Goal: Task Accomplishment & Management: Manage account settings

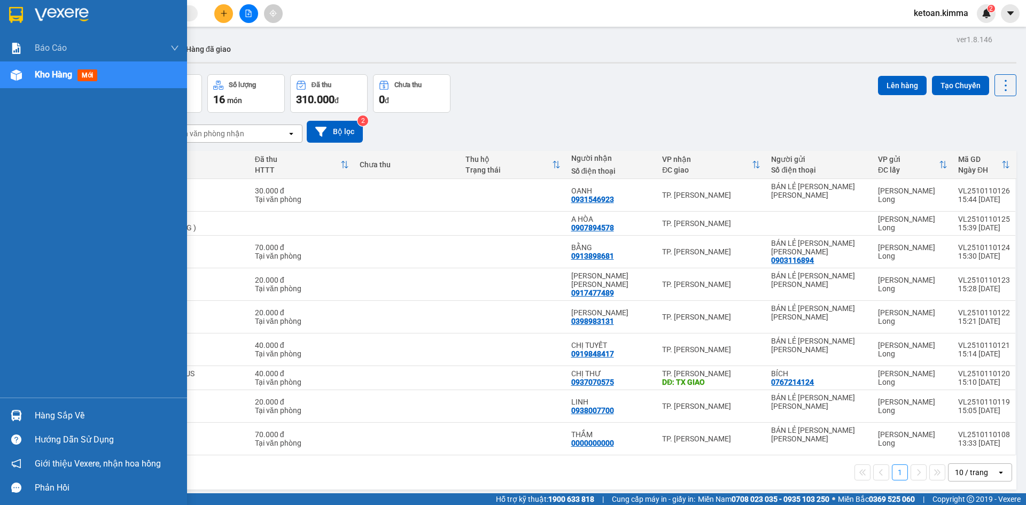
click at [46, 77] on span "Kho hàng" at bounding box center [53, 74] width 37 height 10
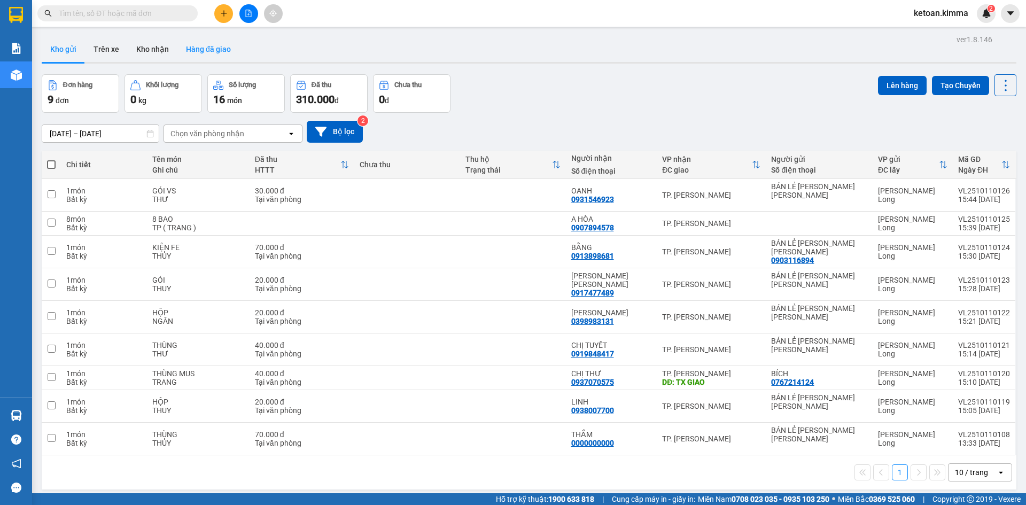
click at [212, 51] on button "Hàng đã giao" at bounding box center [208, 49] width 62 height 26
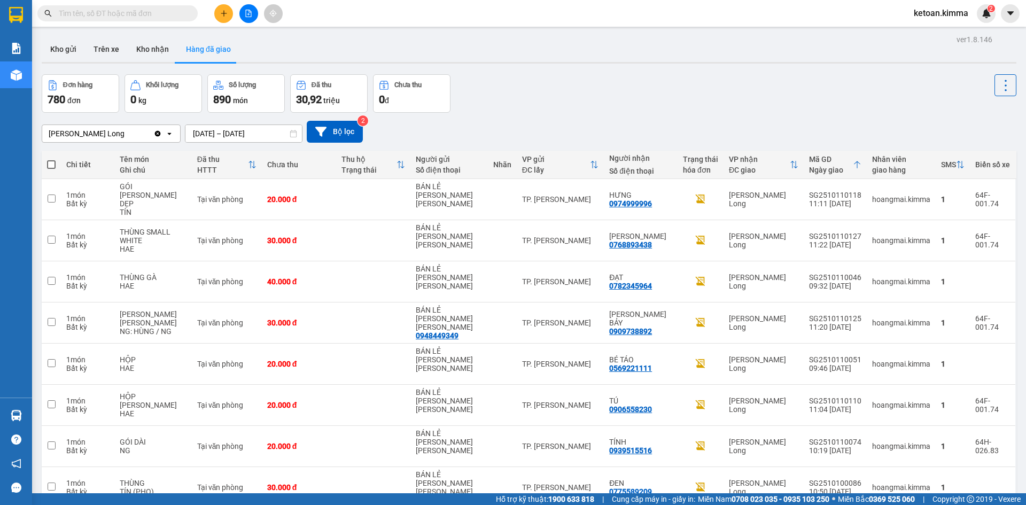
click at [207, 52] on button "Hàng đã giao" at bounding box center [208, 49] width 62 height 26
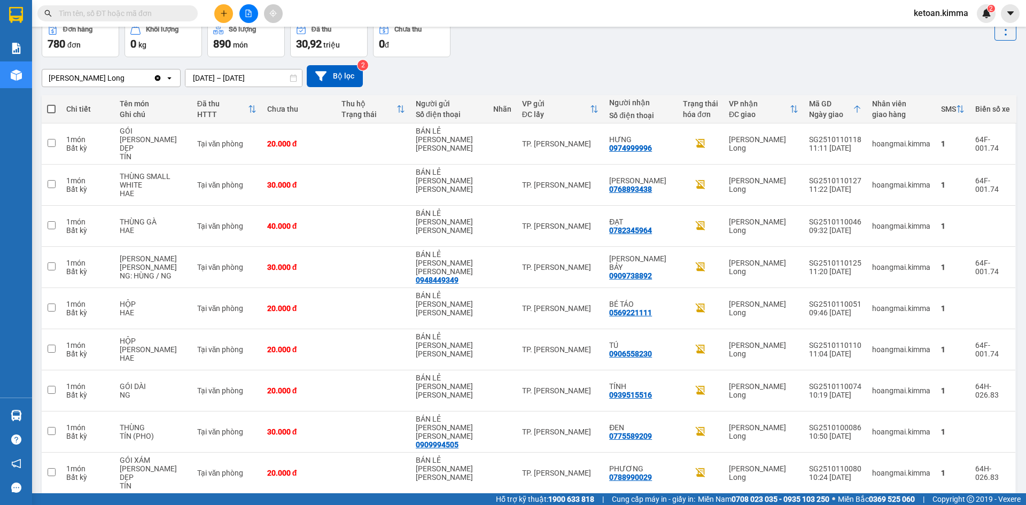
click at [964, 446] on span "100 / trang" at bounding box center [968, 443] width 38 height 11
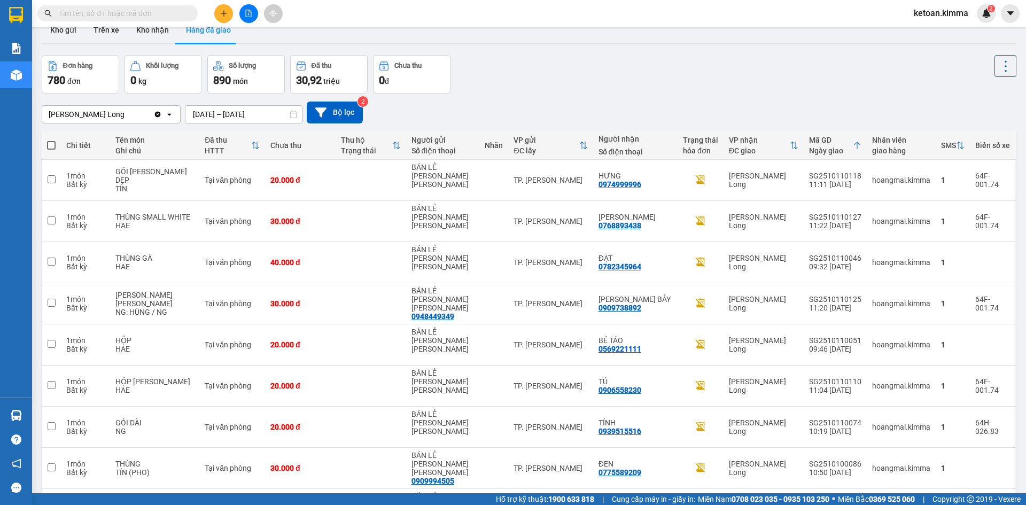
scroll to position [0, 0]
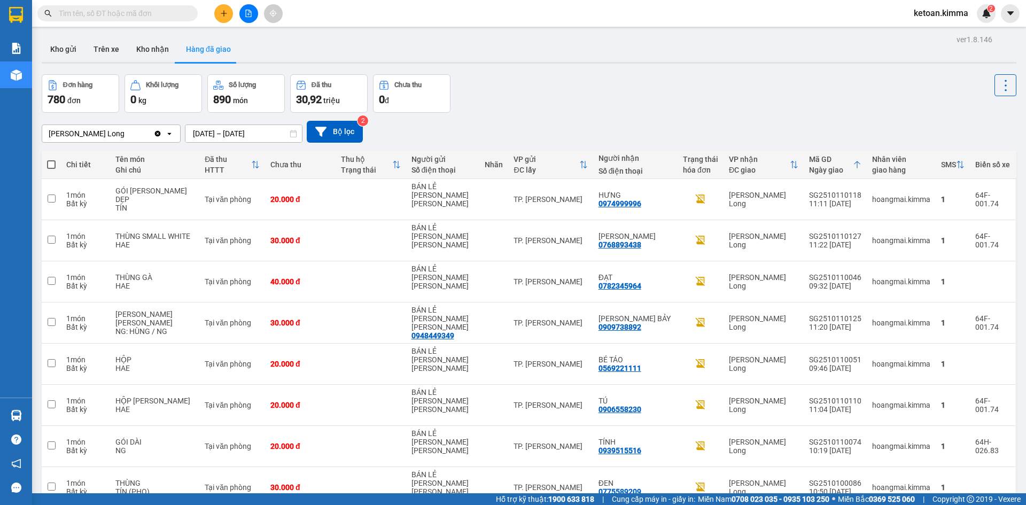
click at [107, 138] on div "Vĩnh Long" at bounding box center [97, 133] width 111 height 17
click at [85, 156] on span "TP. [PERSON_NAME]" at bounding box center [87, 156] width 74 height 11
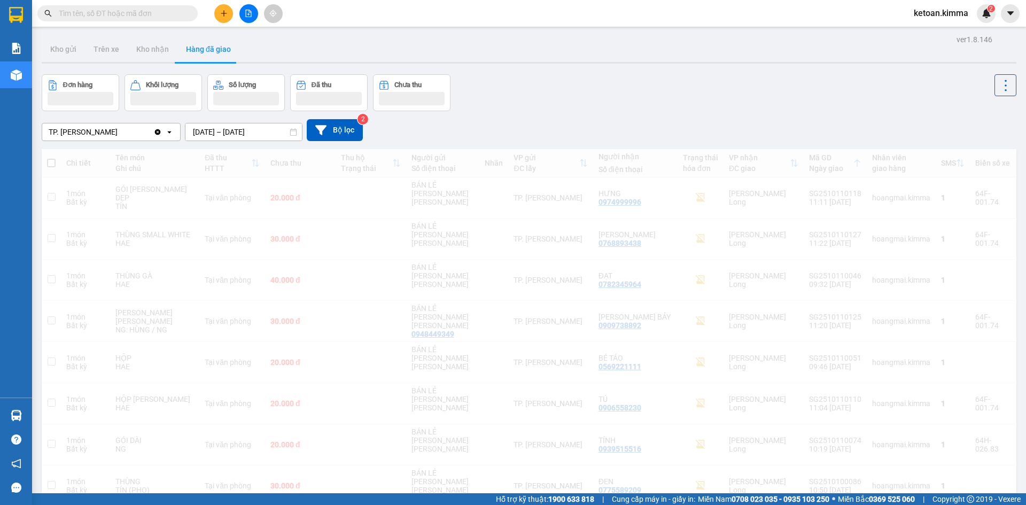
click at [250, 127] on input "09/10/2025 – 11/10/2025" at bounding box center [243, 131] width 117 height 17
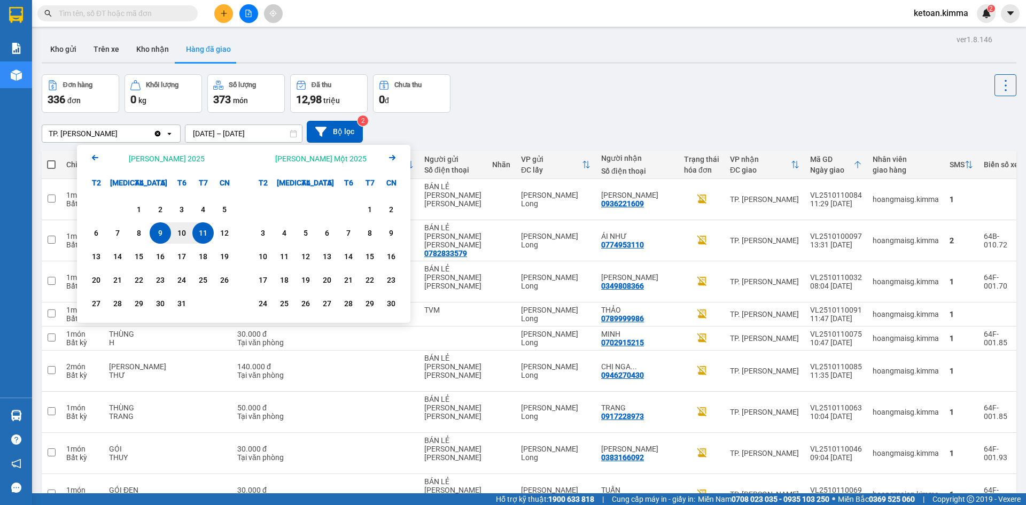
click at [205, 232] on div "11" at bounding box center [203, 233] width 15 height 13
click at [269, 135] on input "11/10/2025 – / /" at bounding box center [243, 133] width 117 height 17
click at [203, 232] on div "11" at bounding box center [203, 233] width 15 height 13
type input "[DATE] – [DATE]"
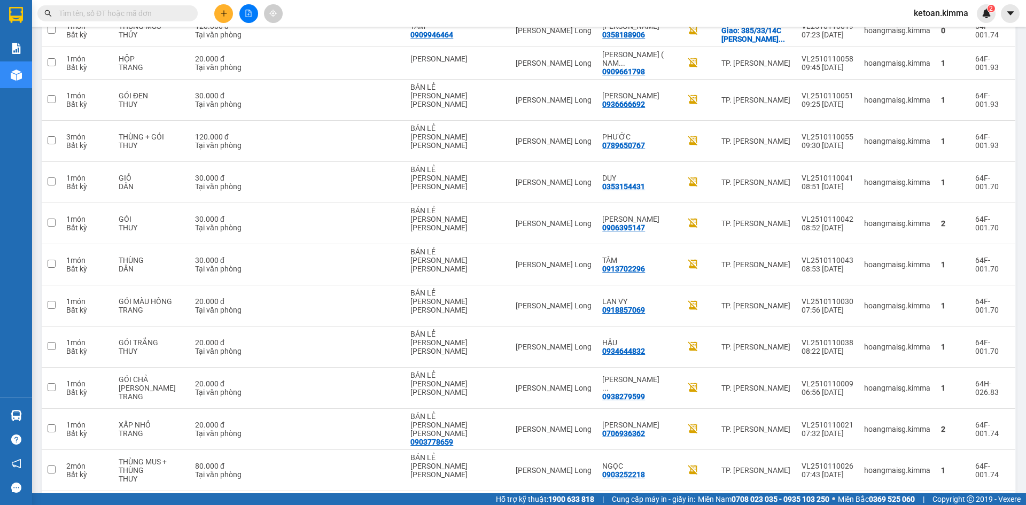
scroll to position [1420, 0]
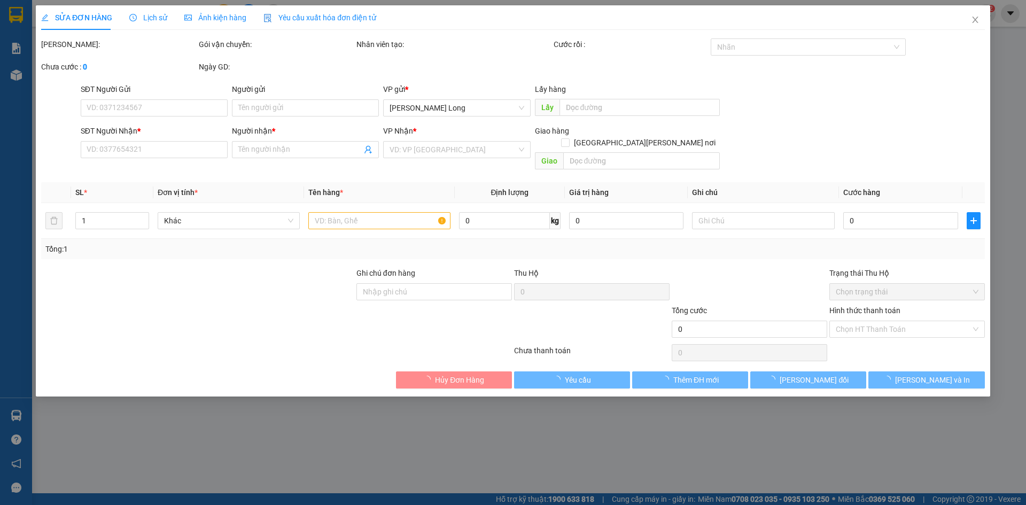
type input "BÁN LẺ KHÔNG GIAO HÓA ĐƠN"
type input "0903766088"
type input "A HUY"
type input "30.000"
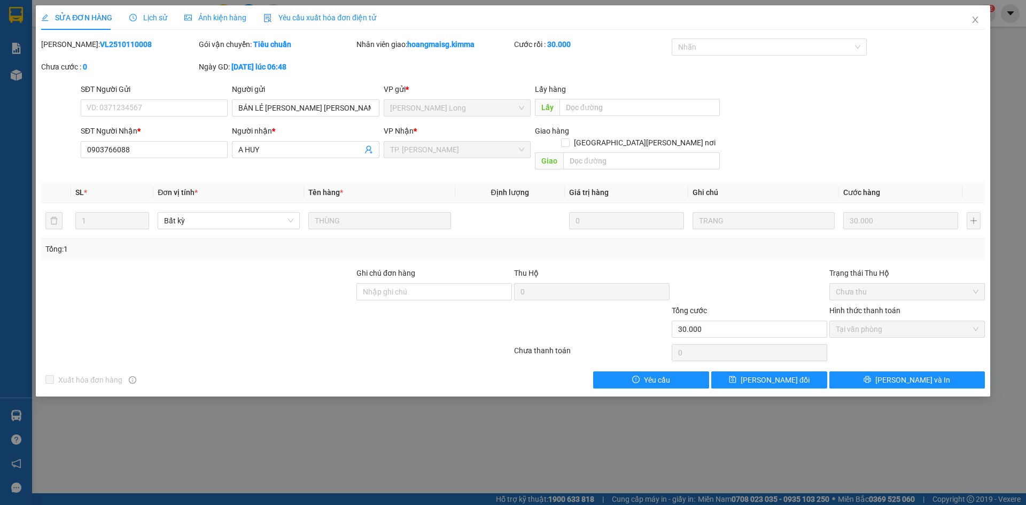
click at [297, 22] on div "Yêu cầu xuất hóa đơn điện tử" at bounding box center [319, 18] width 113 height 12
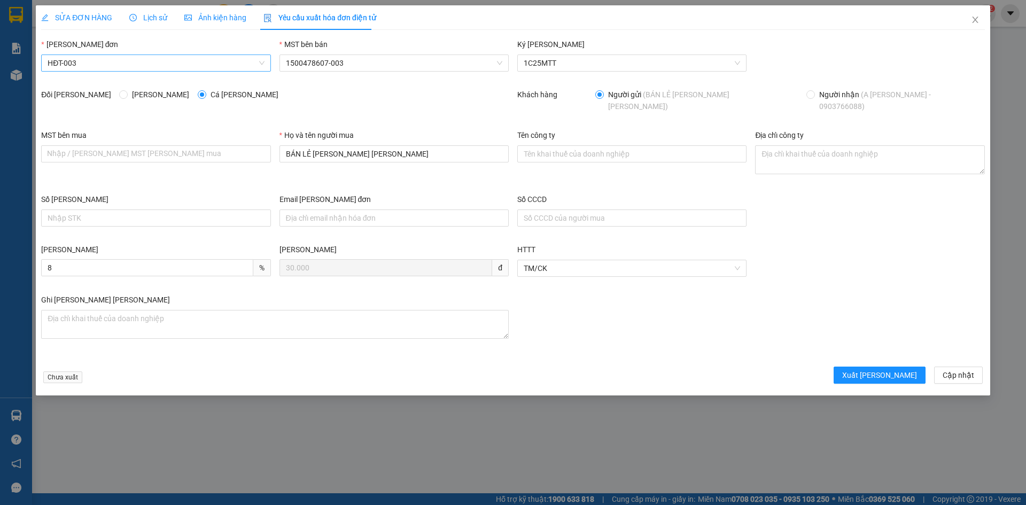
click at [94, 64] on span "HĐT-003" at bounding box center [156, 63] width 216 height 16
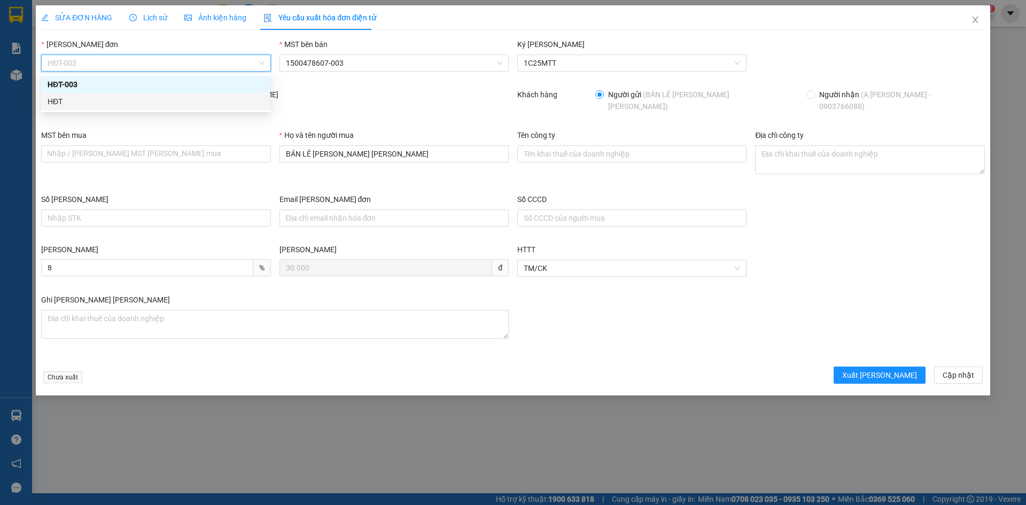
click at [71, 104] on div "HĐT" at bounding box center [156, 102] width 216 height 12
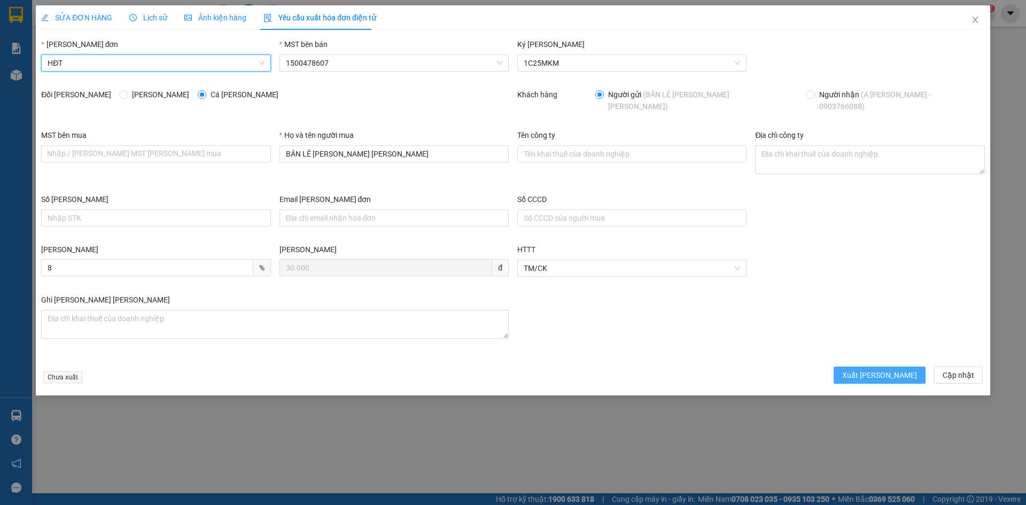
click at [888, 369] on span "Xuất hóa đơn" at bounding box center [879, 375] width 75 height 12
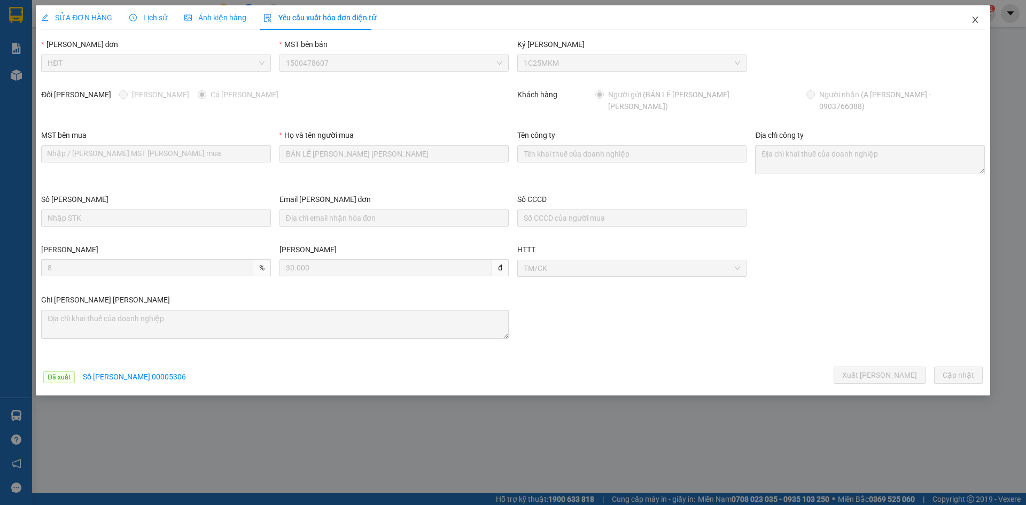
click at [973, 16] on icon "close" at bounding box center [975, 19] width 9 height 9
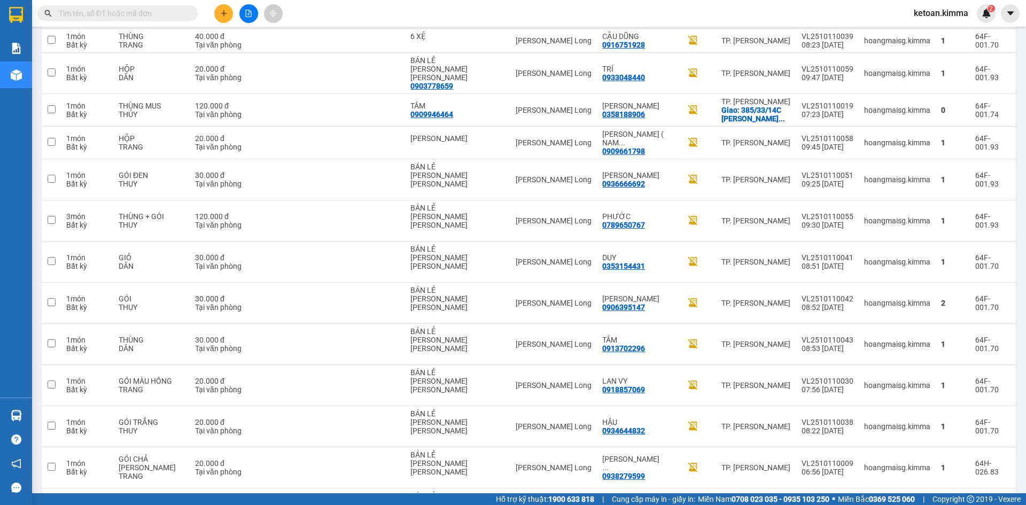
scroll to position [1420, 0]
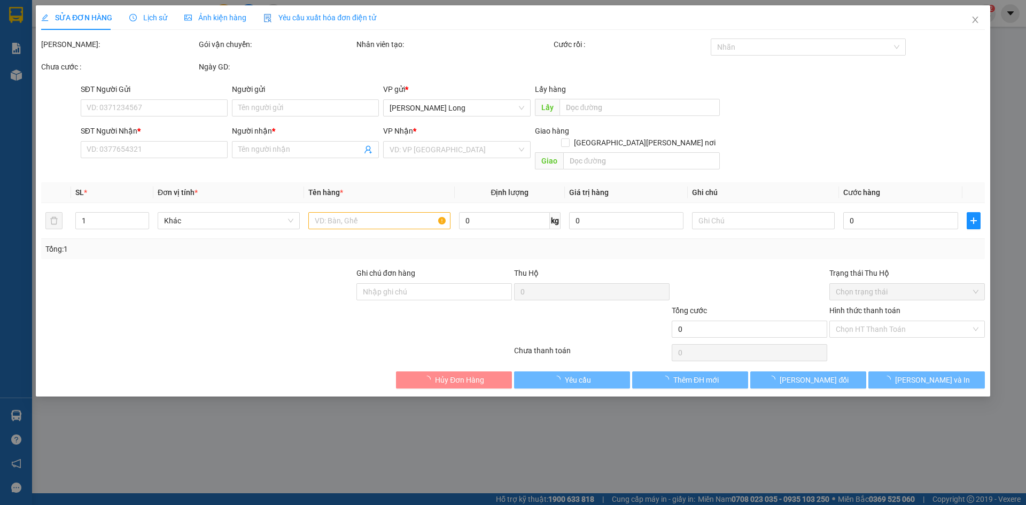
type input "BÁN LẺ KHÔNG GIAO HÓA ĐƠN"
type input "0988097938"
type input "SÁNG"
type input "HAE G"
type input "60.000"
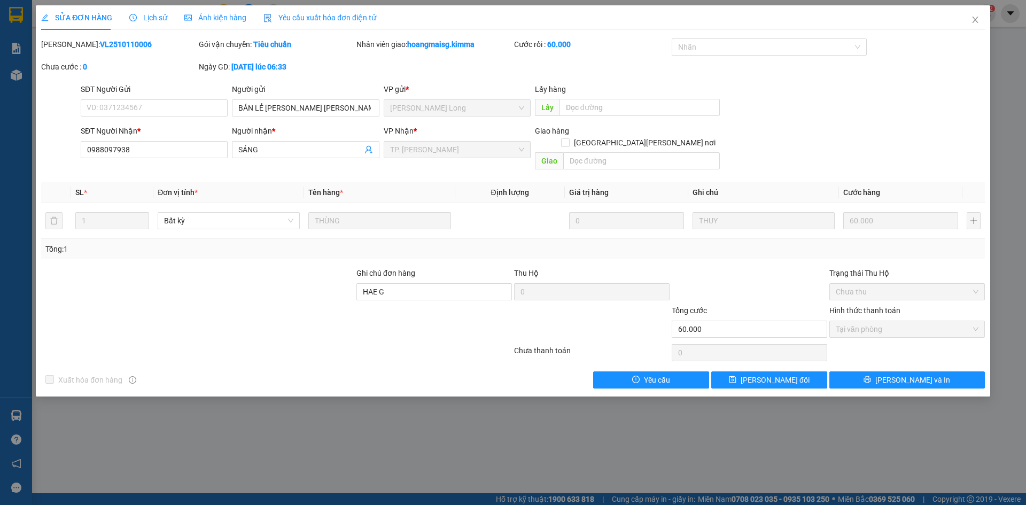
click at [311, 21] on span "Yêu cầu xuất hóa đơn điện tử" at bounding box center [319, 17] width 113 height 9
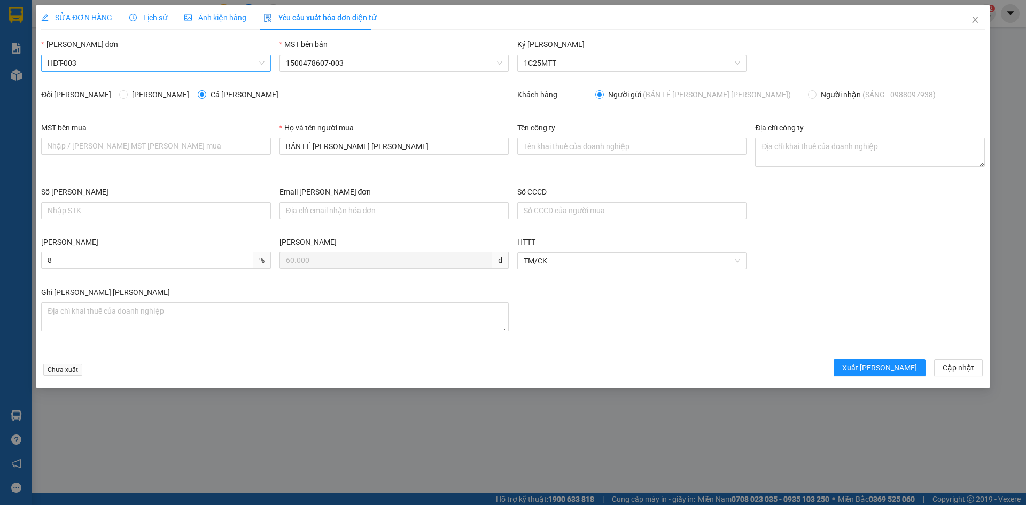
click at [74, 66] on span "HĐT-003" at bounding box center [156, 63] width 216 height 16
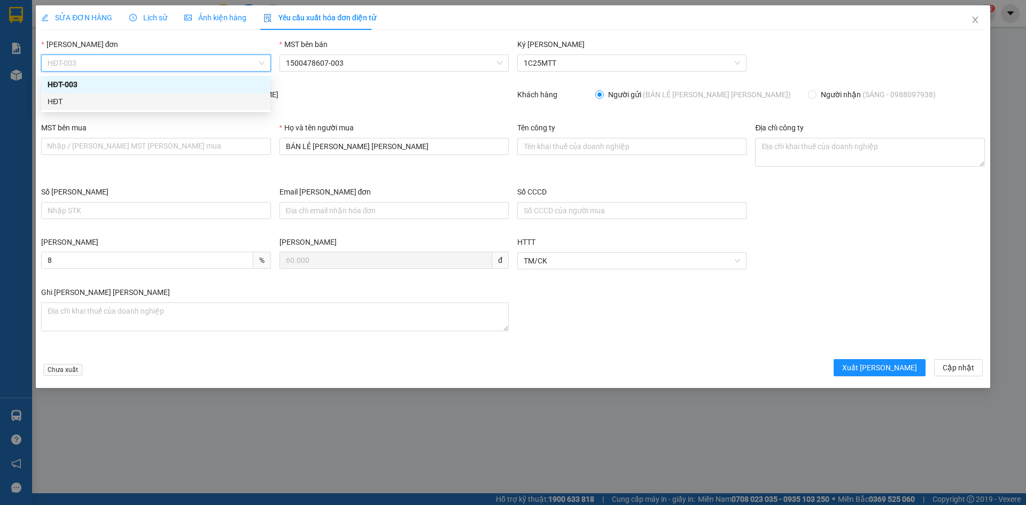
click at [49, 101] on div "HĐT" at bounding box center [156, 102] width 216 height 12
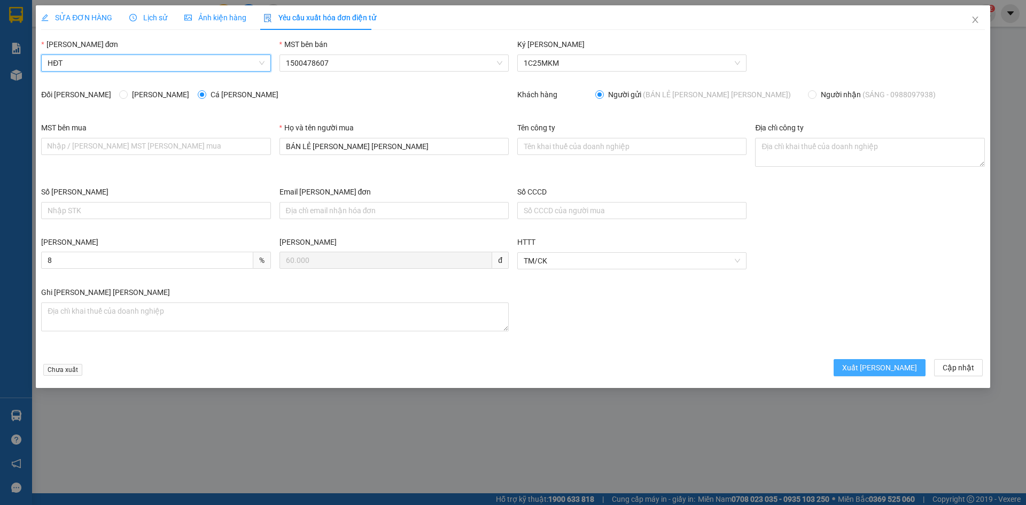
click at [898, 363] on span "Xuất hóa đơn" at bounding box center [879, 368] width 75 height 12
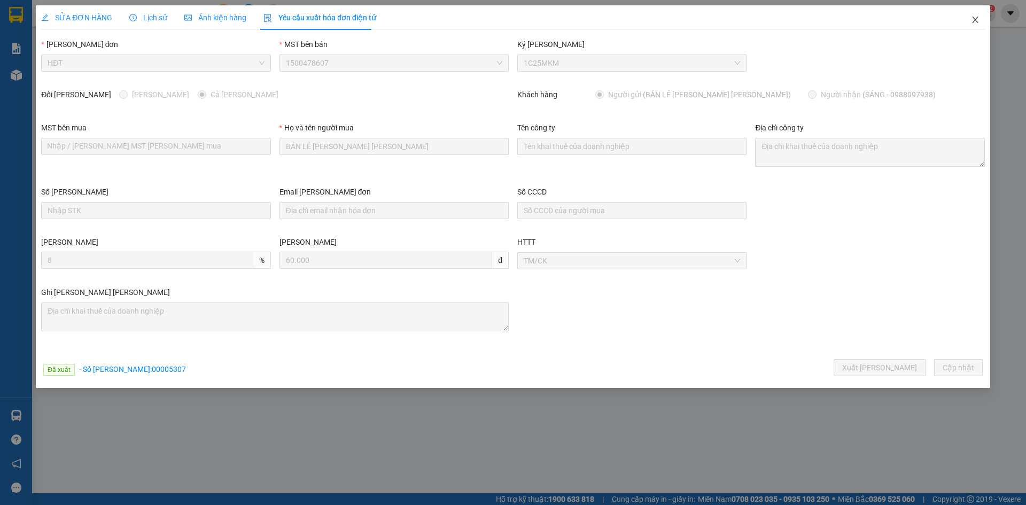
click at [974, 21] on icon "close" at bounding box center [975, 19] width 9 height 9
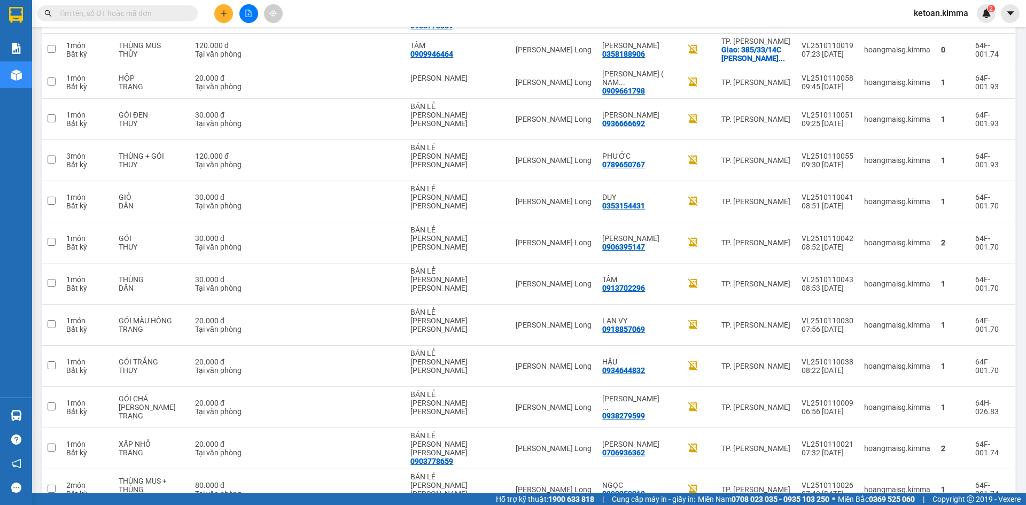
scroll to position [1420, 0]
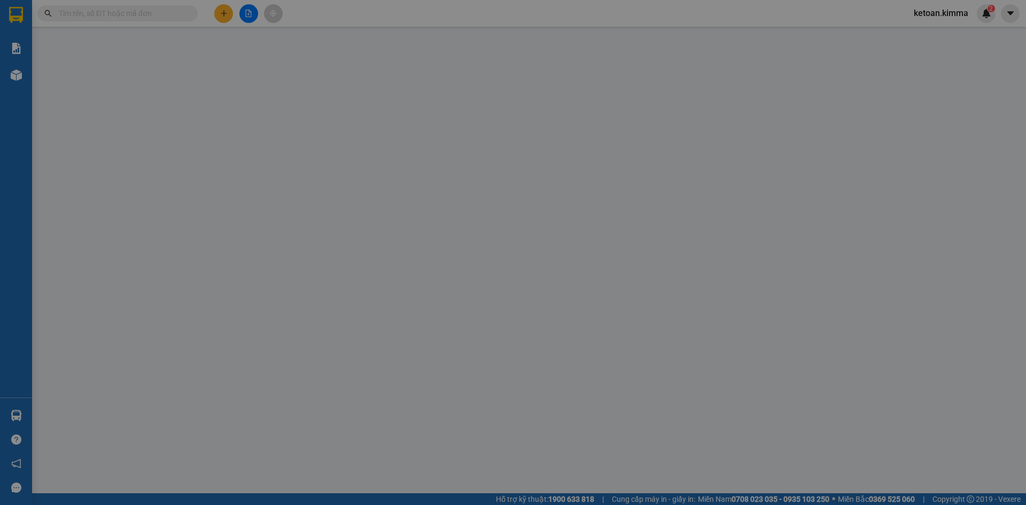
type input "BÁN LẺ KHÔNG GIAO HÓA ĐƠN"
type input "0909661798"
type input "DUNG ( NAM KHOA)"
type input "20.000"
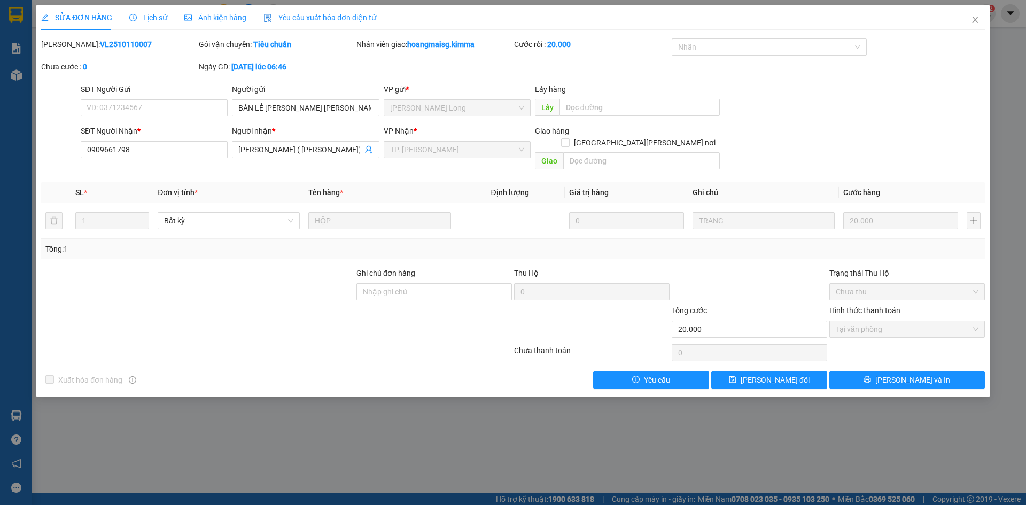
click at [325, 17] on span "Yêu cầu xuất hóa đơn điện tử" at bounding box center [319, 17] width 113 height 9
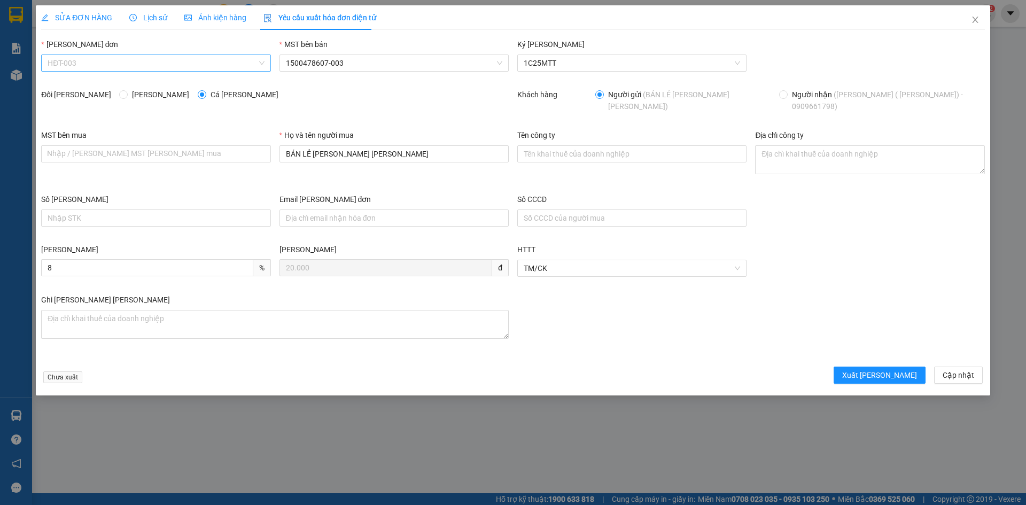
click at [76, 65] on span "HĐT-003" at bounding box center [156, 63] width 216 height 16
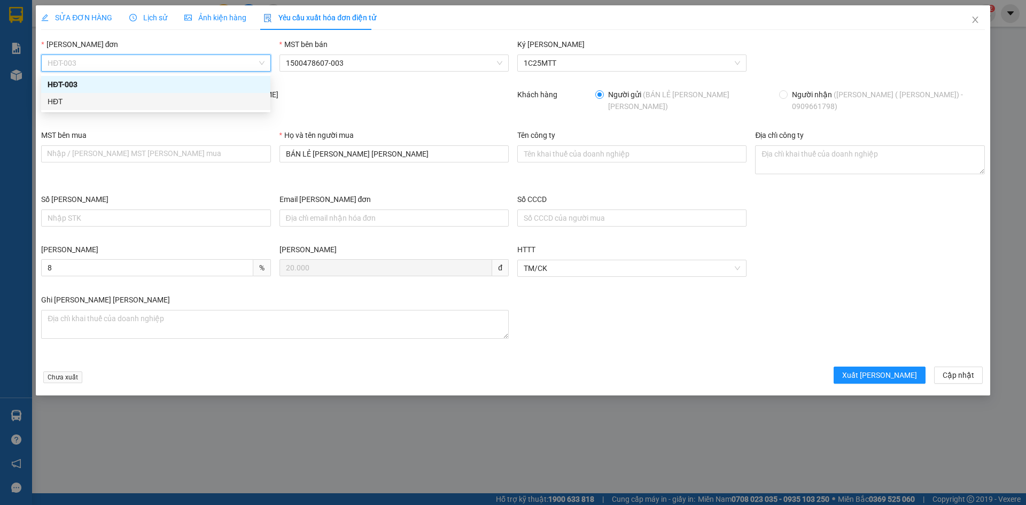
click at [50, 103] on div "HĐT" at bounding box center [156, 102] width 216 height 12
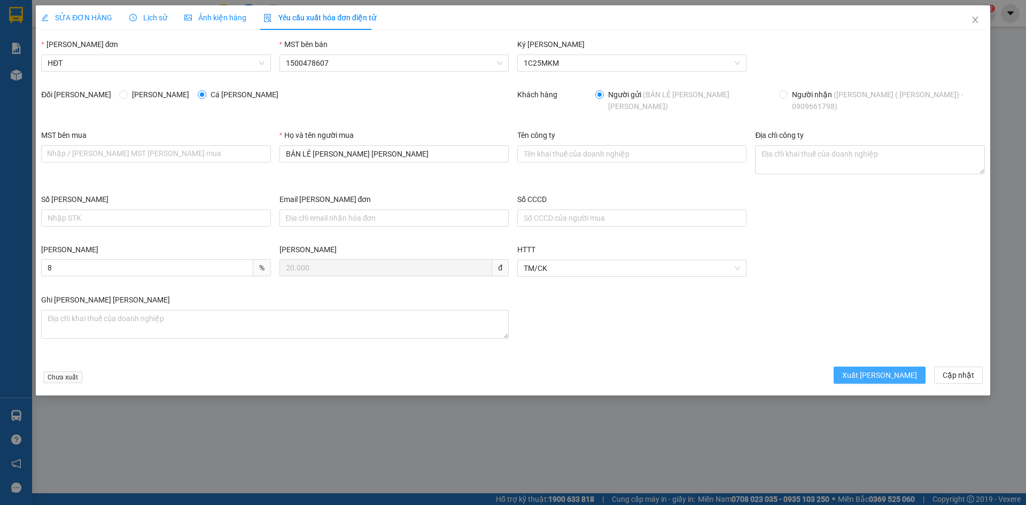
click at [871, 371] on button "Xuất hóa đơn" at bounding box center [880, 375] width 92 height 17
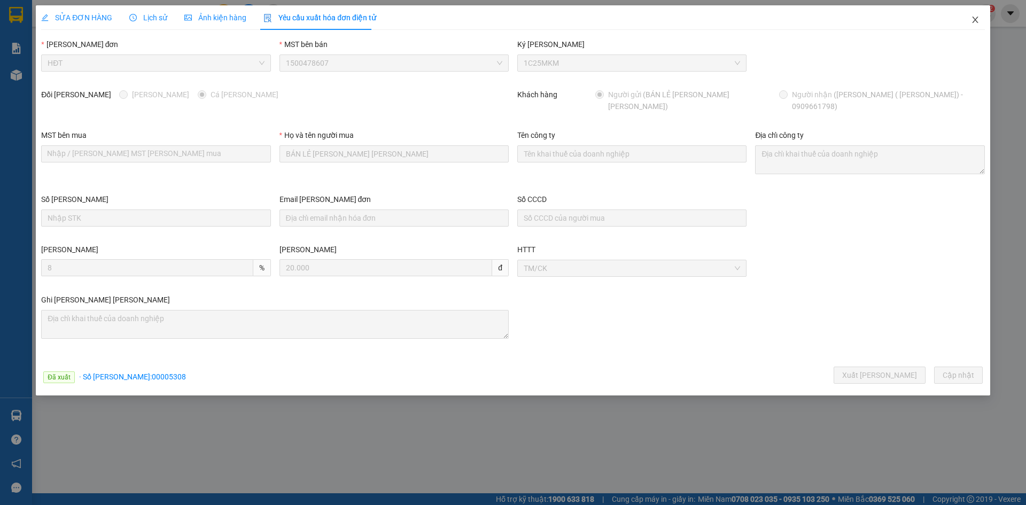
click at [978, 19] on icon "close" at bounding box center [975, 19] width 9 height 9
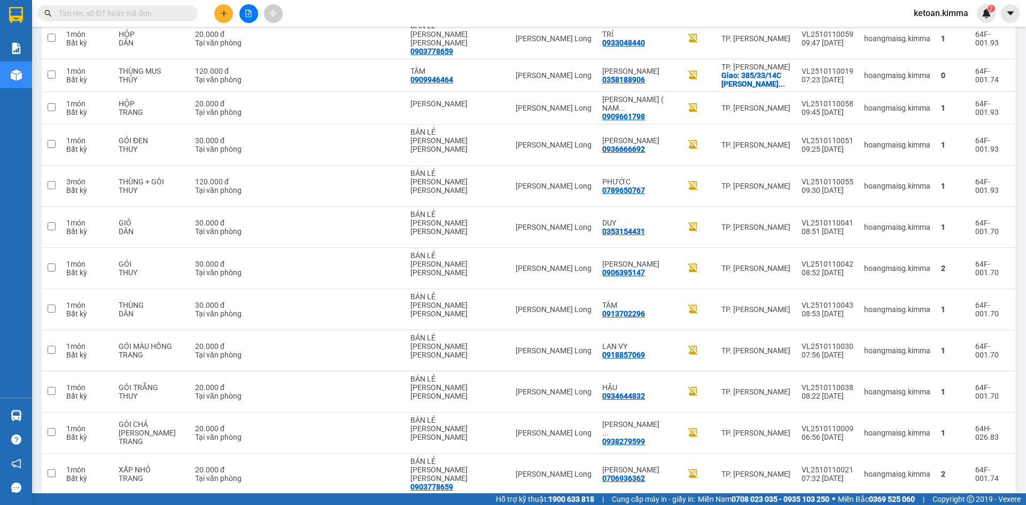
scroll to position [1420, 0]
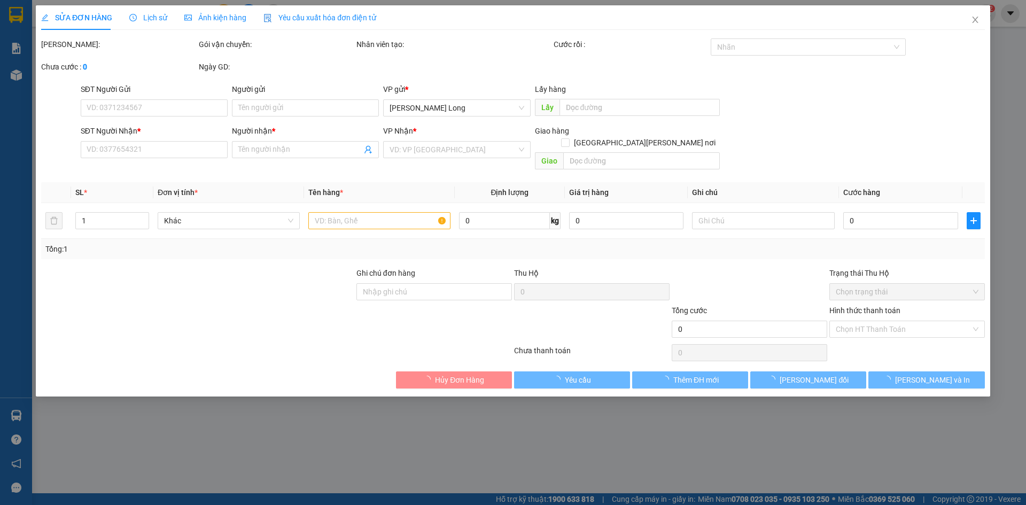
type input "BÁN LẺ KHÔNG GIAO HÓA ĐƠN"
type input "0896405135"
type input "DANH"
type input "20.000"
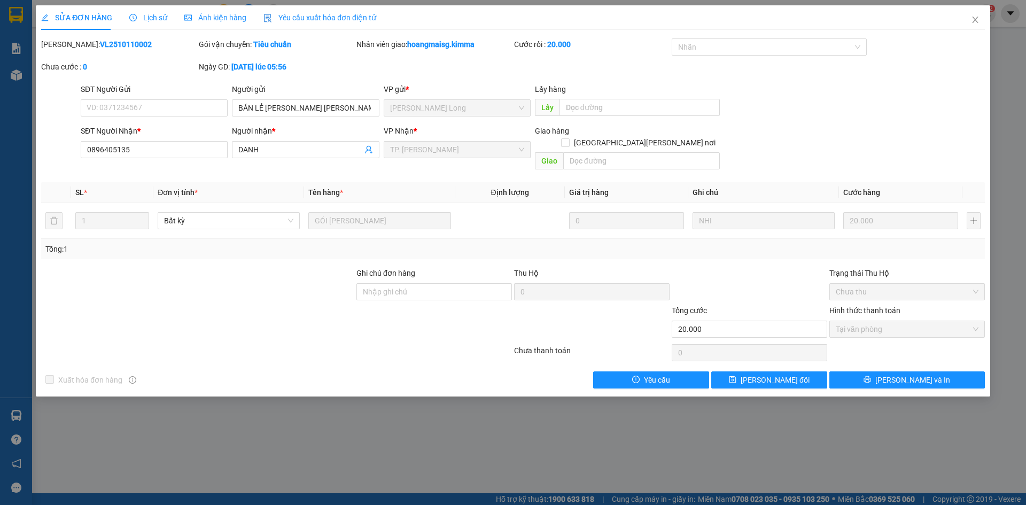
click at [318, 16] on span "Yêu cầu xuất hóa đơn điện tử" at bounding box center [319, 17] width 113 height 9
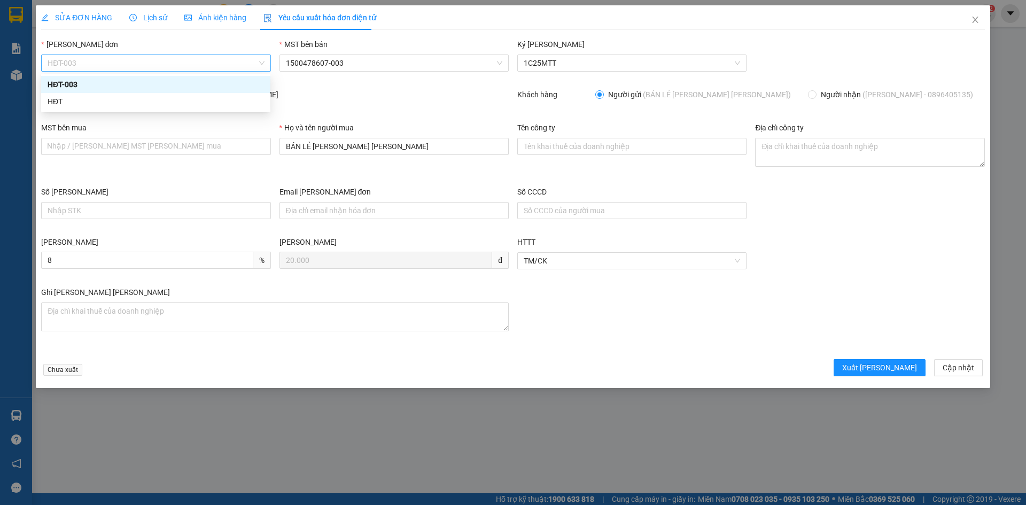
click at [67, 66] on span "HĐT-003" at bounding box center [156, 63] width 216 height 16
click at [50, 100] on div "HĐT" at bounding box center [156, 102] width 216 height 12
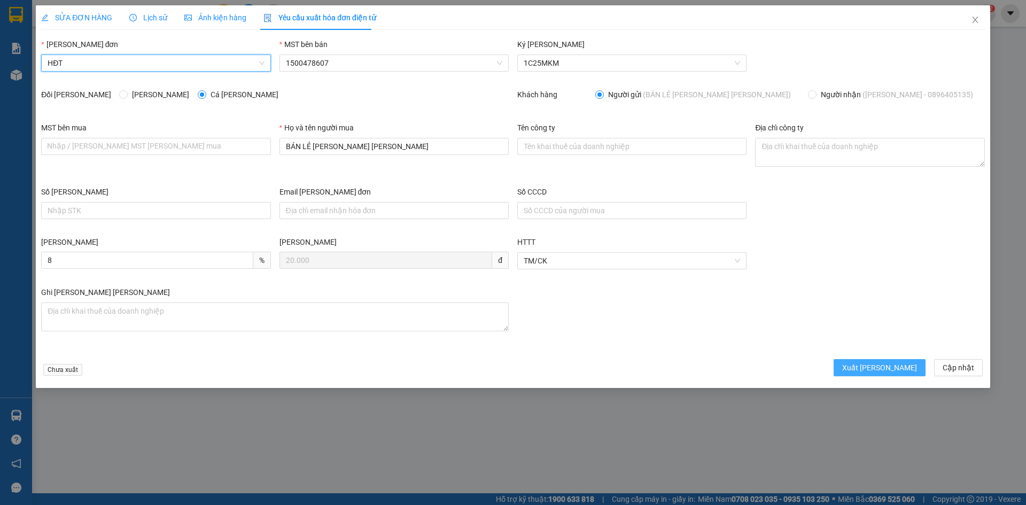
click at [890, 362] on span "Xuất hóa đơn" at bounding box center [879, 368] width 75 height 12
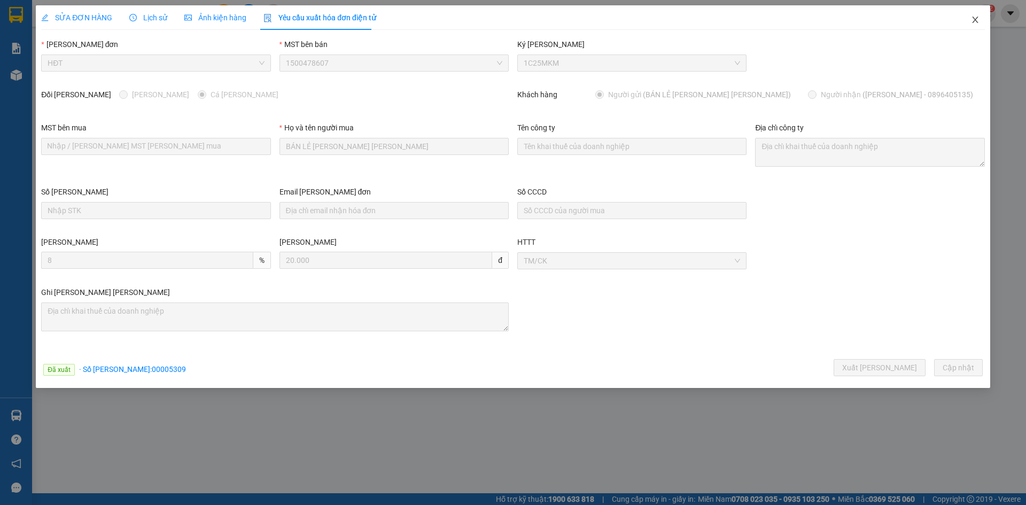
click at [975, 19] on icon "close" at bounding box center [975, 20] width 6 height 6
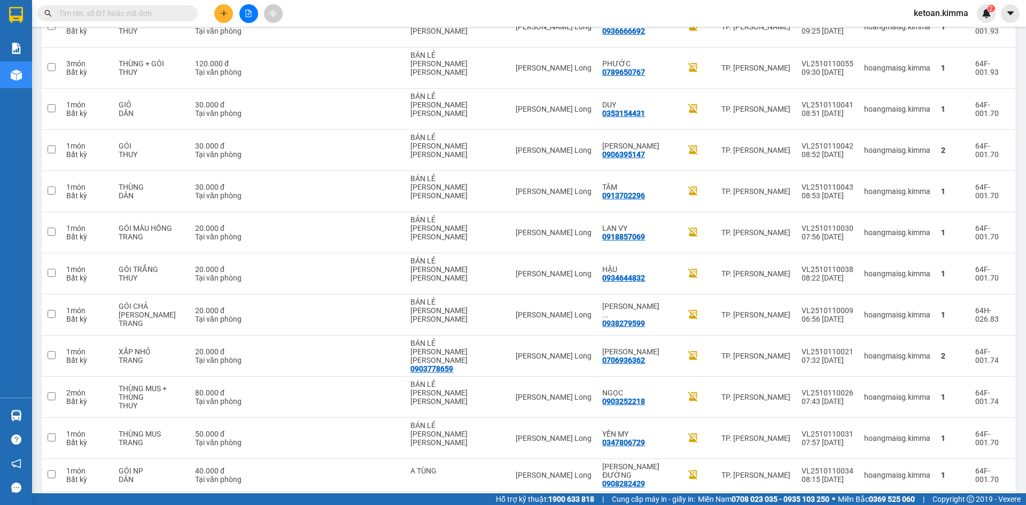
scroll to position [1313, 0]
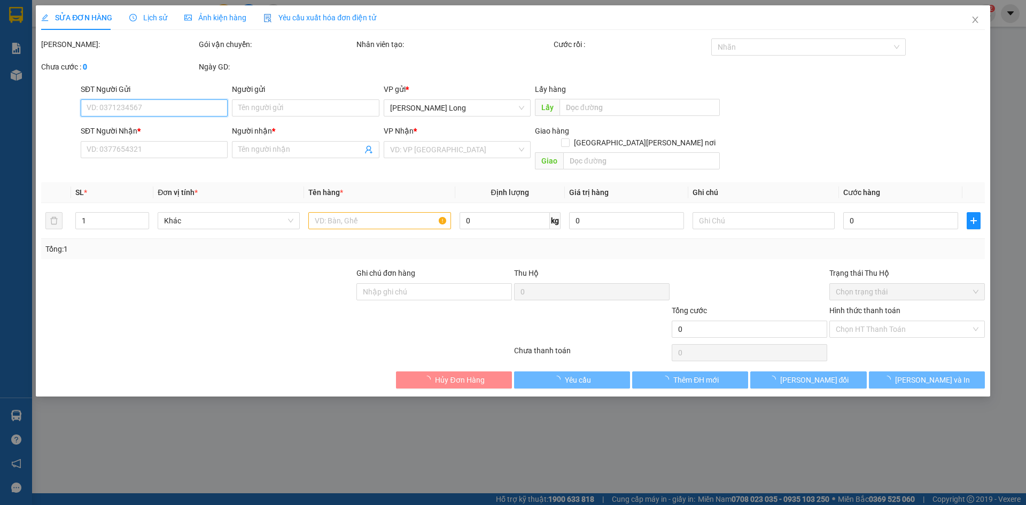
type input "BÁN LẺ KHÔNG GIAO HÓA ĐƠN"
type input "0766818079"
type input "NGUYỄN LÂM THANH"
type input "50.000"
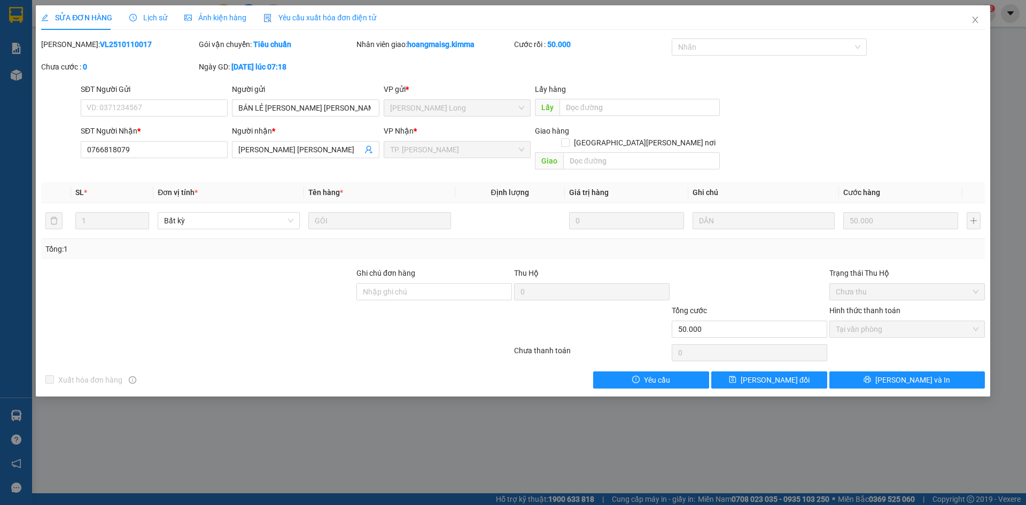
click at [311, 13] on span "Yêu cầu xuất hóa đơn điện tử" at bounding box center [319, 17] width 113 height 9
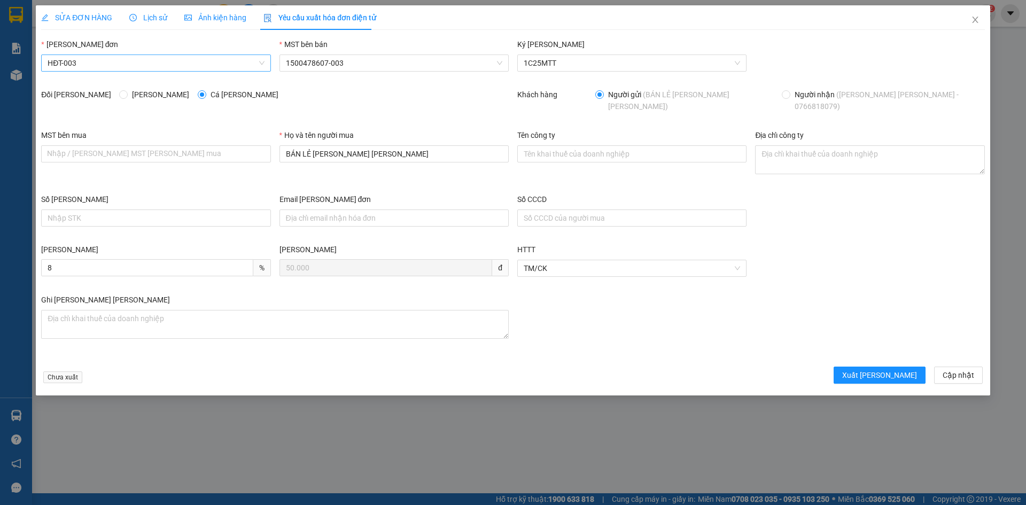
click at [98, 66] on span "HĐT-003" at bounding box center [156, 63] width 216 height 16
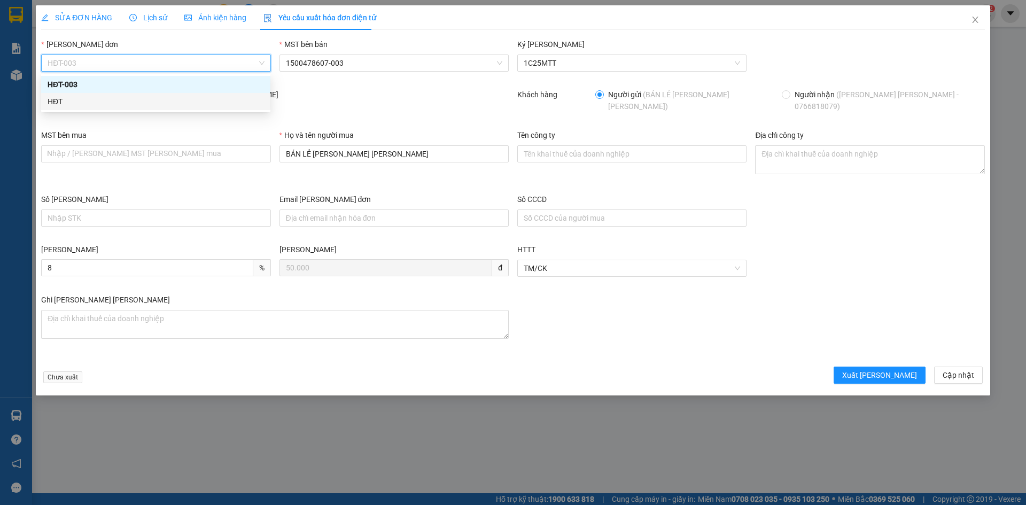
click at [72, 98] on div "HĐT" at bounding box center [156, 102] width 216 height 12
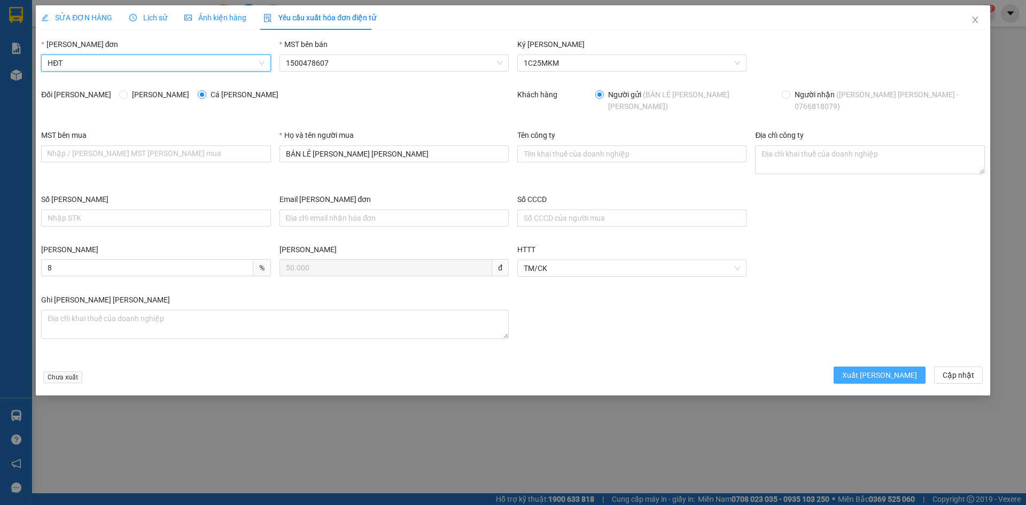
click at [878, 369] on span "Xuất hóa đơn" at bounding box center [879, 375] width 75 height 12
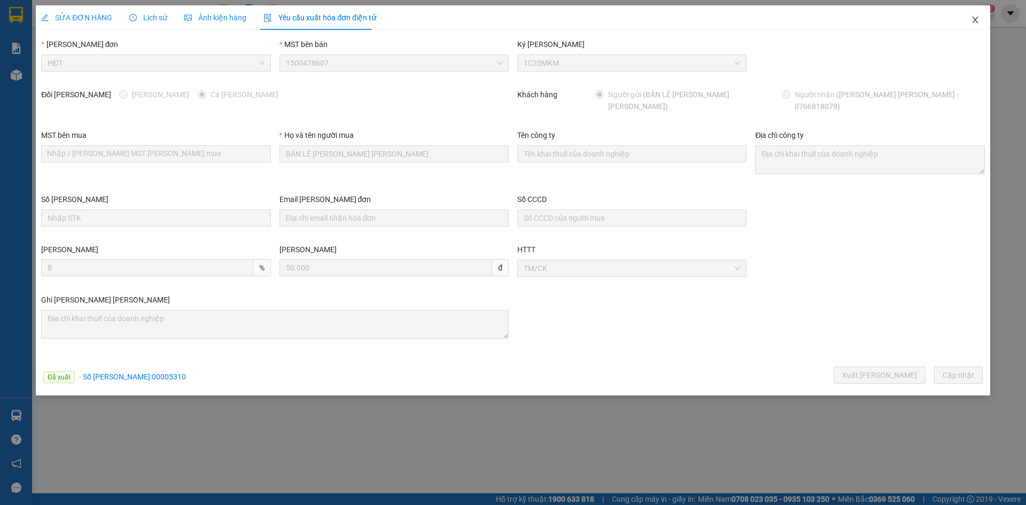
click at [975, 19] on icon "close" at bounding box center [975, 20] width 6 height 6
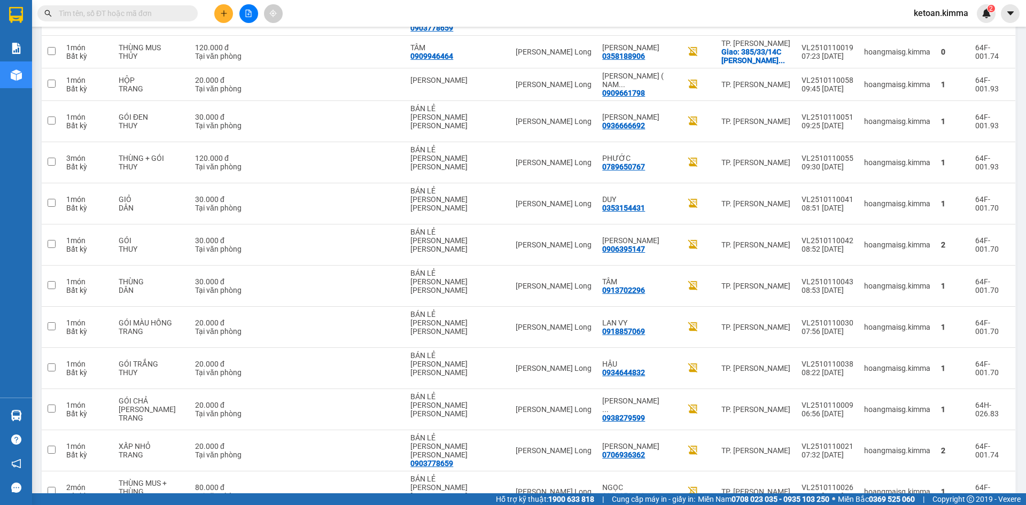
scroll to position [1247, 0]
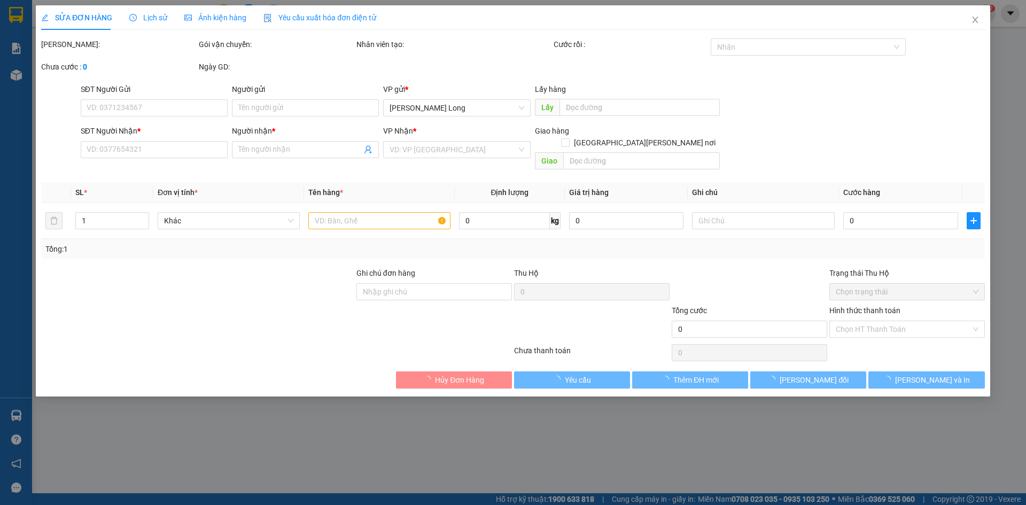
type input "BÁN LẺ KHÔNG GIAO HÓA ĐƠN"
type input "0786444159"
type input "HUY"
type input "HAE G"
type input "40.000"
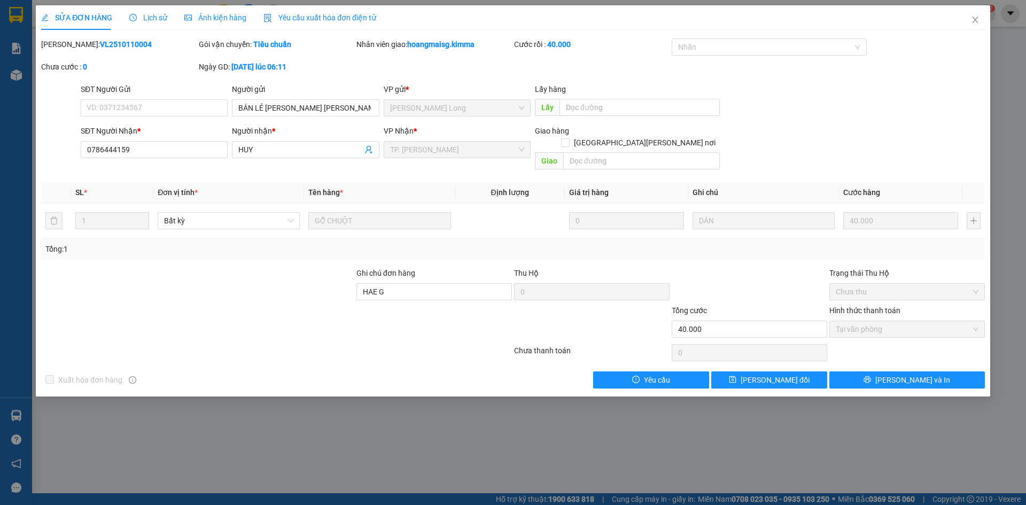
click at [297, 22] on div "Yêu cầu xuất hóa đơn điện tử" at bounding box center [319, 18] width 113 height 12
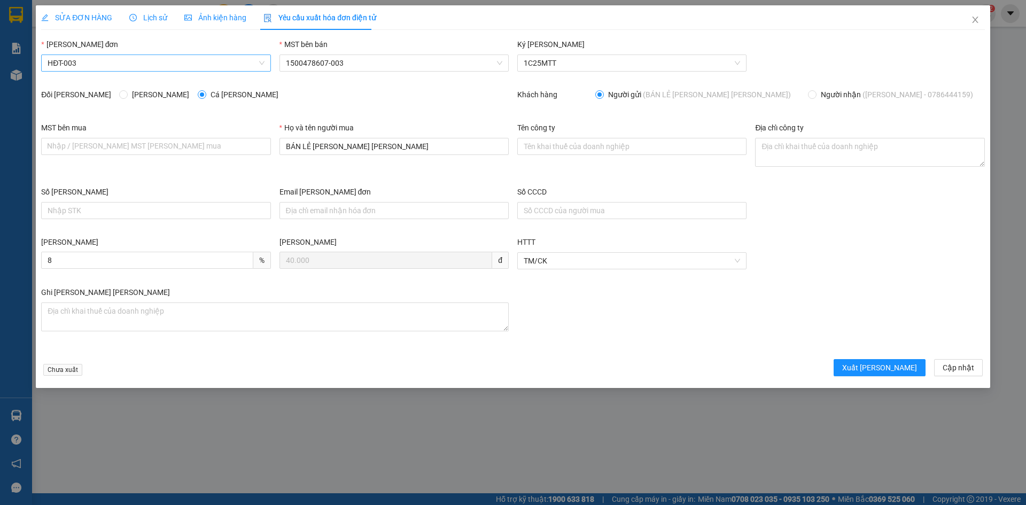
click at [89, 64] on span "HĐT-003" at bounding box center [156, 63] width 216 height 16
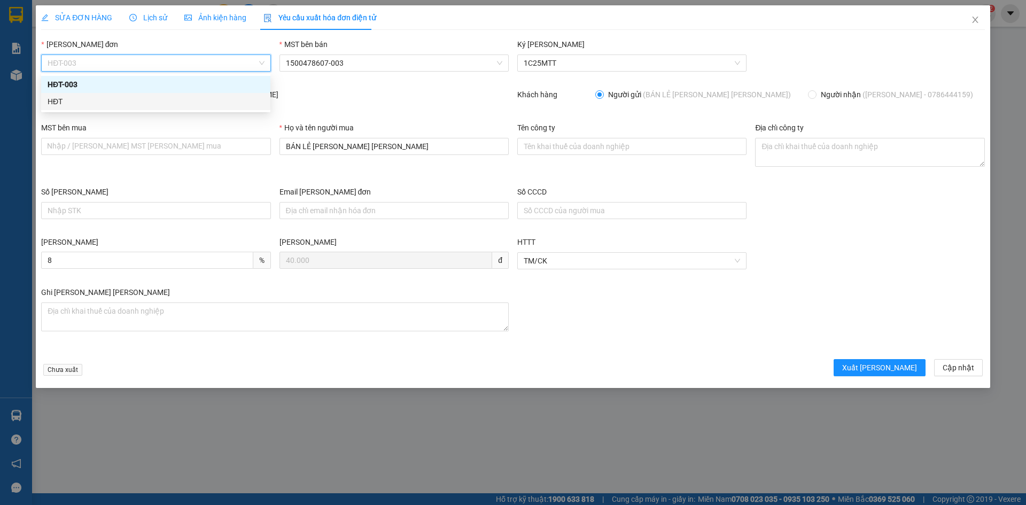
click at [53, 99] on div "HĐT" at bounding box center [156, 102] width 216 height 12
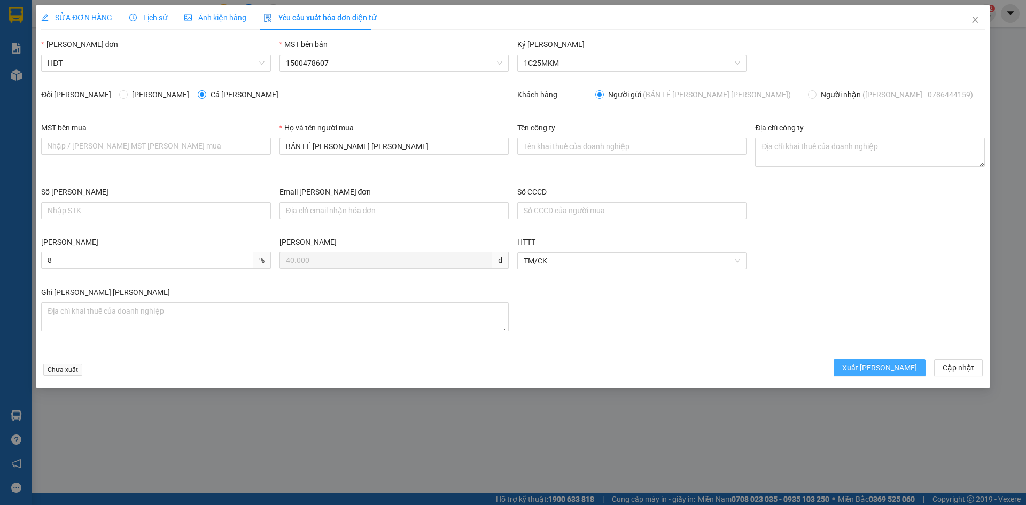
click at [877, 367] on span "Xuất hóa đơn" at bounding box center [879, 368] width 75 height 12
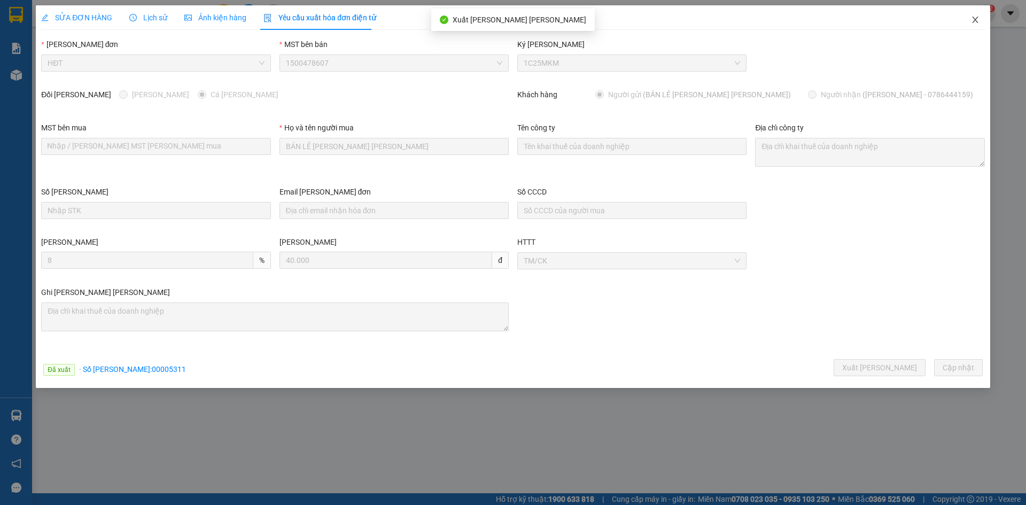
click at [974, 22] on icon "close" at bounding box center [975, 20] width 6 height 6
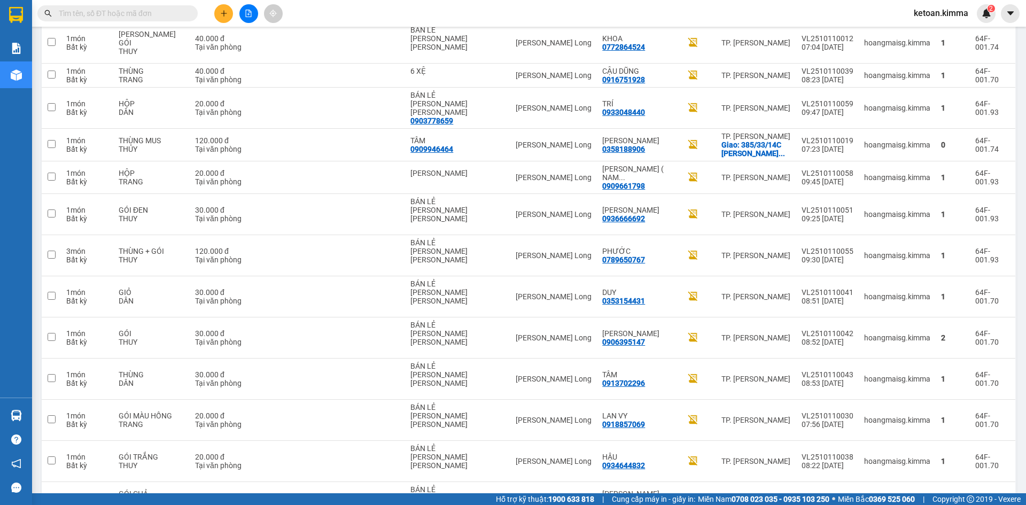
scroll to position [1159, 0]
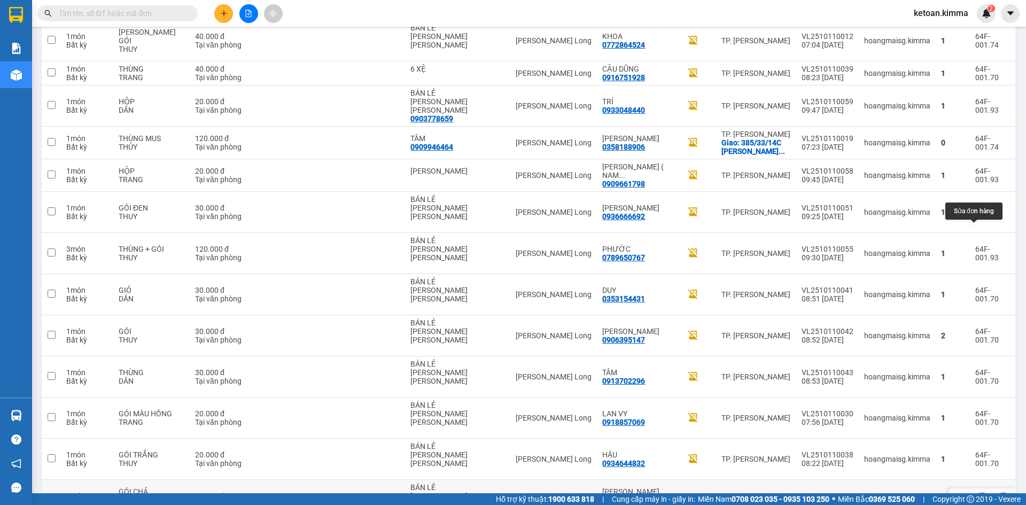
click at [979, 497] on icon at bounding box center [982, 500] width 7 height 7
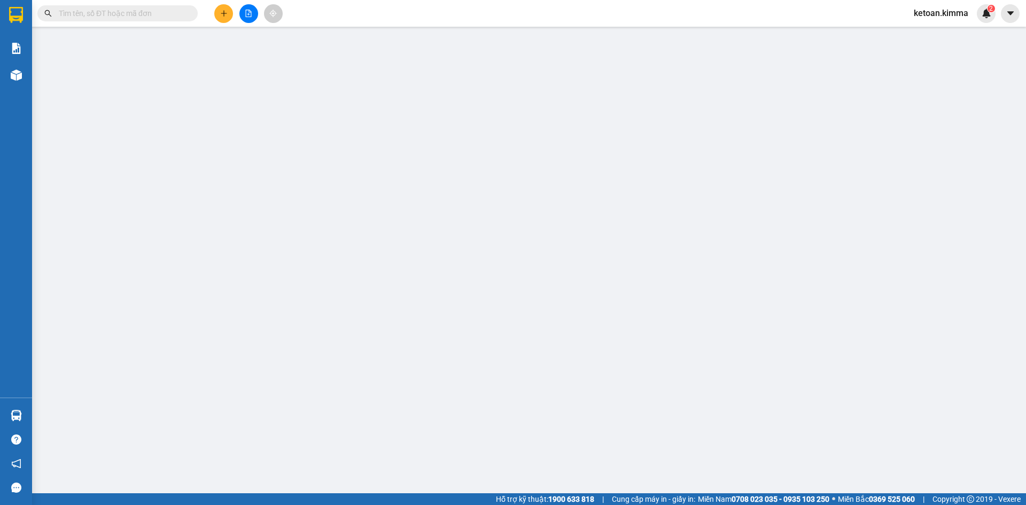
type input "BÁN LẺ KHÔNG GIAO HÓA ĐƠN"
type input "0938279599"
type input "LÝ PHẠM NGỌC TRÂM"
type input "20.000"
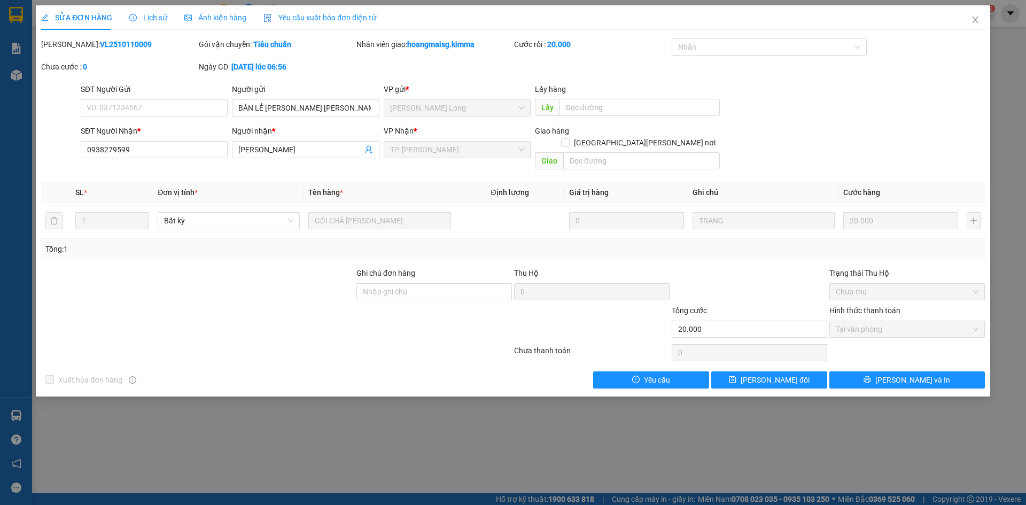
click at [297, 15] on span "Yêu cầu xuất hóa đơn điện tử" at bounding box center [319, 17] width 113 height 9
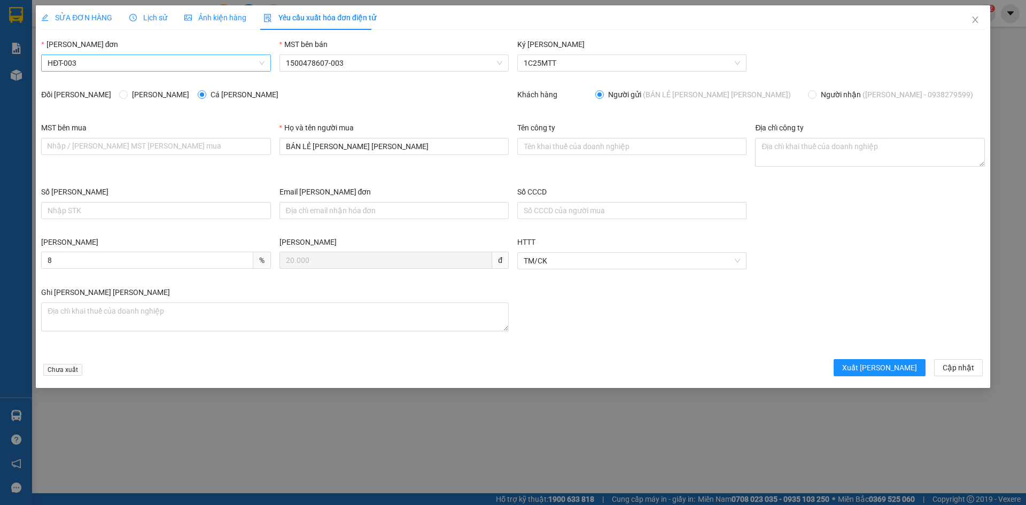
click at [83, 64] on span "HĐT-003" at bounding box center [156, 63] width 216 height 16
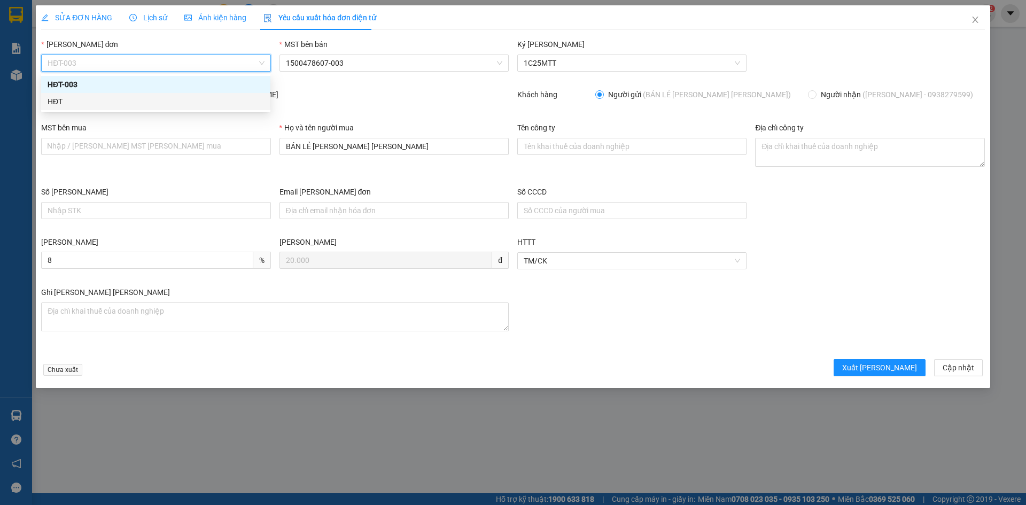
click at [56, 102] on div "HĐT" at bounding box center [156, 102] width 216 height 12
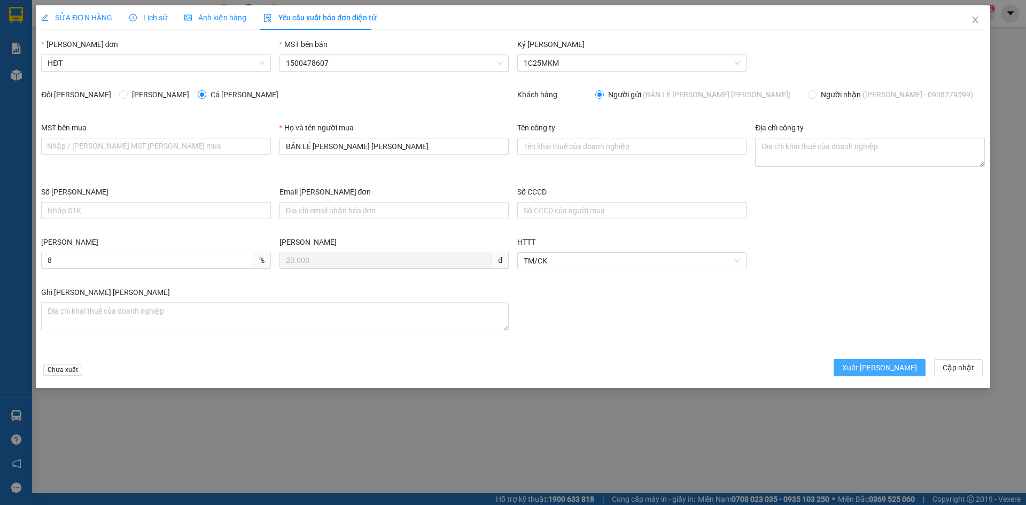
click at [879, 376] on button "Xuất hóa đơn" at bounding box center [880, 367] width 92 height 17
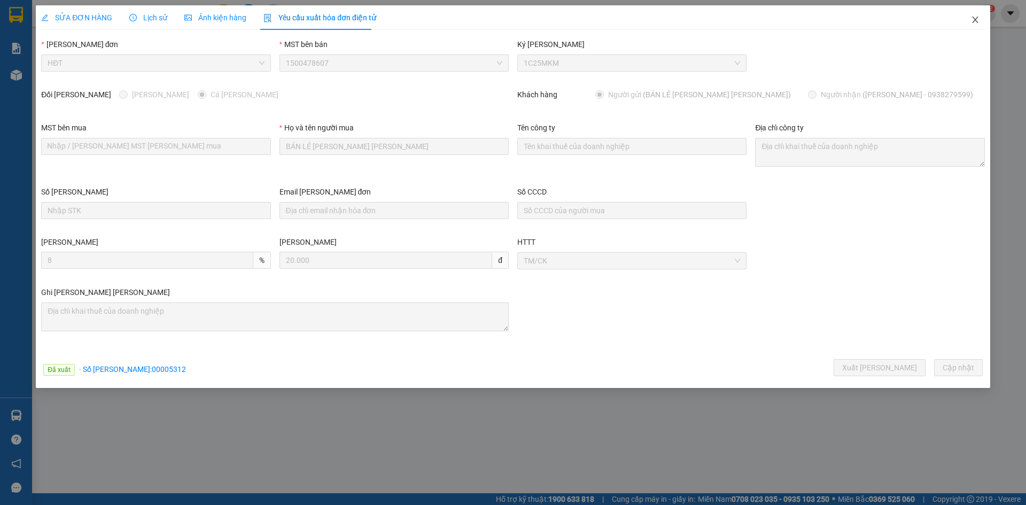
click at [975, 19] on icon "close" at bounding box center [975, 20] width 6 height 6
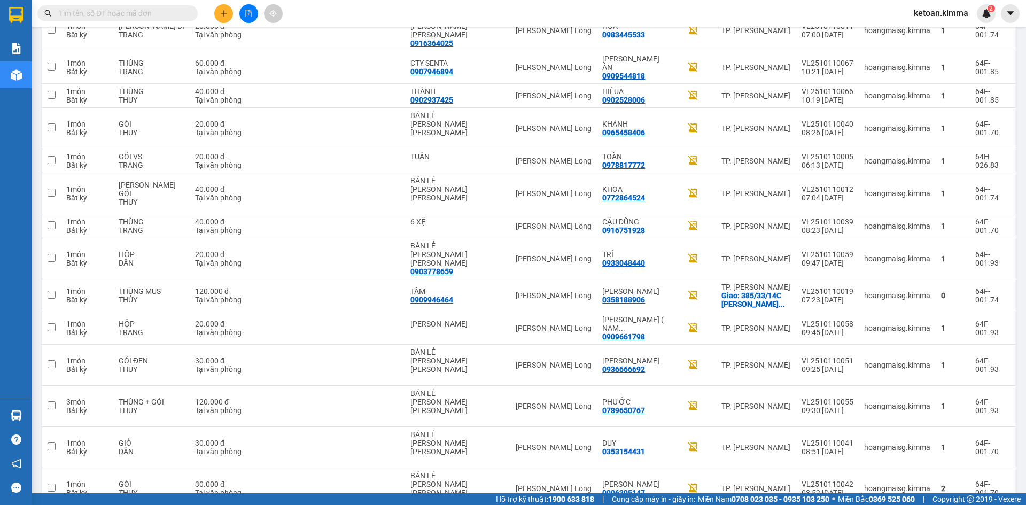
scroll to position [1034, 0]
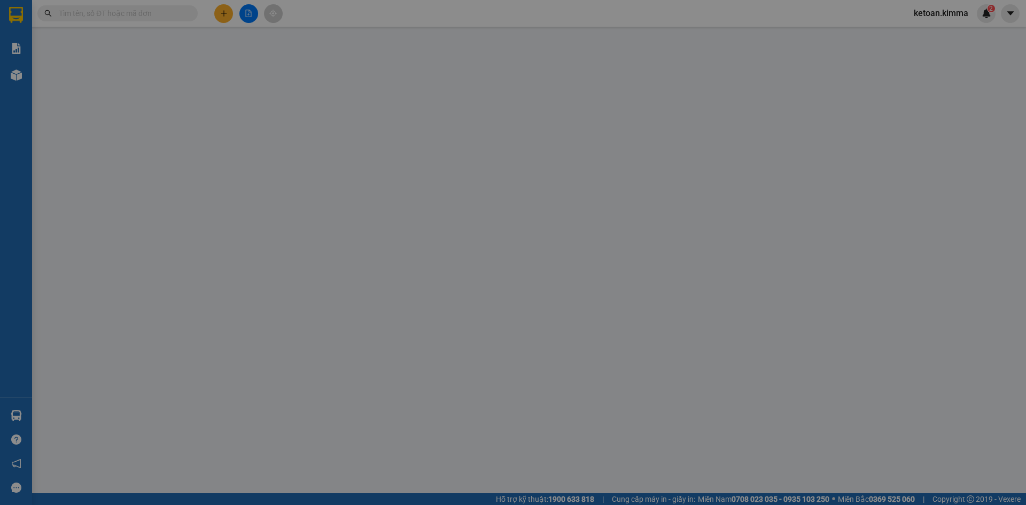
type input "BÁN LẺ KHÔNG GIAO HÓA ĐƠN"
type input "0918857069"
type input "LAN VY"
type input "20.000"
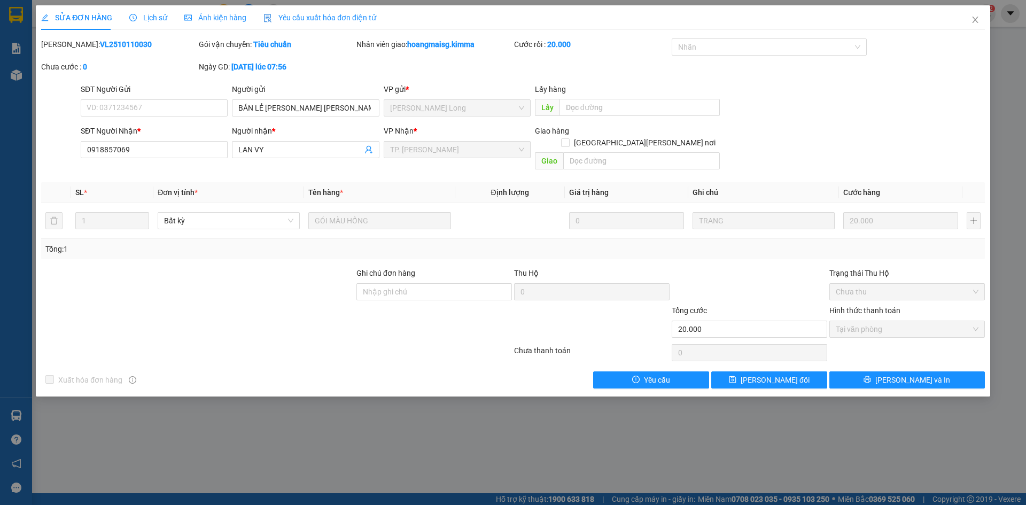
drag, startPoint x: 319, startPoint y: 17, endPoint x: 247, endPoint y: 38, distance: 74.7
click at [317, 17] on span "Yêu cầu xuất hóa đơn điện tử" at bounding box center [319, 17] width 113 height 9
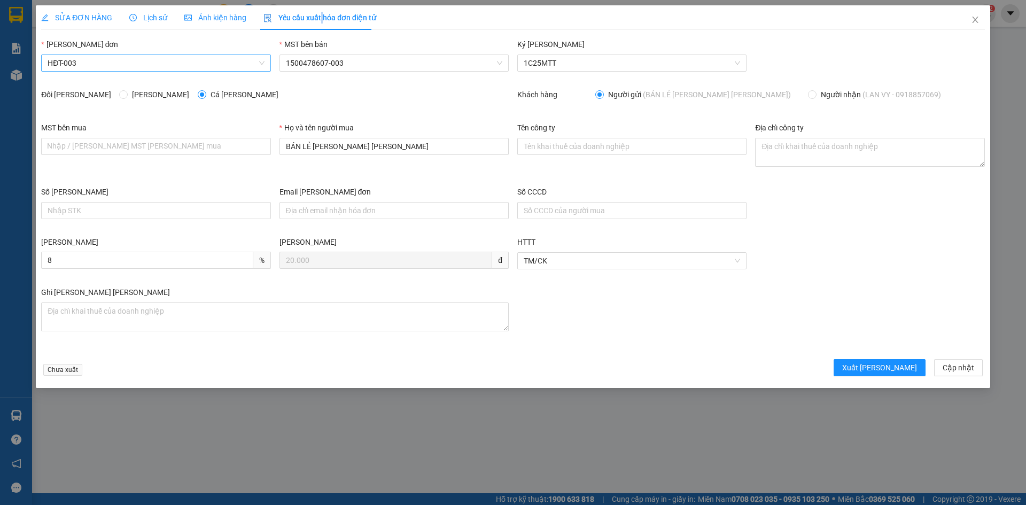
click at [64, 68] on span "HĐT-003" at bounding box center [156, 63] width 216 height 16
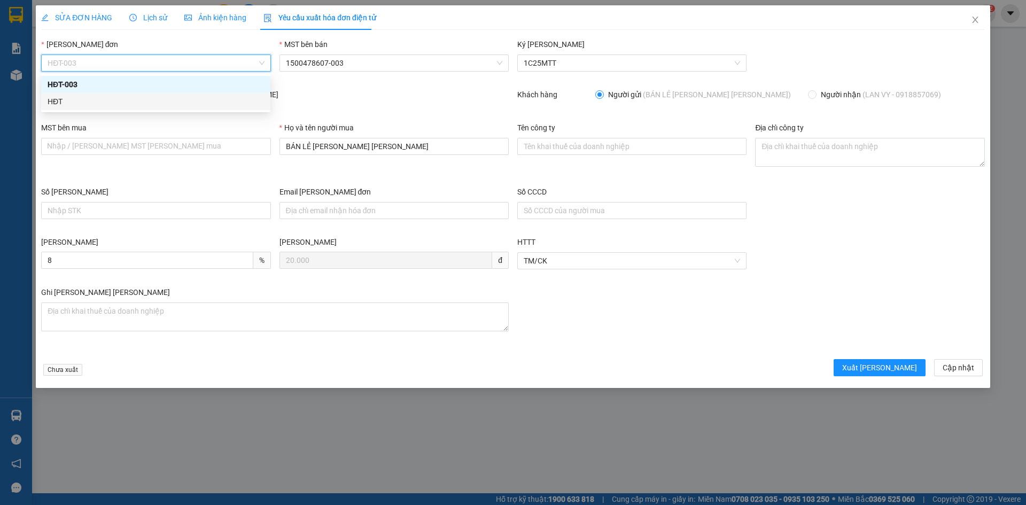
click at [58, 103] on div "HĐT" at bounding box center [156, 102] width 216 height 12
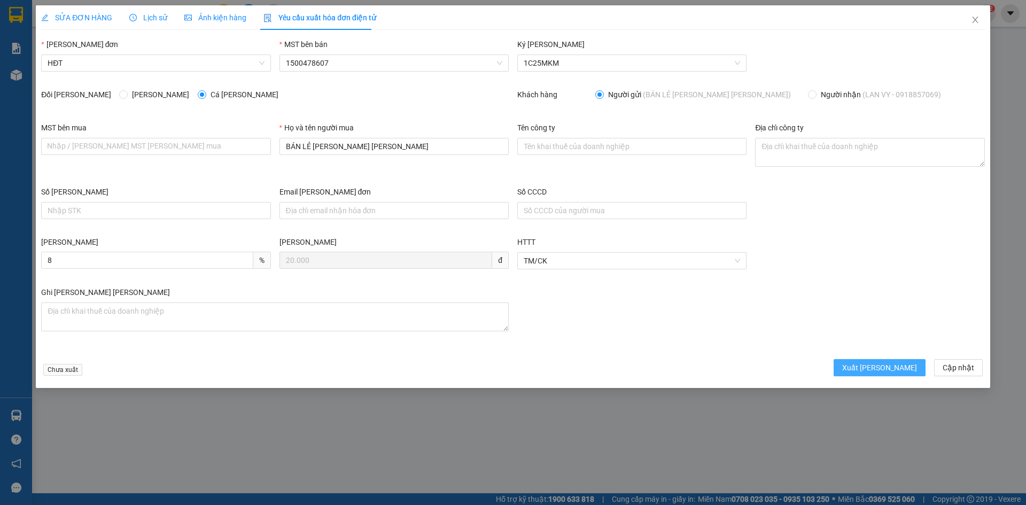
click at [881, 362] on button "Xuất hóa đơn" at bounding box center [880, 367] width 92 height 17
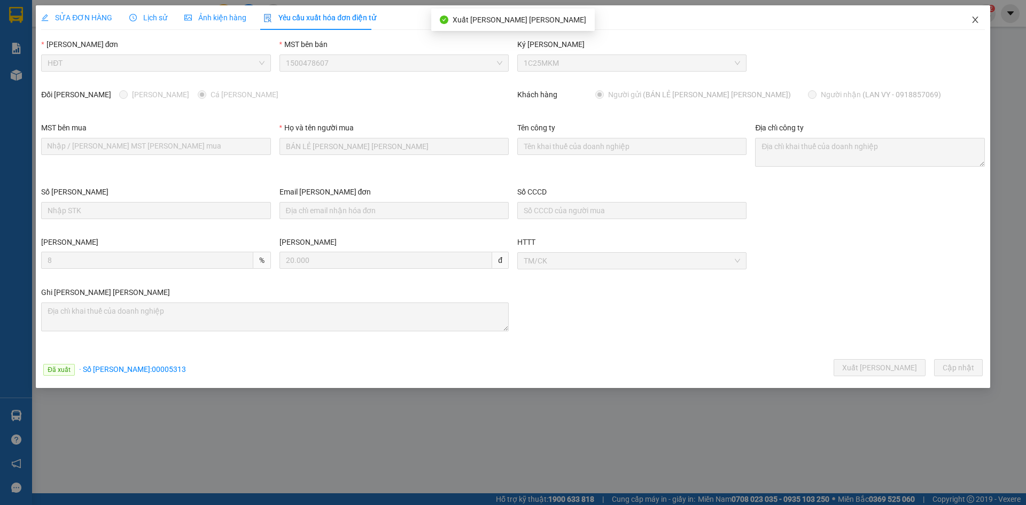
click at [974, 18] on icon "close" at bounding box center [975, 19] width 9 height 9
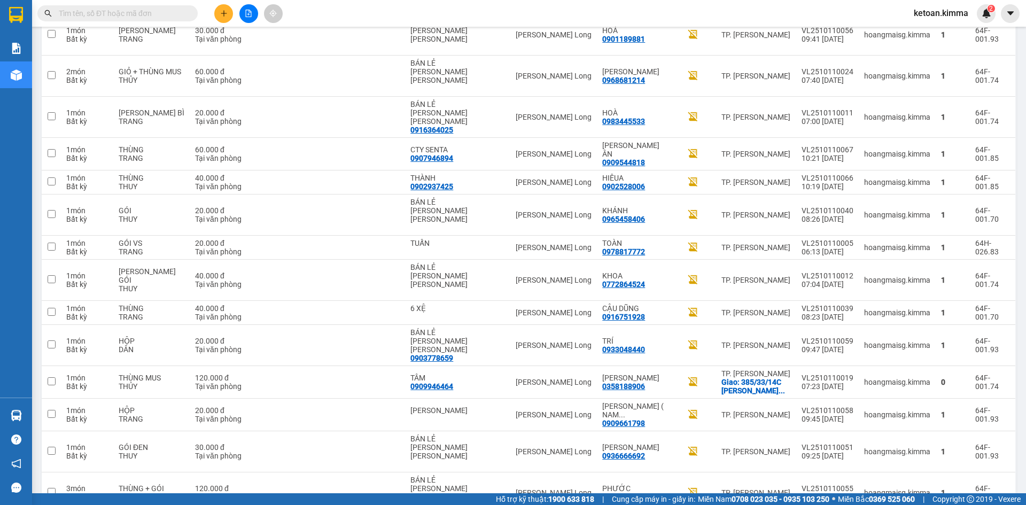
scroll to position [921, 0]
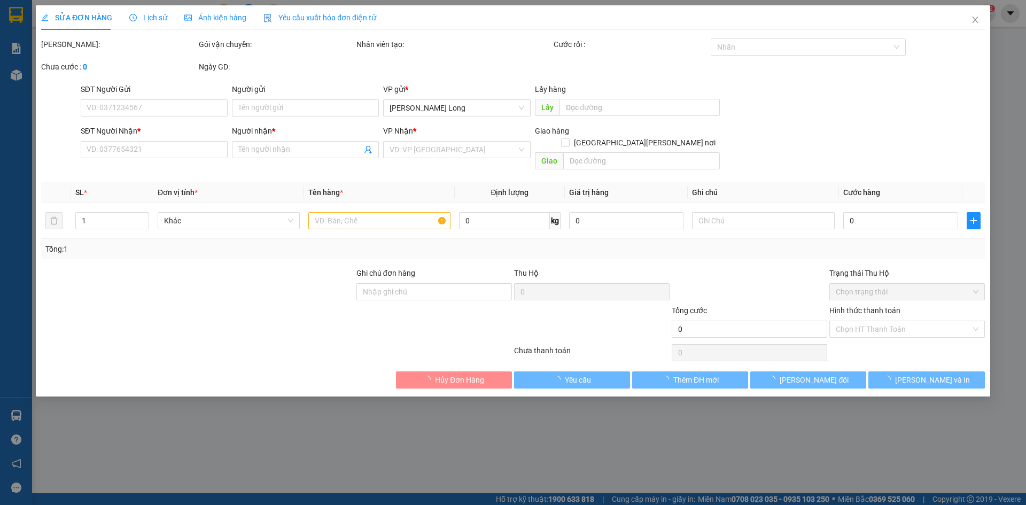
type input "BÁN LẺ KHÔNG GIAO HÓA ĐƠN"
type input "0906395147"
type input "THÁI VÂN"
type input "30.000"
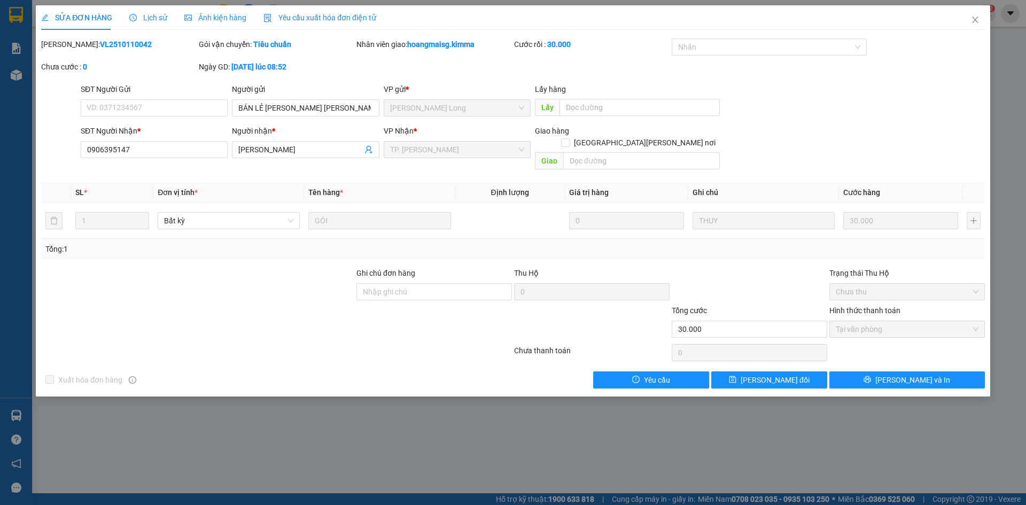
click at [305, 17] on span "Yêu cầu xuất hóa đơn điện tử" at bounding box center [319, 17] width 113 height 9
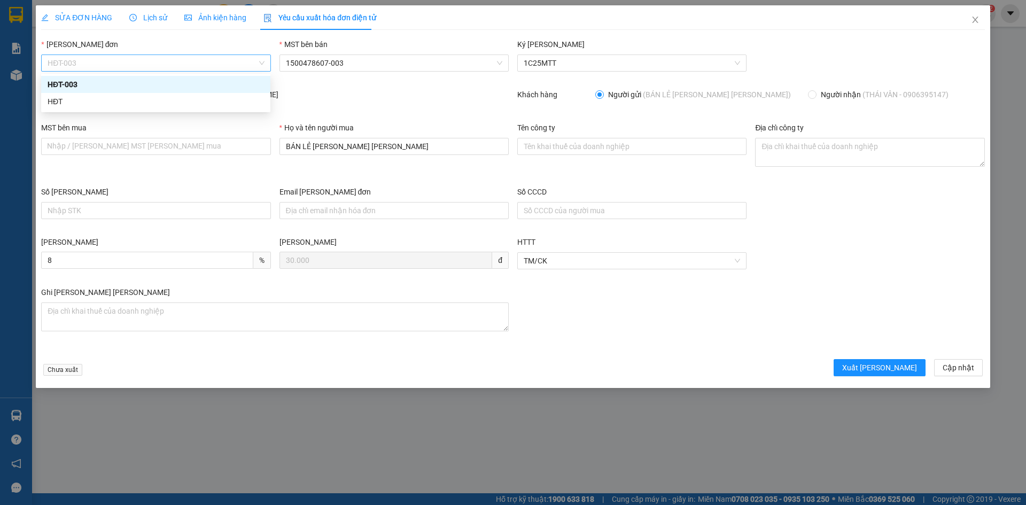
click at [110, 68] on span "HĐT-003" at bounding box center [156, 63] width 216 height 16
click at [55, 102] on div "HĐT" at bounding box center [156, 102] width 216 height 12
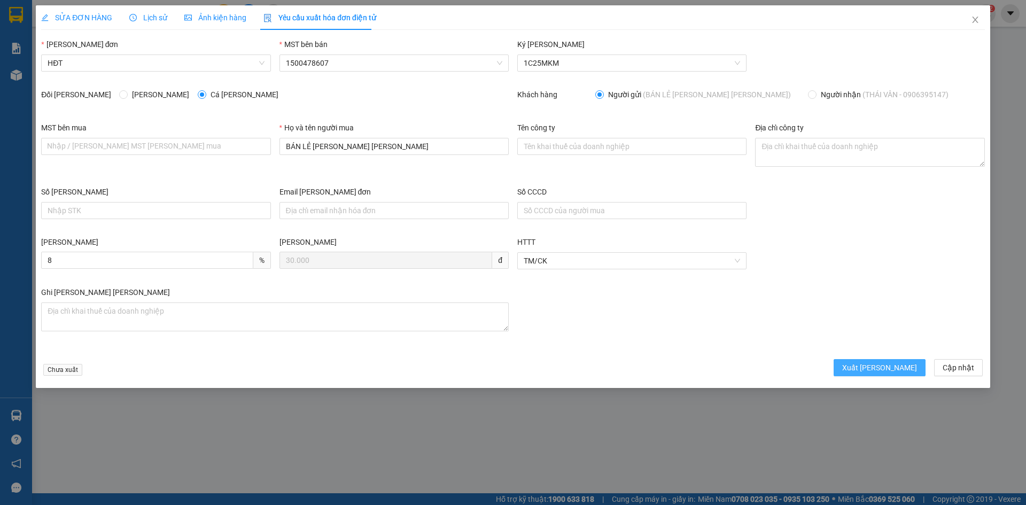
drag, startPoint x: 887, startPoint y: 366, endPoint x: 881, endPoint y: 363, distance: 6.0
click at [888, 363] on span "Xuất hóa đơn" at bounding box center [879, 368] width 75 height 12
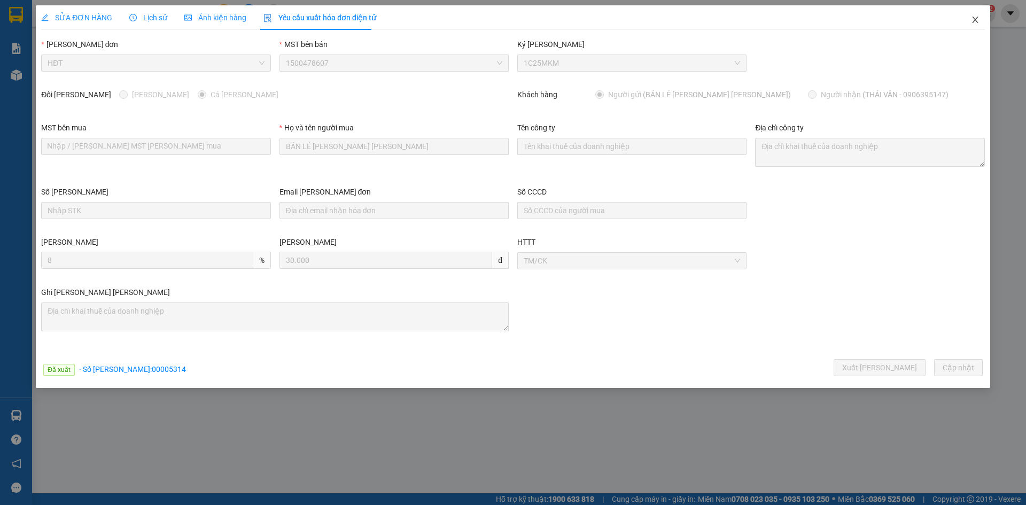
click at [975, 17] on icon "close" at bounding box center [975, 19] width 9 height 9
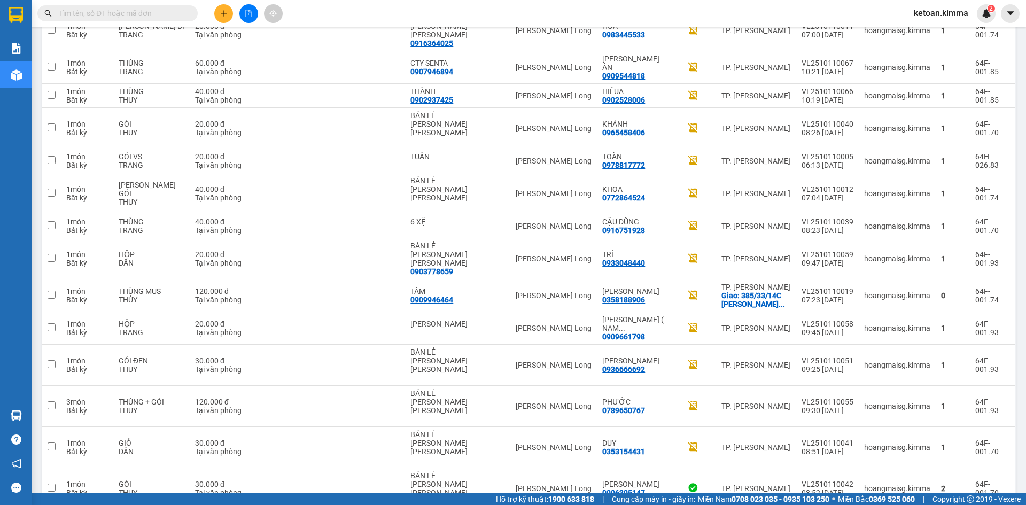
scroll to position [1032, 0]
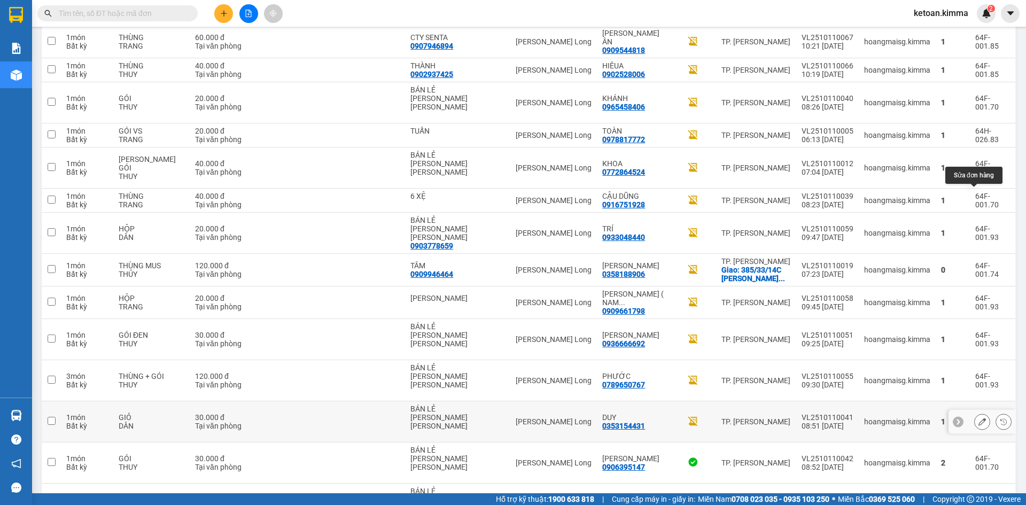
click at [979, 418] on icon at bounding box center [982, 421] width 7 height 7
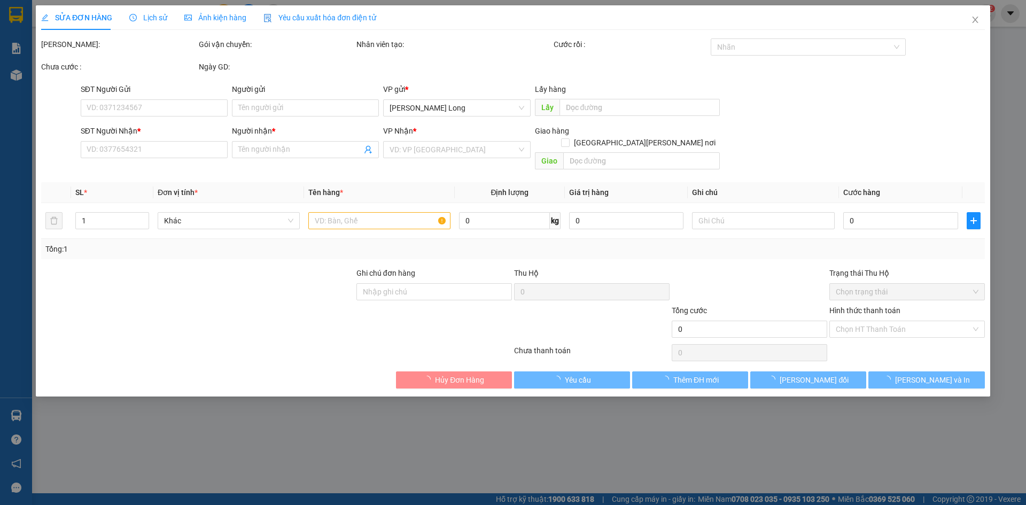
type input "BÁN LẺ KHÔNG GIAO HÓA ĐƠN"
type input "0353154431"
type input "DUY"
type input "30.000"
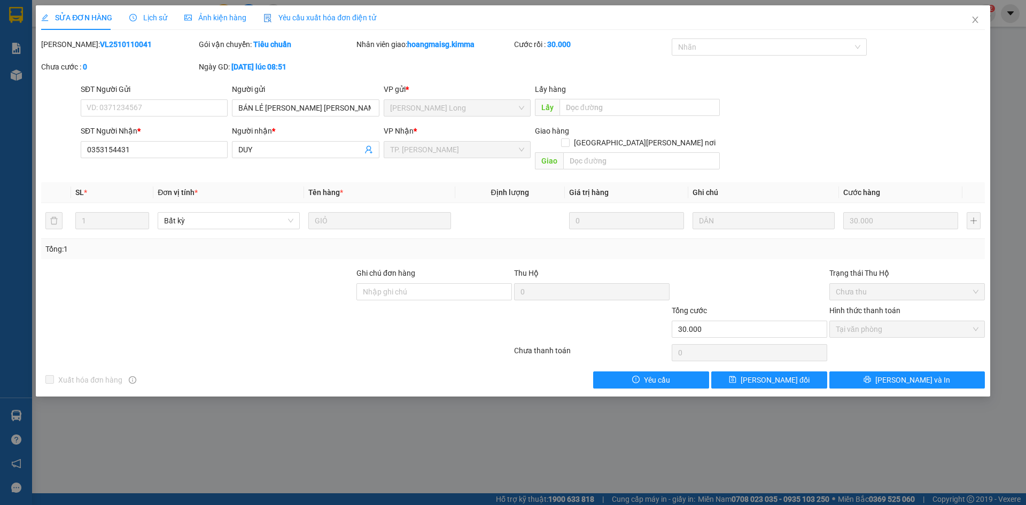
click at [304, 13] on span "Yêu cầu xuất hóa đơn điện tử" at bounding box center [319, 17] width 113 height 9
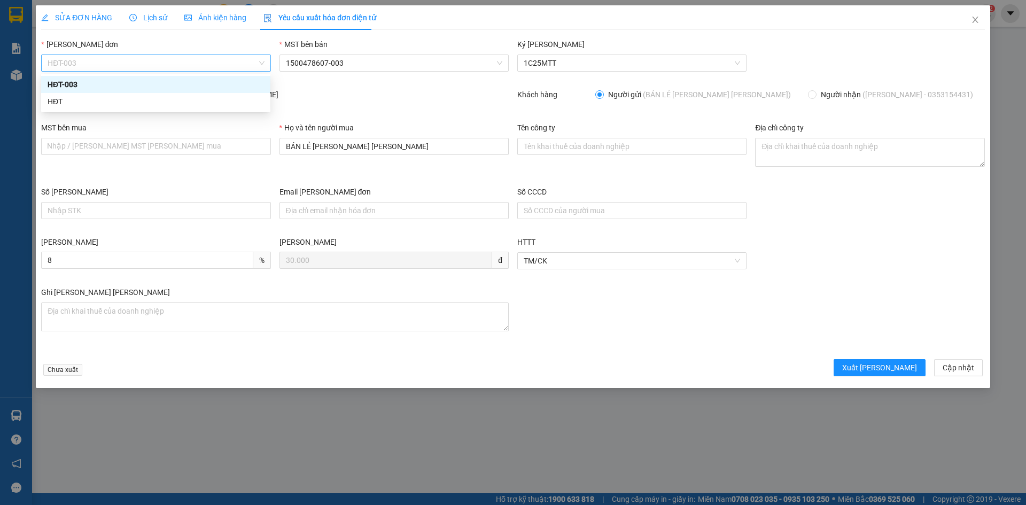
click at [123, 62] on span "HĐT-003" at bounding box center [156, 63] width 216 height 16
click at [67, 104] on div "HĐT" at bounding box center [156, 102] width 216 height 12
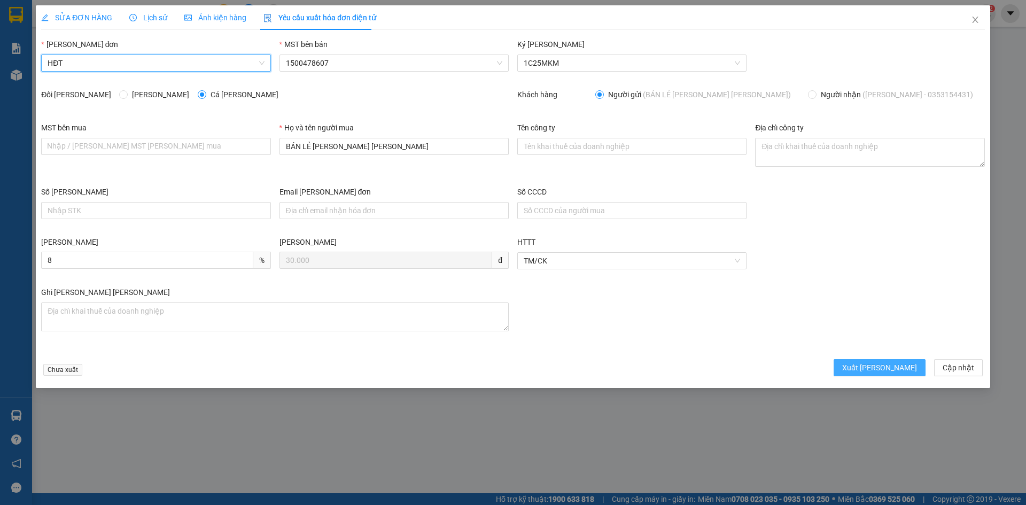
click at [906, 366] on span "Xuất hóa đơn" at bounding box center [879, 368] width 75 height 12
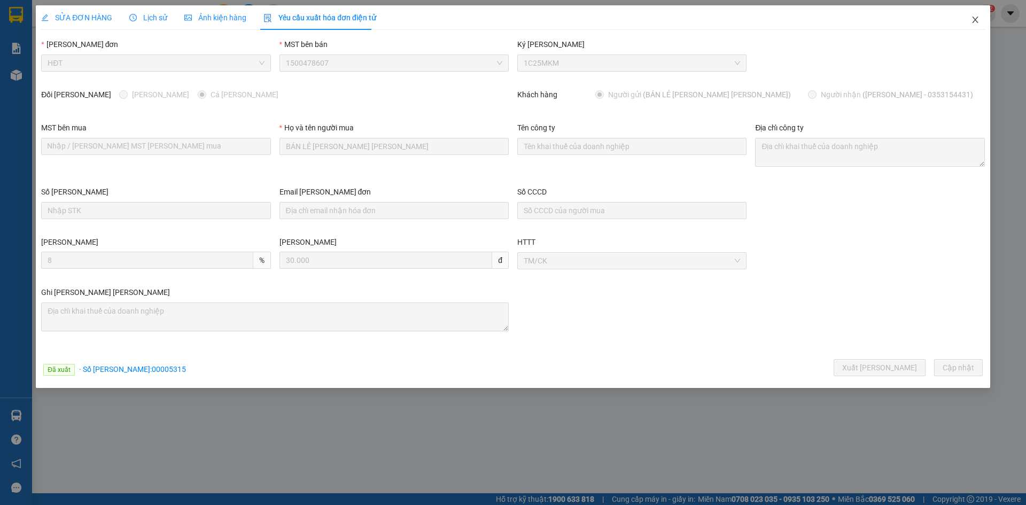
drag, startPoint x: 977, startPoint y: 23, endPoint x: 1026, endPoint y: 246, distance: 228.6
click at [976, 23] on icon "close" at bounding box center [975, 19] width 9 height 9
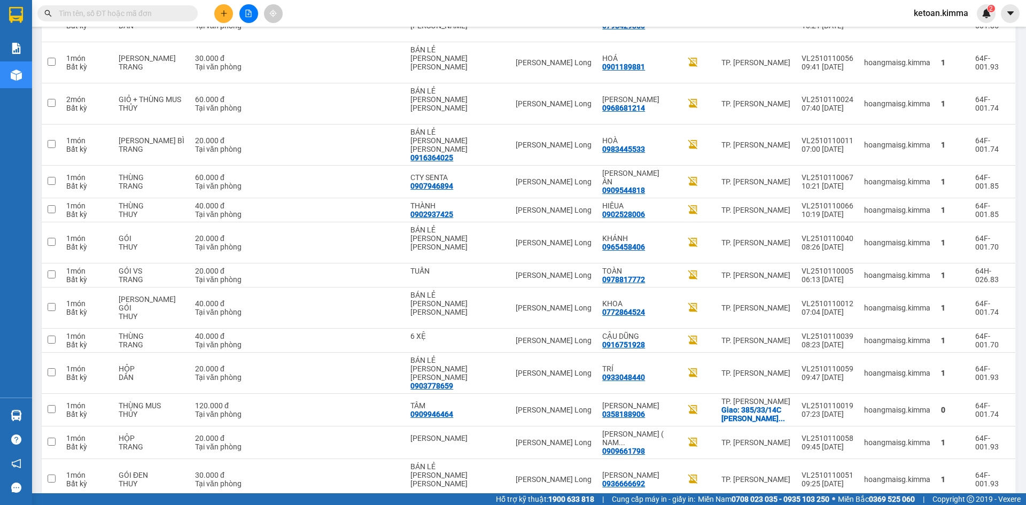
scroll to position [956, 0]
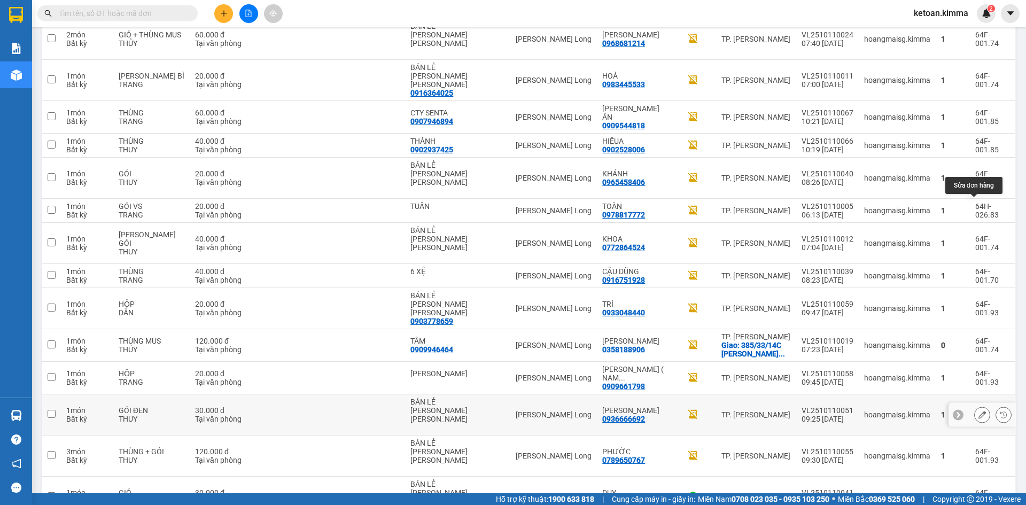
click at [979, 411] on icon at bounding box center [982, 414] width 7 height 7
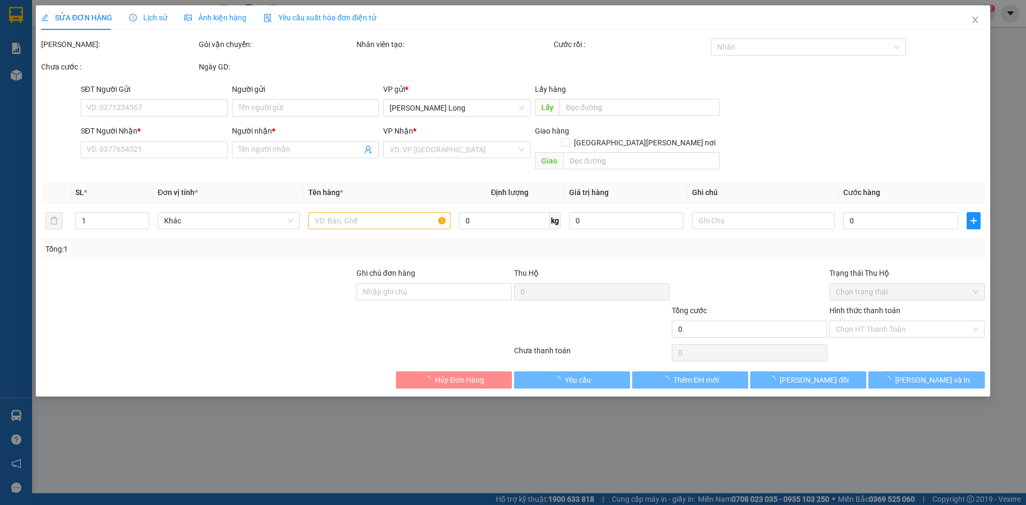
type input "BÁN LẺ KHÔNG GIAO HÓA ĐƠN"
type input "0936666692"
type input "ANH VÀNG"
type input "HAE G"
type input "30.000"
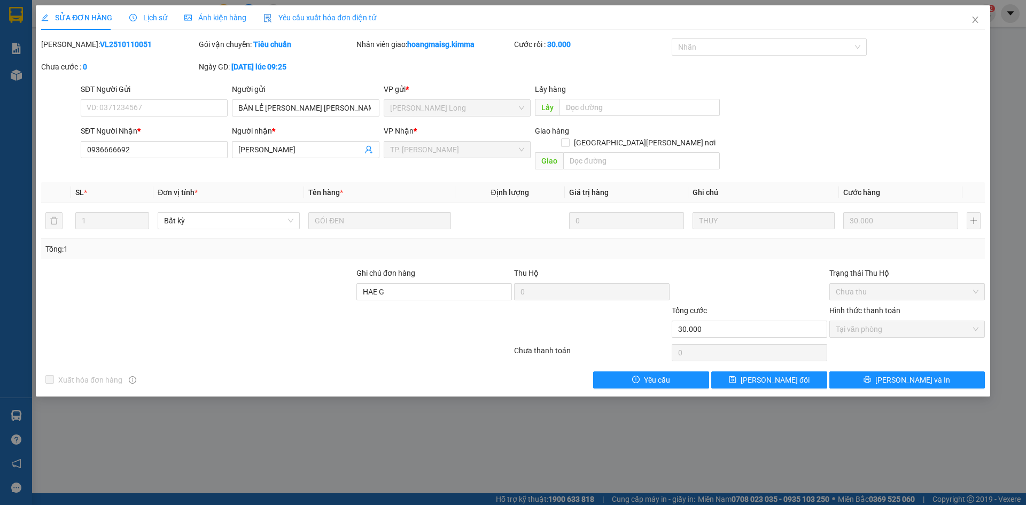
click at [291, 22] on span "Yêu cầu xuất hóa đơn điện tử" at bounding box center [319, 17] width 113 height 9
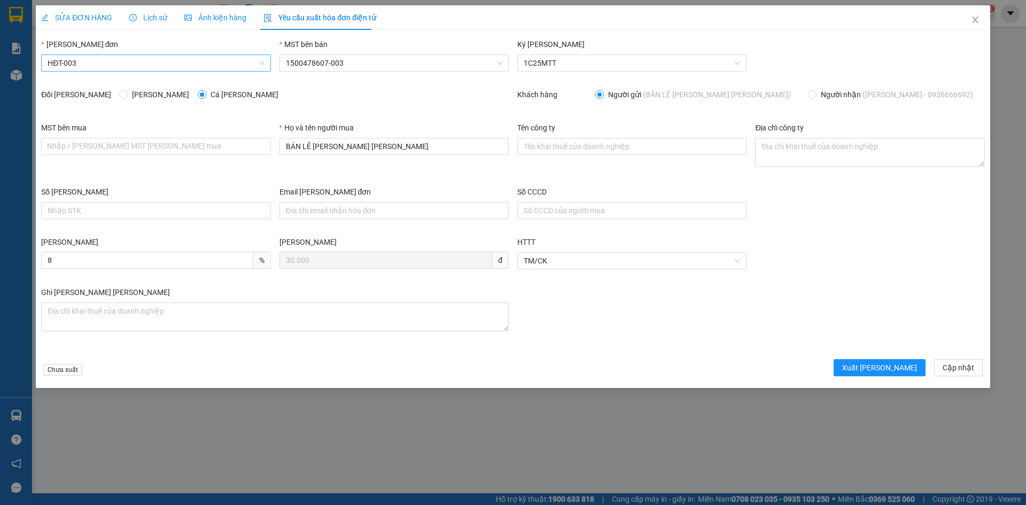
click at [135, 65] on span "HĐT-003" at bounding box center [156, 63] width 216 height 16
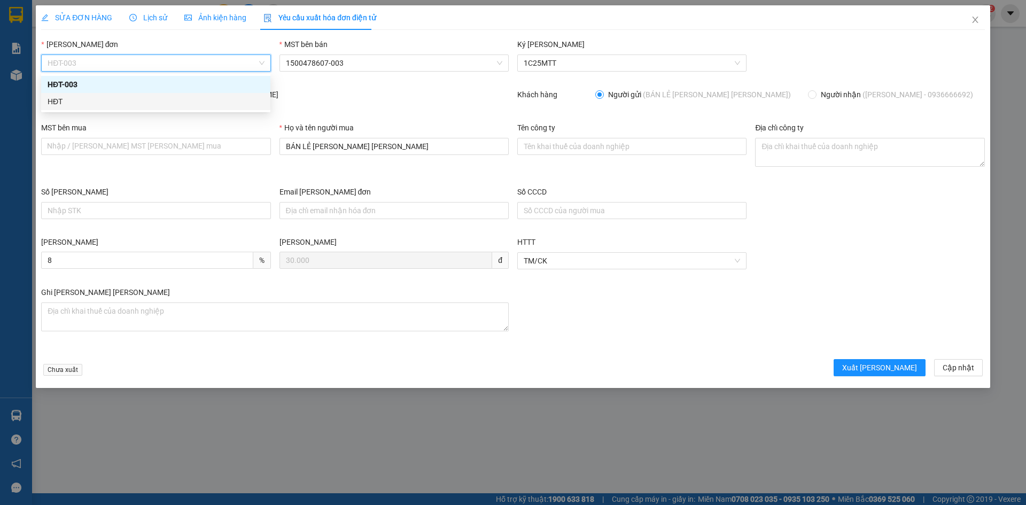
drag, startPoint x: 53, startPoint y: 100, endPoint x: 87, endPoint y: 165, distance: 72.7
click at [54, 100] on div "HĐT" at bounding box center [156, 102] width 216 height 12
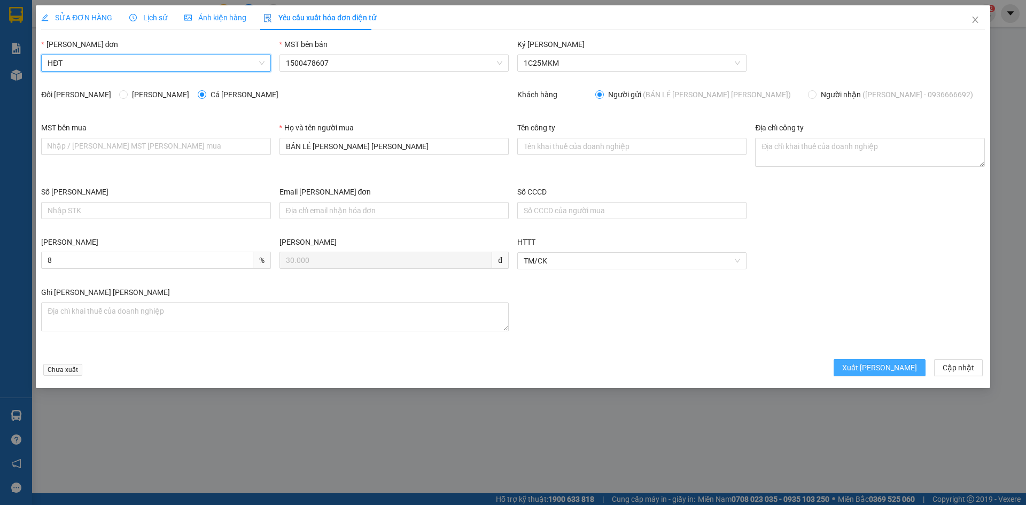
click at [903, 371] on span "Xuất hóa đơn" at bounding box center [879, 368] width 75 height 12
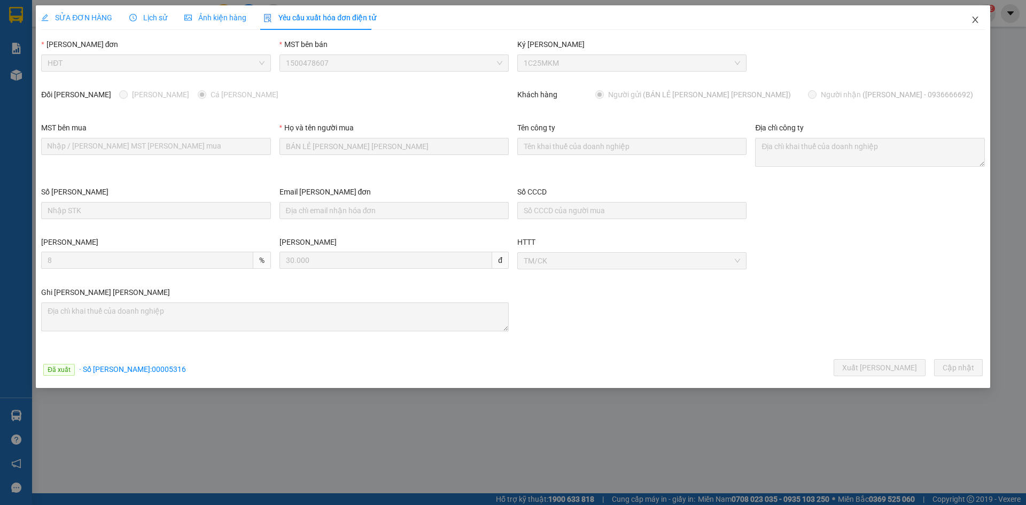
click at [976, 20] on icon "close" at bounding box center [975, 19] width 9 height 9
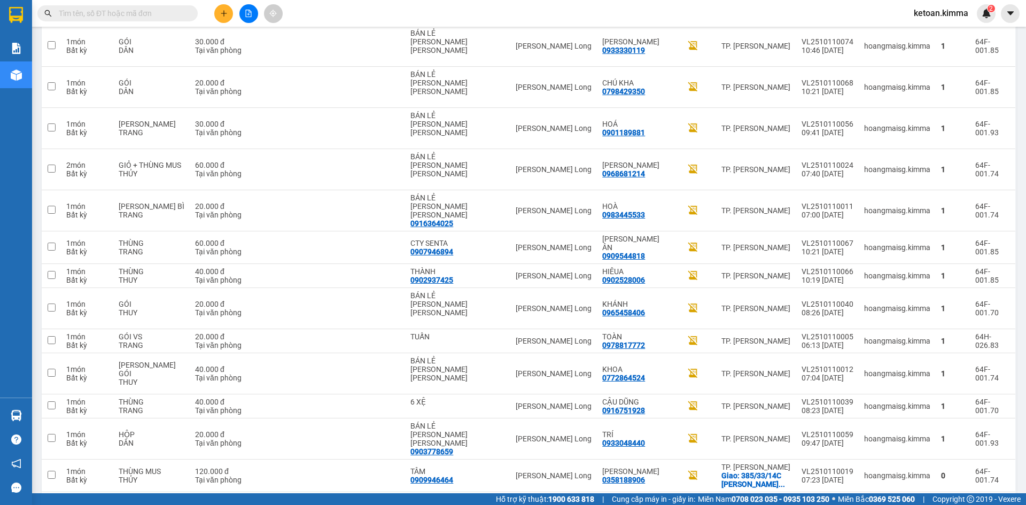
scroll to position [863, 0]
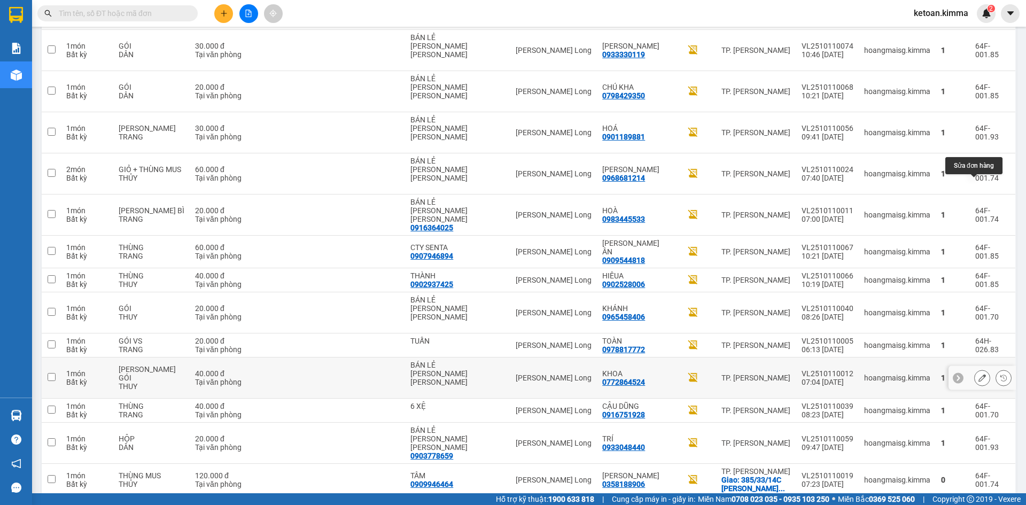
click at [979, 374] on icon at bounding box center [982, 377] width 7 height 7
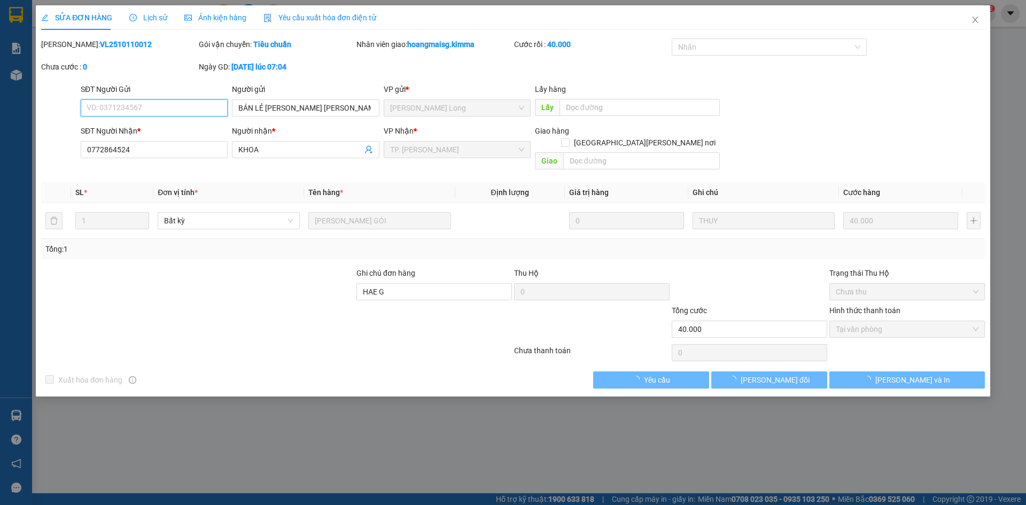
type input "BÁN LẺ KHÔNG GIAO HÓA ĐƠN"
type input "0772864524"
type input "KHOA"
type input "HAE G"
type input "40.000"
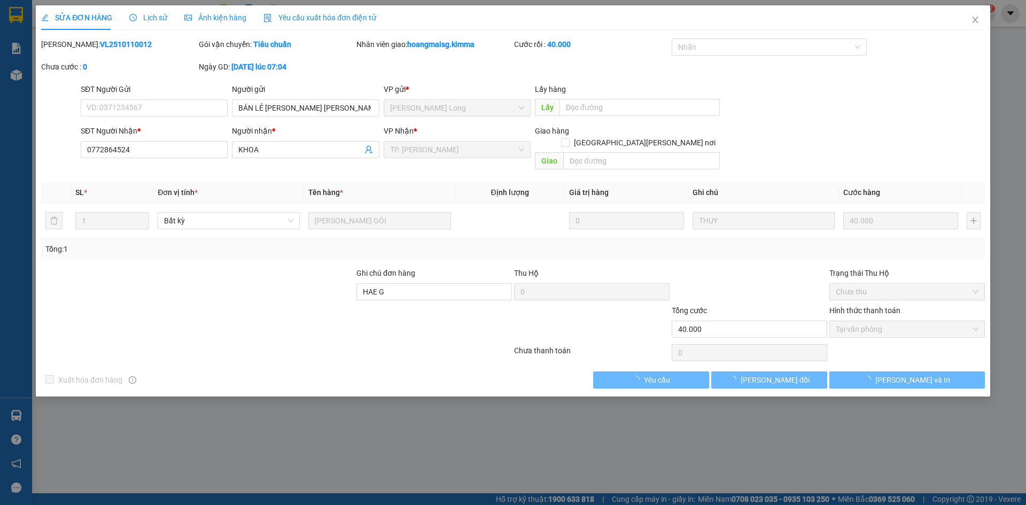
click at [308, 18] on span "Yêu cầu xuất hóa đơn điện tử" at bounding box center [319, 17] width 113 height 9
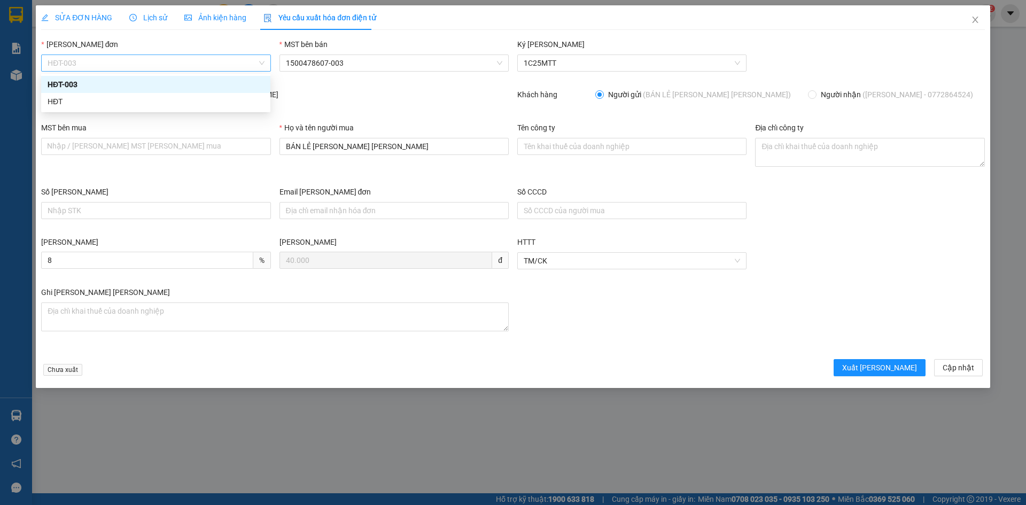
click at [113, 59] on span "HĐT-003" at bounding box center [156, 63] width 216 height 16
click at [51, 102] on div "HĐT" at bounding box center [156, 102] width 216 height 12
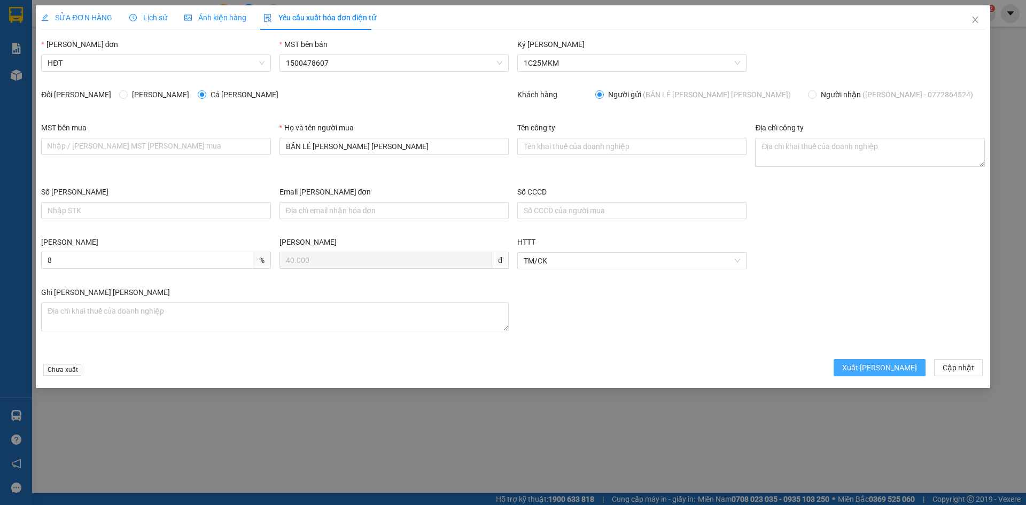
click at [898, 368] on span "Xuất hóa đơn" at bounding box center [879, 368] width 75 height 12
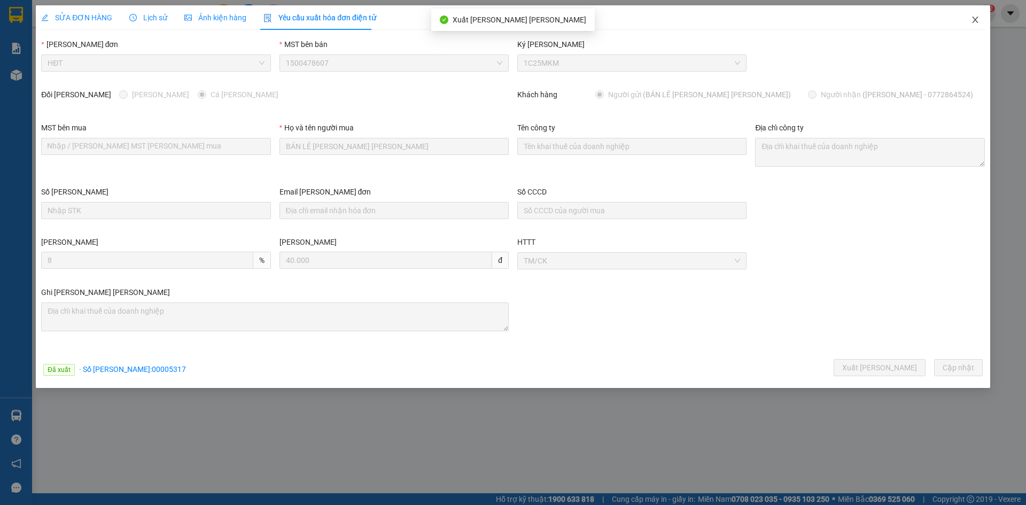
click at [974, 20] on icon "close" at bounding box center [975, 19] width 9 height 9
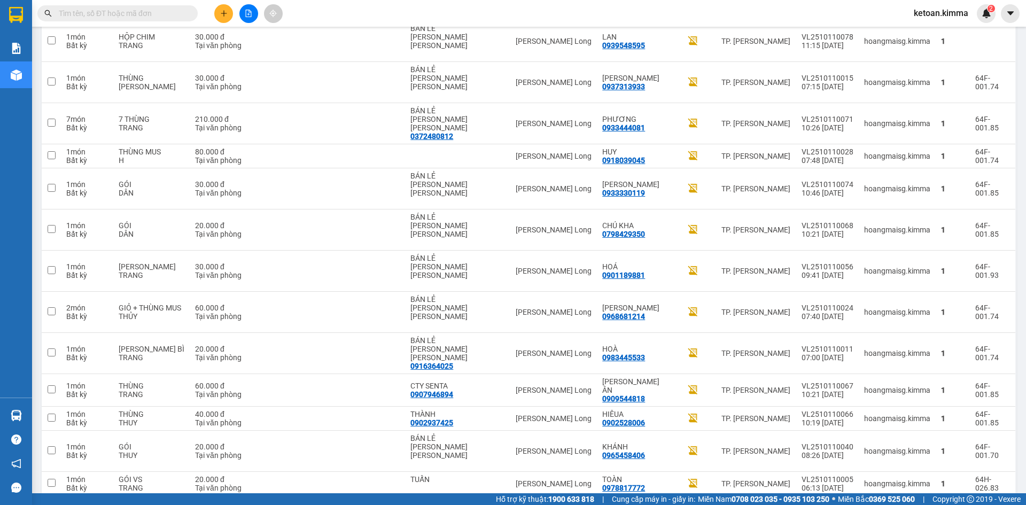
scroll to position [733, 0]
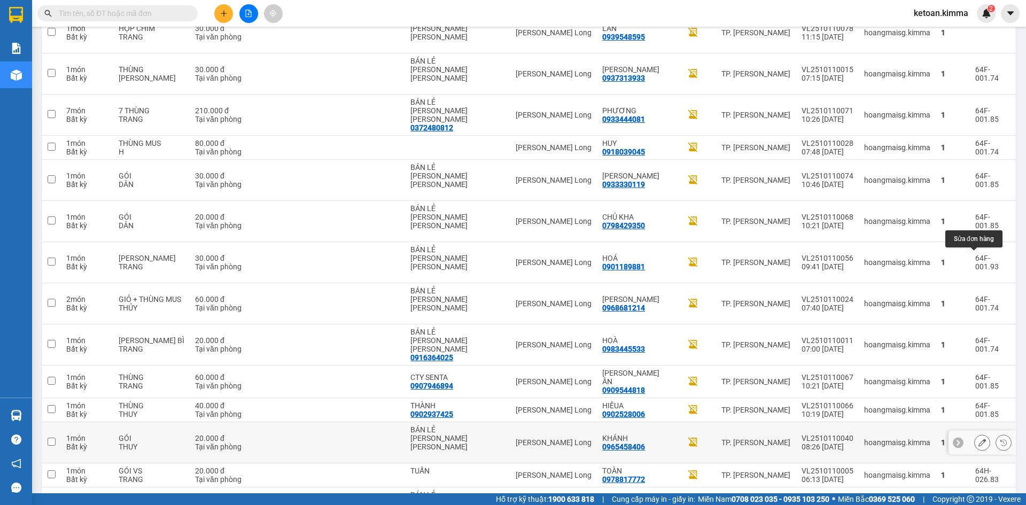
click at [979, 433] on button at bounding box center [982, 442] width 15 height 19
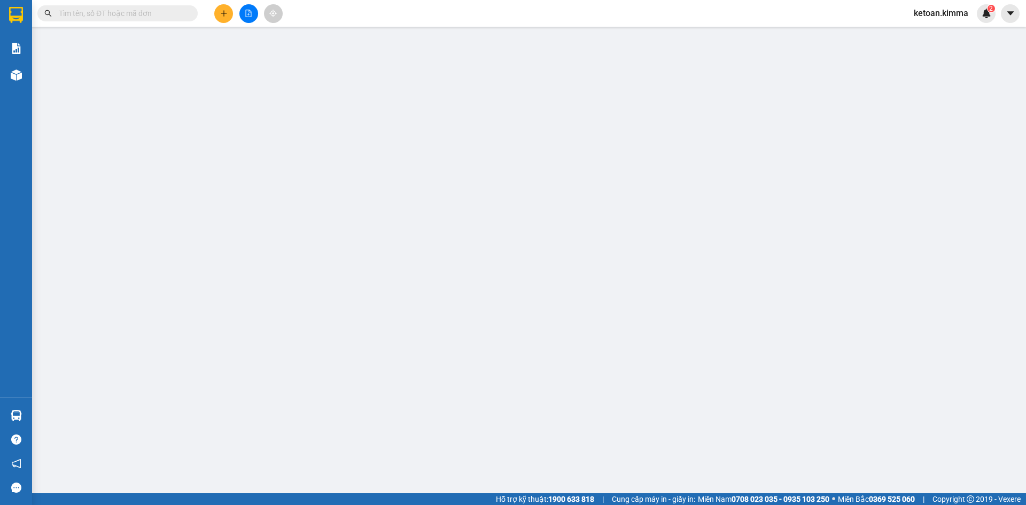
type input "BÁN LẺ KHÔNG GIAO HÓA ĐƠN"
type input "0965458406"
type input "KHÁNH"
type input "20.000"
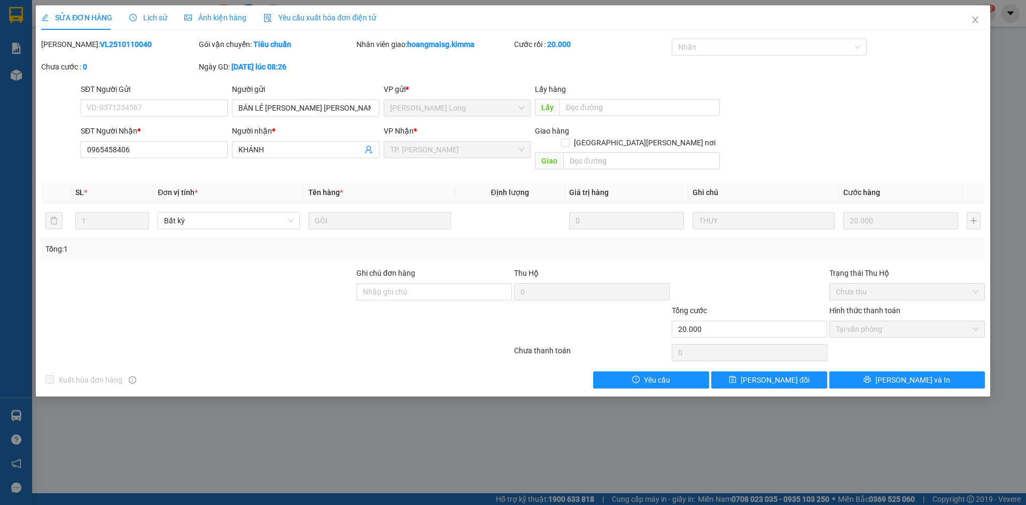
click at [301, 14] on span "Yêu cầu xuất hóa đơn điện tử" at bounding box center [319, 17] width 113 height 9
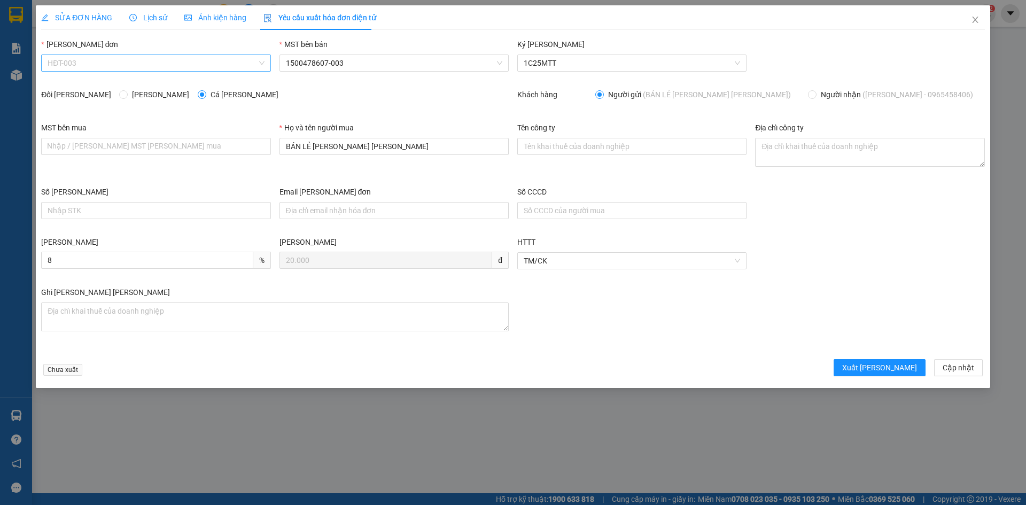
click at [104, 61] on span "HĐT-003" at bounding box center [156, 63] width 216 height 16
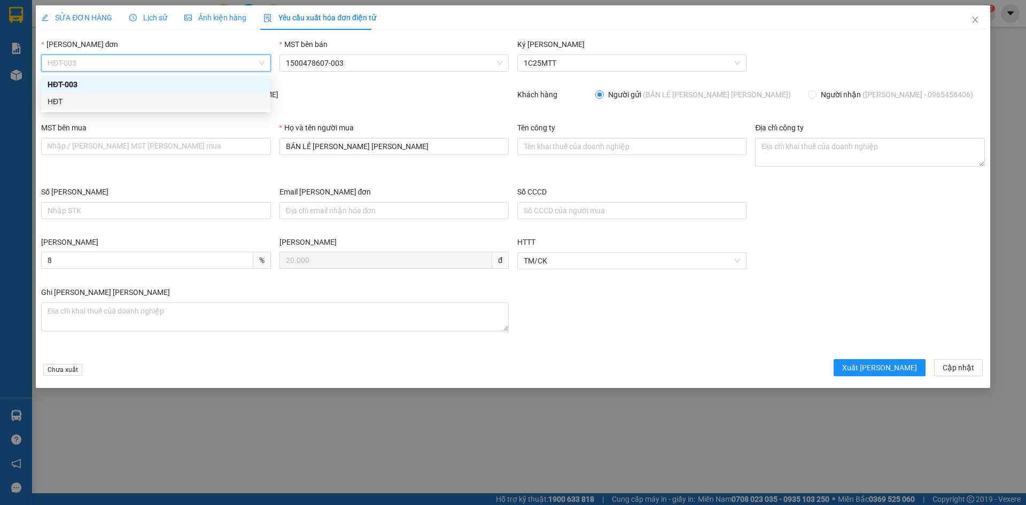
click at [69, 103] on div "HĐT" at bounding box center [156, 102] width 216 height 12
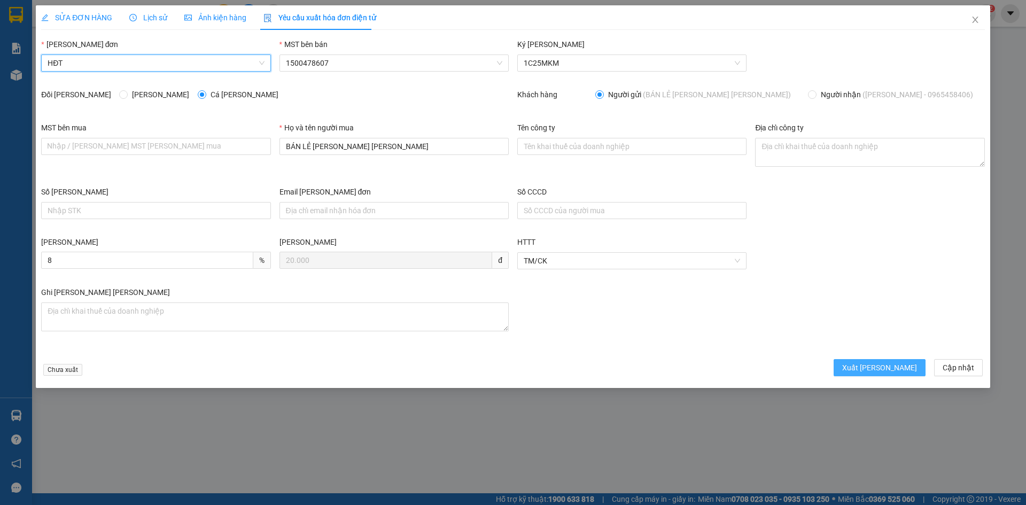
click at [893, 370] on span "Xuất hóa đơn" at bounding box center [879, 368] width 75 height 12
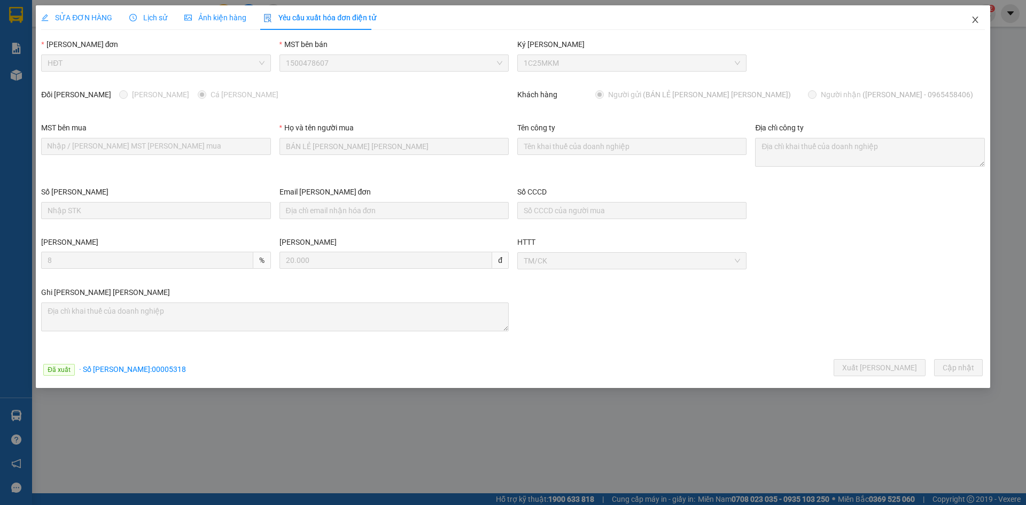
click at [975, 19] on icon "close" at bounding box center [975, 19] width 9 height 9
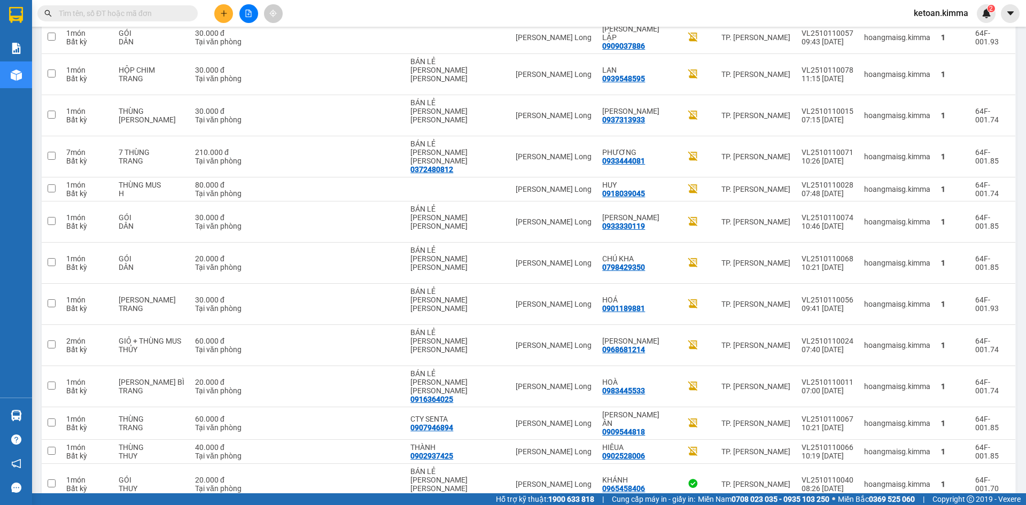
scroll to position [676, 0]
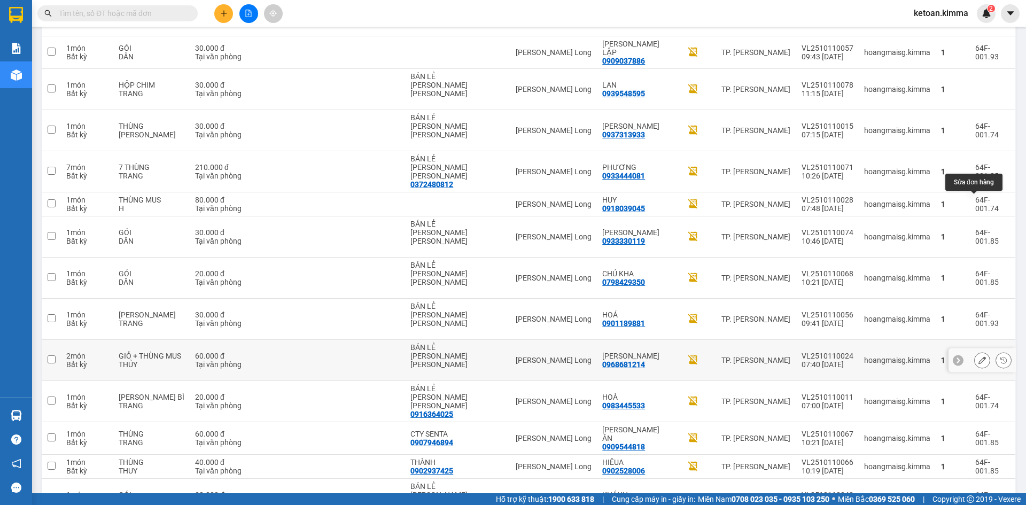
click at [979, 356] on icon at bounding box center [982, 359] width 7 height 7
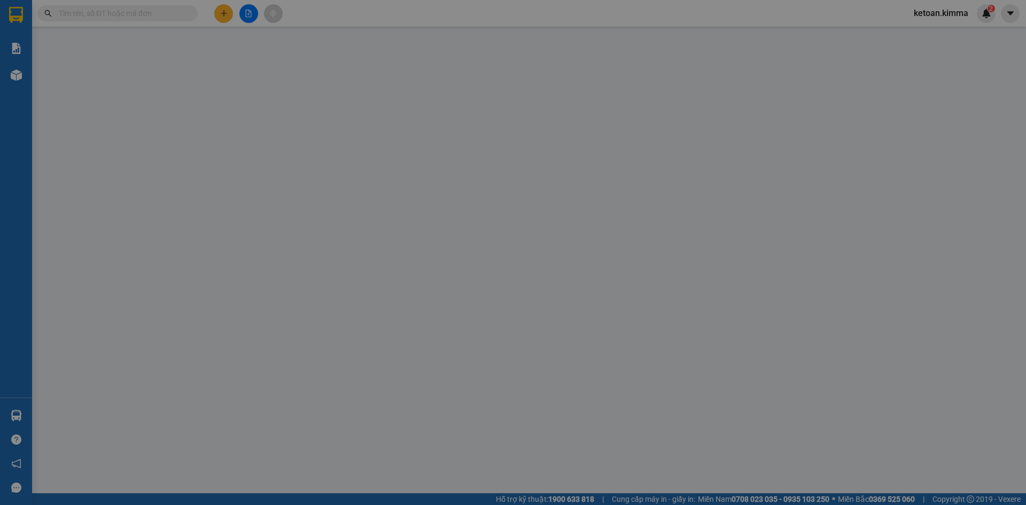
type input "BÁN LẺ KHÔNG GIAO HÓA ĐƠN"
type input "0968681214"
type input "PHƯƠNG DUY"
type input "60.000"
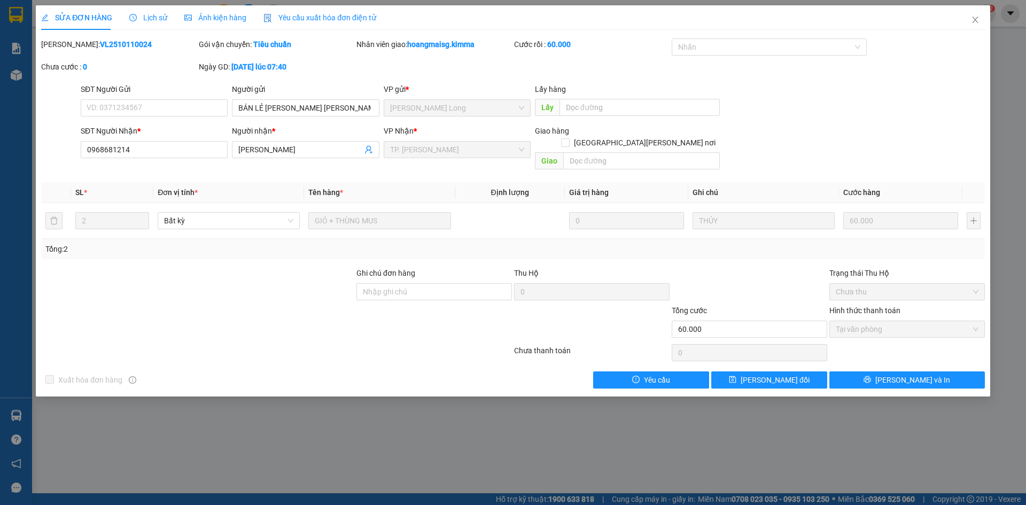
click at [339, 23] on div "Yêu cầu xuất hóa đơn điện tử" at bounding box center [319, 18] width 113 height 12
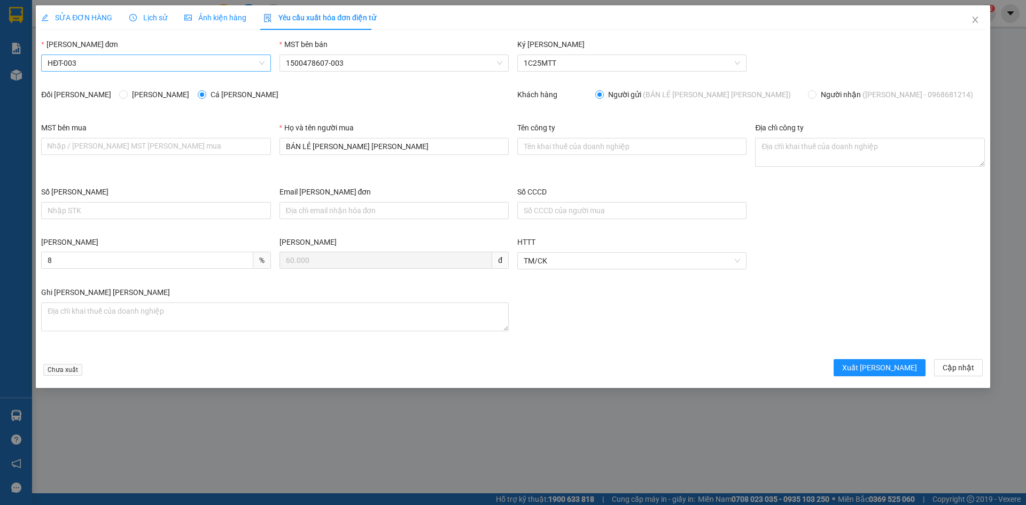
click at [83, 58] on span "HĐT-003" at bounding box center [156, 63] width 216 height 16
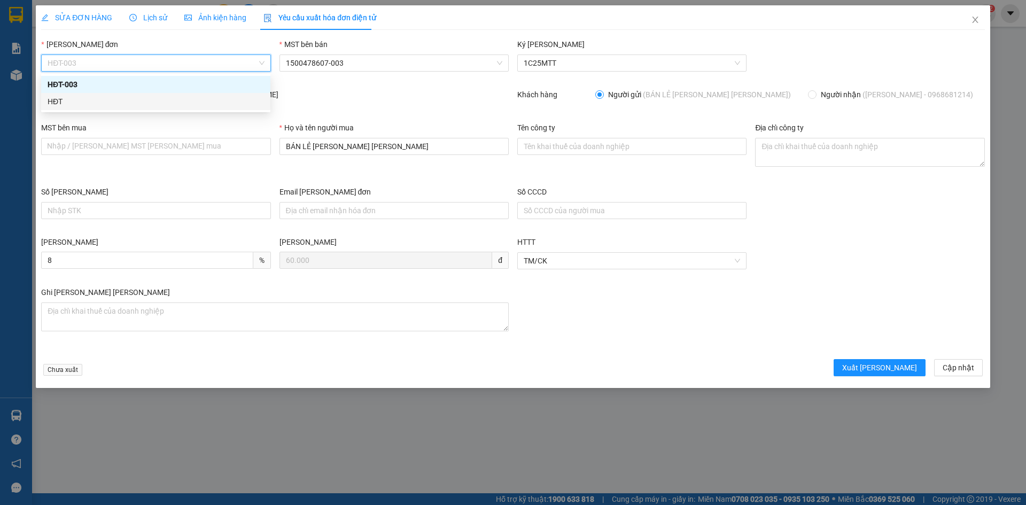
click at [61, 106] on div "HĐT" at bounding box center [156, 102] width 216 height 12
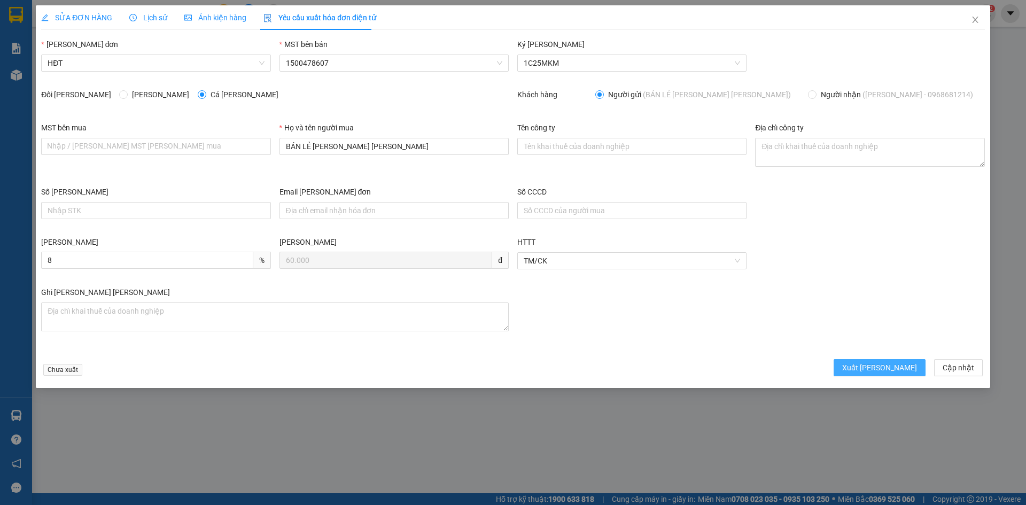
click at [905, 369] on span "Xuất hóa đơn" at bounding box center [879, 368] width 75 height 12
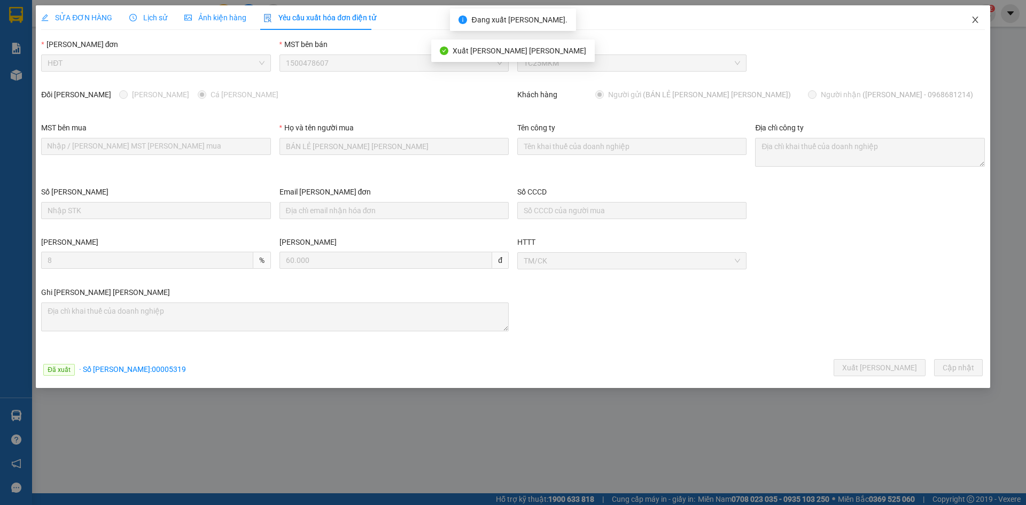
click at [976, 19] on icon "close" at bounding box center [975, 19] width 9 height 9
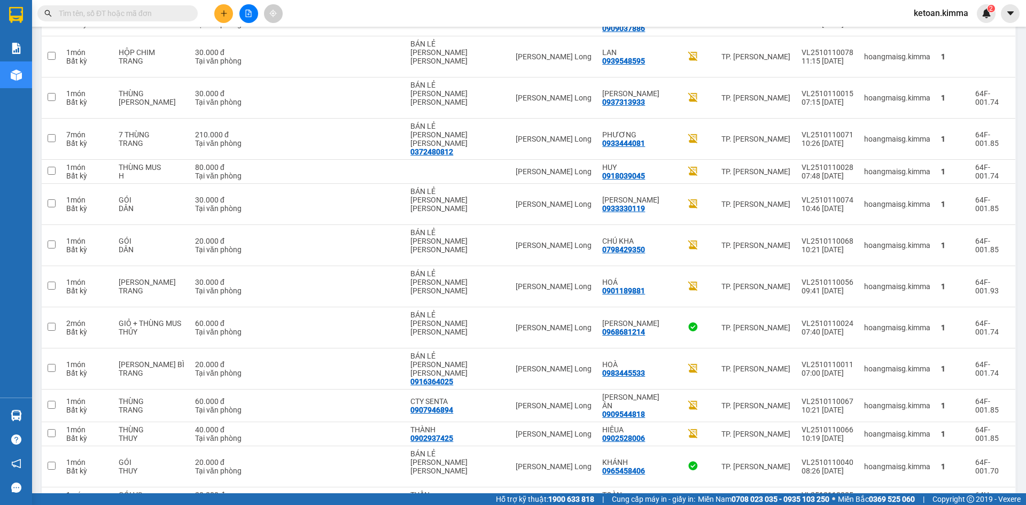
scroll to position [718, 0]
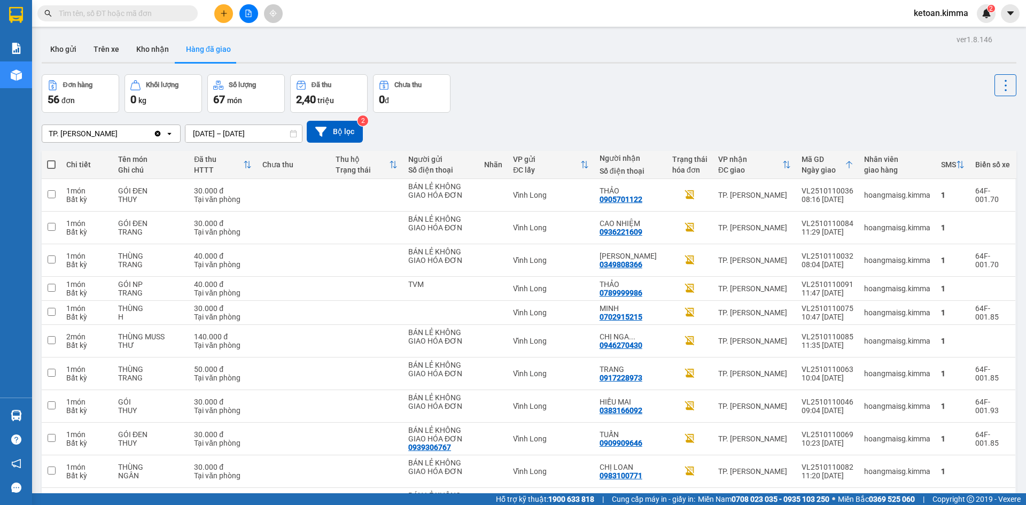
scroll to position [718, 0]
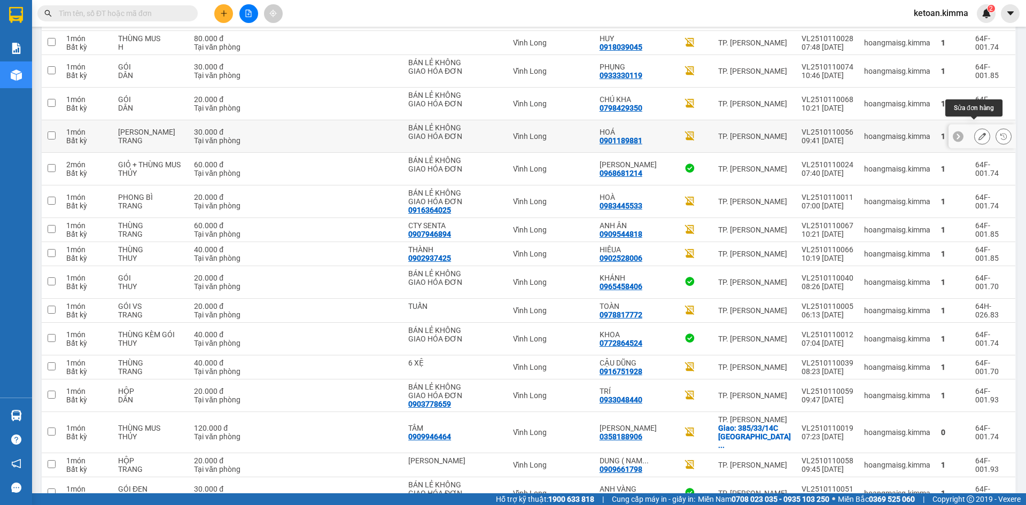
click at [979, 133] on icon at bounding box center [982, 136] width 7 height 7
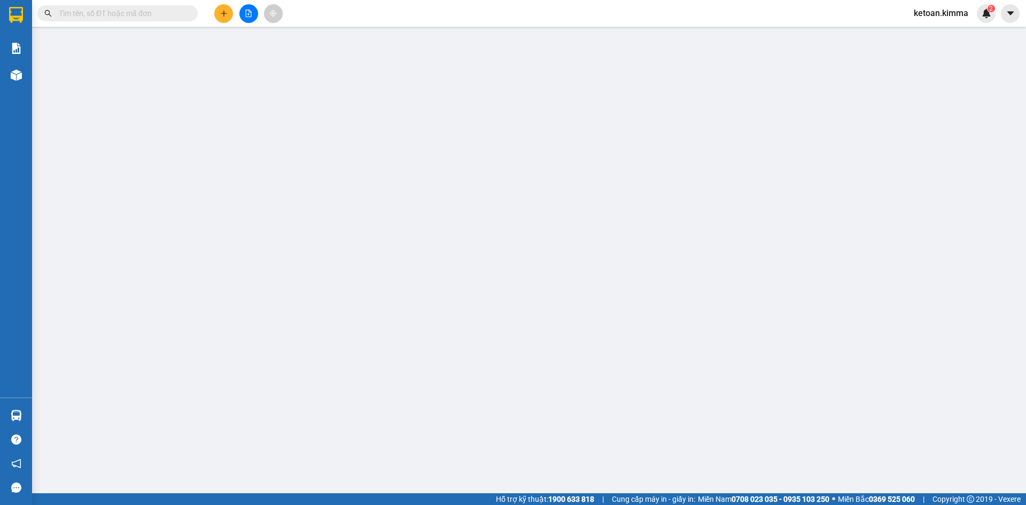
type input "BÁN LẺ KHÔNG GIAO HÓA ĐƠN"
type input "0901189881"
type input "HOÁ"
type input "HAE G"
type input "30.000"
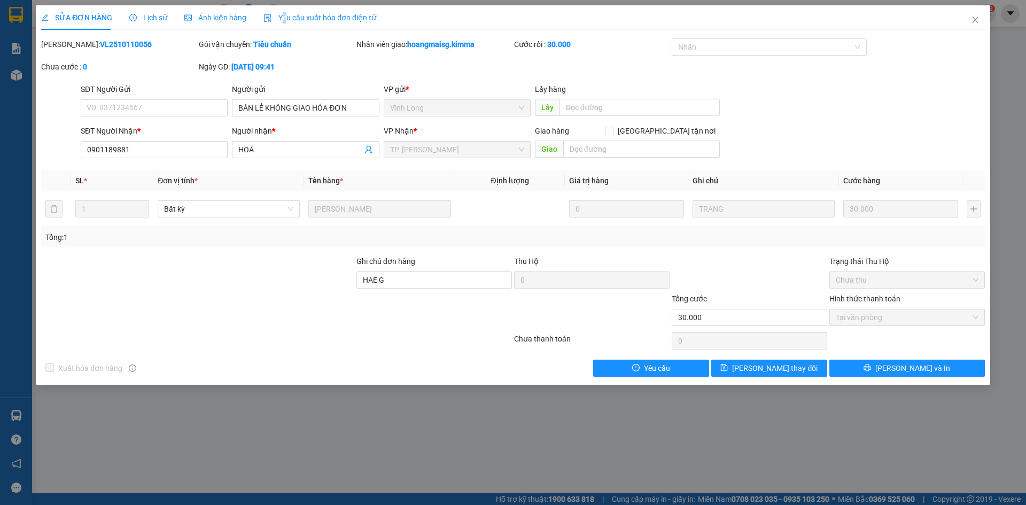
click at [281, 19] on span "Yêu cầu xuất hóa đơn điện tử" at bounding box center [319, 17] width 113 height 9
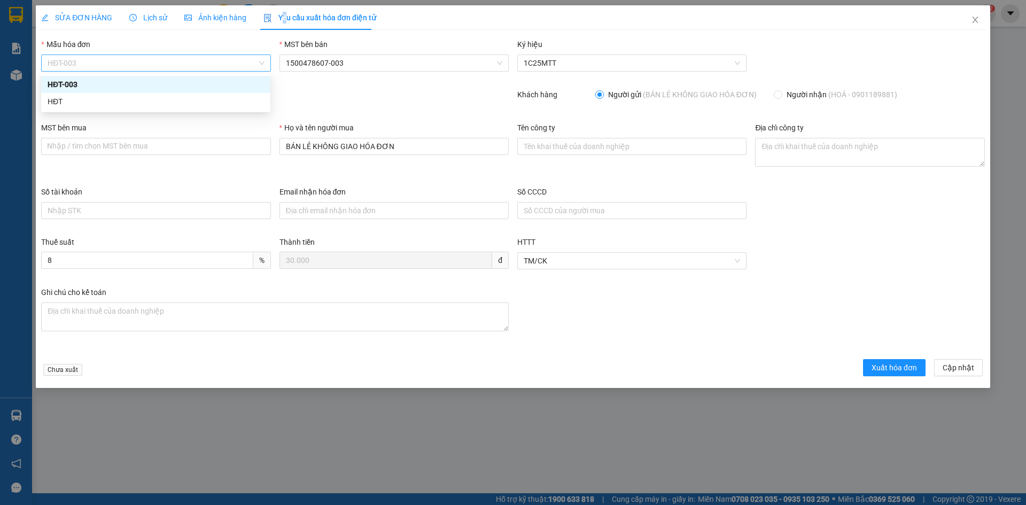
drag, startPoint x: 91, startPoint y: 67, endPoint x: 81, endPoint y: 92, distance: 27.1
click at [91, 68] on span "HĐT-003" at bounding box center [156, 63] width 216 height 16
click at [72, 103] on div "HĐT" at bounding box center [156, 102] width 216 height 12
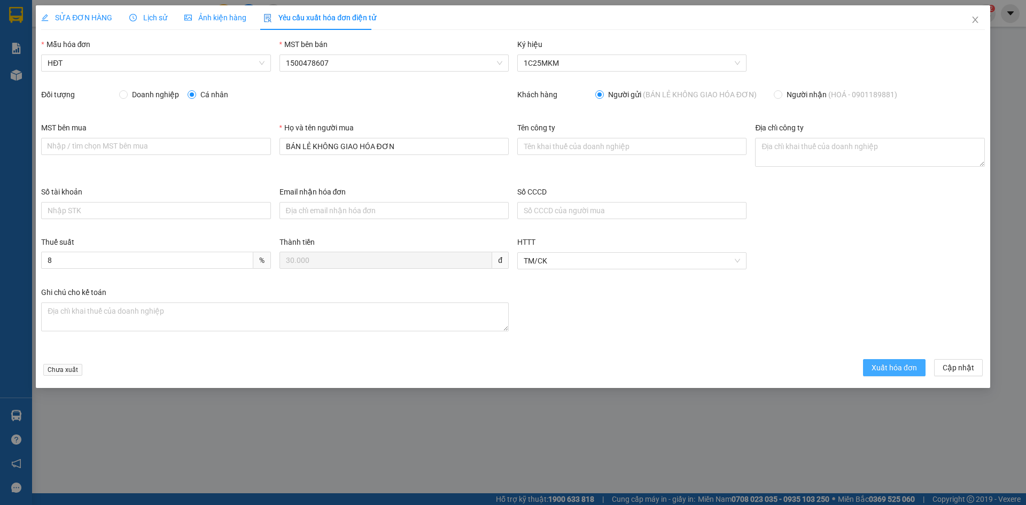
click at [894, 368] on span "Xuất hóa đơn" at bounding box center [894, 368] width 45 height 12
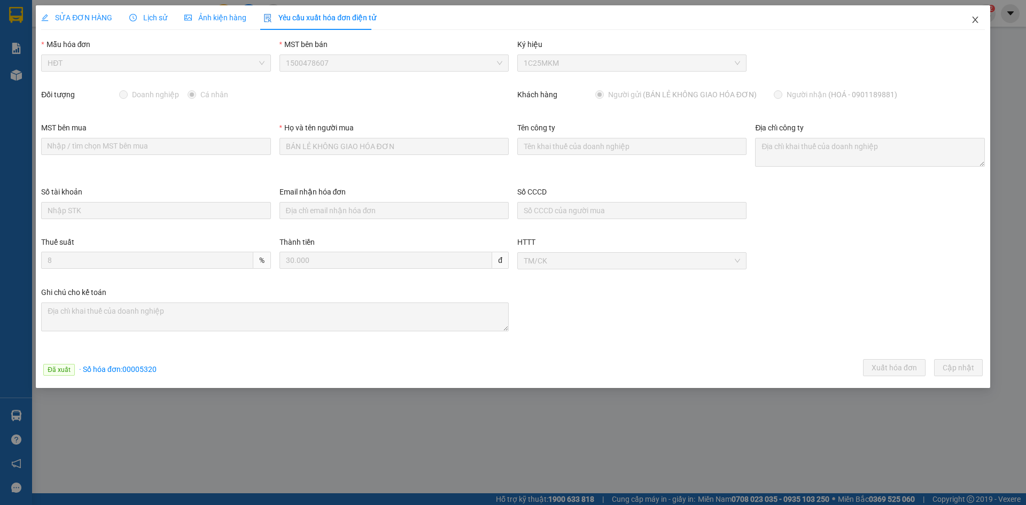
click at [976, 19] on icon "close" at bounding box center [975, 19] width 9 height 9
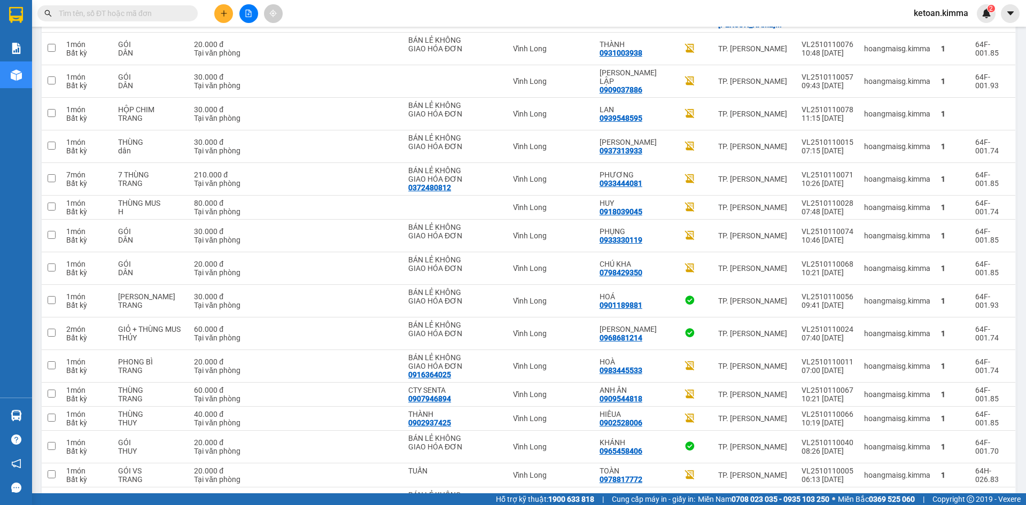
scroll to position [557, 0]
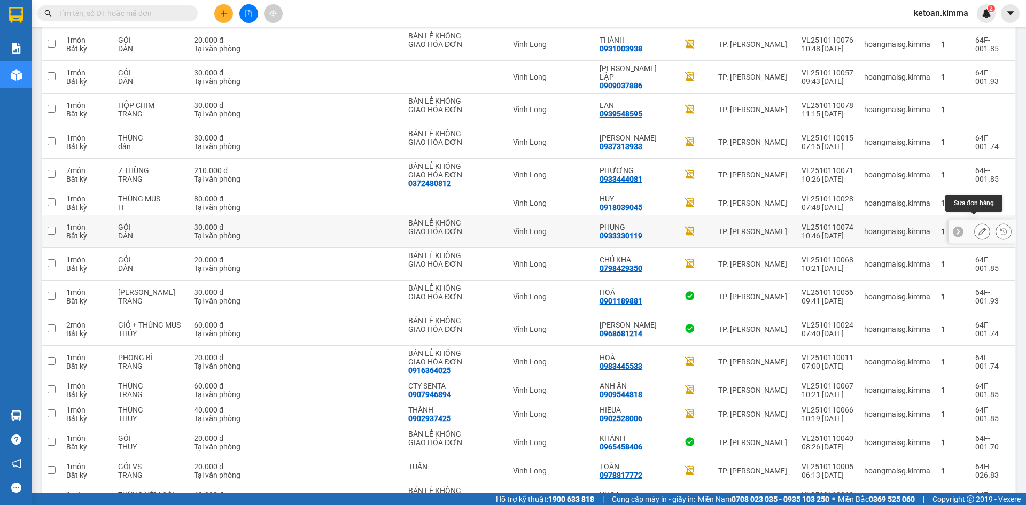
click at [979, 228] on icon at bounding box center [982, 231] width 7 height 7
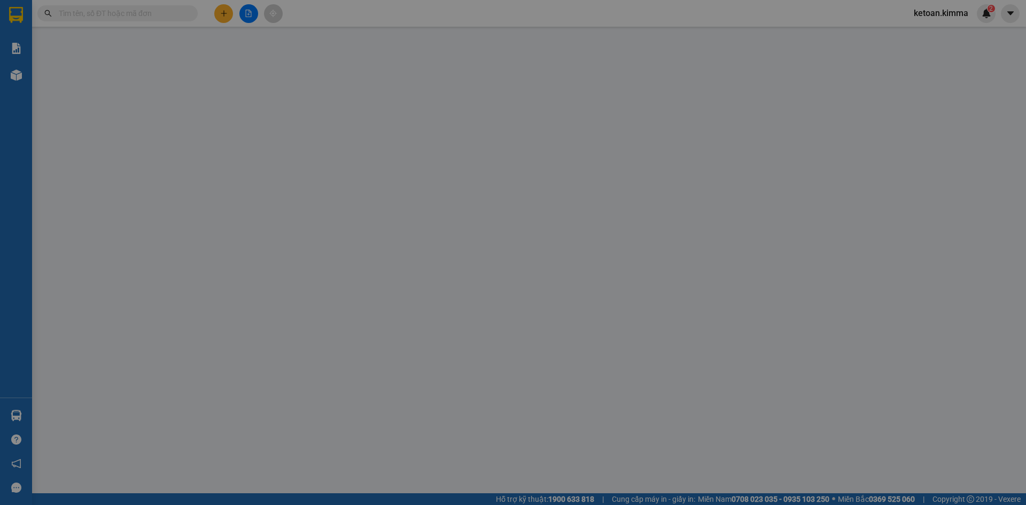
type input "BÁN LẺ KHÔNG GIAO HÓA ĐƠN"
type input "0933330119"
type input "PHỤNG"
type input "HAE G"
type input "30.000"
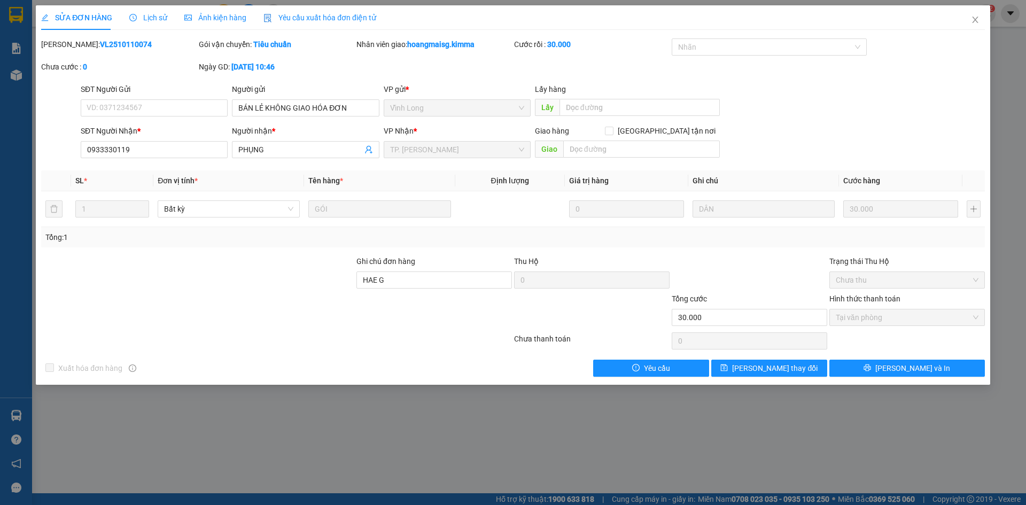
click at [337, 14] on span "Yêu cầu xuất hóa đơn điện tử" at bounding box center [319, 17] width 113 height 9
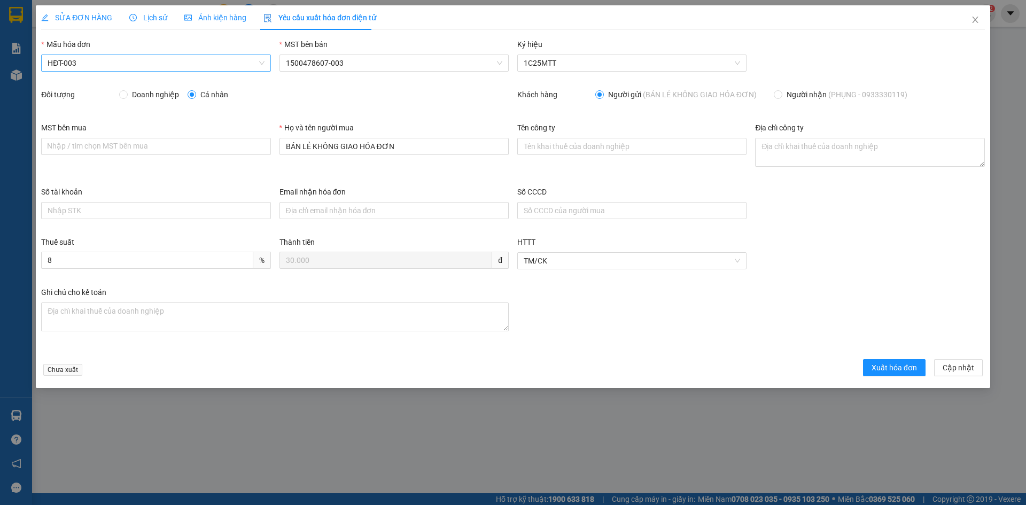
click at [85, 64] on span "HĐT-003" at bounding box center [156, 63] width 216 height 16
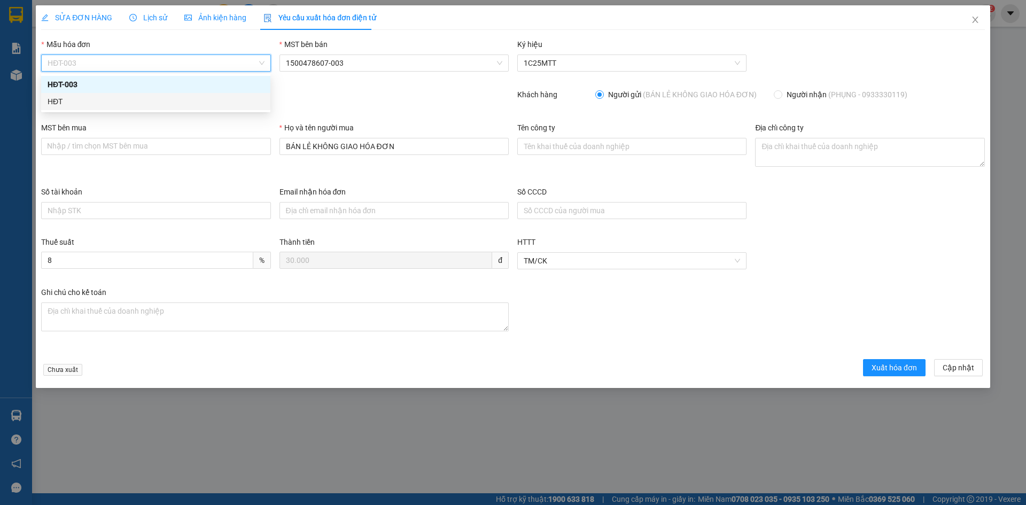
click at [54, 97] on div "HĐT" at bounding box center [156, 102] width 216 height 12
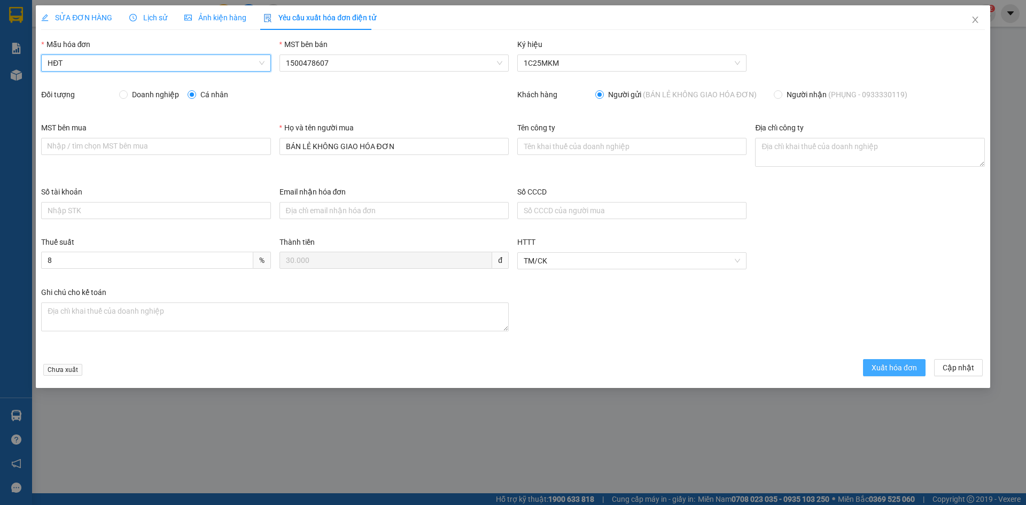
click at [887, 365] on span "Xuất hóa đơn" at bounding box center [894, 368] width 45 height 12
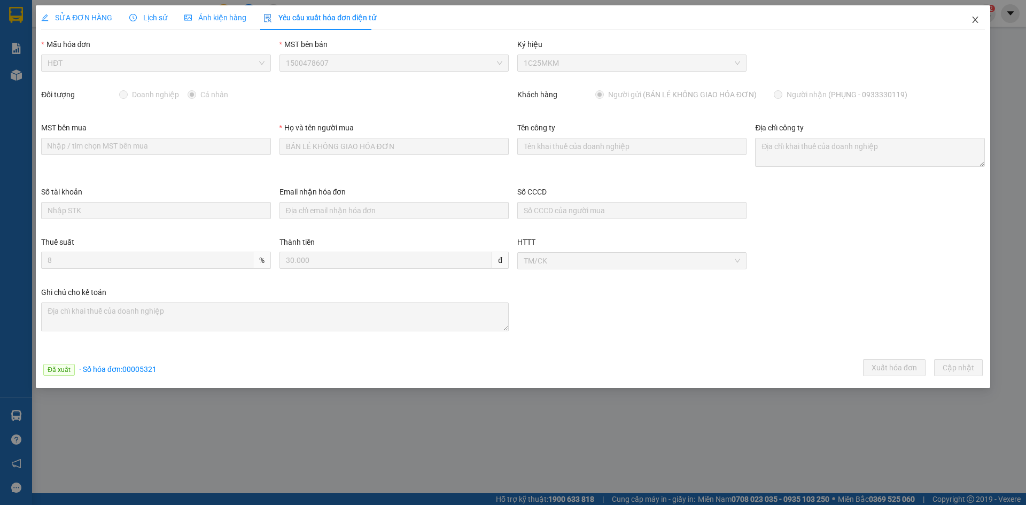
click at [978, 19] on icon "close" at bounding box center [975, 19] width 9 height 9
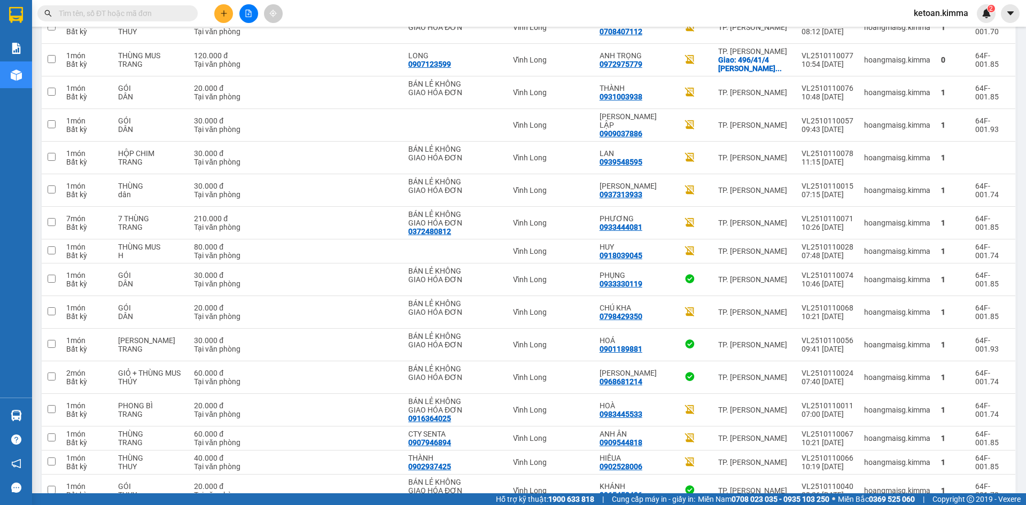
scroll to position [494, 0]
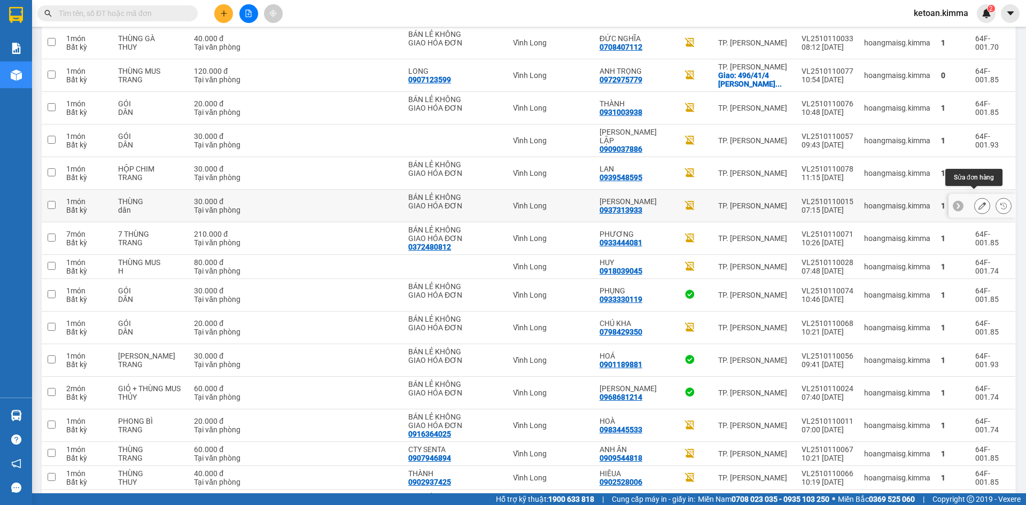
click at [979, 202] on icon at bounding box center [982, 205] width 7 height 7
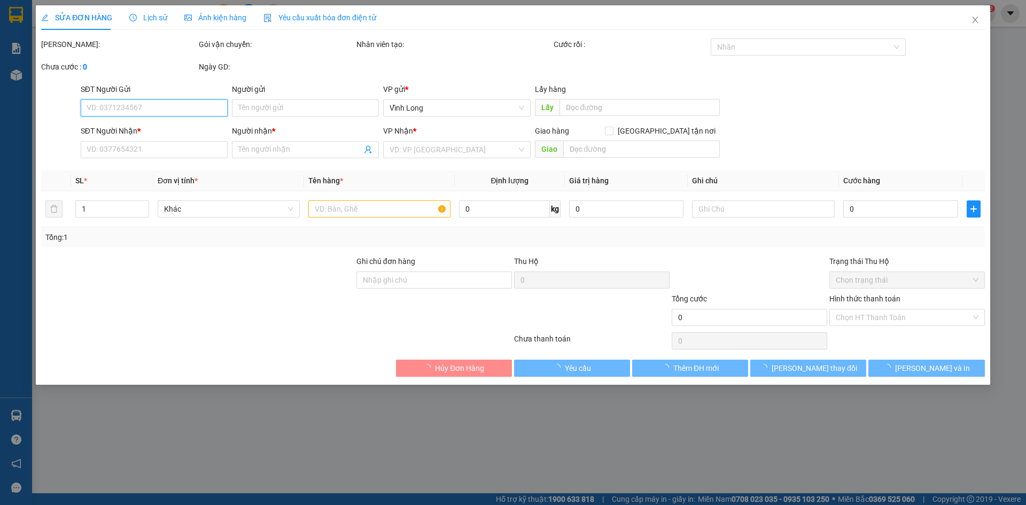
type input "BÁN LẺ KHÔNG GIAO HÓA ĐƠN"
type input "0937313933"
type input "HOÀNG DUY"
type input "30.000"
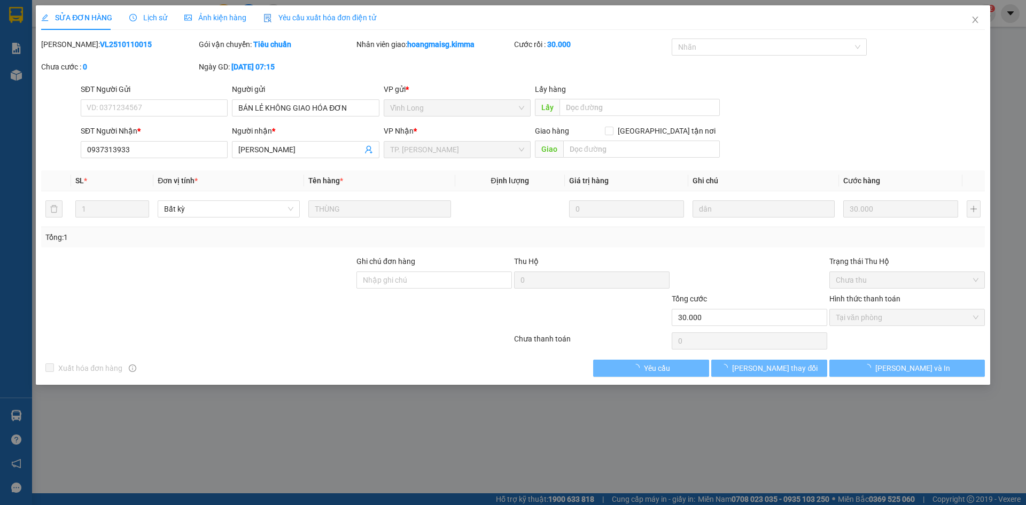
click at [320, 19] on span "Yêu cầu xuất hóa đơn điện tử" at bounding box center [319, 17] width 113 height 9
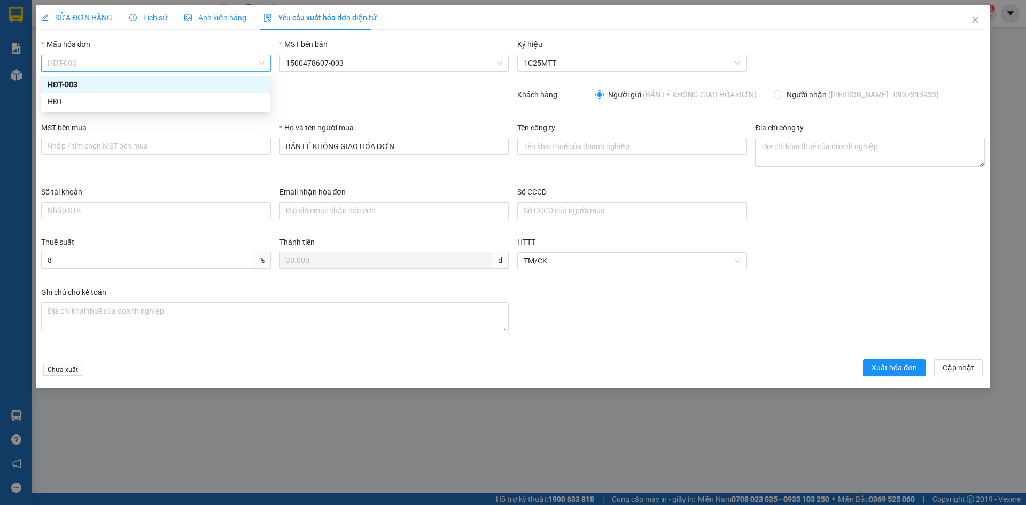
click at [79, 66] on span "HĐT-003" at bounding box center [156, 63] width 216 height 16
click at [62, 98] on div "HĐT" at bounding box center [156, 102] width 216 height 12
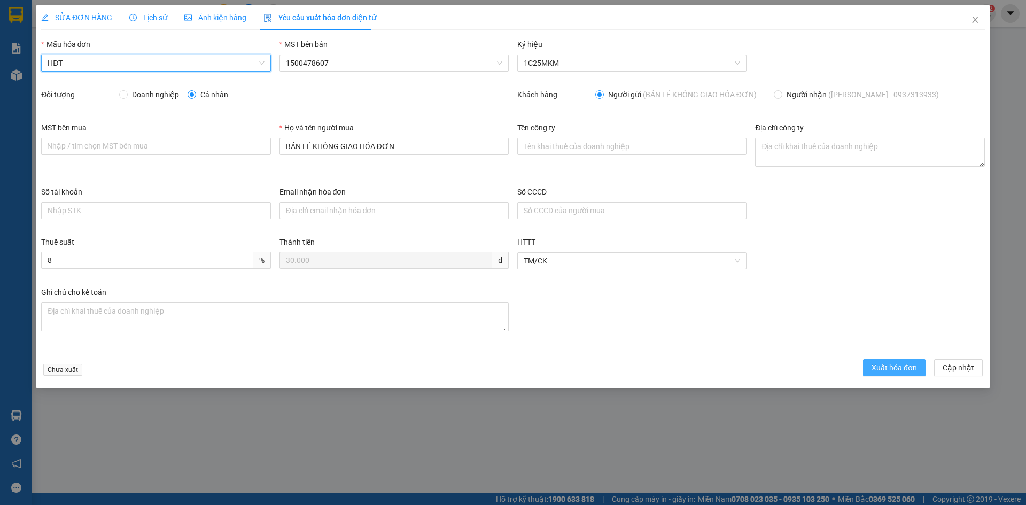
click at [891, 374] on button "Xuất hóa đơn" at bounding box center [894, 367] width 63 height 17
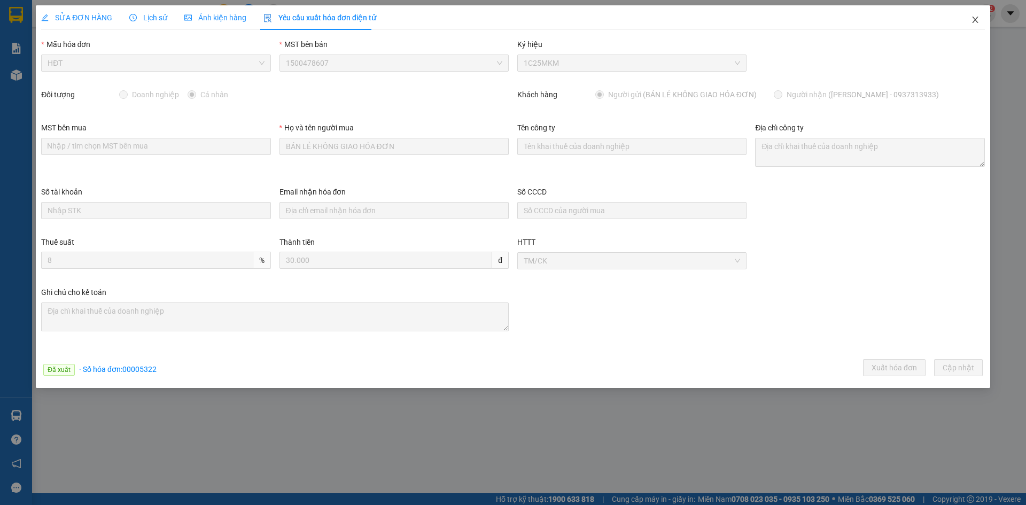
click at [975, 20] on icon "close" at bounding box center [975, 20] width 6 height 6
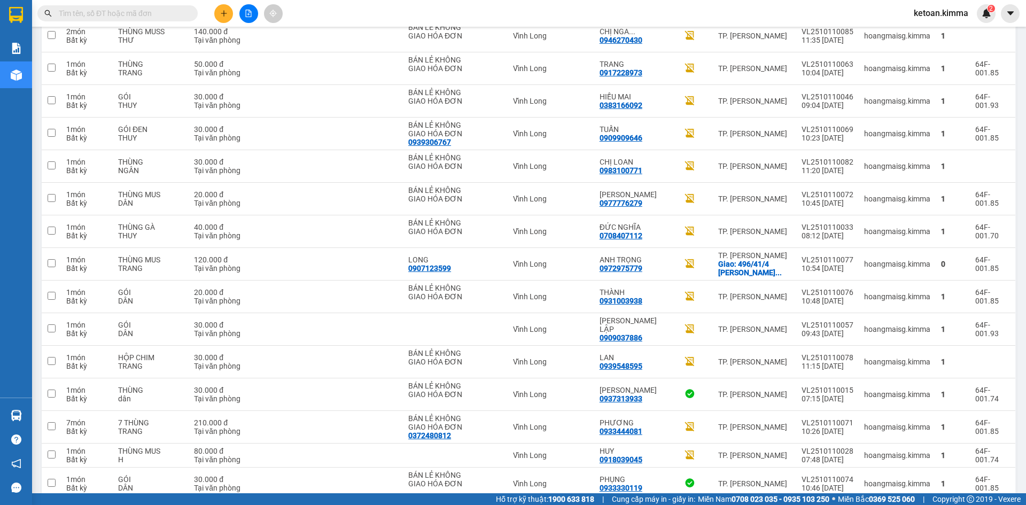
scroll to position [298, 0]
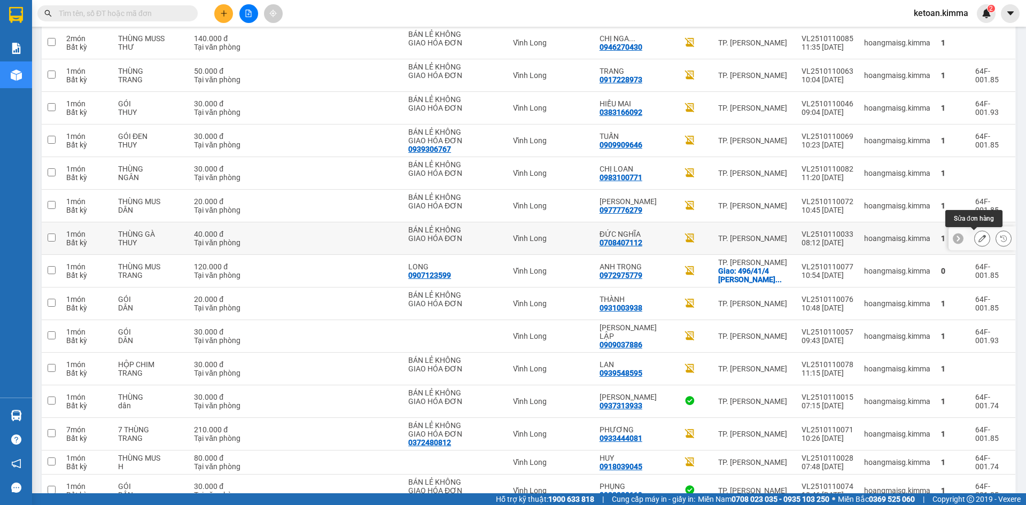
click at [979, 237] on icon at bounding box center [982, 238] width 7 height 7
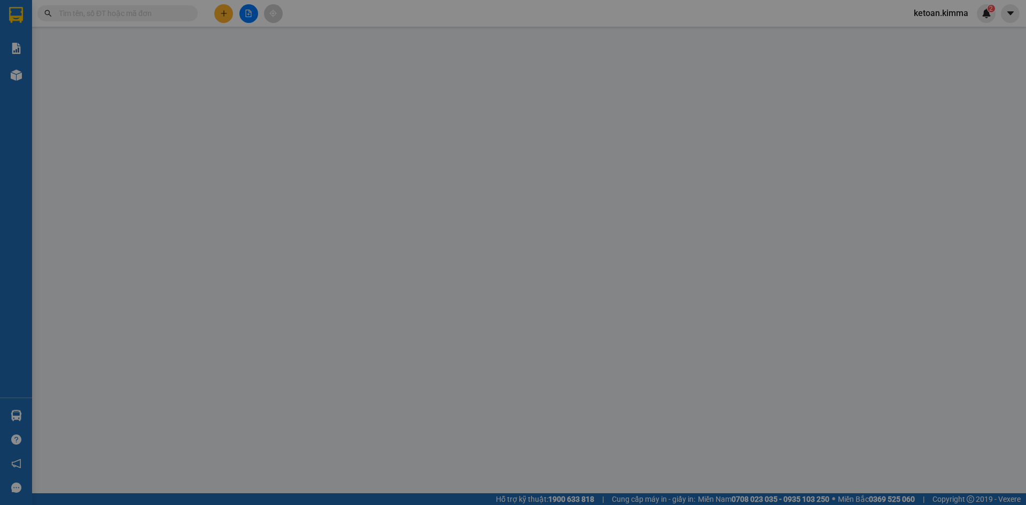
type input "BÁN LẺ KHÔNG GIAO HÓA ĐƠN"
type input "0708407112"
type input "ĐỨC NGHĨA"
type input "40.000"
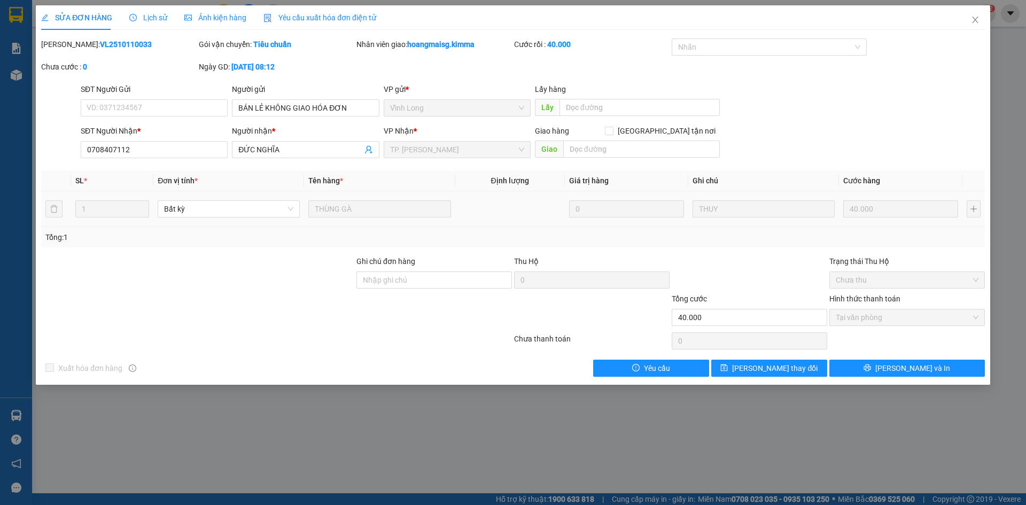
click at [308, 23] on div "Yêu cầu xuất hóa đơn điện tử" at bounding box center [319, 18] width 113 height 12
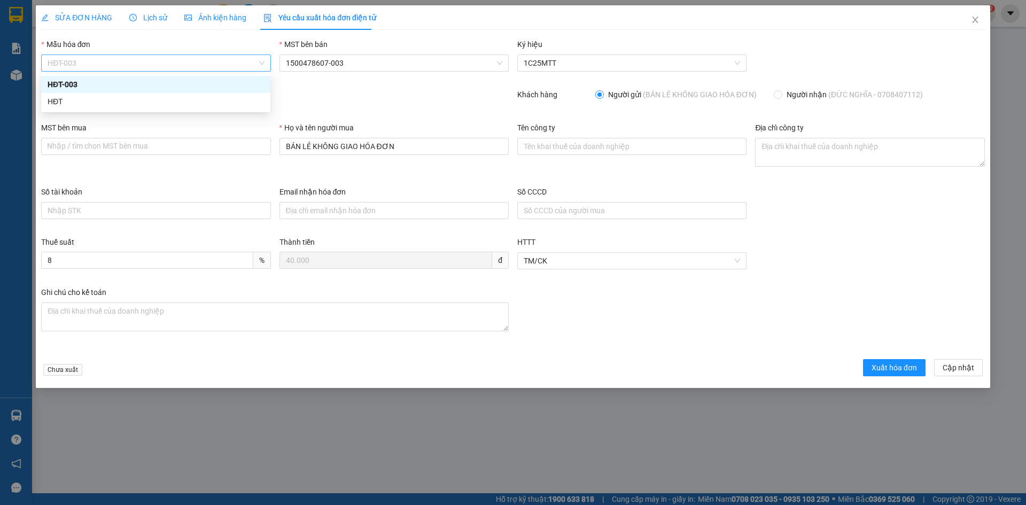
click at [68, 67] on span "HĐT-003" at bounding box center [156, 63] width 216 height 16
click at [50, 106] on div "HĐT" at bounding box center [156, 102] width 216 height 12
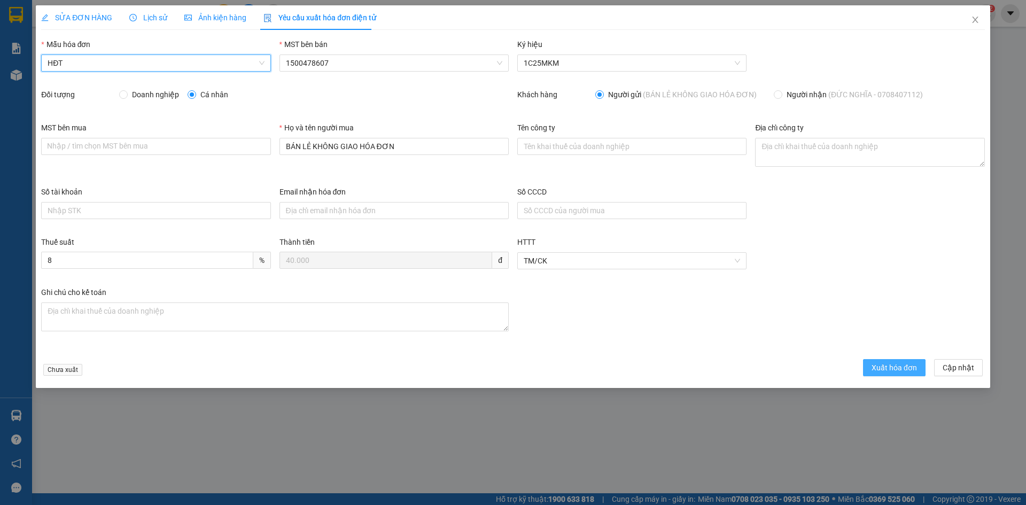
click at [883, 371] on span "Xuất hóa đơn" at bounding box center [894, 368] width 45 height 12
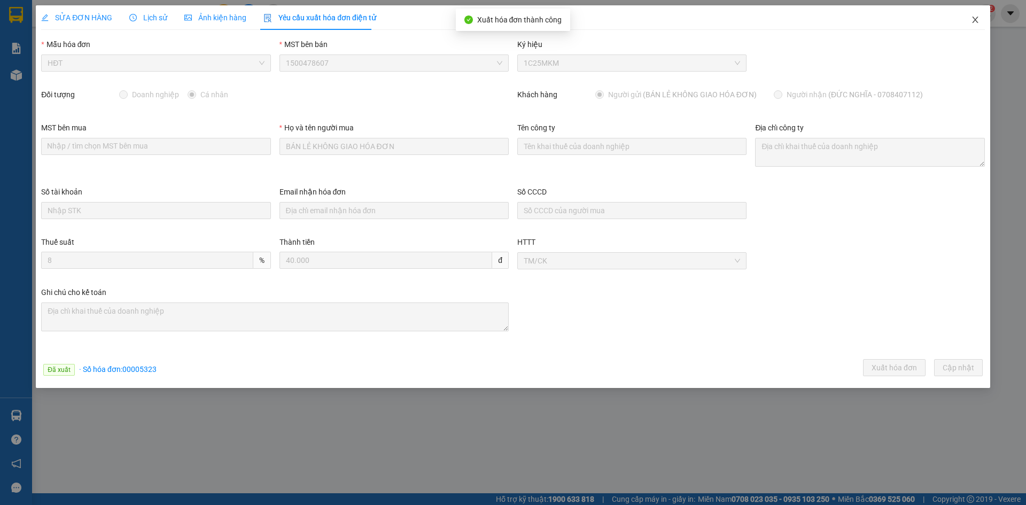
click at [976, 19] on icon "close" at bounding box center [975, 19] width 9 height 9
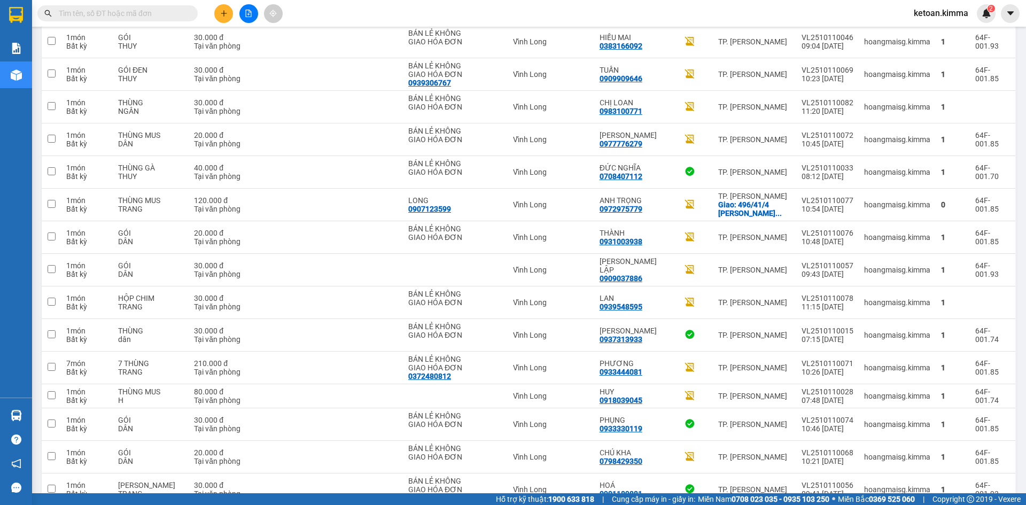
scroll to position [362, 0]
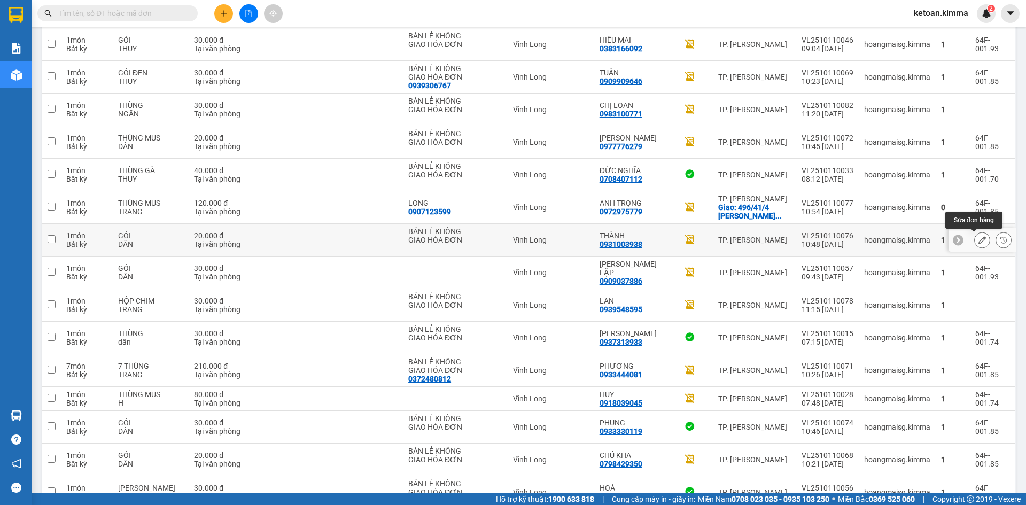
click at [978, 242] on button at bounding box center [982, 240] width 15 height 19
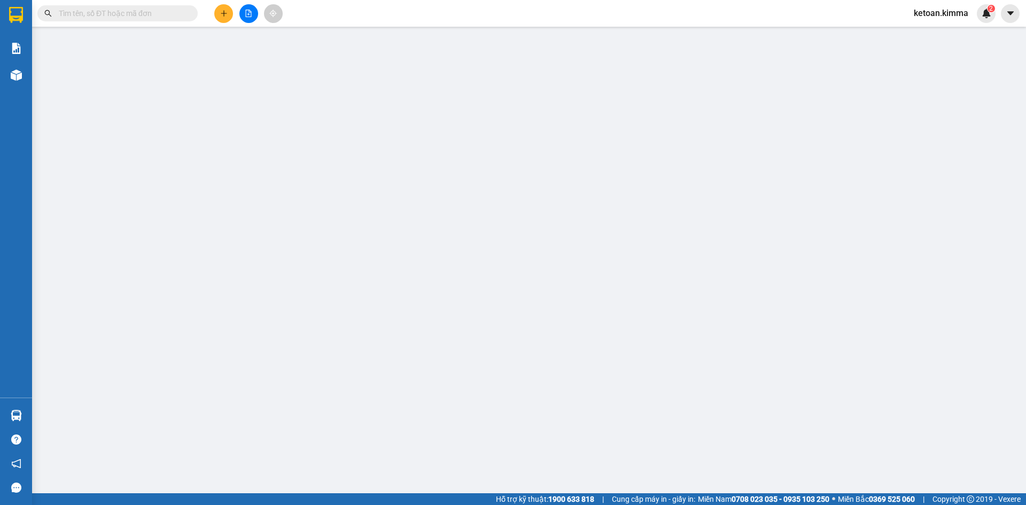
type input "BÁN LẺ KHÔNG GIAO HÓA ĐƠN"
type input "0931003938"
type input "THÀNH"
type input "20.000"
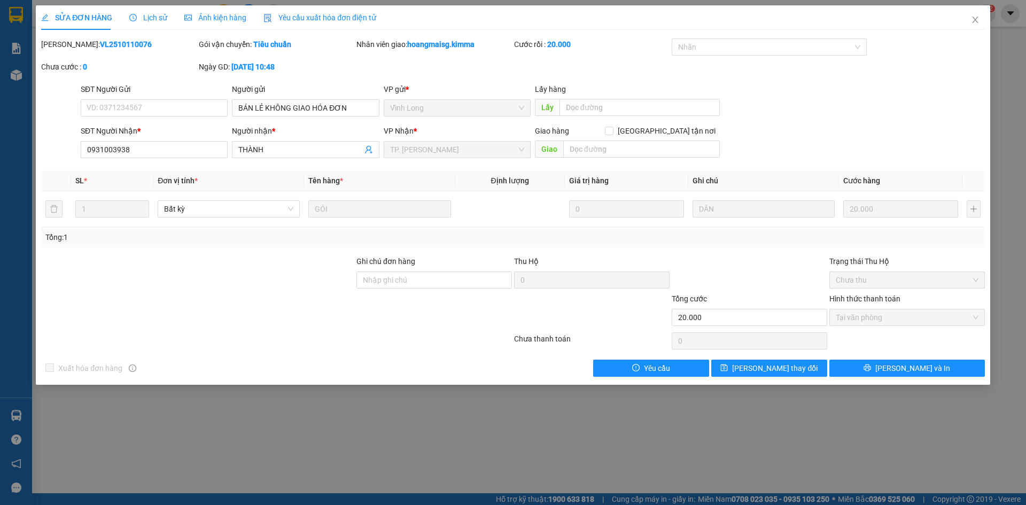
click at [313, 14] on span "Yêu cầu xuất hóa đơn điện tử" at bounding box center [319, 17] width 113 height 9
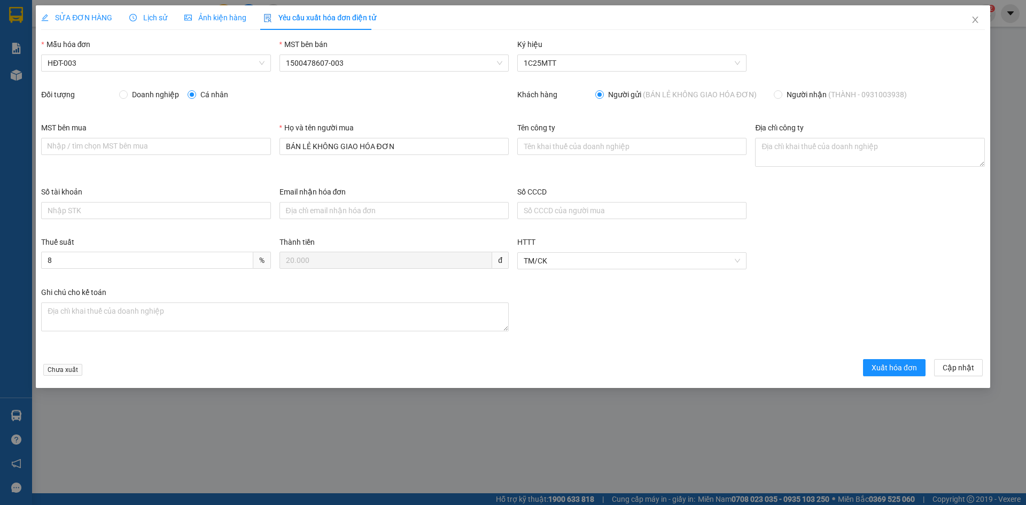
click at [101, 72] on div "Mẫu hóa đơn HĐT-003" at bounding box center [155, 56] width 229 height 37
click at [75, 61] on span "HĐT-003" at bounding box center [156, 63] width 216 height 16
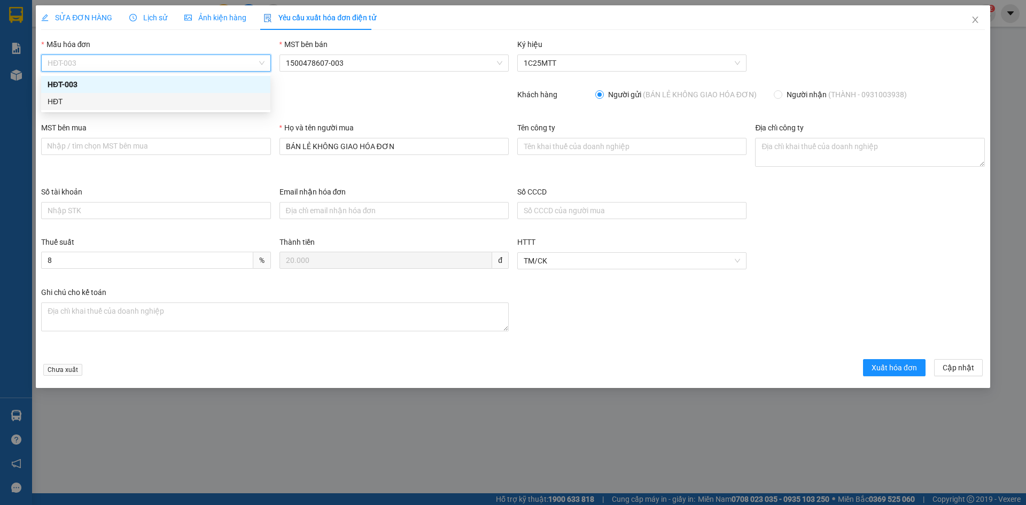
click at [57, 99] on div "HĐT" at bounding box center [156, 102] width 216 height 12
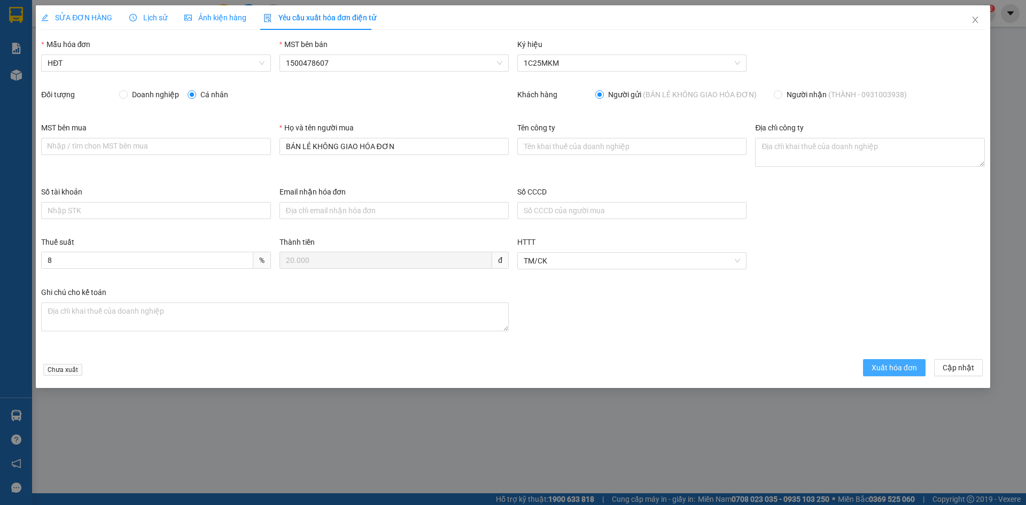
click at [875, 371] on span "Xuất hóa đơn" at bounding box center [894, 368] width 45 height 12
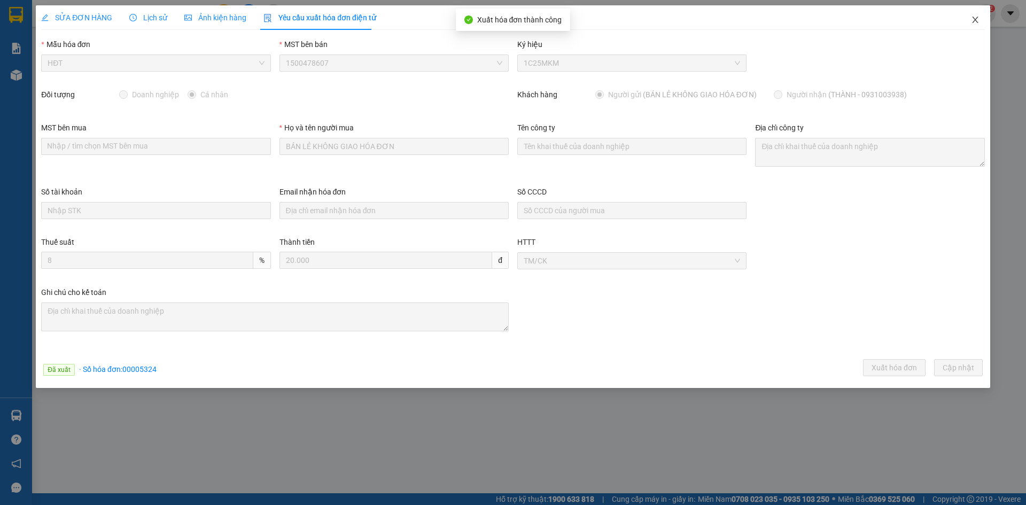
click at [975, 19] on icon "close" at bounding box center [975, 19] width 9 height 9
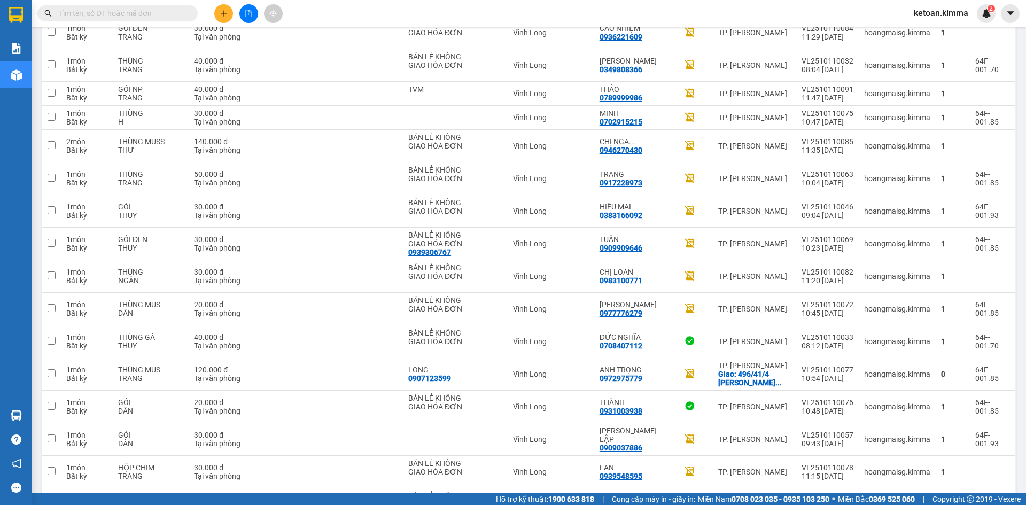
scroll to position [193, 0]
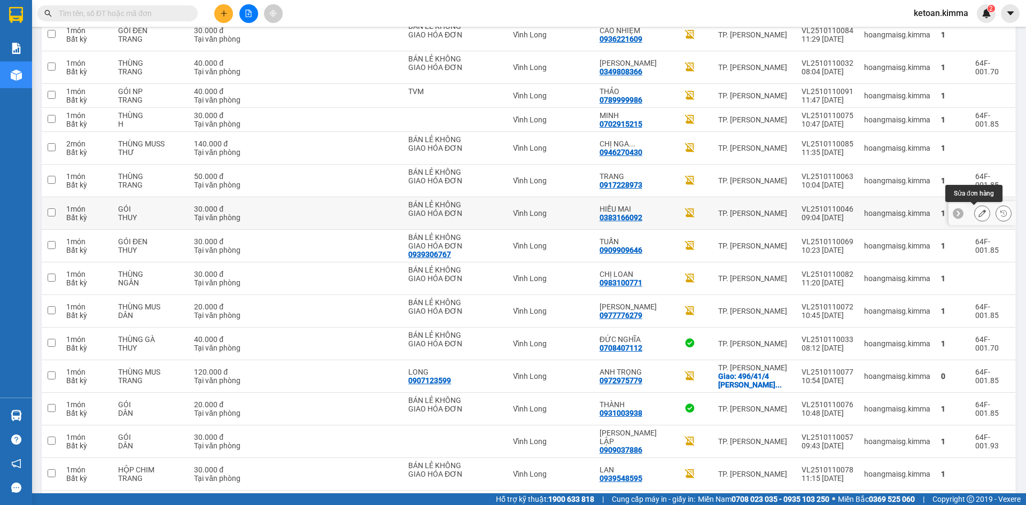
click at [979, 211] on icon at bounding box center [982, 213] width 7 height 7
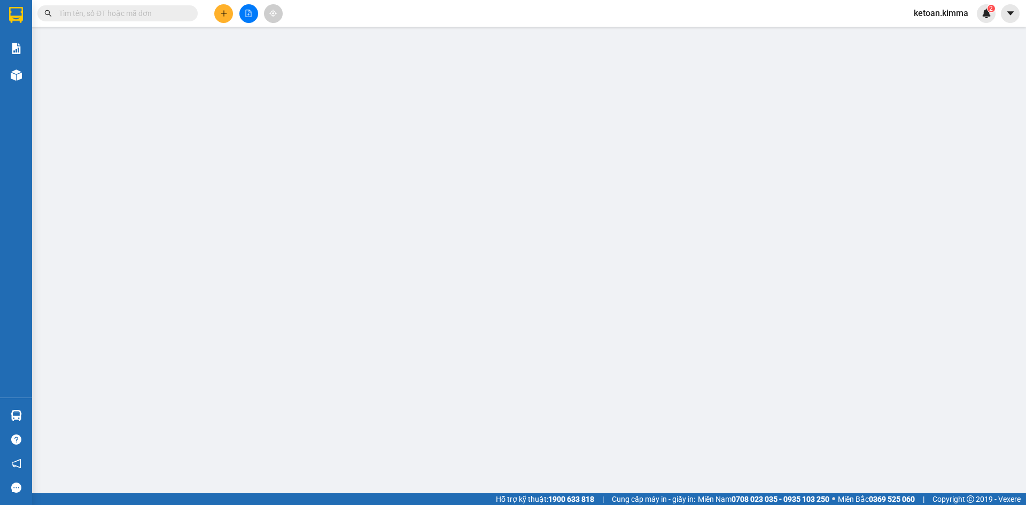
type input "BÁN LẺ KHÔNG GIAO HÓA ĐƠN"
type input "0383166092"
type input "HIẾU MAI"
type input "30.000"
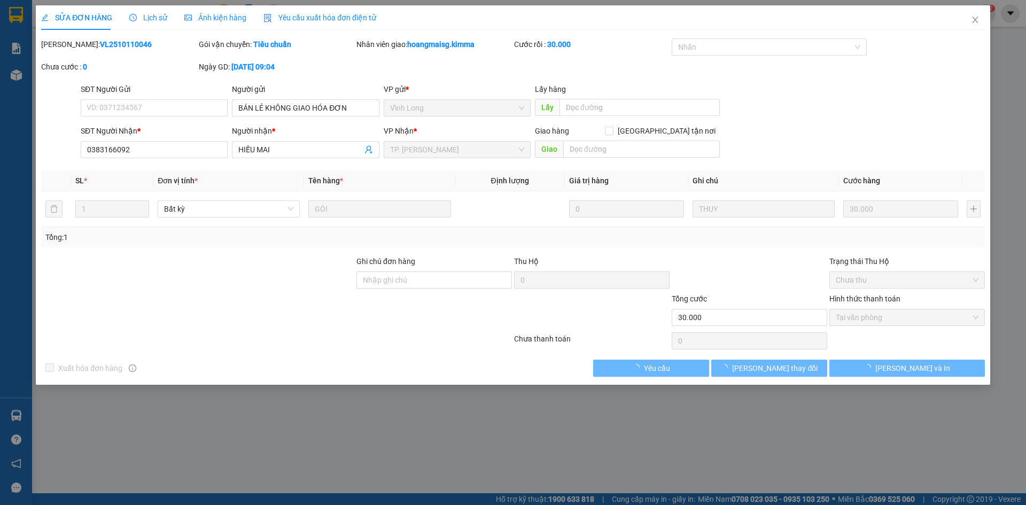
drag, startPoint x: 303, startPoint y: 18, endPoint x: 260, endPoint y: 28, distance: 43.9
click at [303, 19] on span "Yêu cầu xuất hóa đơn điện tử" at bounding box center [319, 17] width 113 height 9
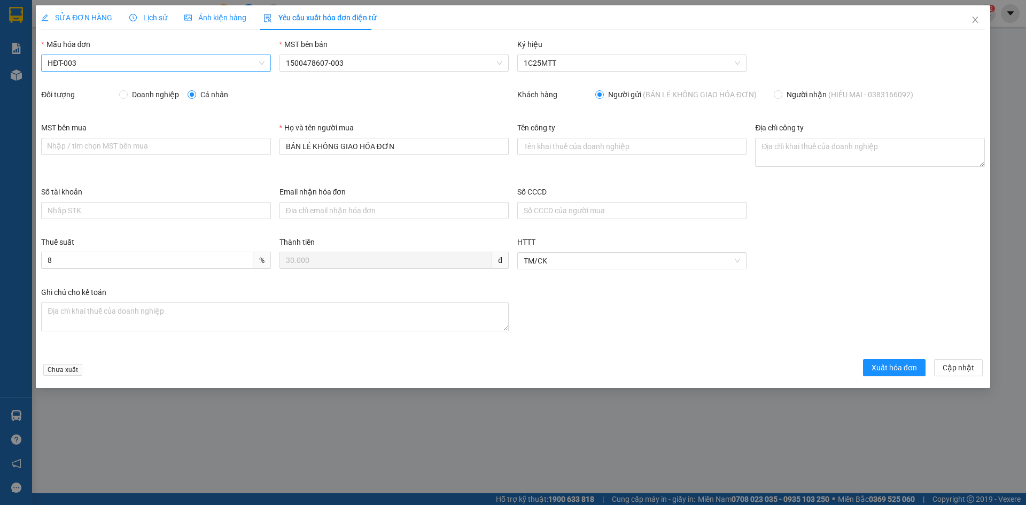
click at [81, 64] on span "HĐT-003" at bounding box center [156, 63] width 216 height 16
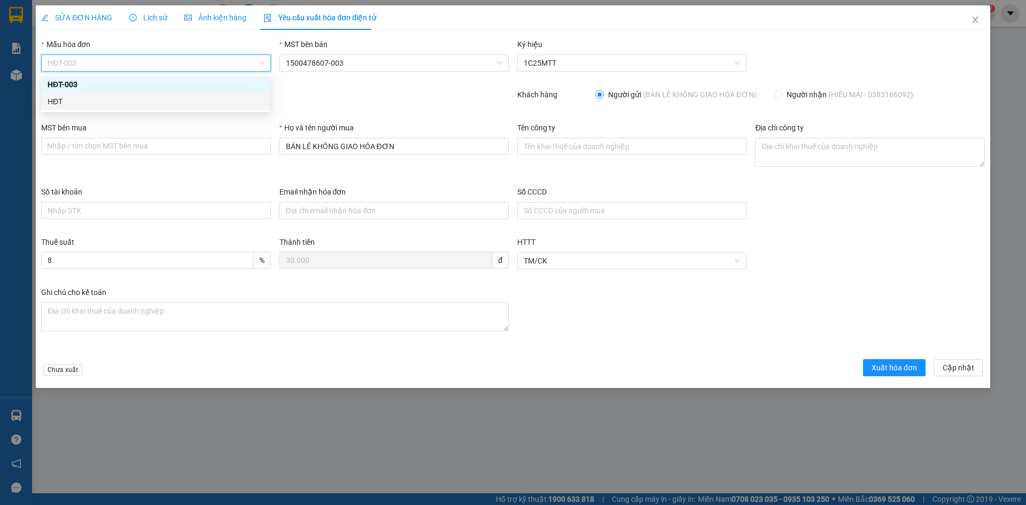
drag, startPoint x: 57, startPoint y: 103, endPoint x: 58, endPoint y: 108, distance: 6.0
click at [58, 104] on div "HĐT" at bounding box center [156, 102] width 216 height 12
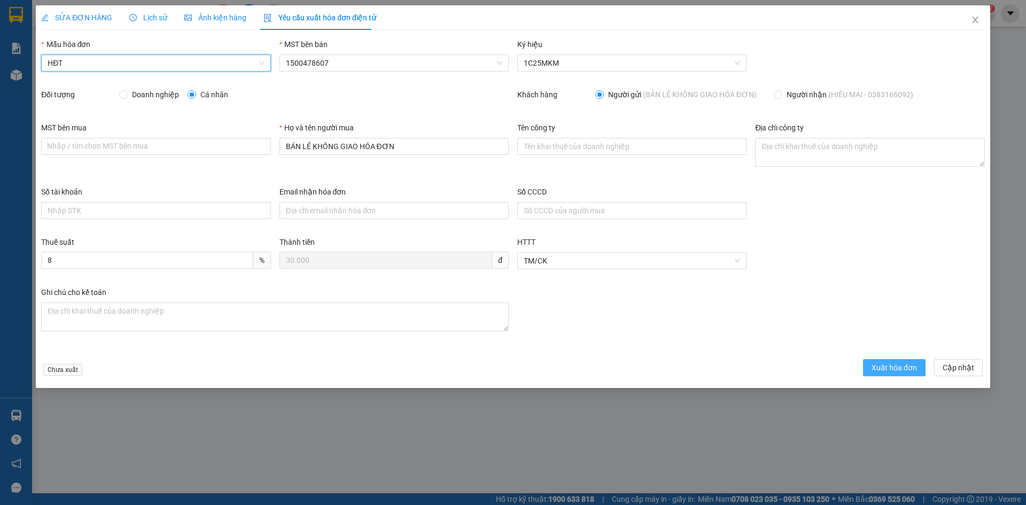
click at [904, 373] on span "Xuất hóa đơn" at bounding box center [894, 368] width 45 height 12
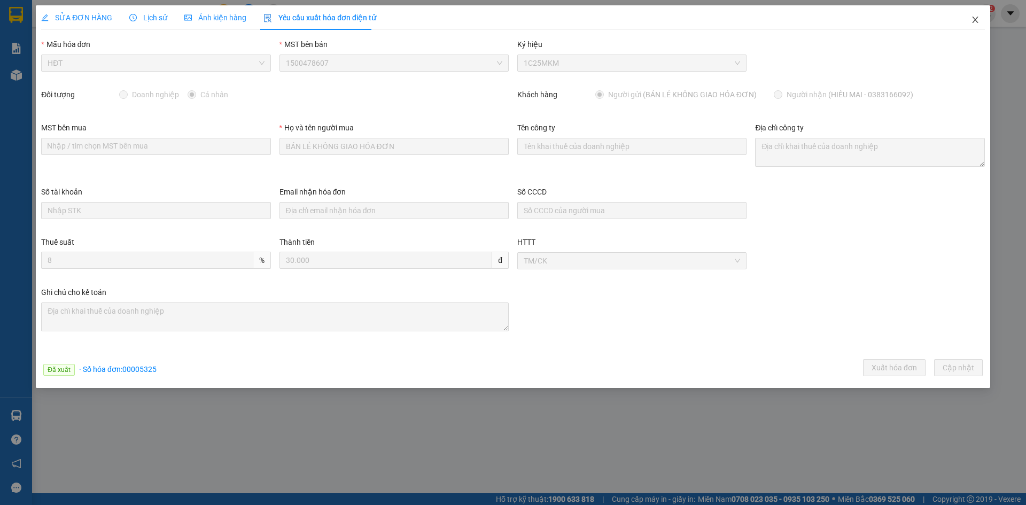
click at [974, 21] on icon "close" at bounding box center [975, 19] width 9 height 9
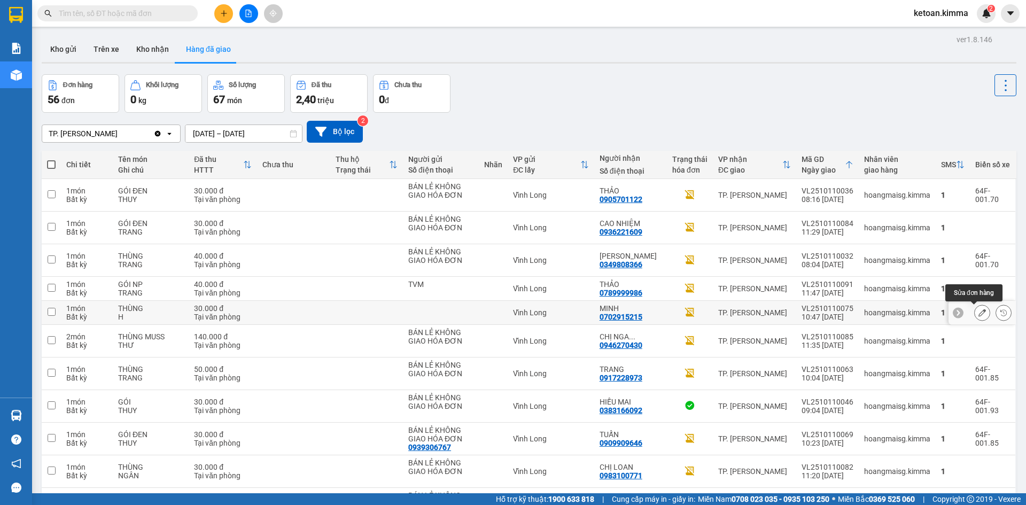
click at [978, 316] on button at bounding box center [982, 313] width 15 height 19
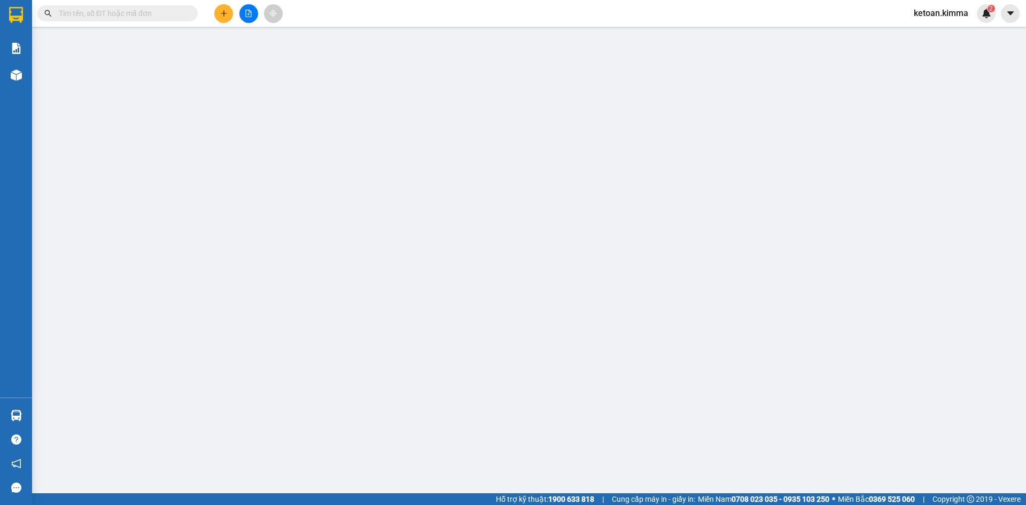
type input "0702915215"
type input "MINH"
type input "30.000"
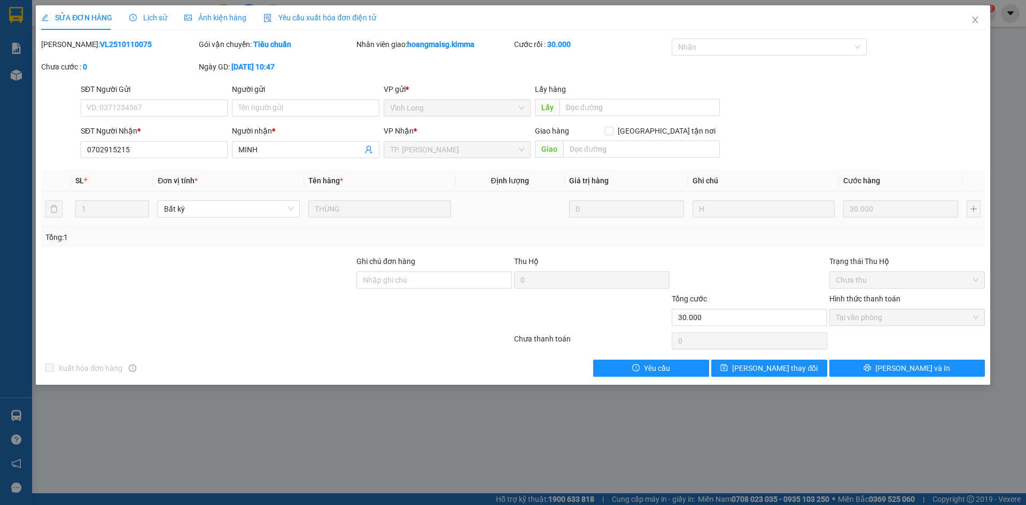
click at [316, 24] on div "Yêu cầu xuất hóa đơn điện tử" at bounding box center [319, 17] width 113 height 25
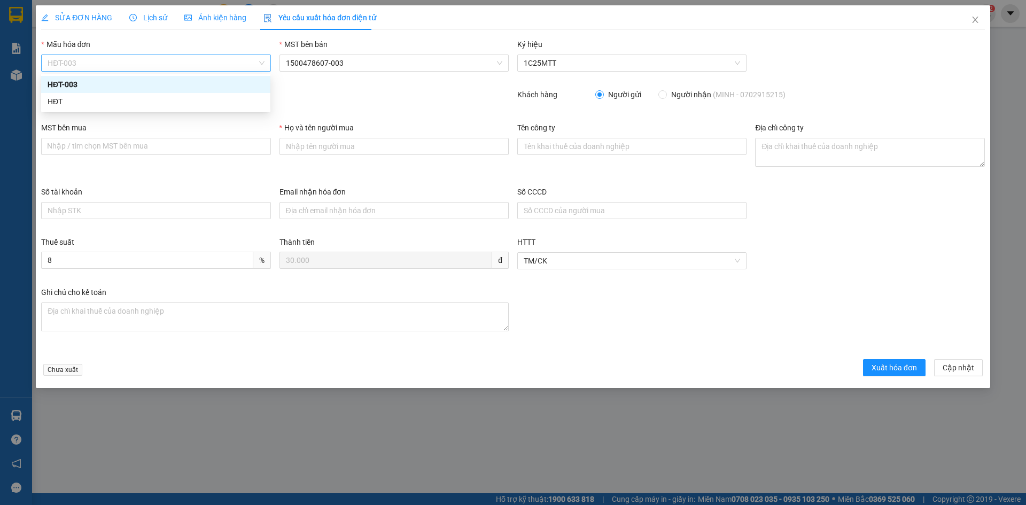
click at [118, 61] on span "HĐT-003" at bounding box center [156, 63] width 216 height 16
click at [60, 105] on div "HĐT" at bounding box center [156, 102] width 216 height 12
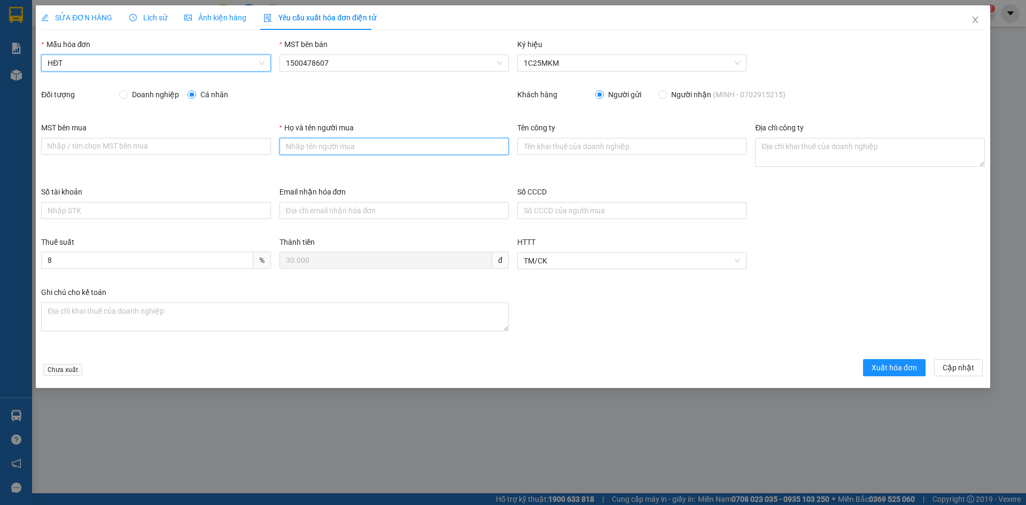
click at [346, 145] on input "Họ và tên người mua" at bounding box center [394, 146] width 229 height 17
type input "Bán lẻ không giao hoá đơn"
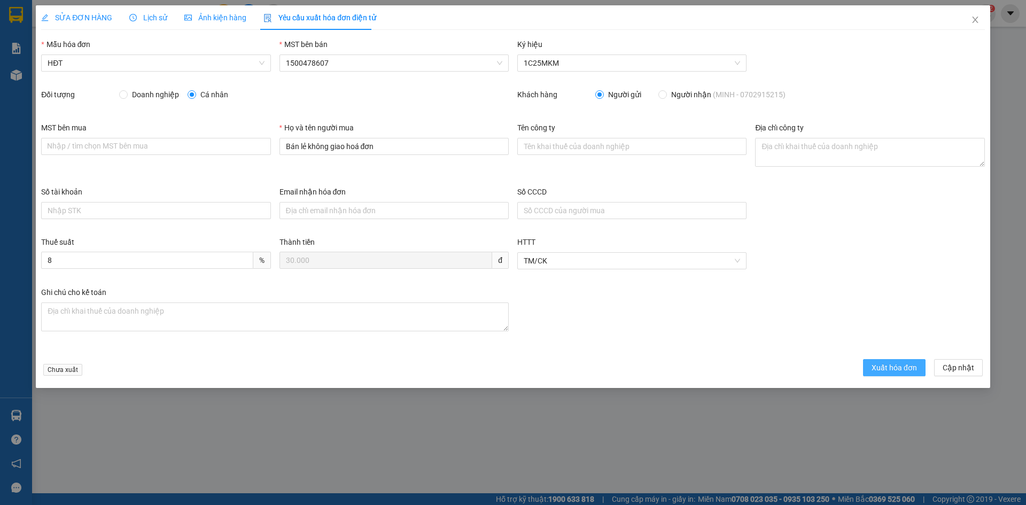
click at [898, 366] on span "Xuất hóa đơn" at bounding box center [894, 368] width 45 height 12
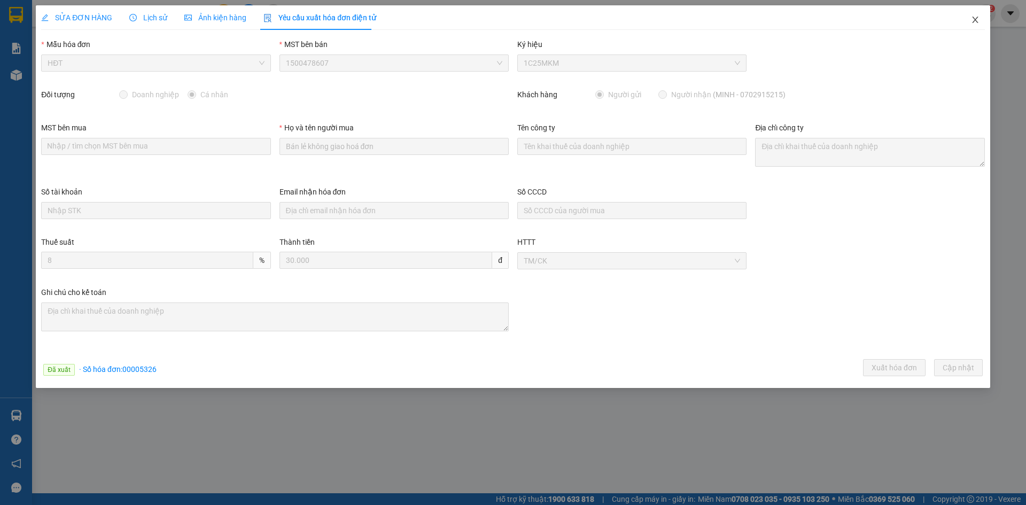
click at [975, 20] on icon "close" at bounding box center [975, 20] width 6 height 6
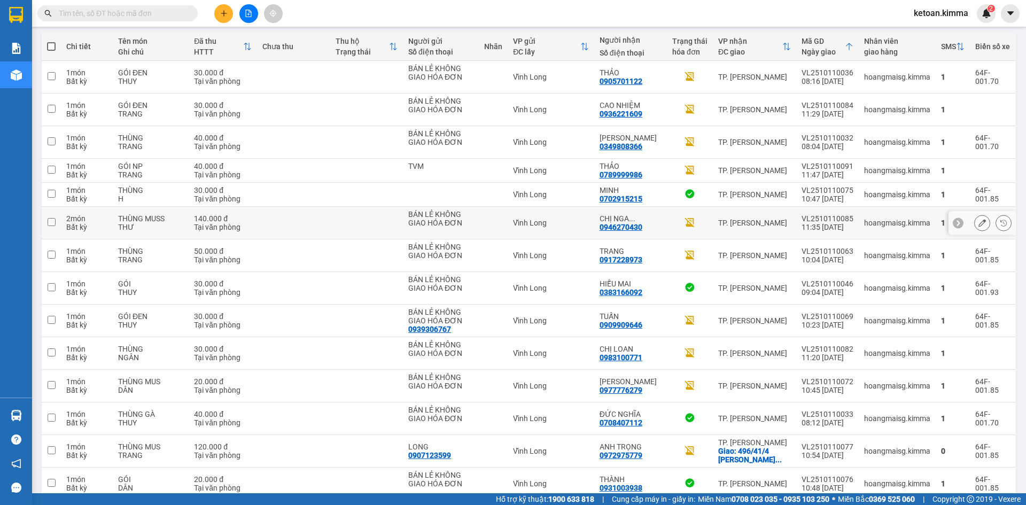
scroll to position [63, 0]
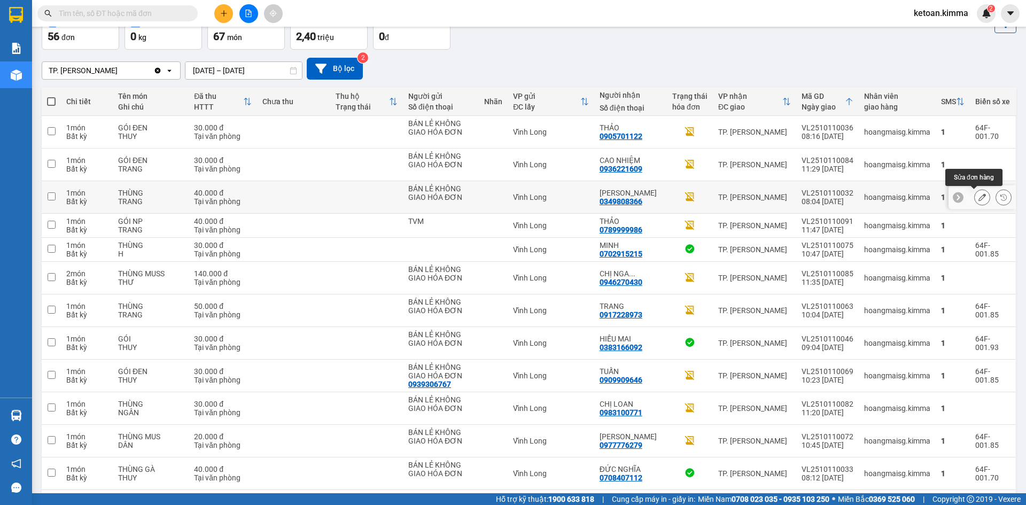
click at [979, 198] on icon at bounding box center [982, 196] width 7 height 7
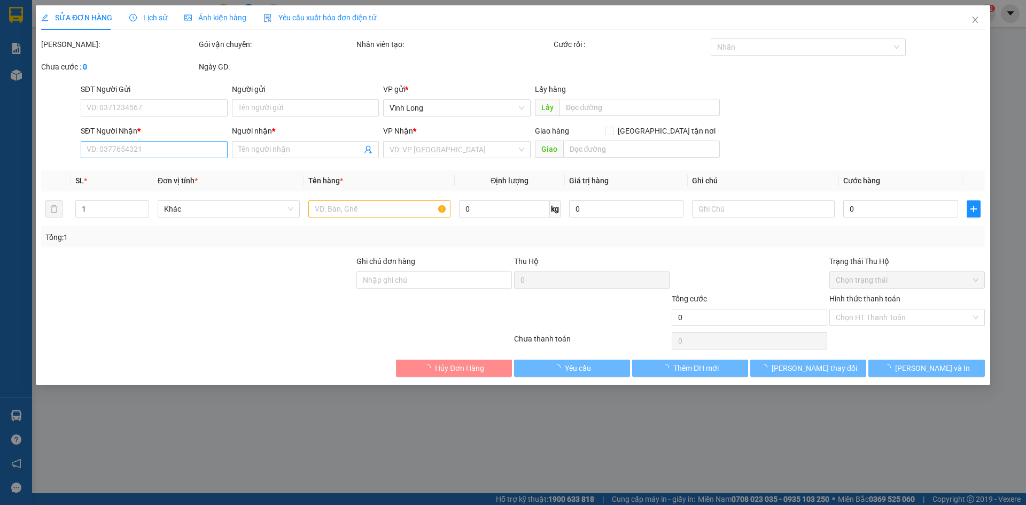
type input "BÁN LẺ KHÔNG GIAO HÓA ĐƠN"
type input "0349808366"
type input "NGỌC ANH"
type input "40.000"
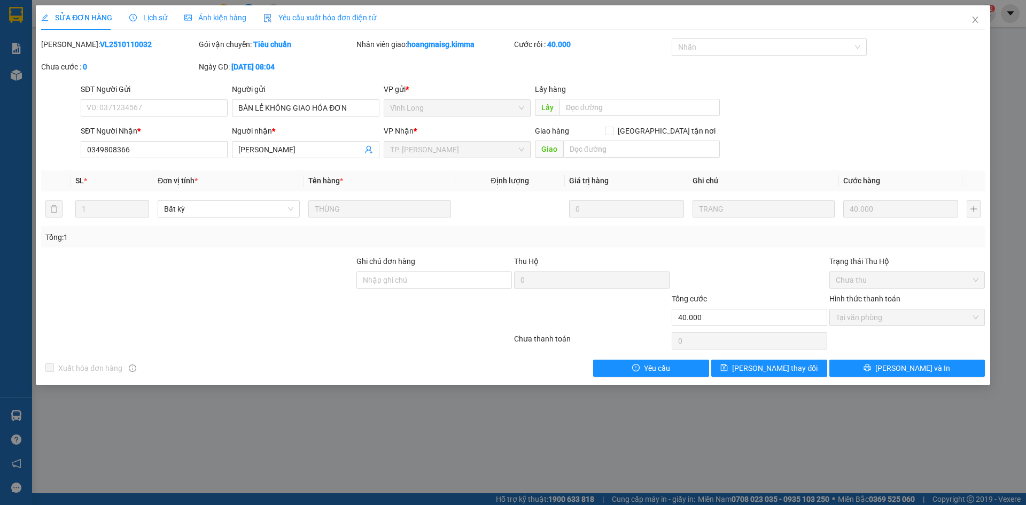
click at [318, 19] on span "Yêu cầu xuất hóa đơn điện tử" at bounding box center [319, 17] width 113 height 9
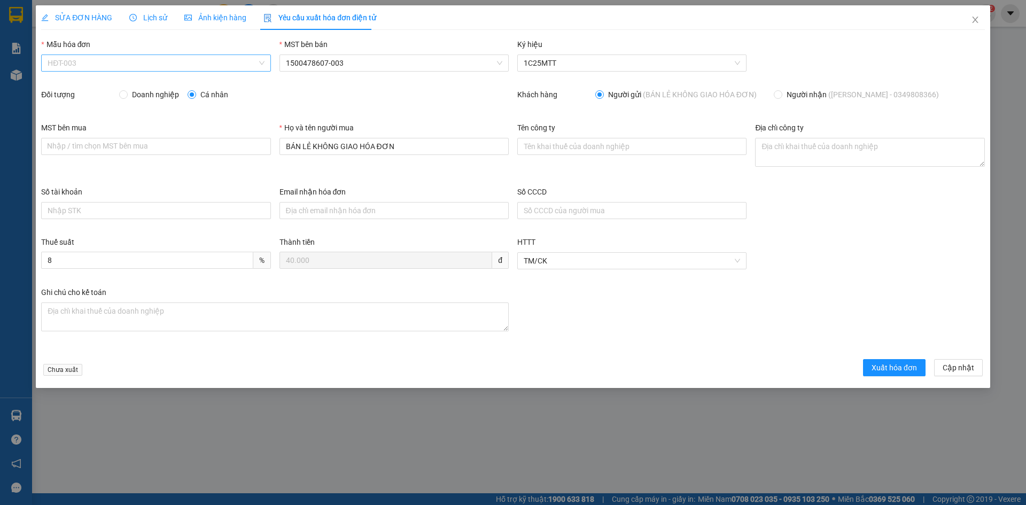
click at [108, 63] on span "HĐT-003" at bounding box center [156, 63] width 216 height 16
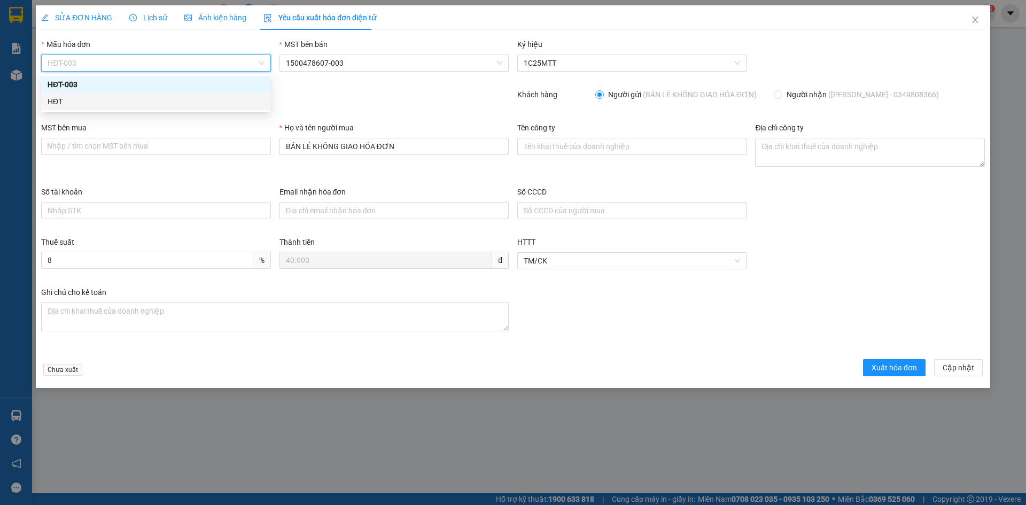
click at [60, 102] on div "HĐT" at bounding box center [156, 102] width 216 height 12
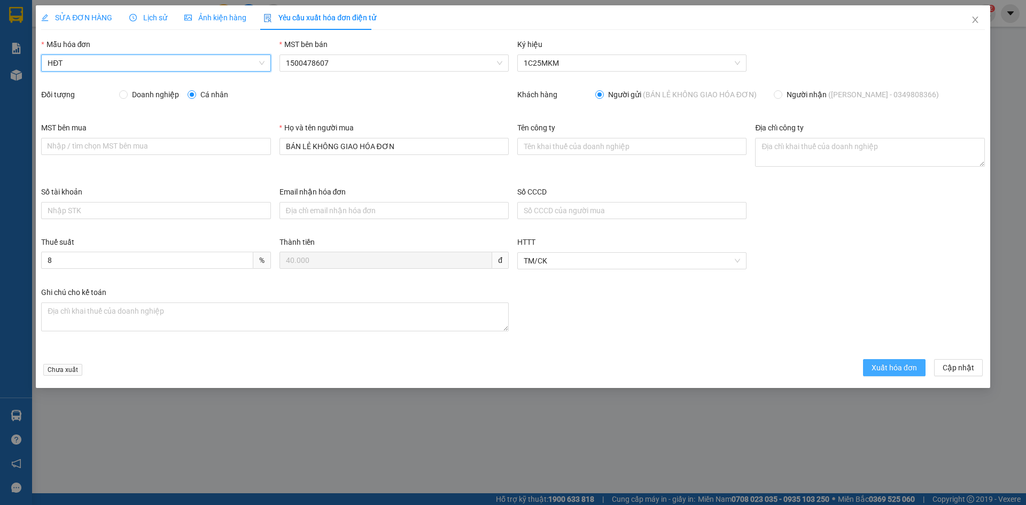
click at [879, 362] on span "Xuất hóa đơn" at bounding box center [894, 368] width 45 height 12
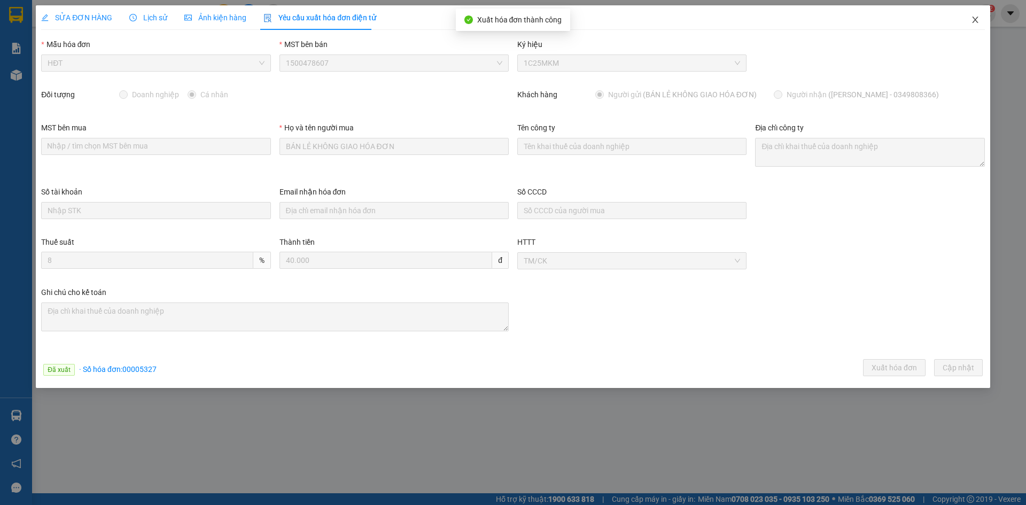
click at [979, 18] on icon "close" at bounding box center [975, 19] width 9 height 9
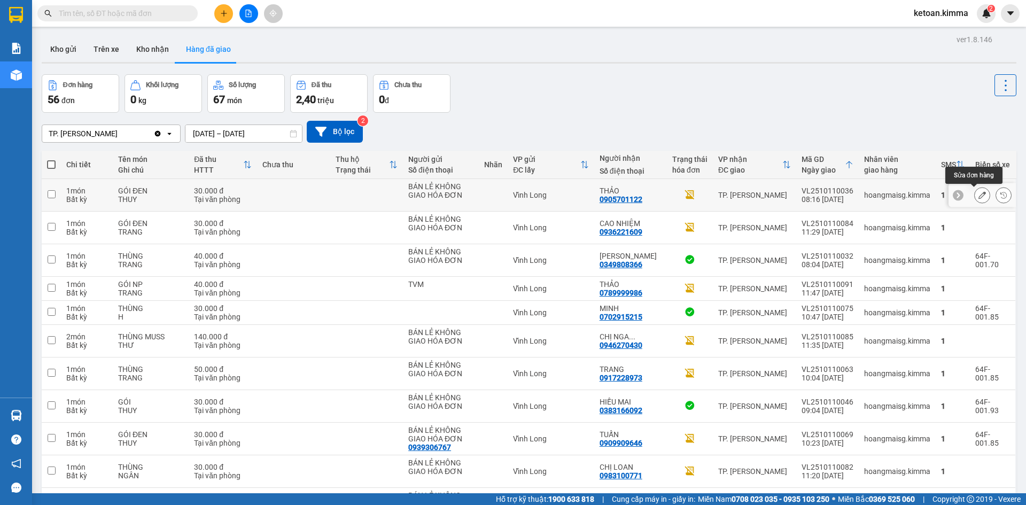
click at [979, 195] on icon at bounding box center [982, 194] width 7 height 7
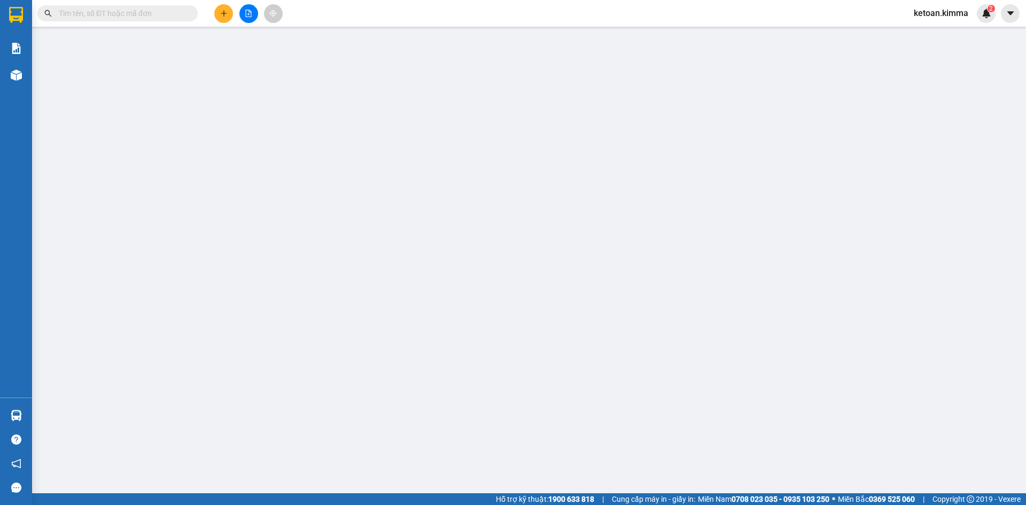
type input "BÁN LẺ KHÔNG GIAO HÓA ĐƠN"
type input "0905701122"
type input "THẢO"
type input "HAE G"
type input "30.000"
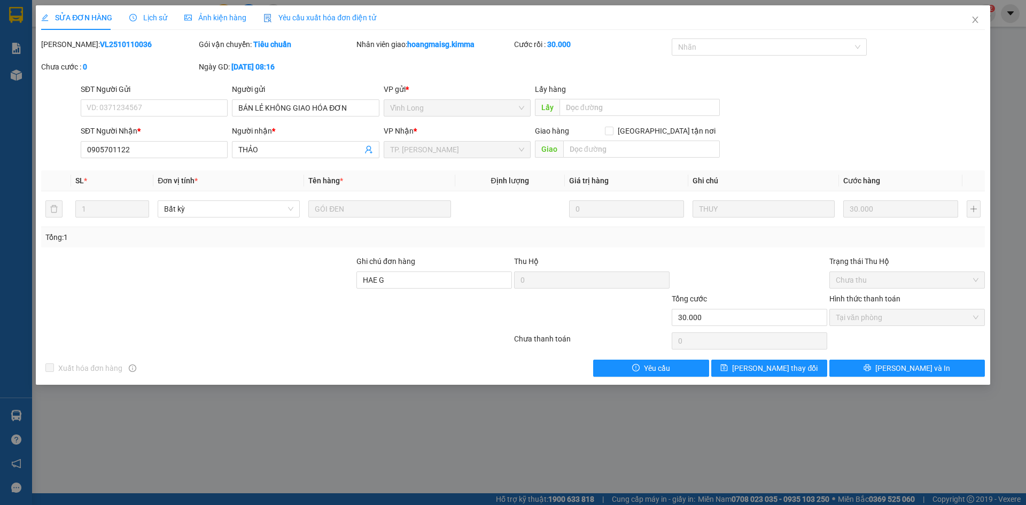
click at [323, 21] on span "Yêu cầu xuất hóa đơn điện tử" at bounding box center [319, 17] width 113 height 9
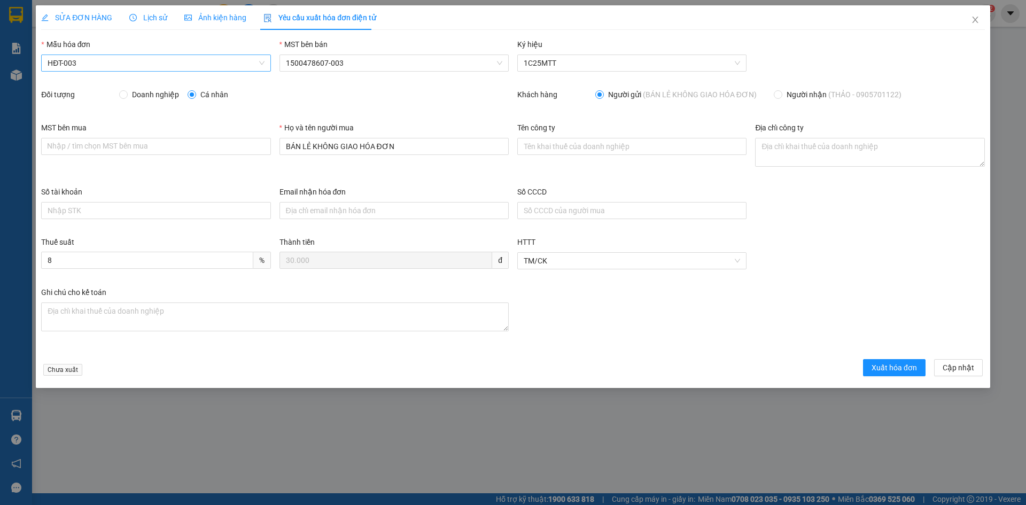
click at [122, 65] on span "HĐT-003" at bounding box center [156, 63] width 216 height 16
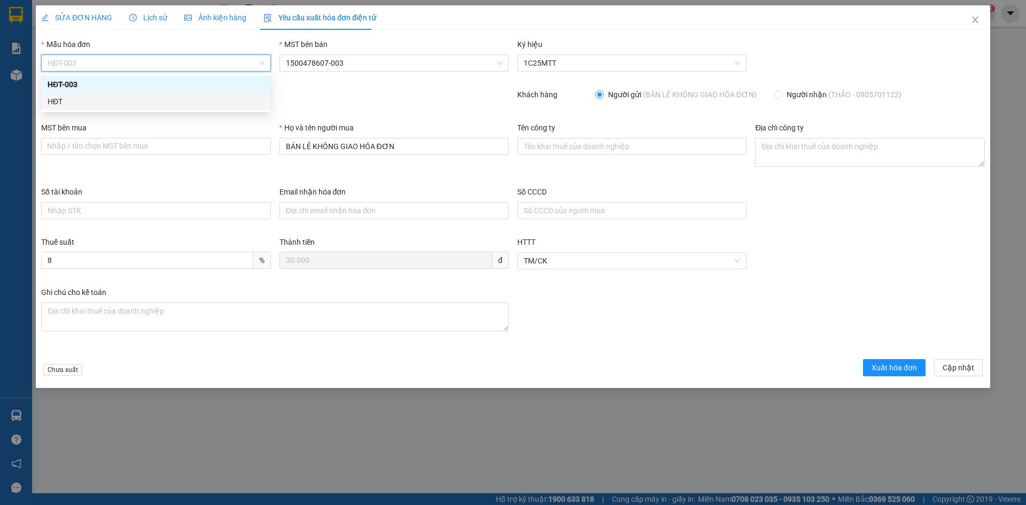
click at [55, 103] on div "HĐT" at bounding box center [156, 102] width 216 height 12
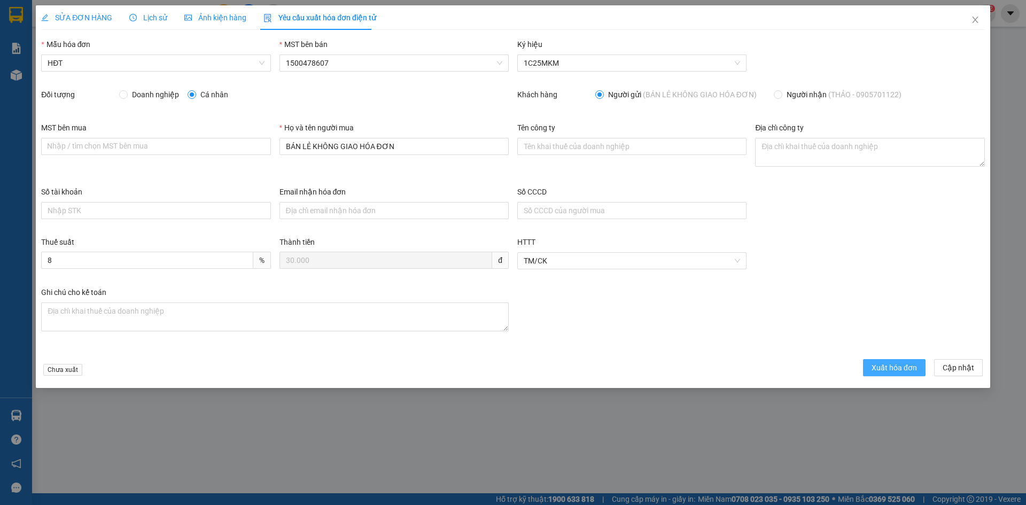
click at [886, 368] on span "Xuất hóa đơn" at bounding box center [894, 368] width 45 height 12
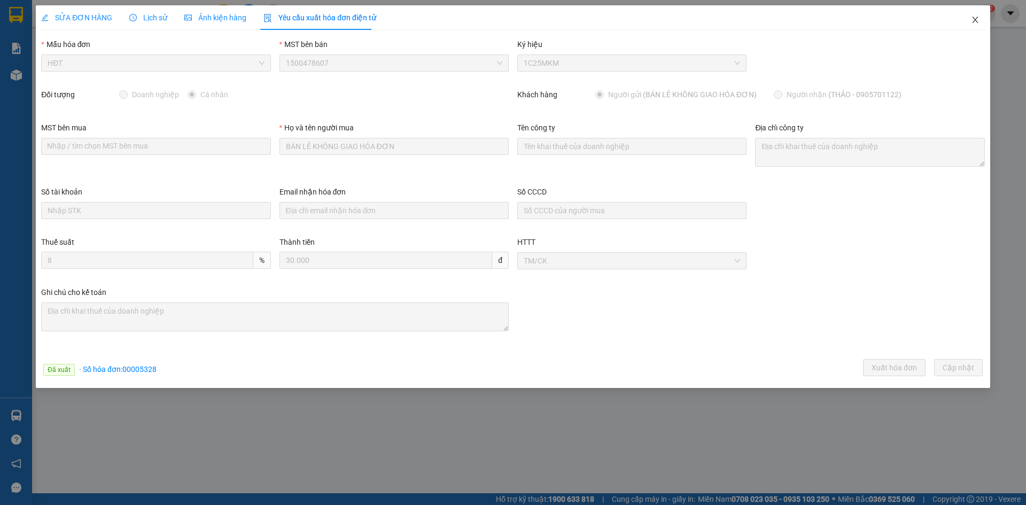
click at [976, 21] on icon "close" at bounding box center [975, 19] width 9 height 9
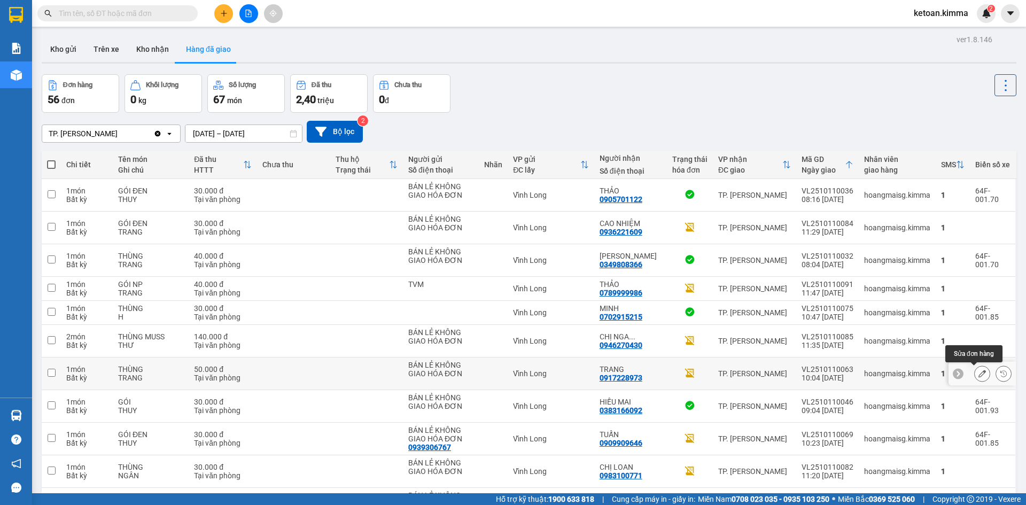
click at [979, 372] on icon at bounding box center [982, 373] width 7 height 7
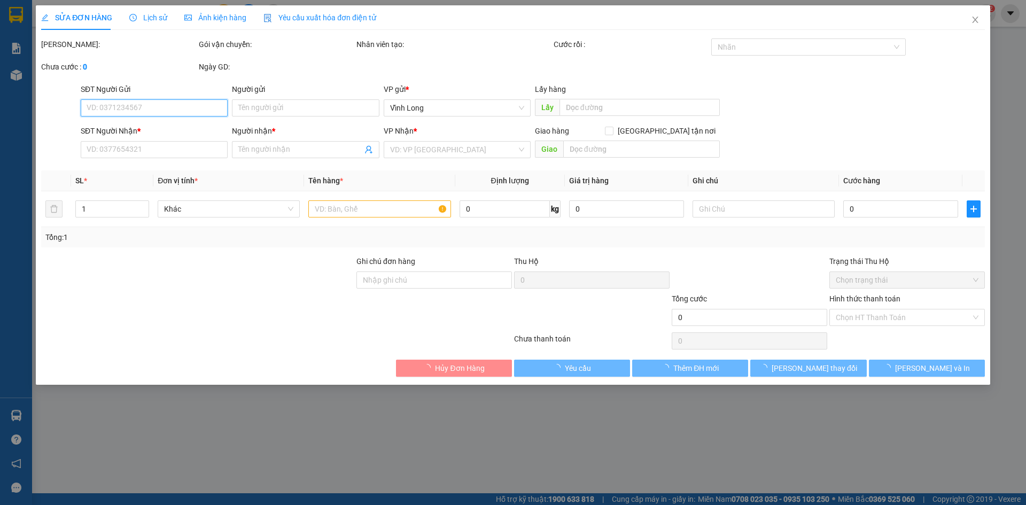
type input "BÁN LẺ KHÔNG GIAO HÓA ĐƠN"
type input "0917228973"
type input "TRANG"
type input "50.000"
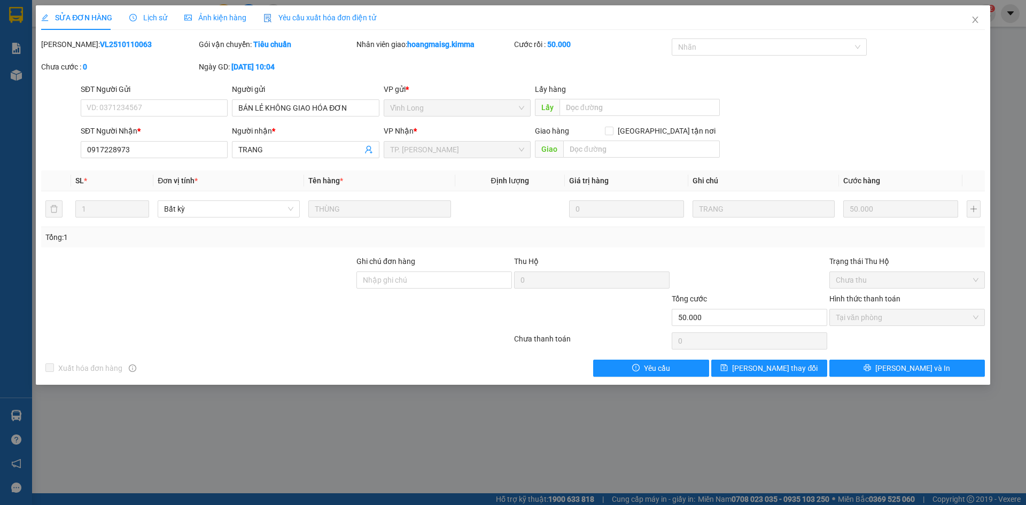
drag, startPoint x: 325, startPoint y: 11, endPoint x: 290, endPoint y: 27, distance: 38.5
click at [324, 11] on div "Yêu cầu xuất hóa đơn điện tử" at bounding box center [319, 17] width 113 height 25
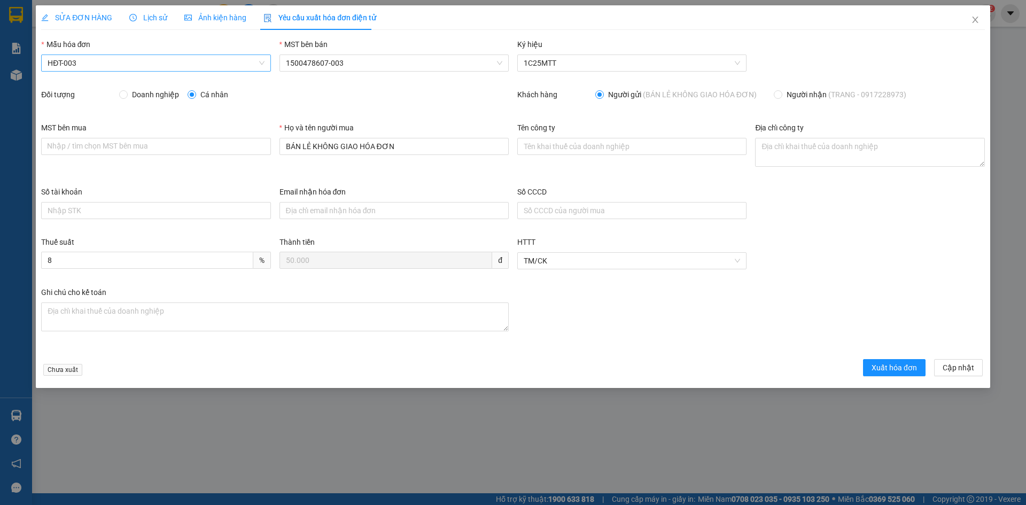
click at [130, 68] on span "HĐT-003" at bounding box center [156, 63] width 216 height 16
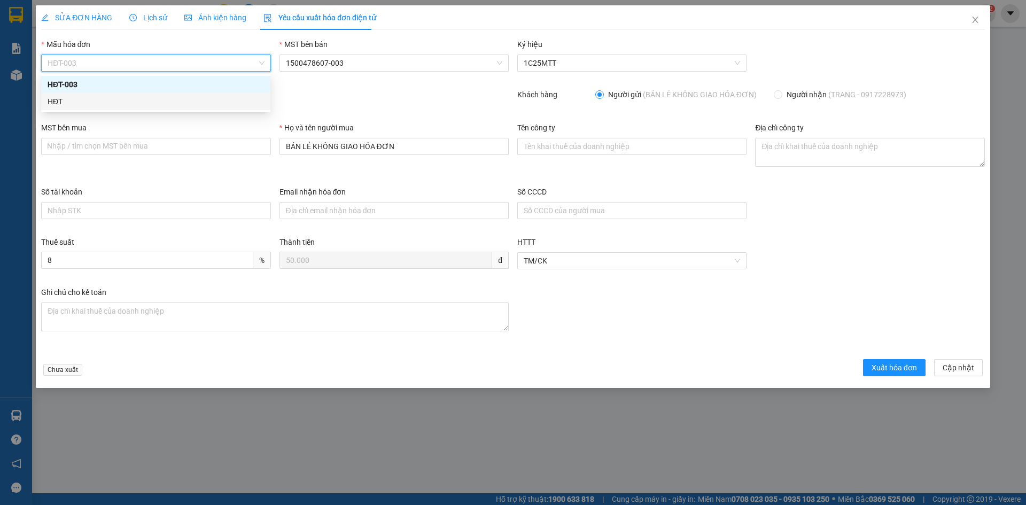
click at [74, 103] on div "HĐT" at bounding box center [156, 102] width 216 height 12
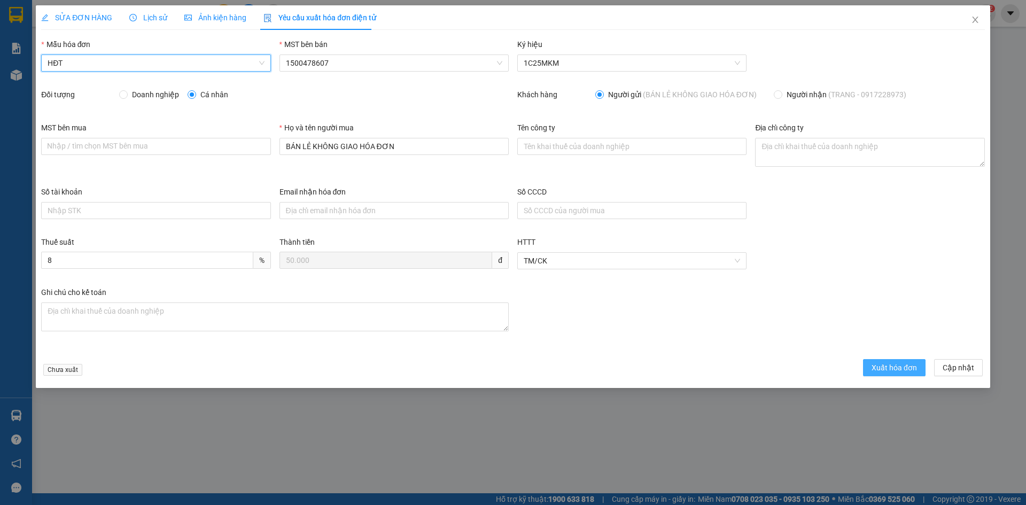
click at [888, 363] on span "Xuất hóa đơn" at bounding box center [894, 368] width 45 height 12
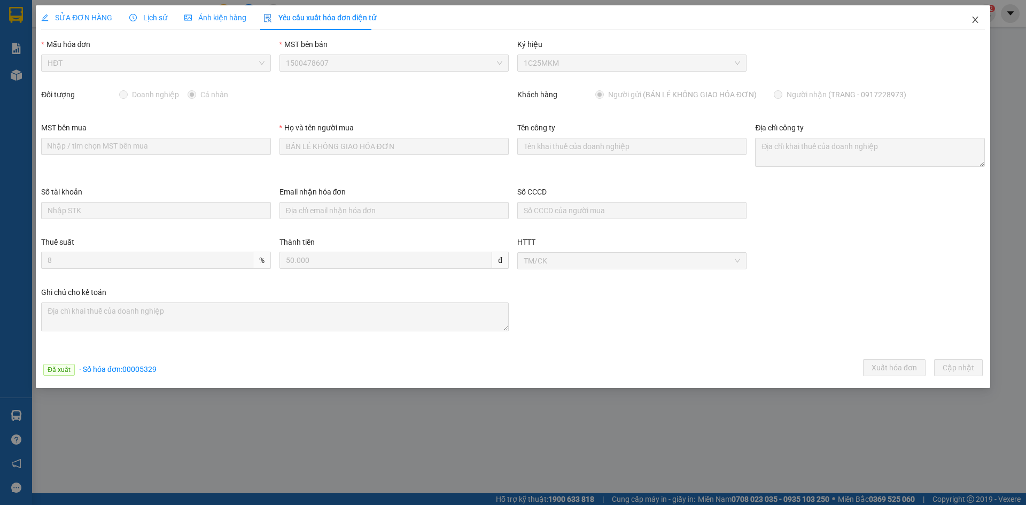
click at [979, 21] on icon "close" at bounding box center [975, 19] width 9 height 9
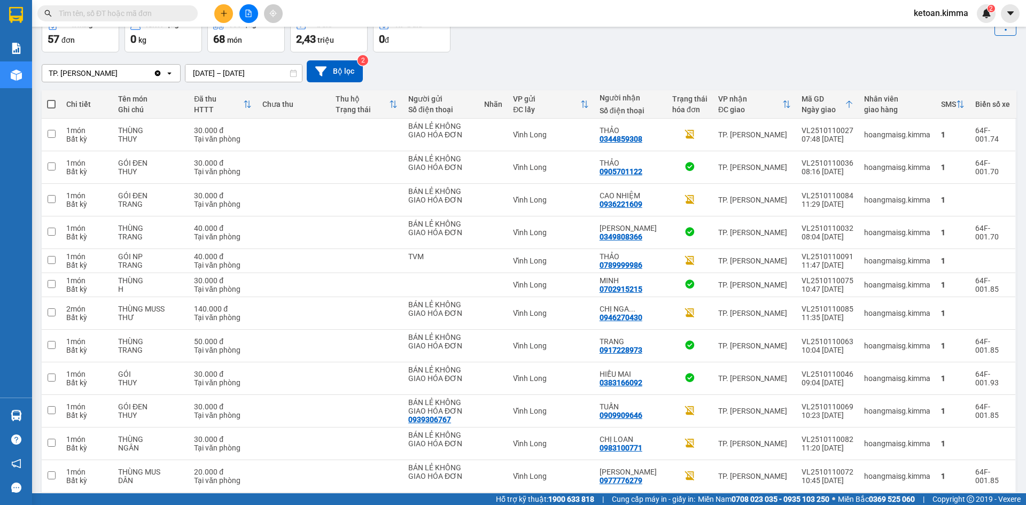
scroll to position [63, 0]
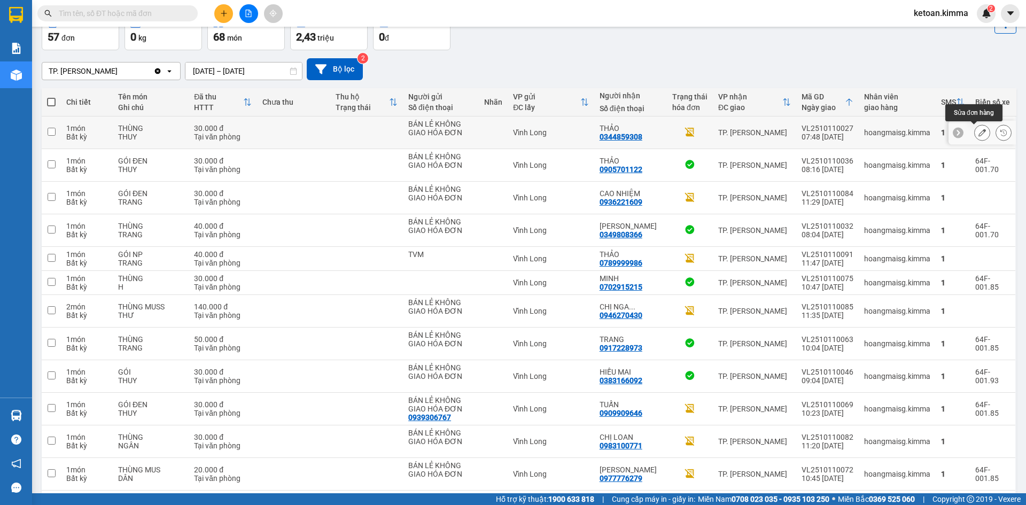
click at [979, 131] on icon at bounding box center [982, 132] width 7 height 7
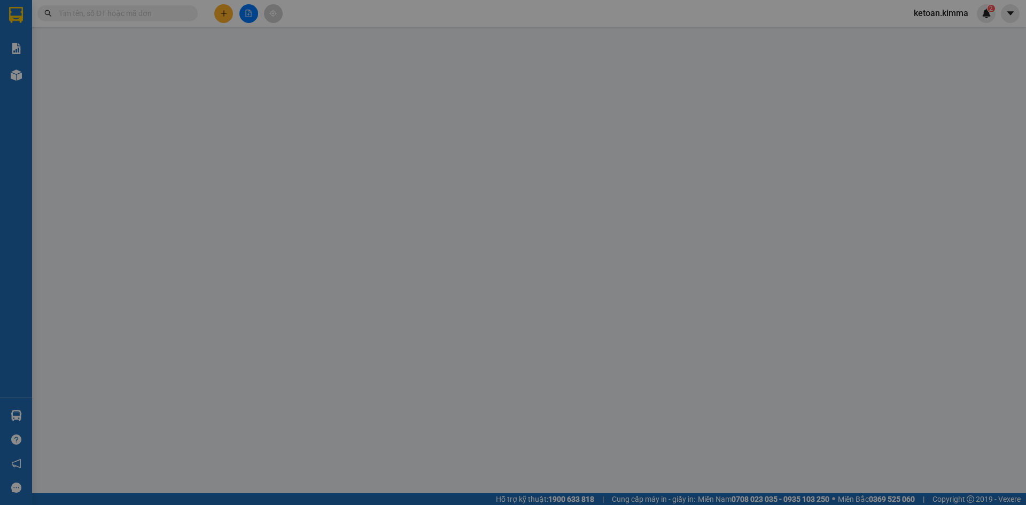
type input "BÁN LẺ KHÔNG GIAO HÓA ĐƠN"
type input "0344859308"
type input "THẢO"
type input "30.000"
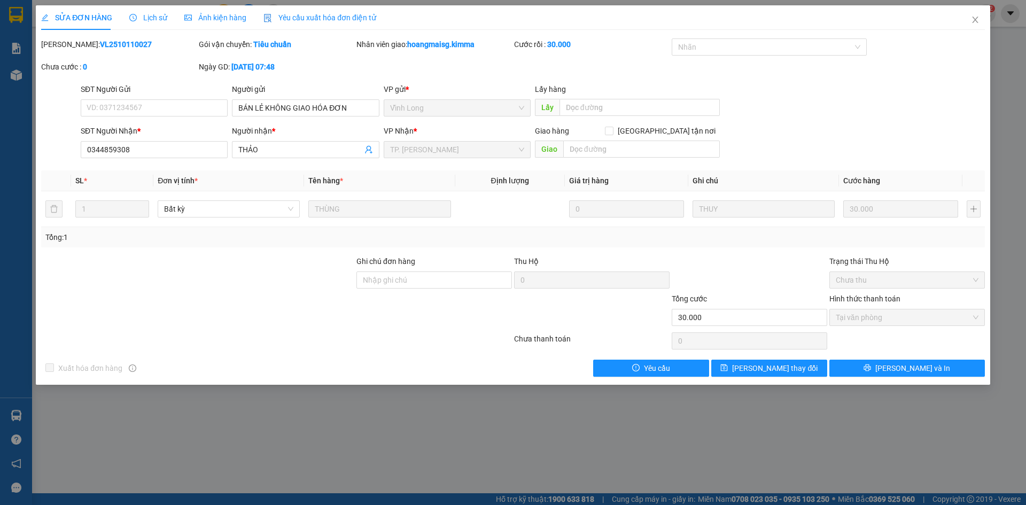
click at [312, 18] on span "Yêu cầu xuất hóa đơn điện tử" at bounding box center [319, 17] width 113 height 9
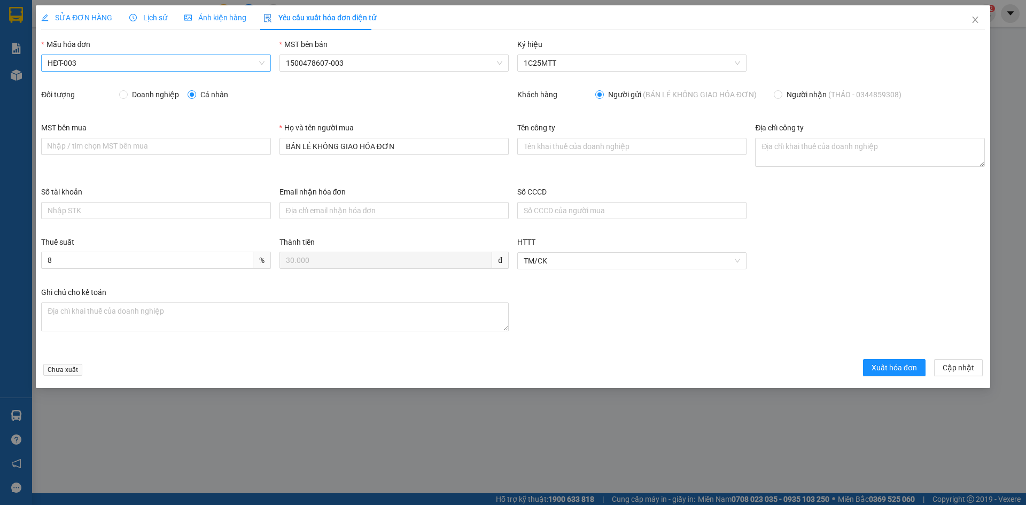
click at [119, 64] on span "HĐT-003" at bounding box center [156, 63] width 216 height 16
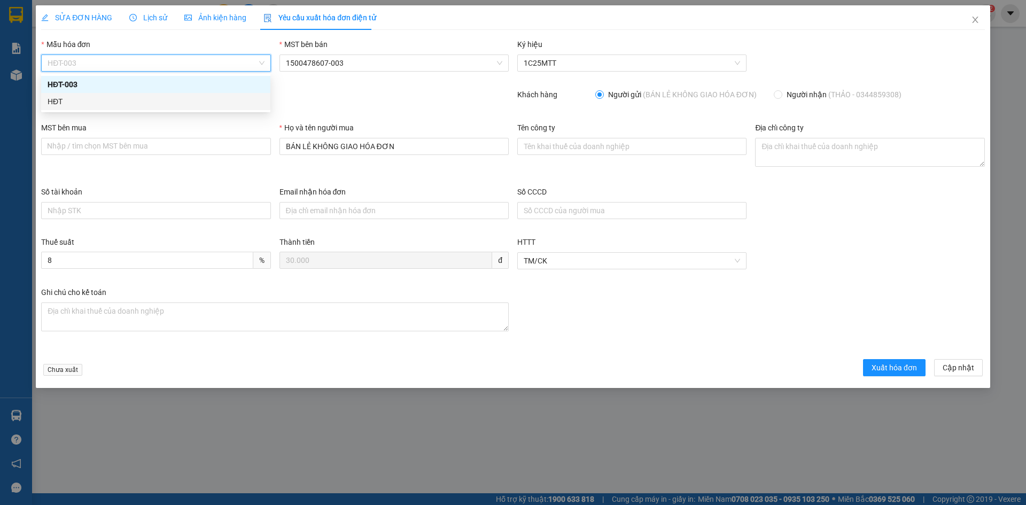
click at [64, 98] on div "HĐT" at bounding box center [156, 102] width 216 height 12
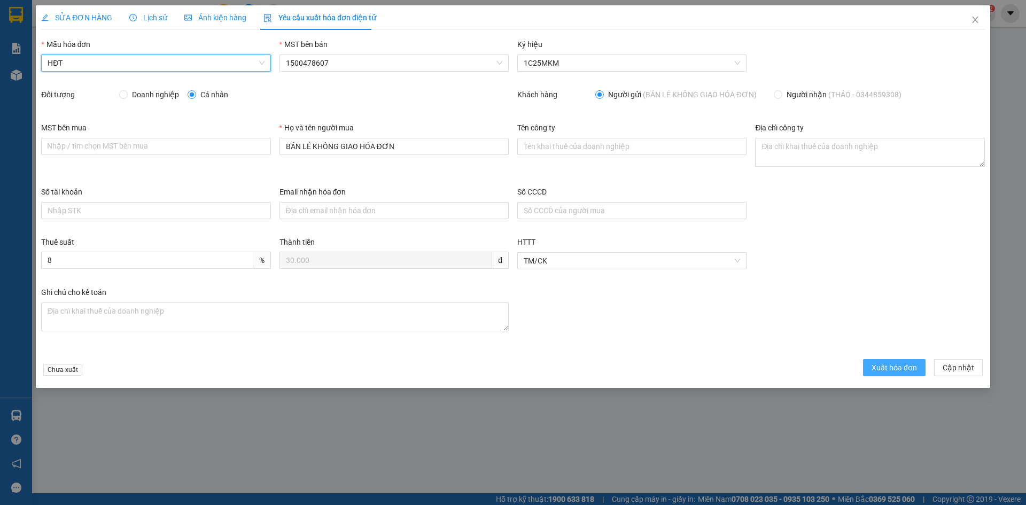
click at [898, 371] on span "Xuất hóa đơn" at bounding box center [894, 368] width 45 height 12
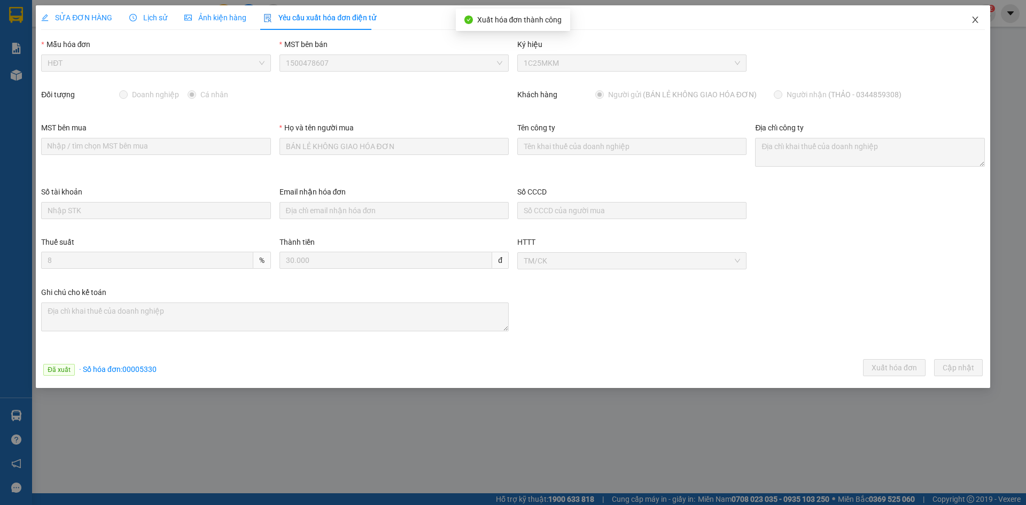
click at [977, 18] on icon "close" at bounding box center [975, 19] width 9 height 9
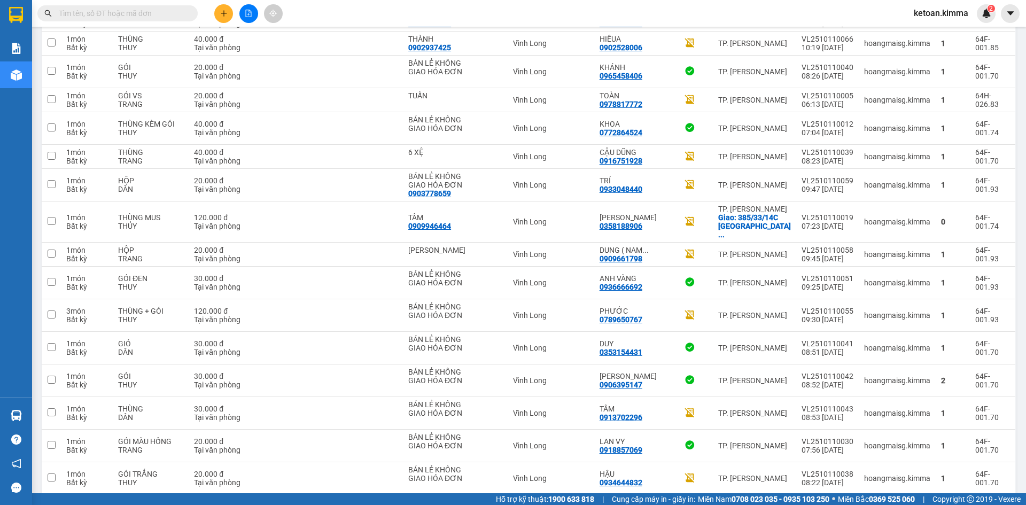
scroll to position [964, 0]
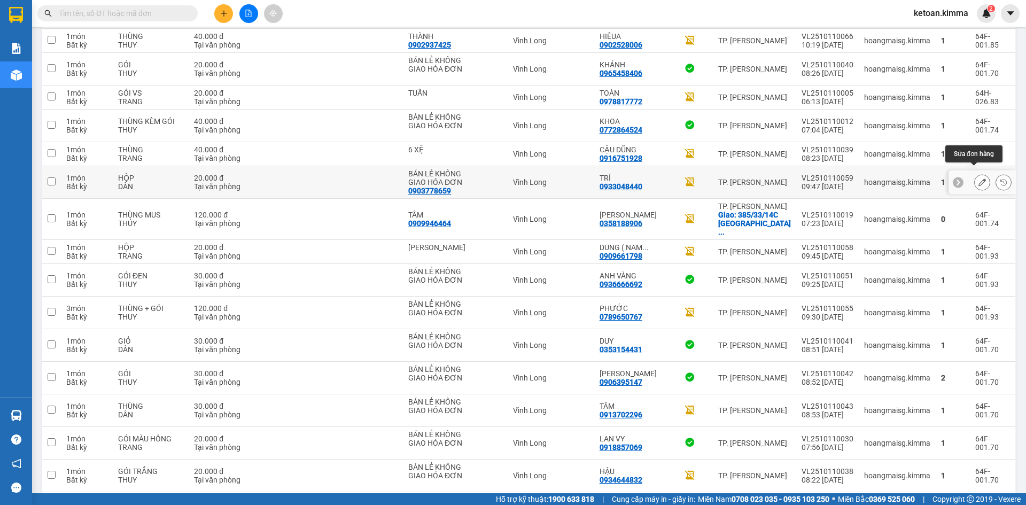
click at [979, 179] on icon at bounding box center [982, 182] width 7 height 7
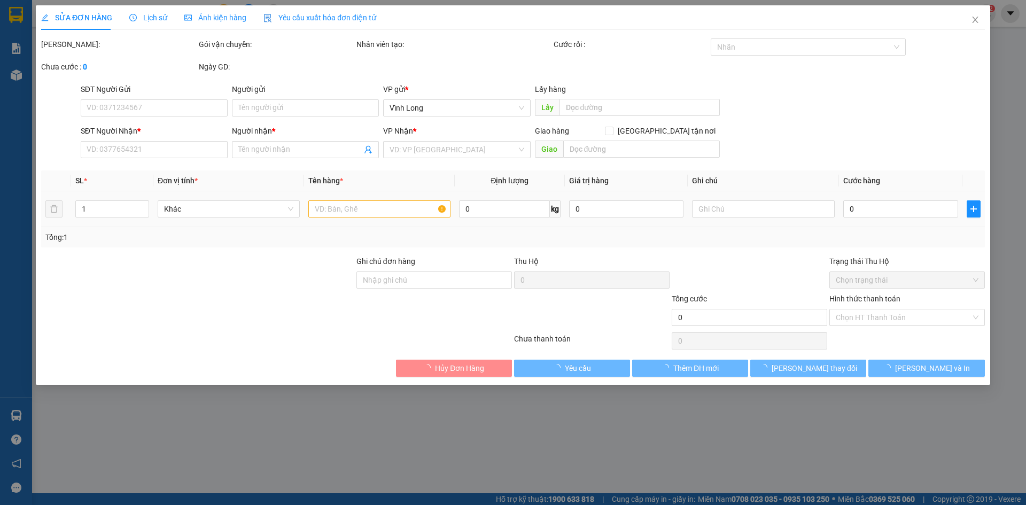
type input "0903778659"
type input "BÁN LẺ KHÔNG GIAO HÓA ĐƠN"
type input "0933048440"
type input "TRÍ"
type input "HAE G"
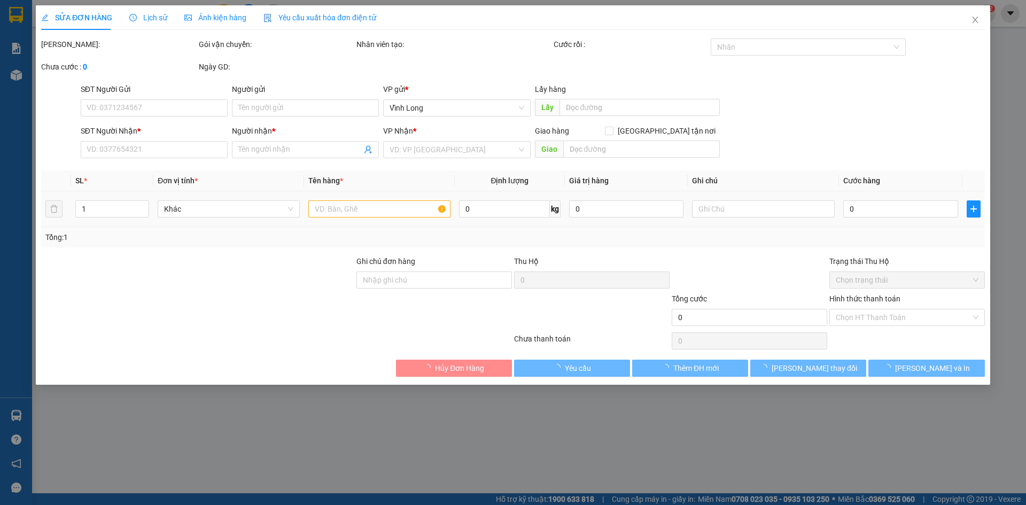
type input "20.000"
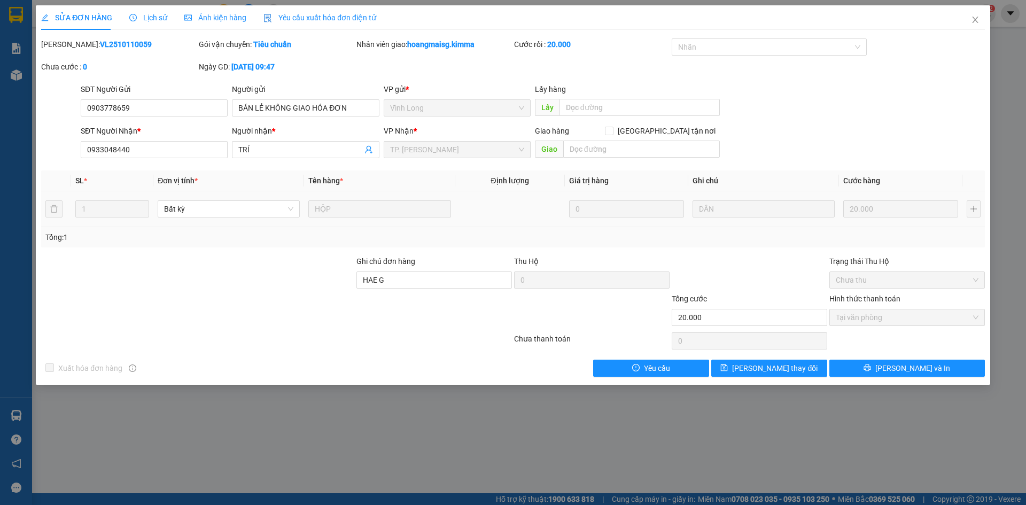
click at [317, 15] on span "Yêu cầu xuất hóa đơn điện tử" at bounding box center [319, 17] width 113 height 9
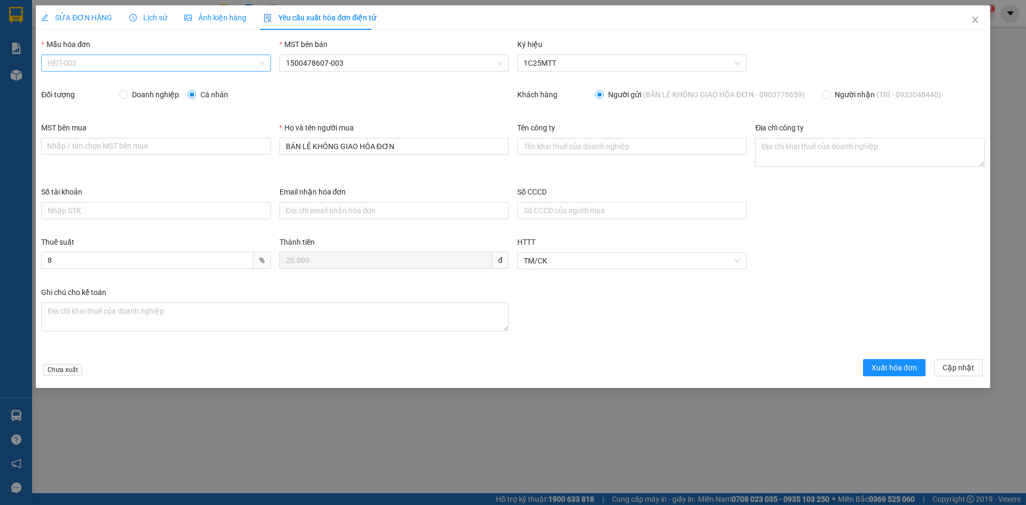
click at [102, 65] on span "HĐT-003" at bounding box center [156, 63] width 216 height 16
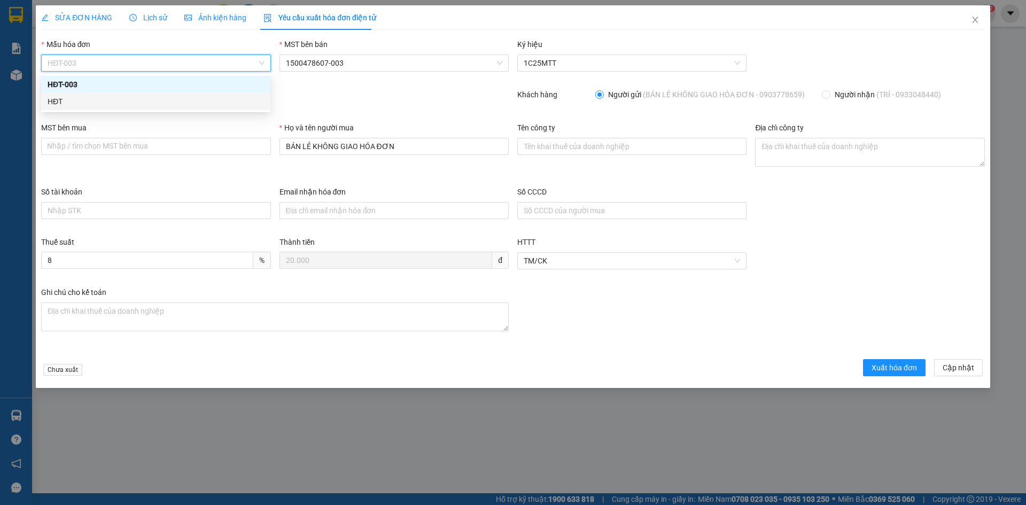
click at [74, 108] on div "HĐT" at bounding box center [155, 101] width 229 height 17
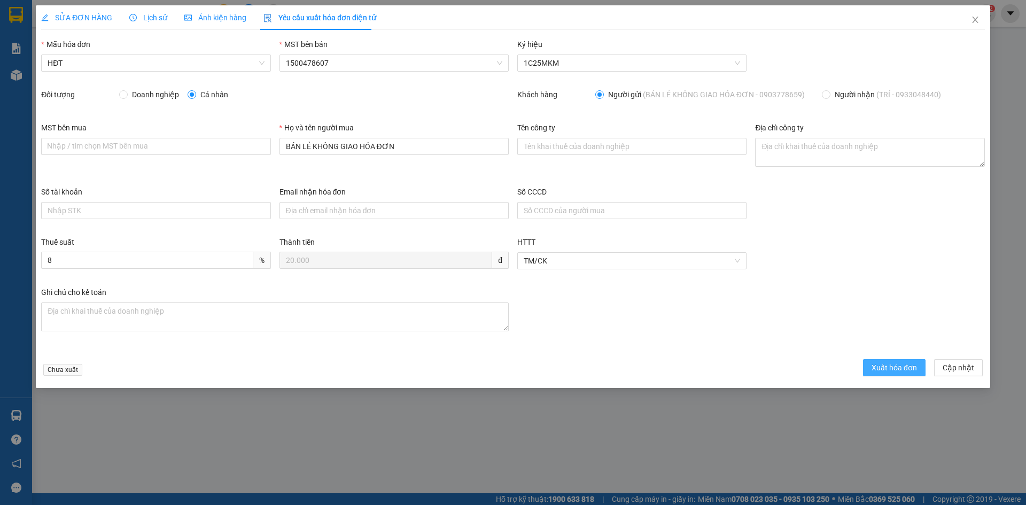
click at [876, 367] on span "Xuất hóa đơn" at bounding box center [894, 368] width 45 height 12
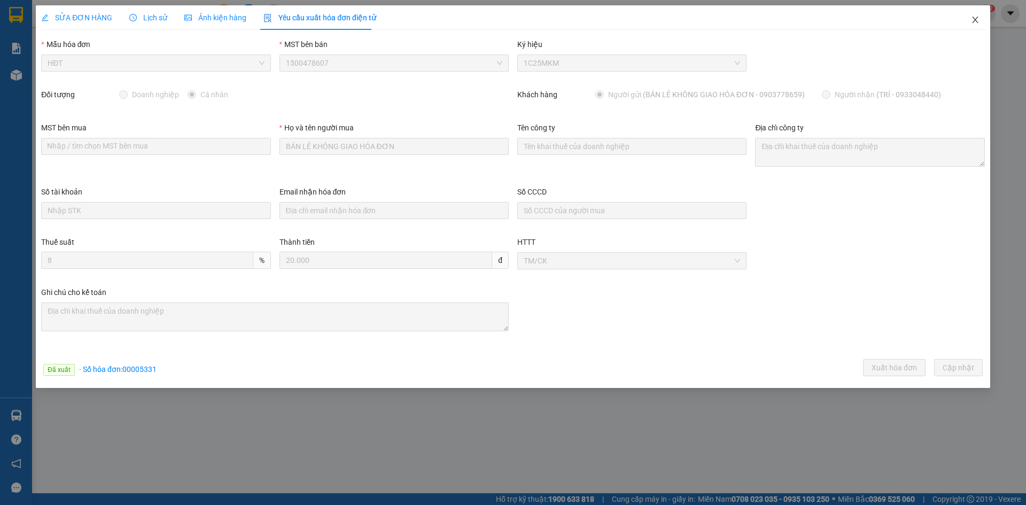
click at [976, 20] on icon "close" at bounding box center [975, 19] width 9 height 9
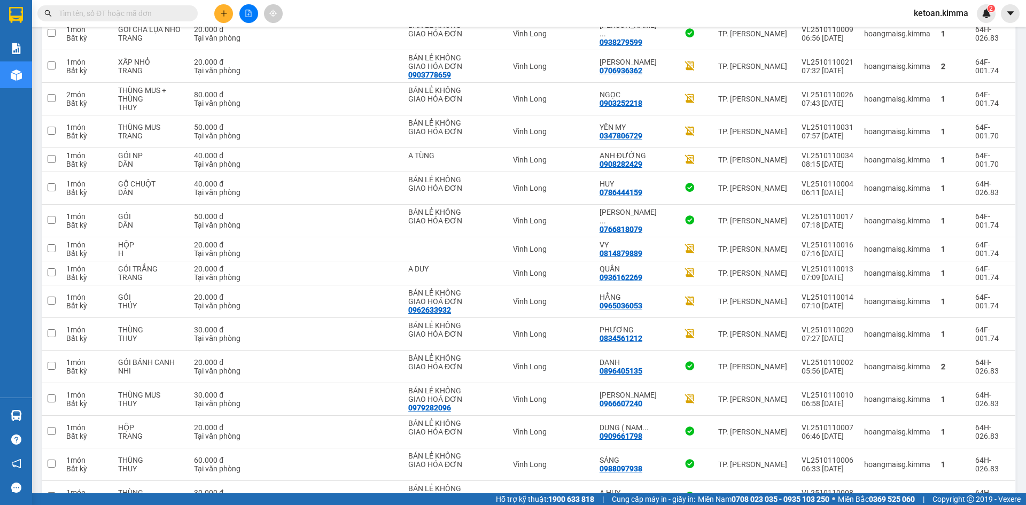
scroll to position [1485, 0]
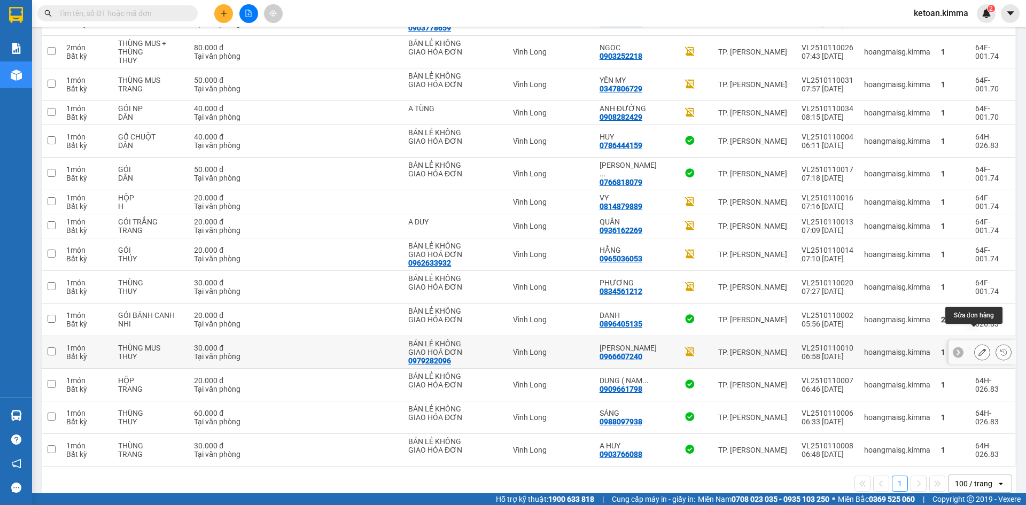
click at [975, 343] on button at bounding box center [982, 352] width 15 height 19
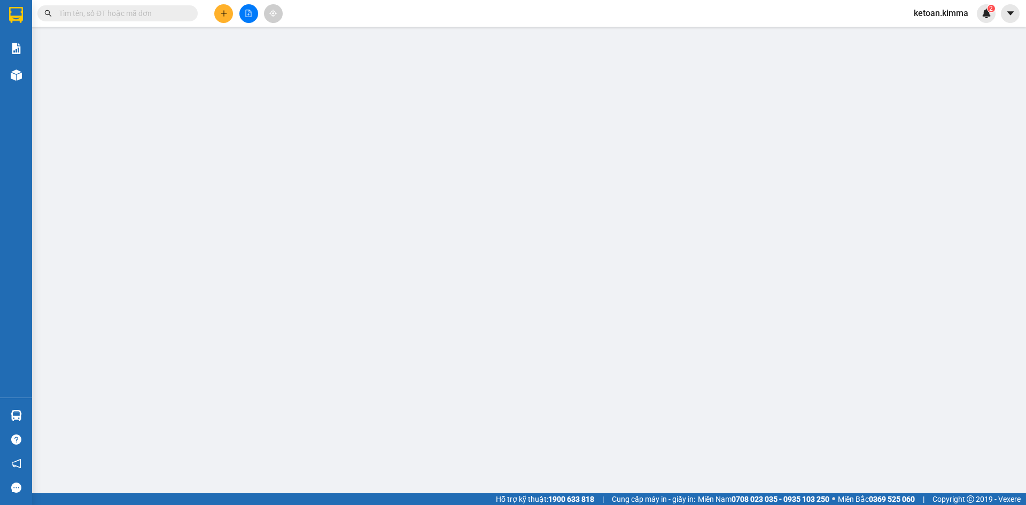
type input "0979282096"
type input "BÁN LẺ KHÔNG GIAO HOÁ ĐƠN"
type input "0966607240"
type input "[PERSON_NAME]"
type input "30.000"
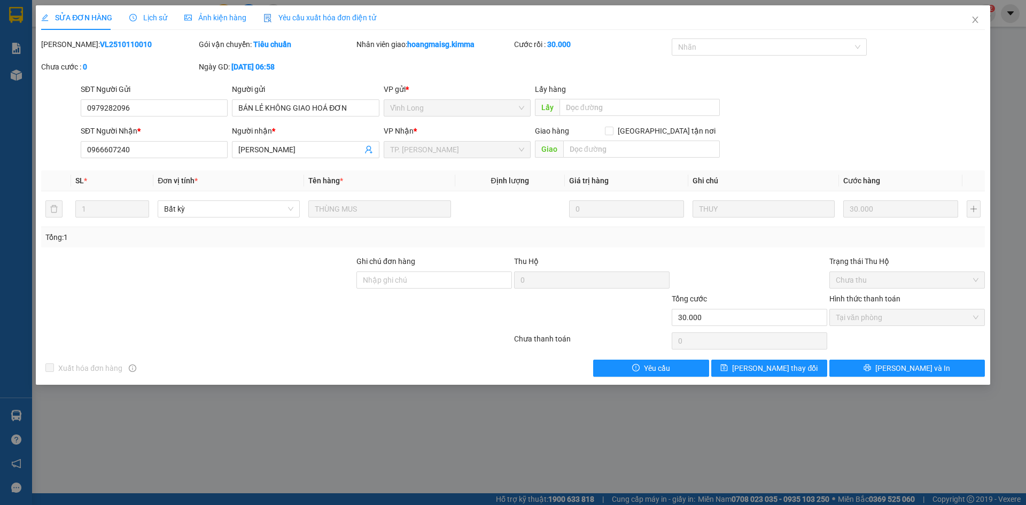
click at [298, 21] on span "Yêu cầu xuất hóa đơn điện tử" at bounding box center [319, 17] width 113 height 9
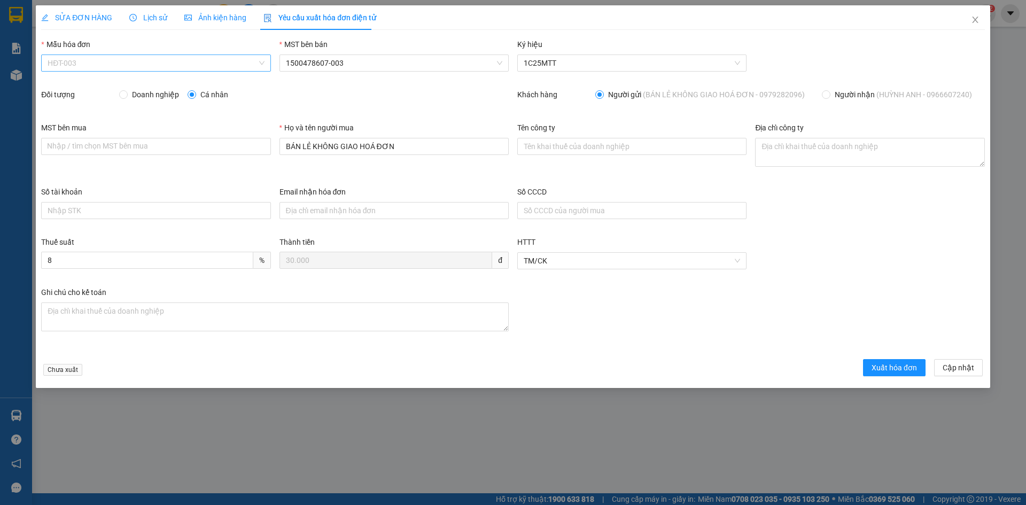
click at [85, 67] on span "HĐT-003" at bounding box center [156, 63] width 216 height 16
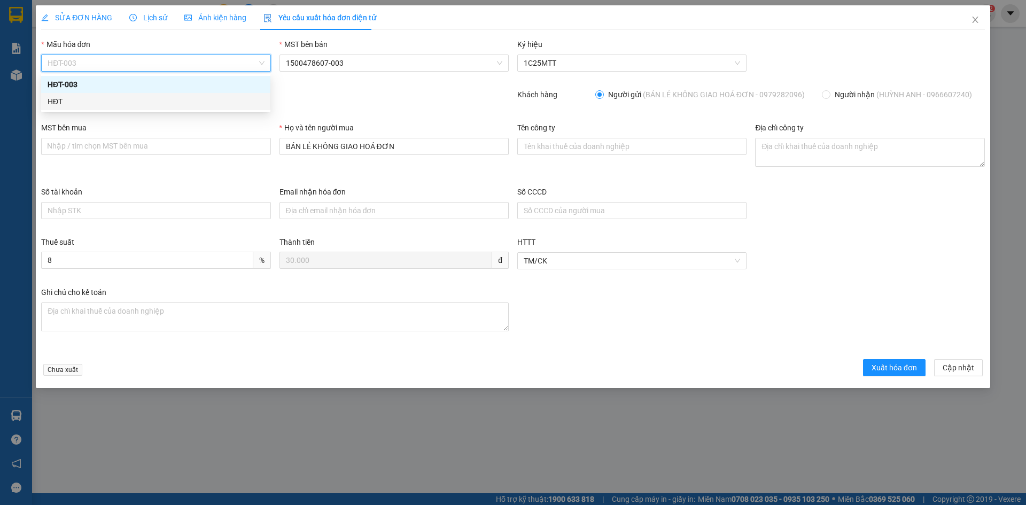
click at [69, 103] on div "HĐT" at bounding box center [156, 102] width 216 height 12
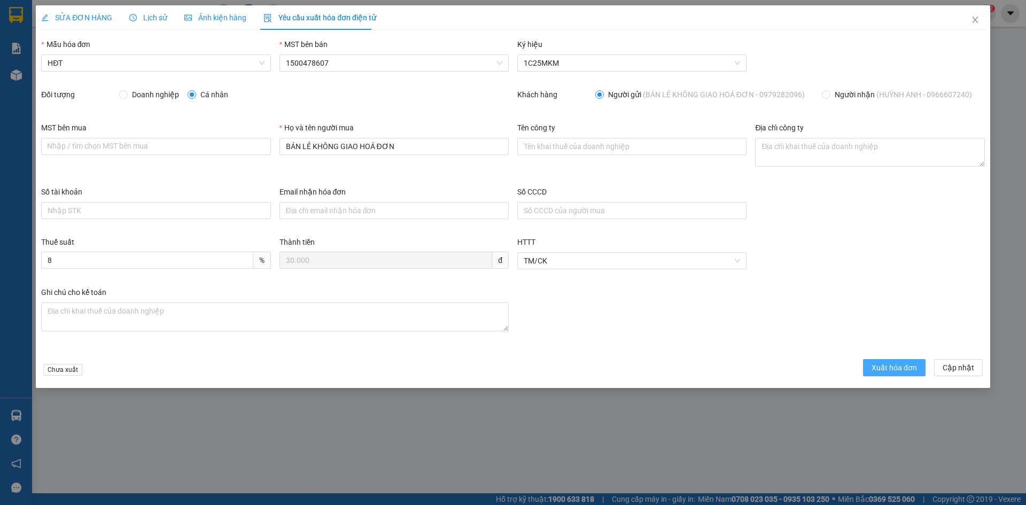
click at [895, 371] on span "Xuất hóa đơn" at bounding box center [894, 368] width 45 height 12
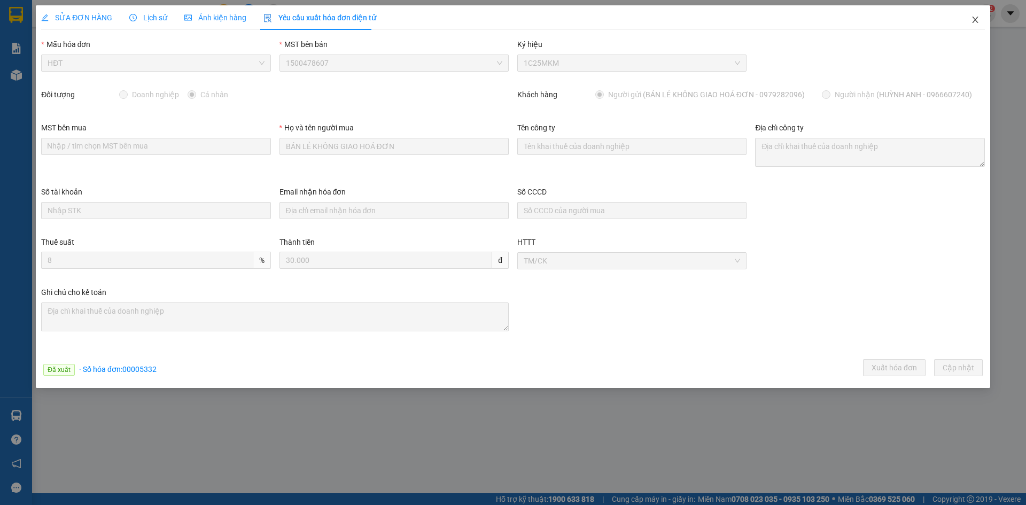
click at [975, 19] on icon "close" at bounding box center [975, 19] width 9 height 9
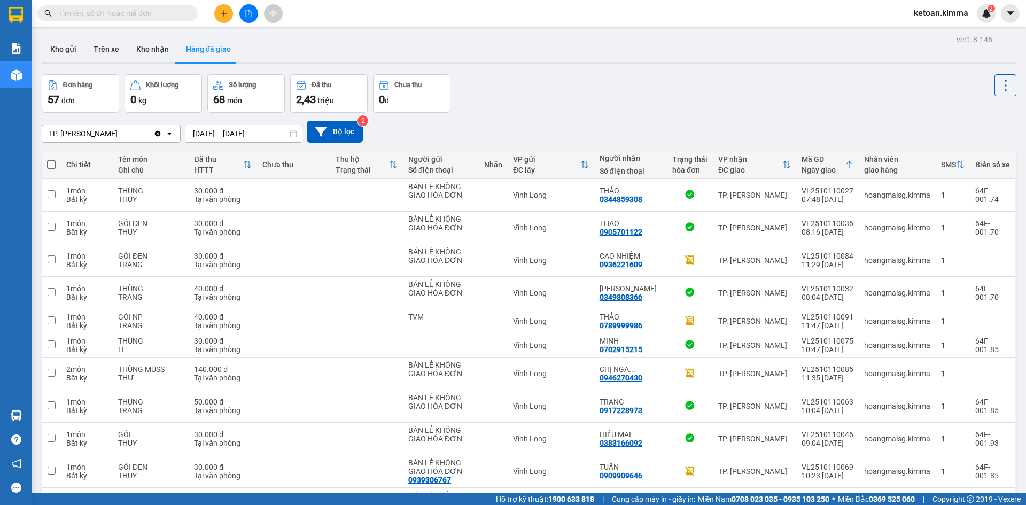
click at [107, 131] on div "TP. [PERSON_NAME]" at bounding box center [97, 133] width 111 height 17
click at [67, 177] on span "Vĩnh Long" at bounding box center [68, 175] width 36 height 11
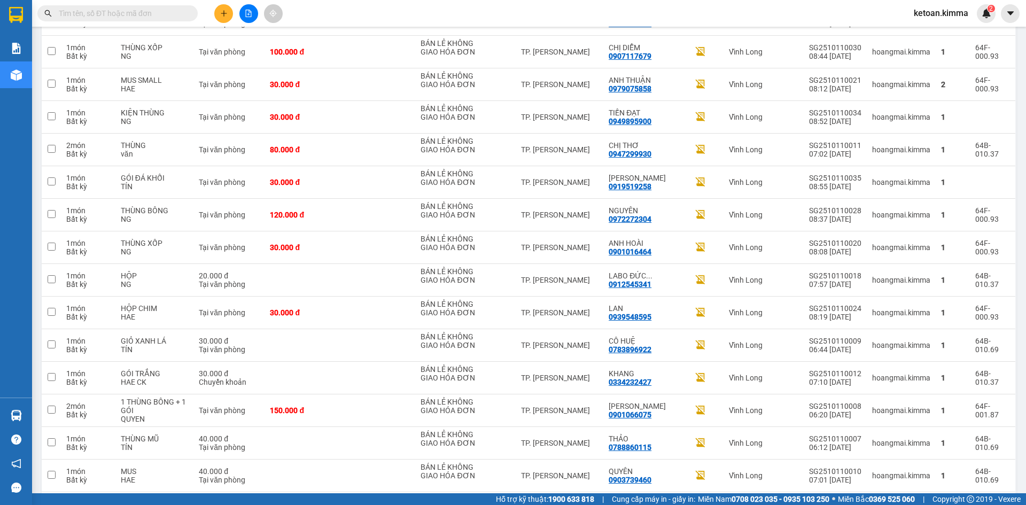
scroll to position [1555, 0]
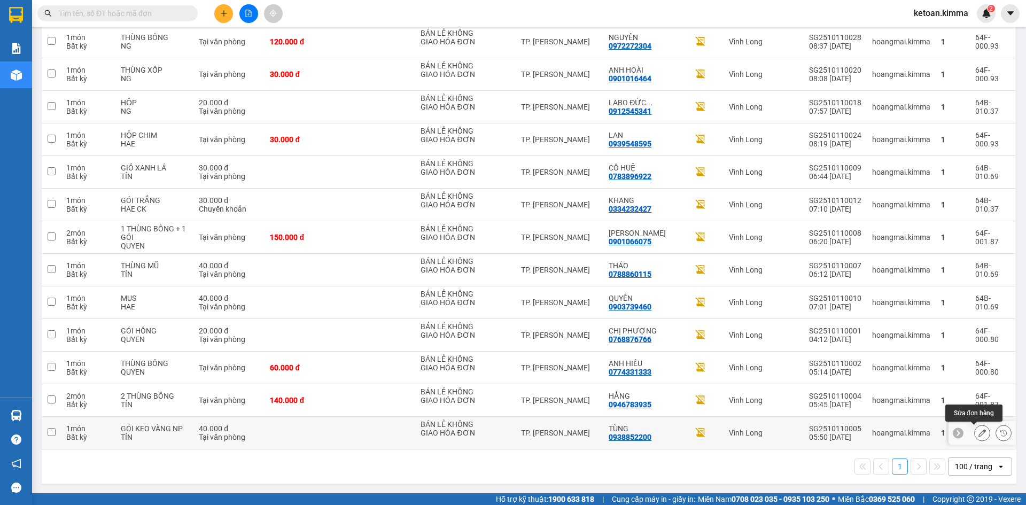
click at [979, 433] on icon at bounding box center [982, 432] width 7 height 7
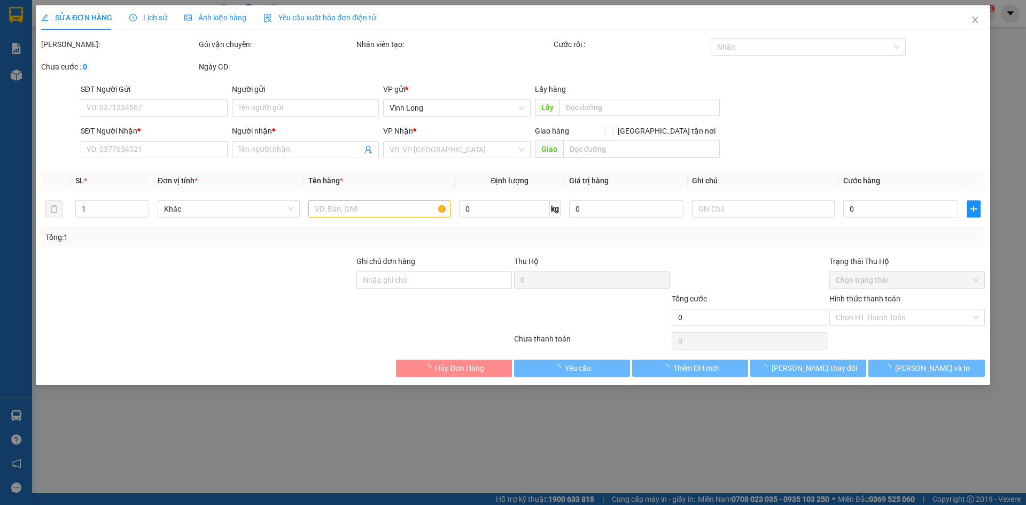
type input "BÁN LẺ KHÔNG GIAO HÓA ĐƠN"
type input "0938852200"
type input "TÙNG"
type input "40.000"
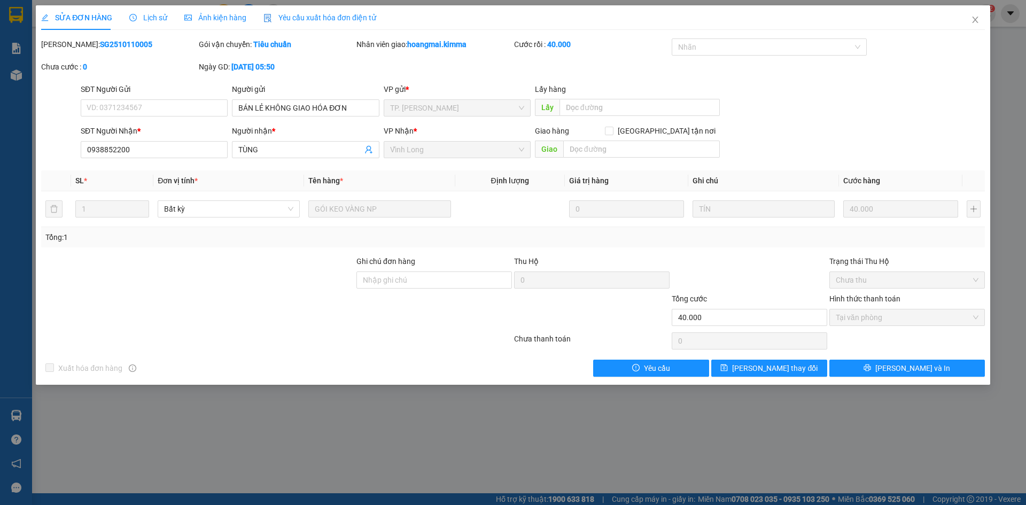
click at [311, 13] on span "Yêu cầu xuất hóa đơn điện tử" at bounding box center [319, 17] width 113 height 9
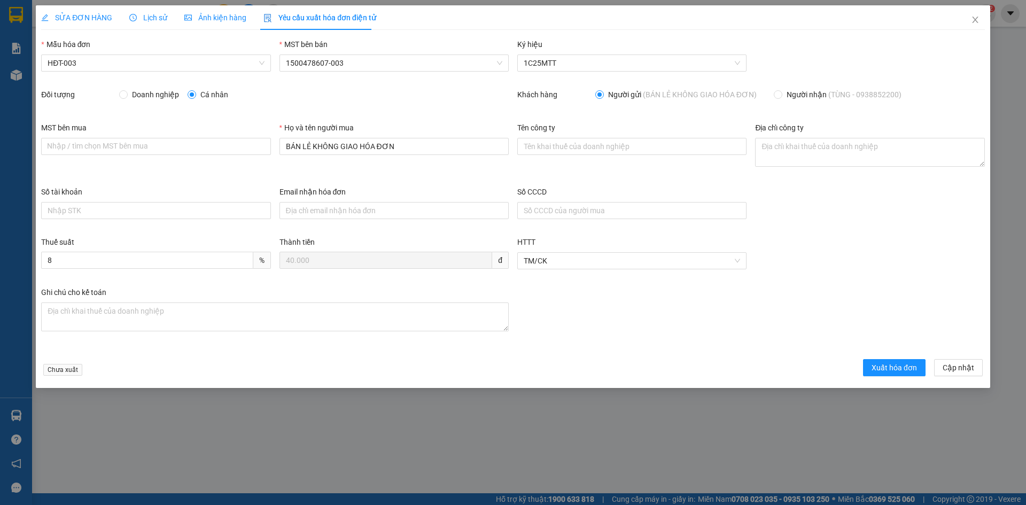
drag, startPoint x: 122, startPoint y: 65, endPoint x: 108, endPoint y: 72, distance: 15.5
click at [120, 67] on span "HĐT-003" at bounding box center [156, 63] width 216 height 16
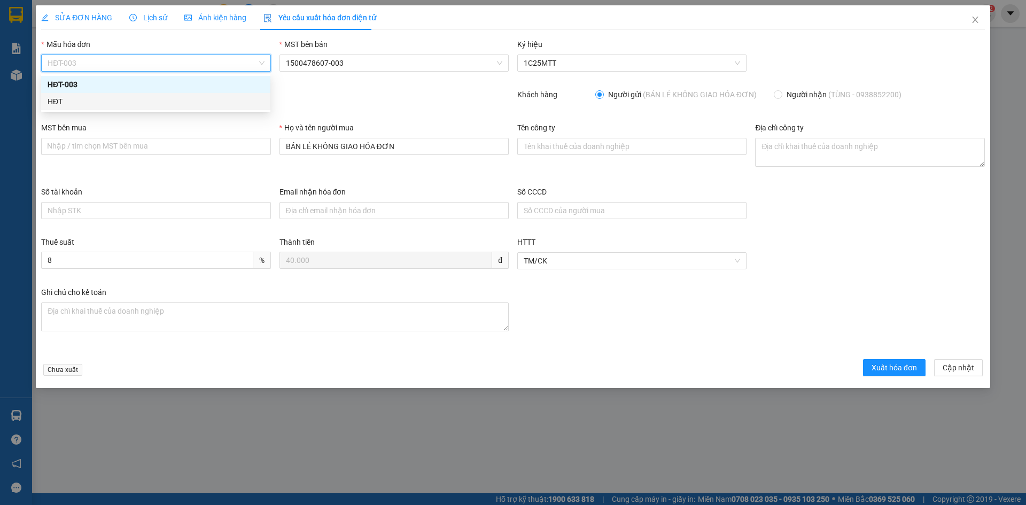
click at [62, 104] on div "HĐT" at bounding box center [156, 102] width 216 height 12
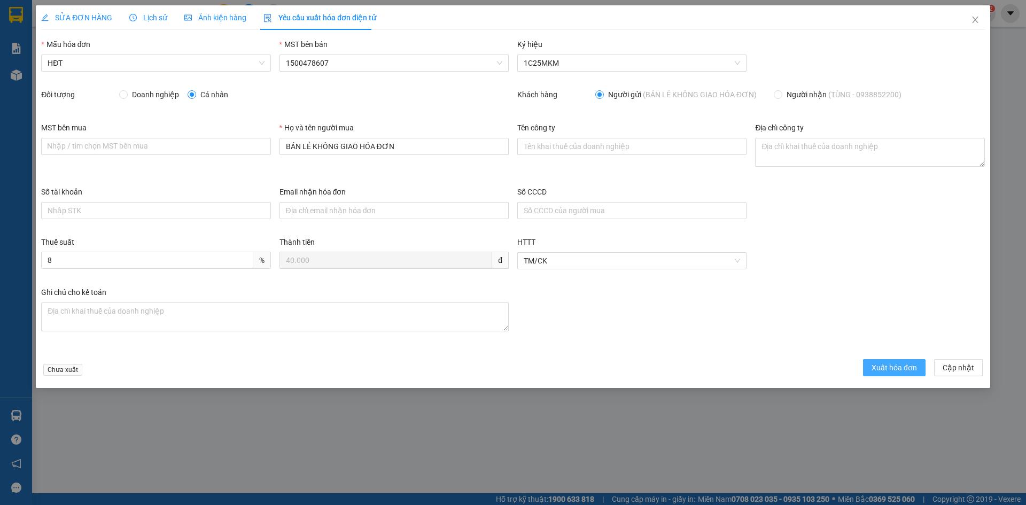
click at [875, 368] on span "Xuất hóa đơn" at bounding box center [894, 368] width 45 height 12
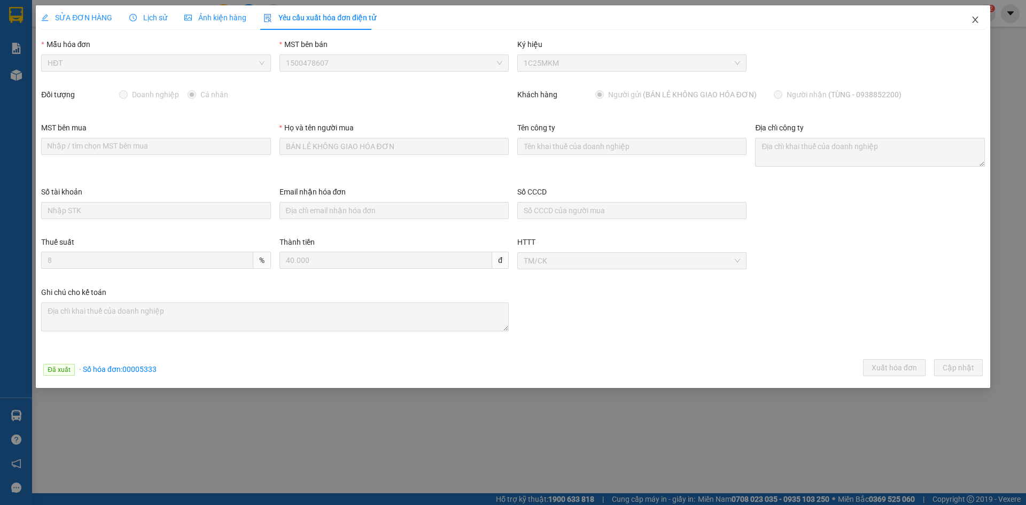
click at [977, 20] on icon "close" at bounding box center [975, 19] width 9 height 9
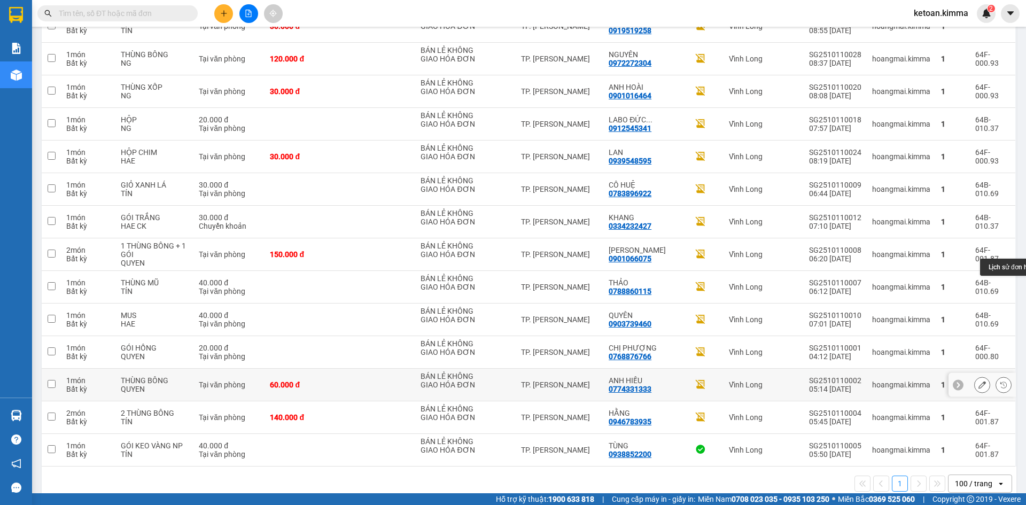
scroll to position [1555, 0]
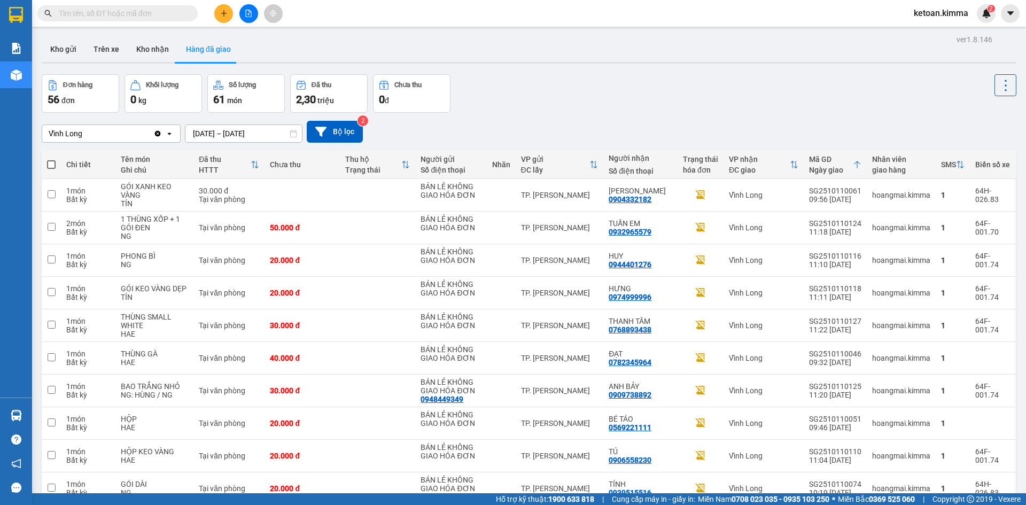
scroll to position [1555, 0]
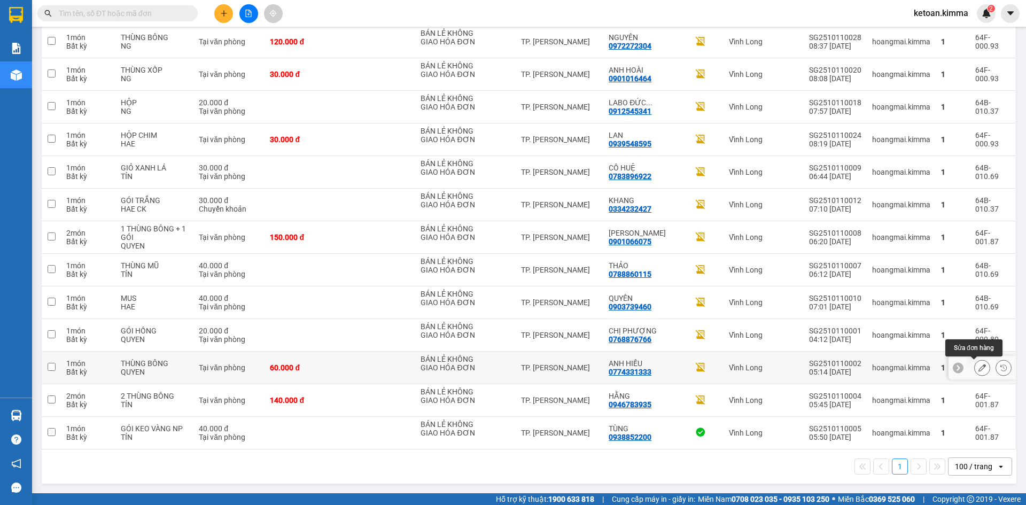
click at [979, 367] on icon at bounding box center [982, 367] width 7 height 7
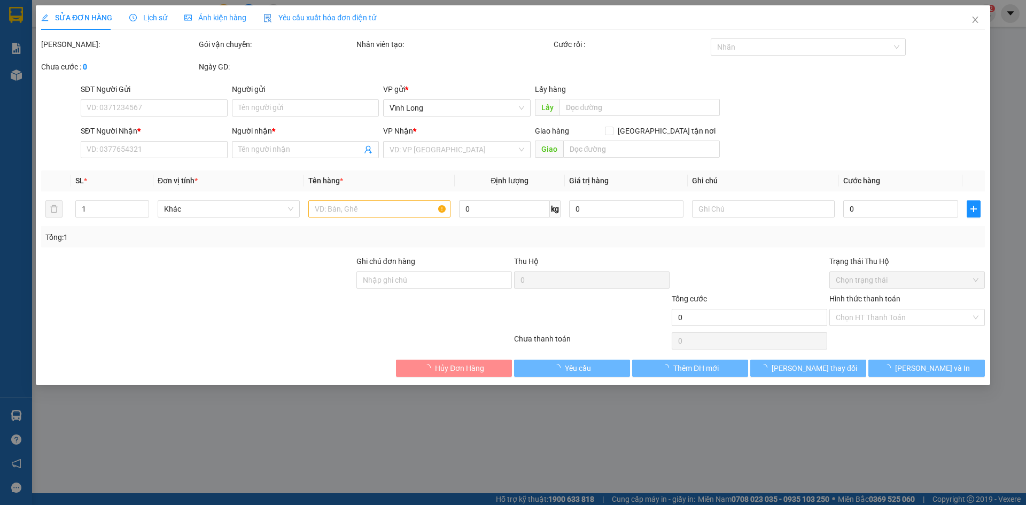
type input "BÁN LẺ KHÔNG GIAO HÓA ĐƠN"
type input "0774331333"
type input "ANH HIẾU"
type input "P G"
type input "60.000"
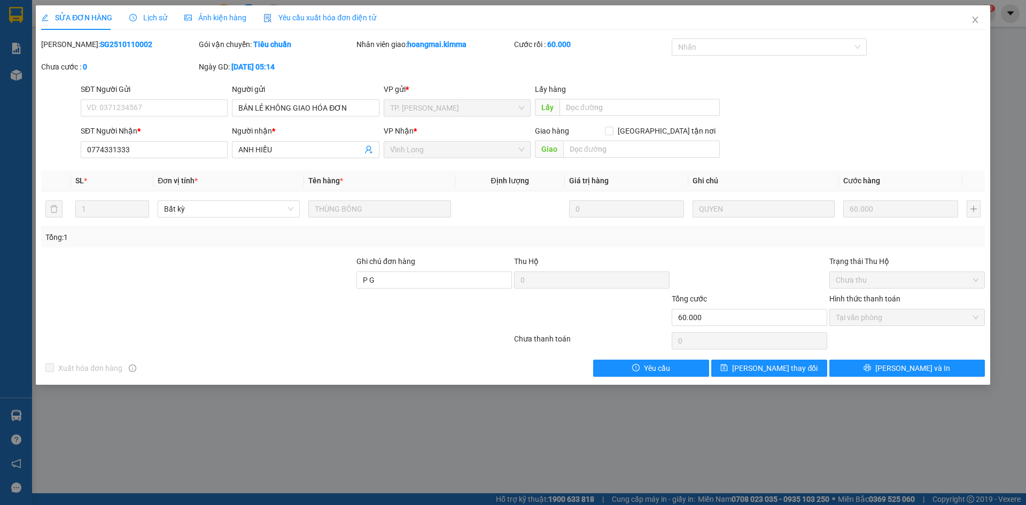
click at [337, 17] on span "Yêu cầu xuất hóa đơn điện tử" at bounding box center [319, 17] width 113 height 9
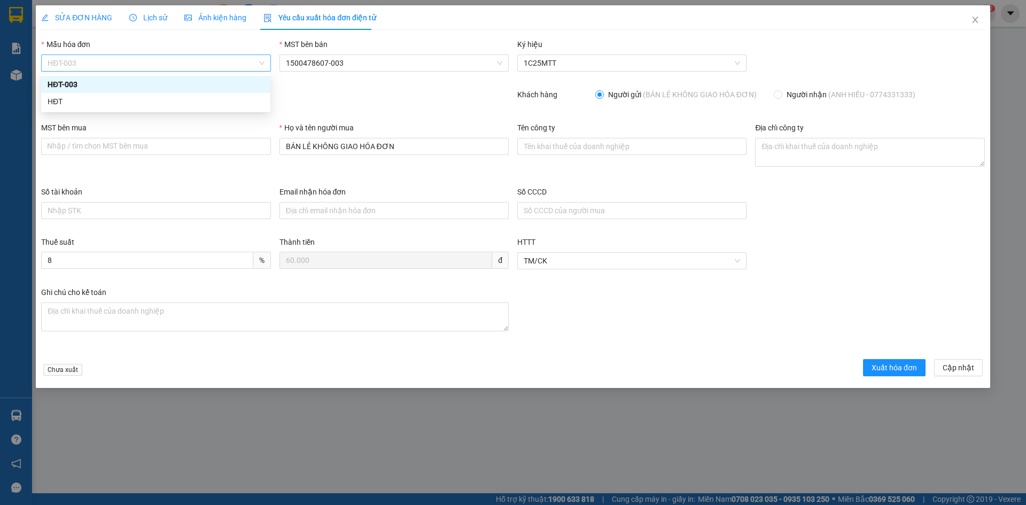
click at [86, 60] on span "HĐT-003" at bounding box center [156, 63] width 216 height 16
click at [65, 103] on div "HĐT" at bounding box center [156, 102] width 216 height 12
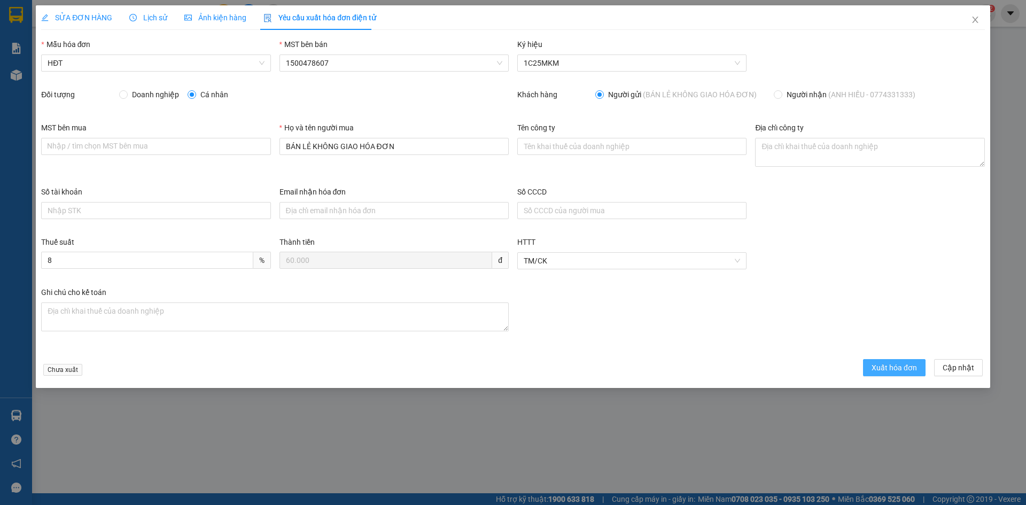
click at [876, 367] on span "Xuất hóa đơn" at bounding box center [894, 368] width 45 height 12
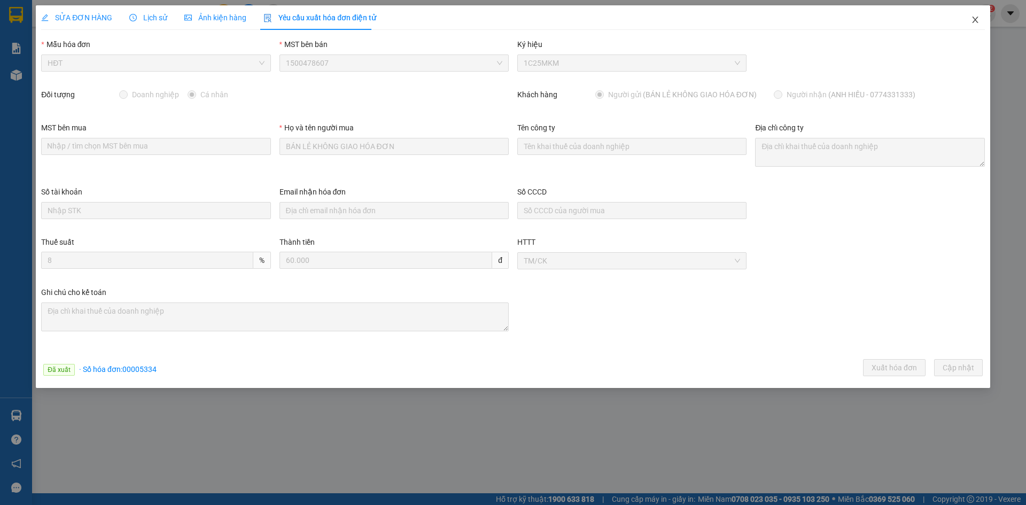
drag, startPoint x: 971, startPoint y: 13, endPoint x: 974, endPoint y: 20, distance: 7.9
click at [971, 13] on span "Close" at bounding box center [975, 20] width 30 height 30
click at [974, 20] on span "ketoan.kimma" at bounding box center [941, 12] width 72 height 13
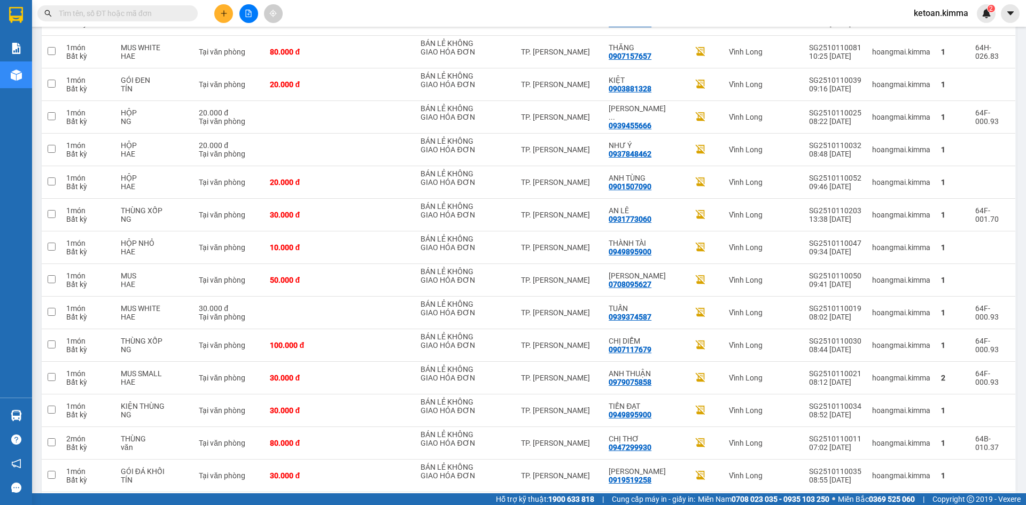
scroll to position [1555, 0]
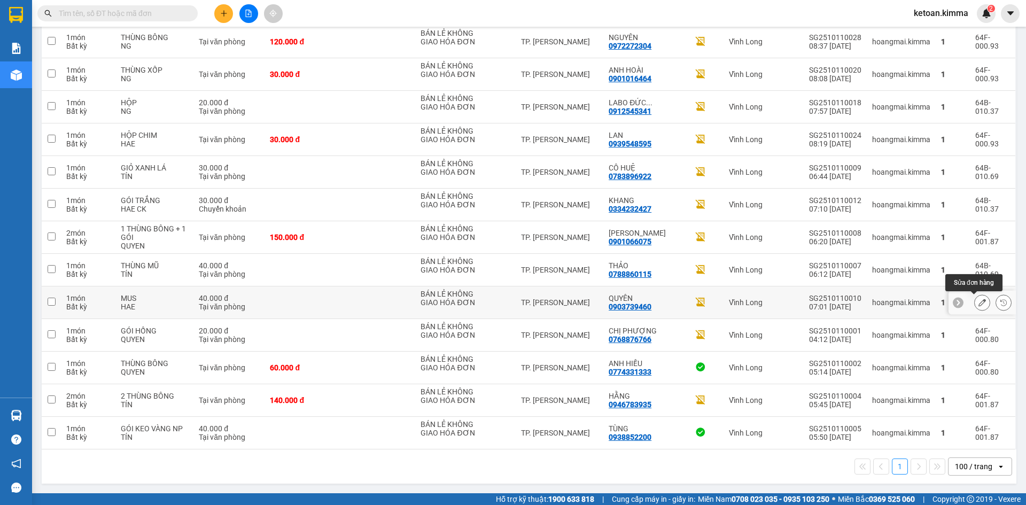
click at [979, 306] on icon at bounding box center [982, 302] width 7 height 7
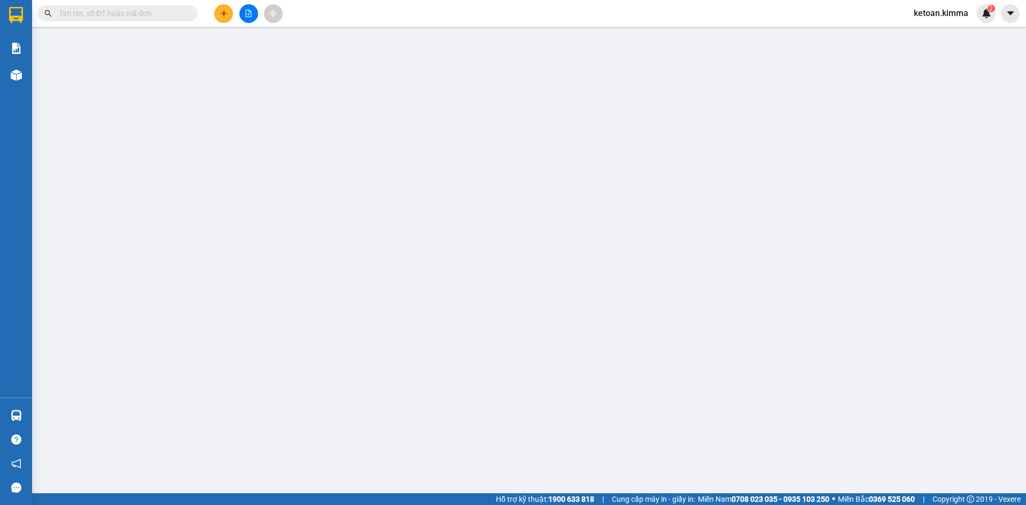
type input "BÁN LẺ KHÔNG GIAO HÓA ĐƠN"
type input "0903739460"
type input "QUYÊN"
type input "40.000"
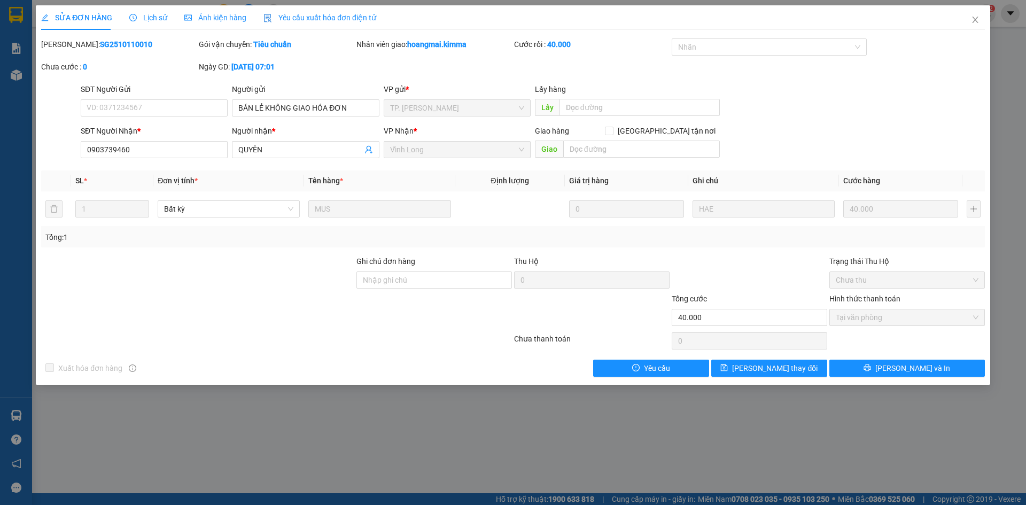
click at [314, 16] on span "Yêu cầu xuất hóa đơn điện tử" at bounding box center [319, 17] width 113 height 9
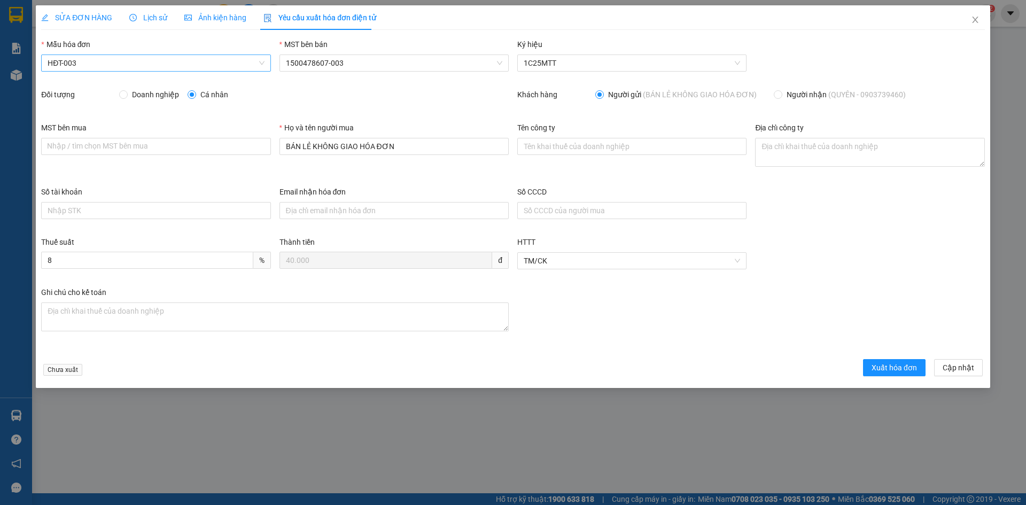
click at [105, 69] on span "HĐT-003" at bounding box center [156, 63] width 216 height 16
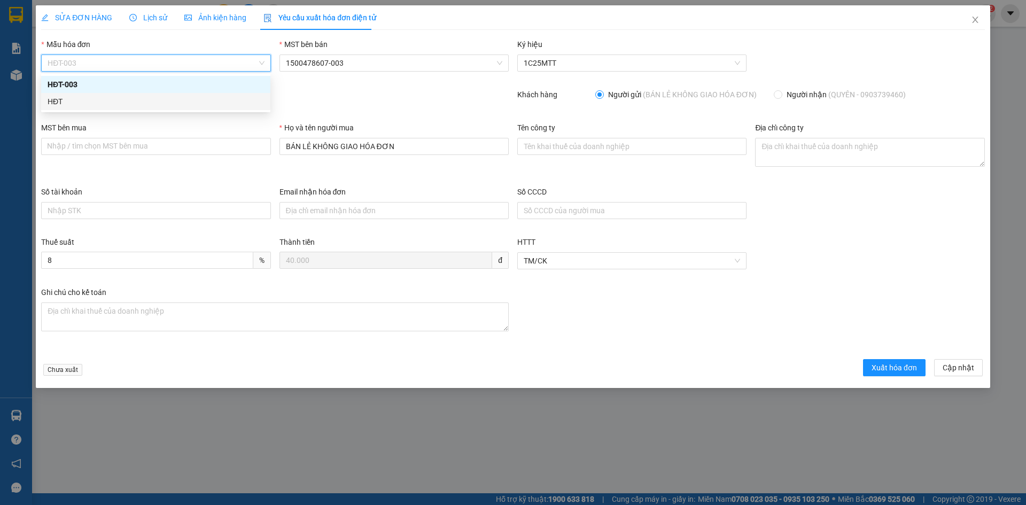
click at [71, 102] on div "HĐT" at bounding box center [156, 102] width 216 height 12
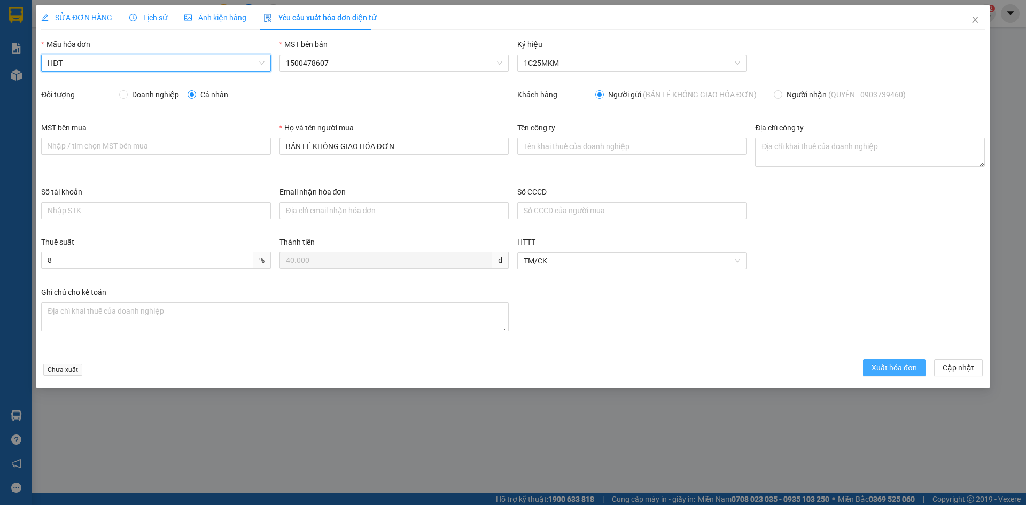
click at [879, 369] on span "Xuất hóa đơn" at bounding box center [894, 368] width 45 height 12
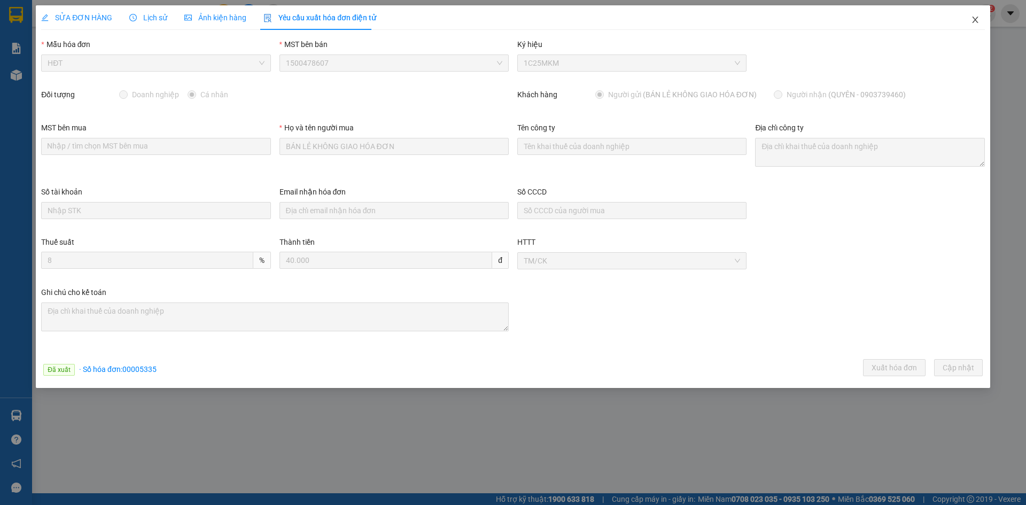
click at [977, 20] on icon "close" at bounding box center [975, 19] width 9 height 9
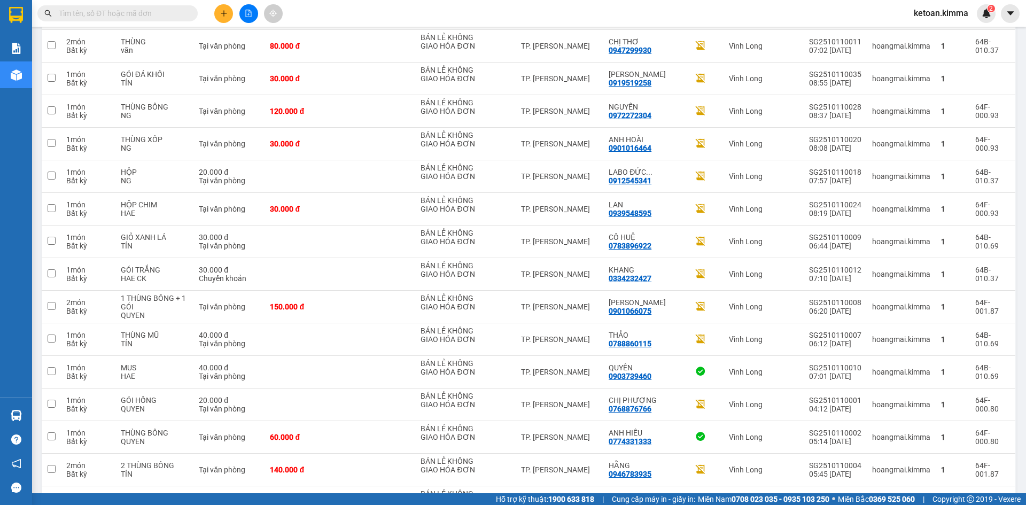
scroll to position [1489, 0]
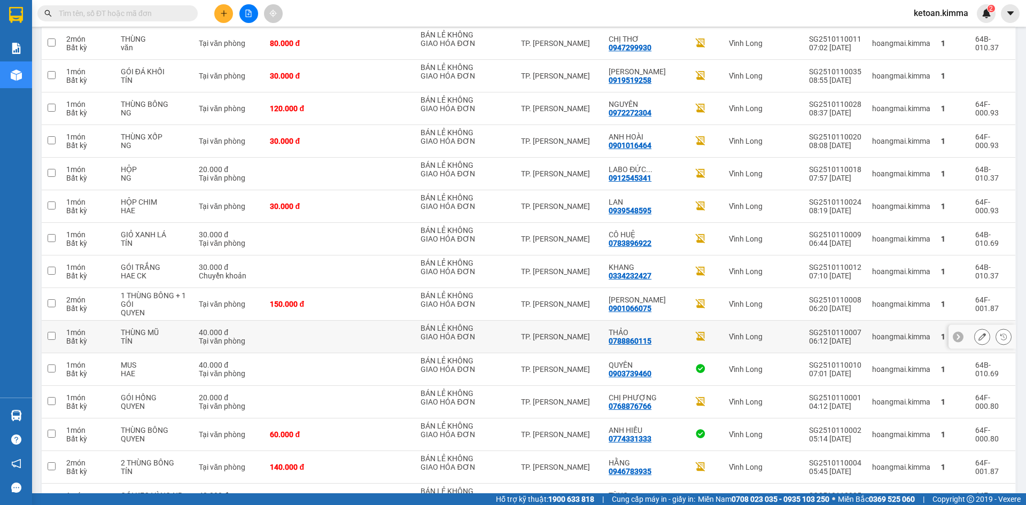
click at [979, 333] on icon at bounding box center [982, 336] width 7 height 7
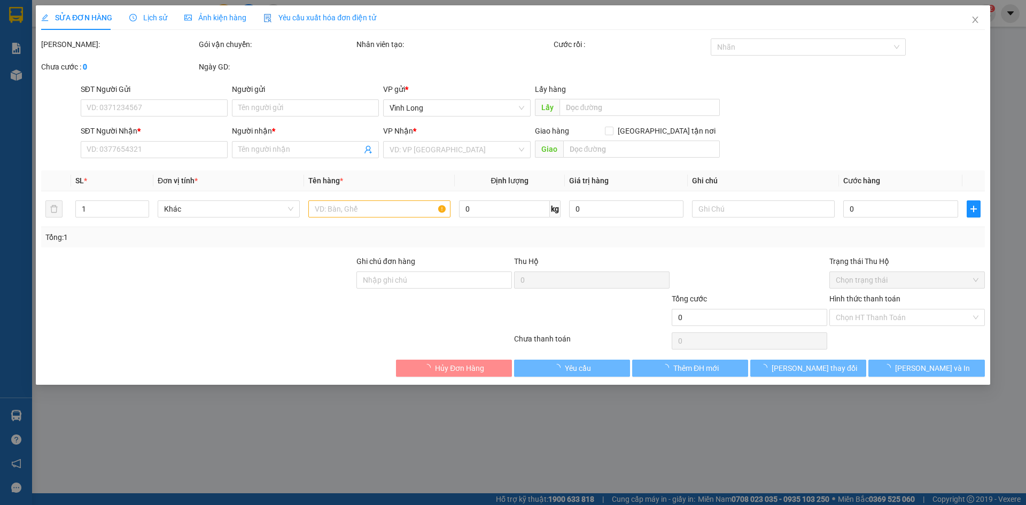
type input "BÁN LẺ KHÔNG GIAO HÓA ĐƠN"
type input "0788860115"
type input "THẢO"
type input "40.000"
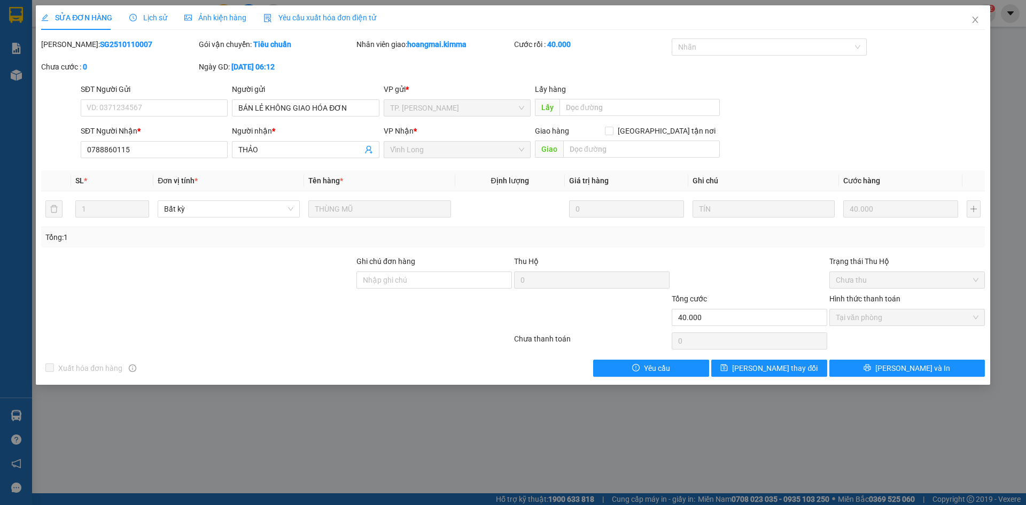
click at [322, 19] on span "Yêu cầu xuất hóa đơn điện tử" at bounding box center [319, 17] width 113 height 9
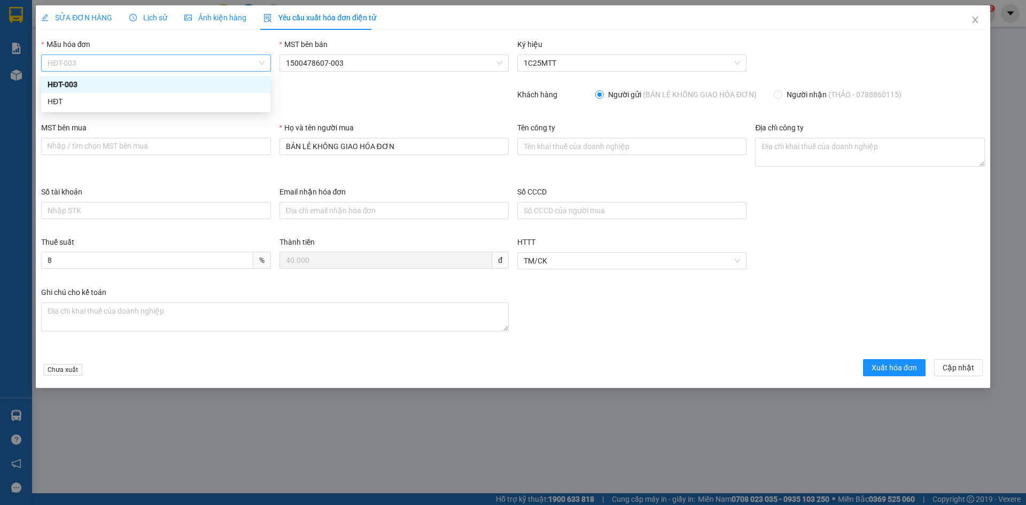
click at [162, 71] on div "HĐT-003" at bounding box center [155, 63] width 229 height 17
click at [71, 104] on div "HĐT" at bounding box center [156, 102] width 216 height 12
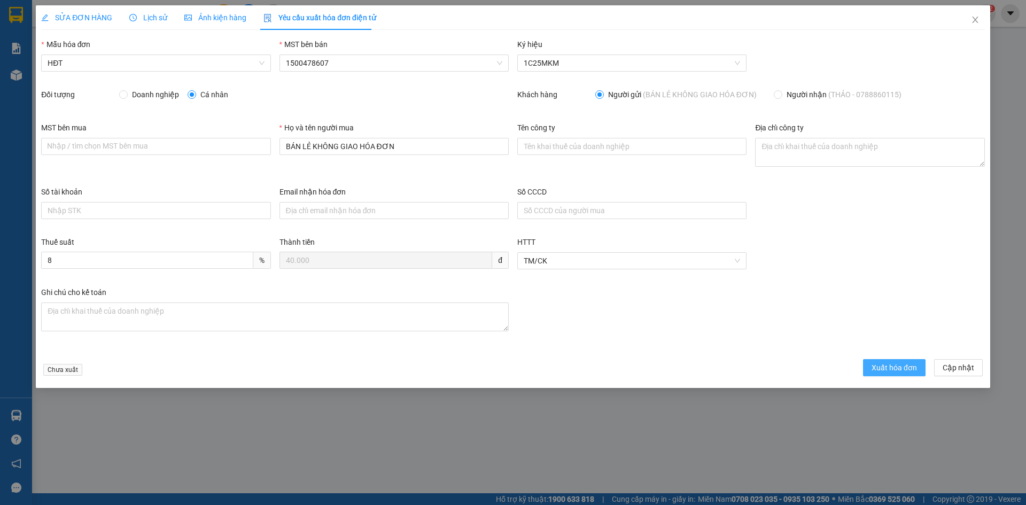
drag, startPoint x: 888, startPoint y: 370, endPoint x: 871, endPoint y: 355, distance: 22.4
click at [890, 369] on span "Xuất hóa đơn" at bounding box center [894, 368] width 45 height 12
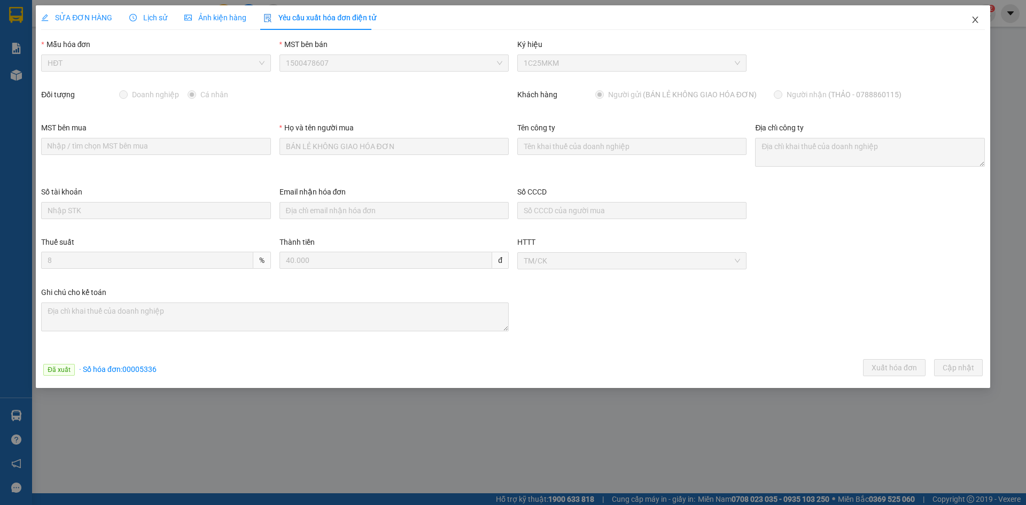
click at [978, 15] on span "Close" at bounding box center [975, 20] width 30 height 30
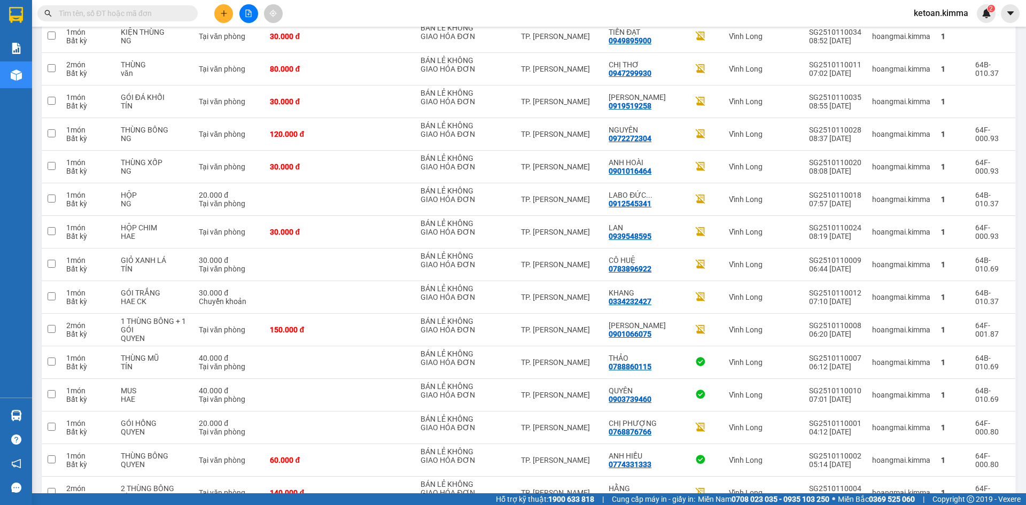
scroll to position [1555, 0]
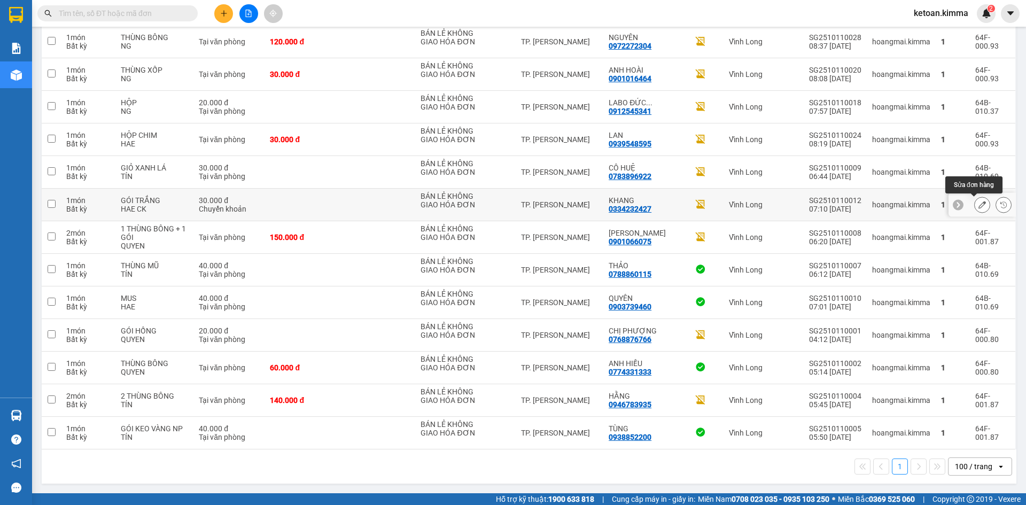
click at [979, 201] on icon at bounding box center [982, 204] width 7 height 7
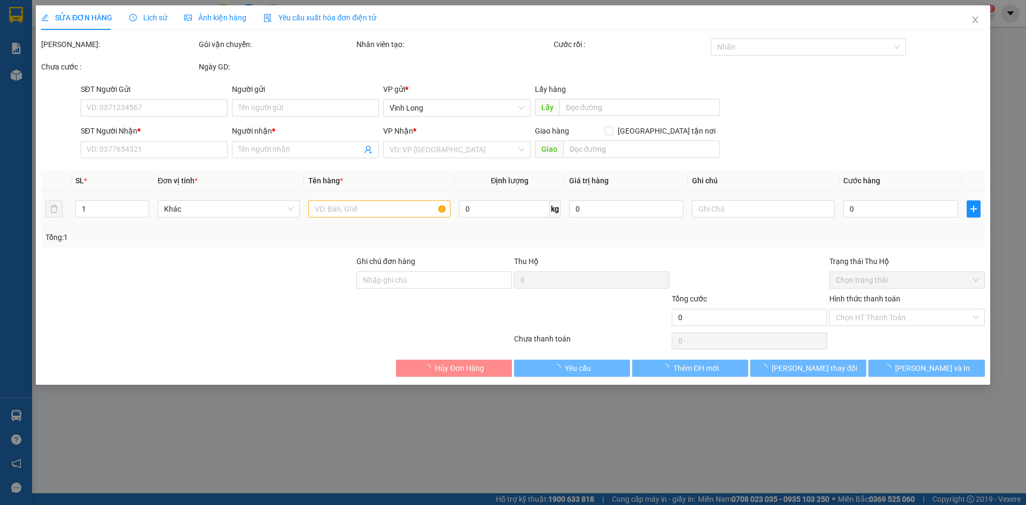
type input "BÁN LẺ KHÔNG GIAO HÓA ĐƠN"
type input "0334232427"
type input "KHANG"
type input "30.000"
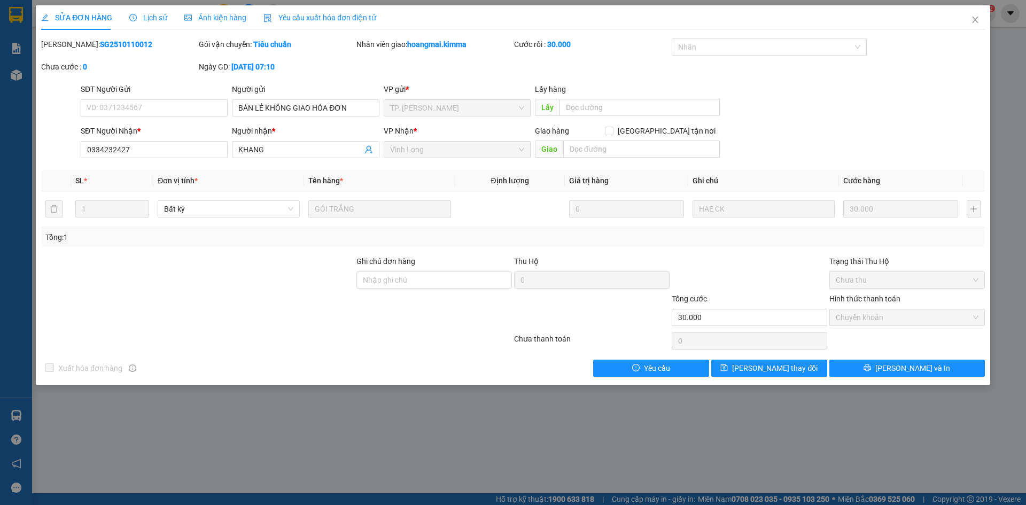
click at [280, 17] on span "Yêu cầu xuất hóa đơn điện tử" at bounding box center [319, 17] width 113 height 9
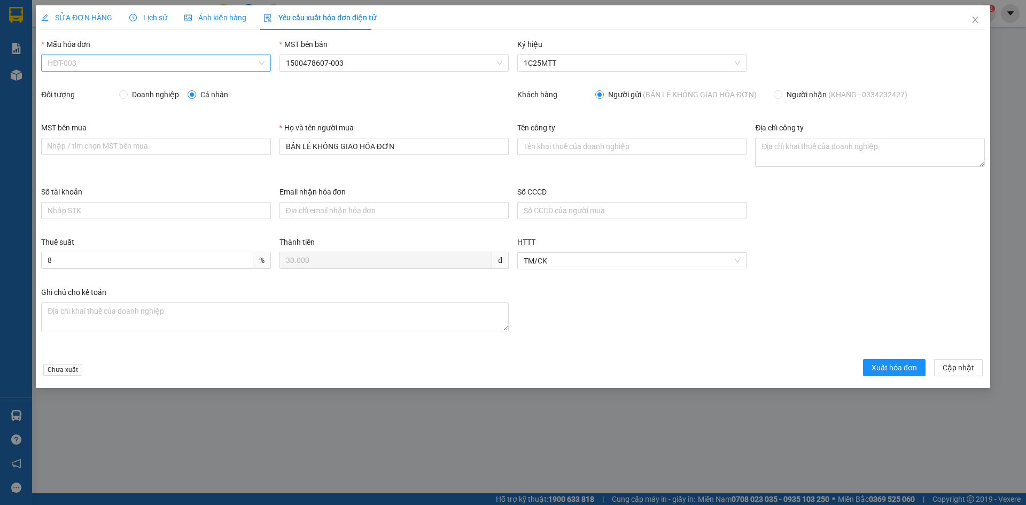
click at [76, 56] on span "HĐT-003" at bounding box center [156, 63] width 216 height 16
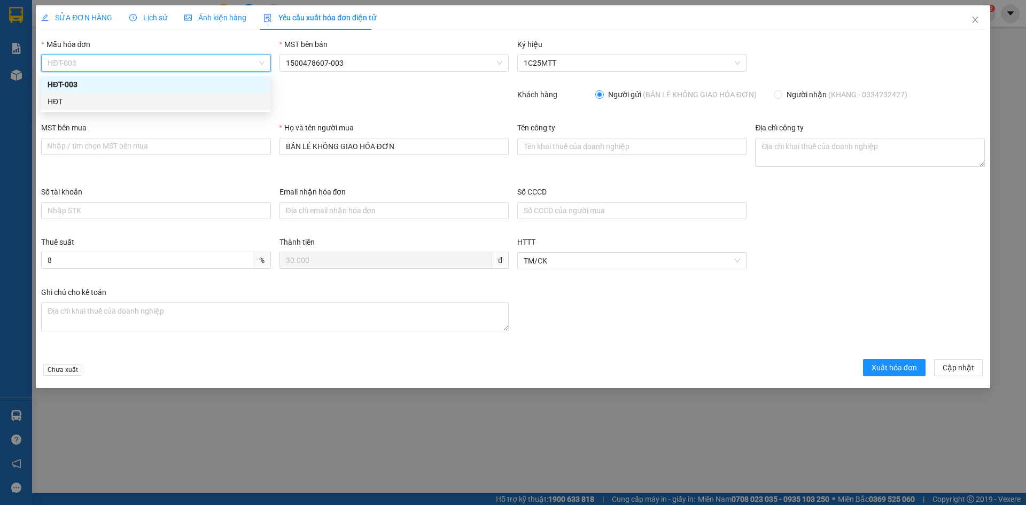
click at [61, 105] on div "HĐT" at bounding box center [156, 102] width 216 height 12
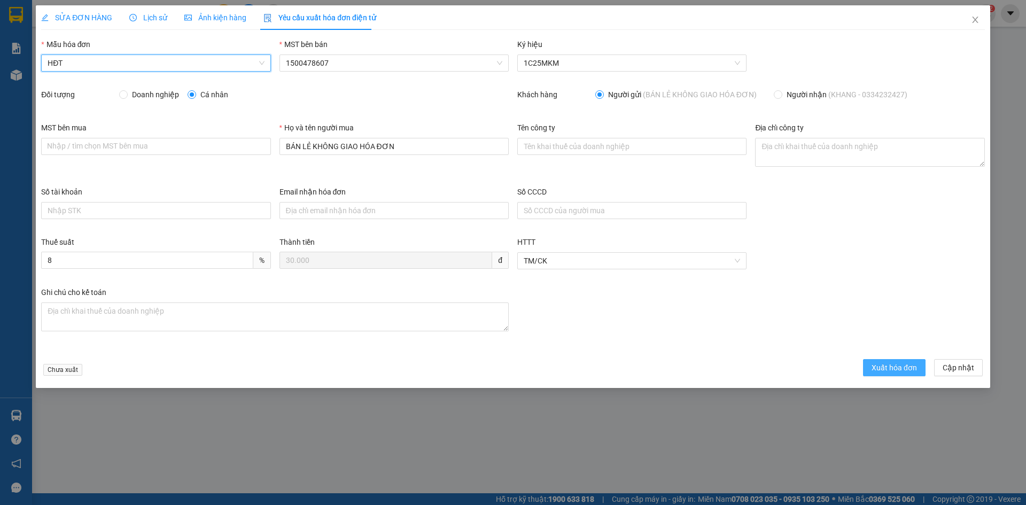
click at [891, 366] on span "Xuất hóa đơn" at bounding box center [894, 368] width 45 height 12
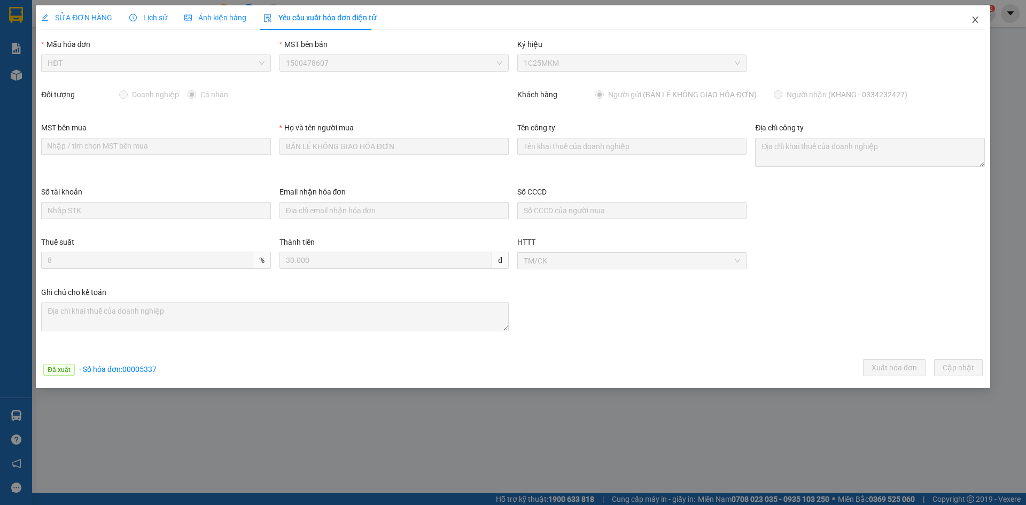
click at [978, 16] on icon "close" at bounding box center [975, 19] width 9 height 9
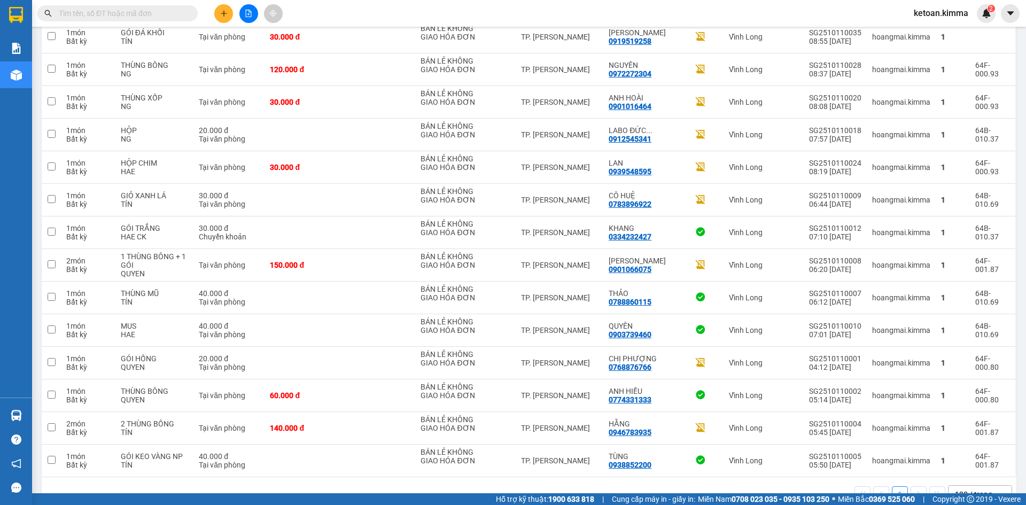
scroll to position [1532, 0]
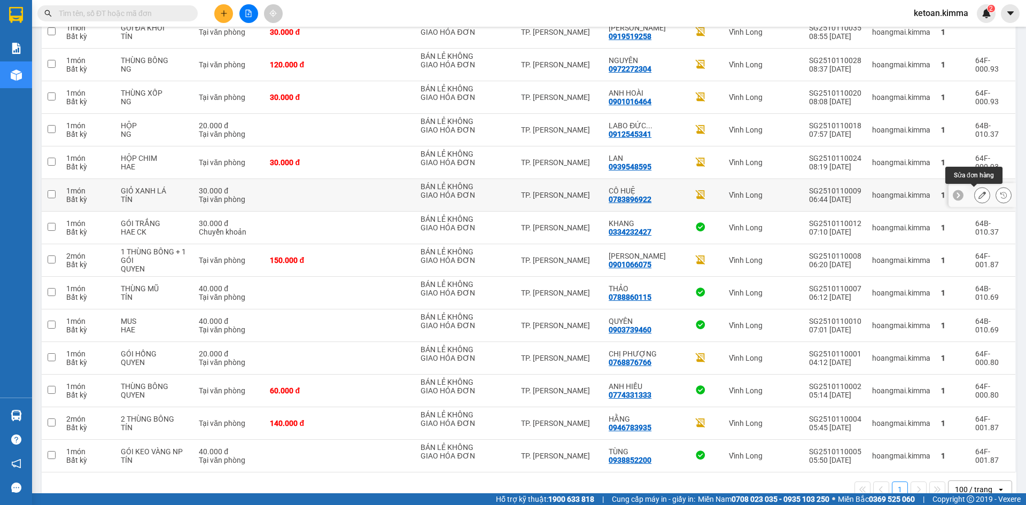
click at [979, 192] on icon at bounding box center [982, 194] width 7 height 7
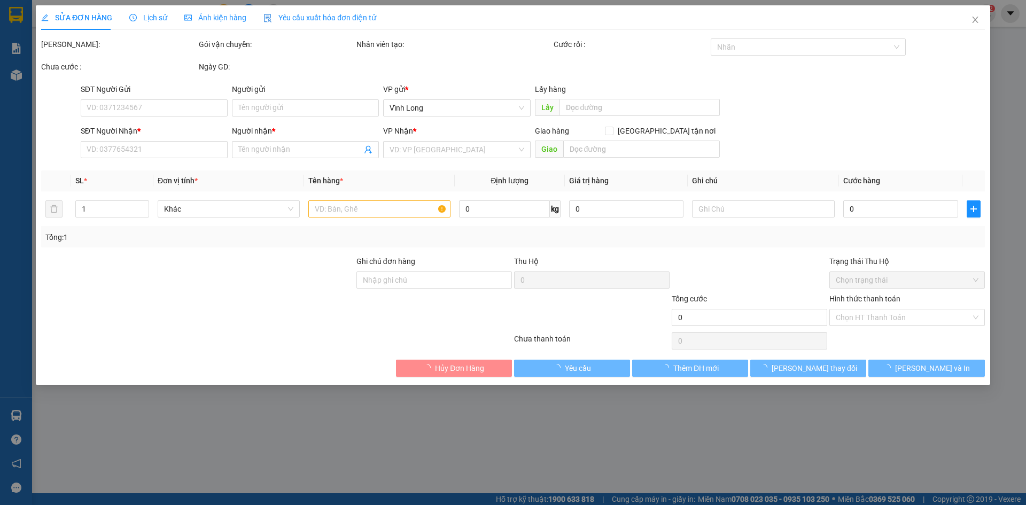
type input "BÁN LẺ KHÔNG GIAO HÓA ĐƠN"
type input "0783896922"
type input "CÔ HUỆ"
type input "30.000"
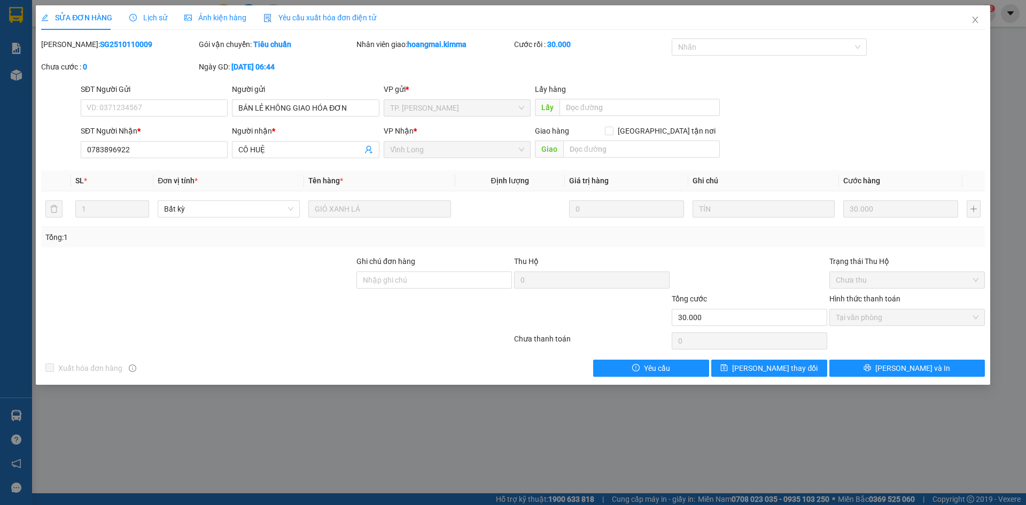
click at [291, 12] on div "Yêu cầu xuất hóa đơn điện tử" at bounding box center [319, 18] width 113 height 12
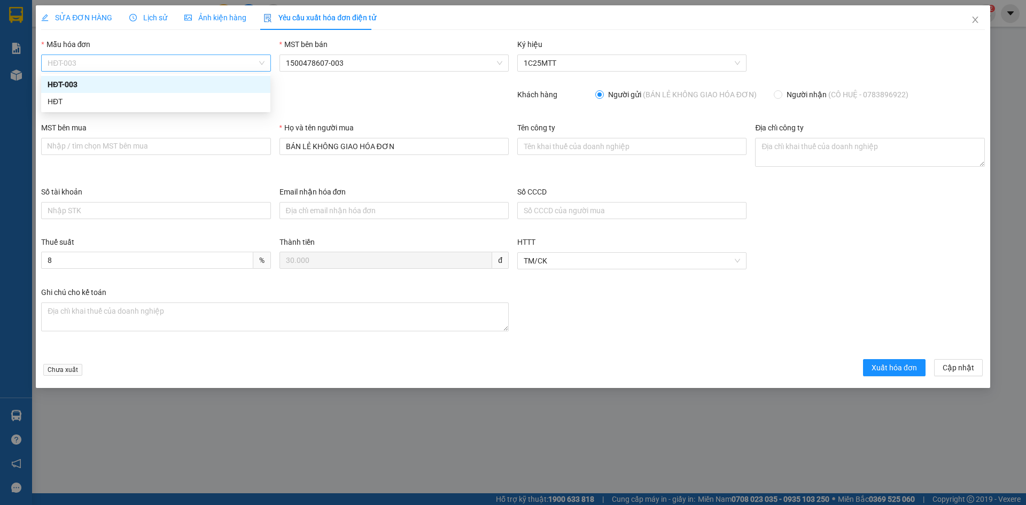
drag, startPoint x: 86, startPoint y: 66, endPoint x: 66, endPoint y: 90, distance: 30.7
click at [86, 66] on span "HĐT-003" at bounding box center [156, 63] width 216 height 16
click at [57, 99] on div "HĐT" at bounding box center [156, 102] width 216 height 12
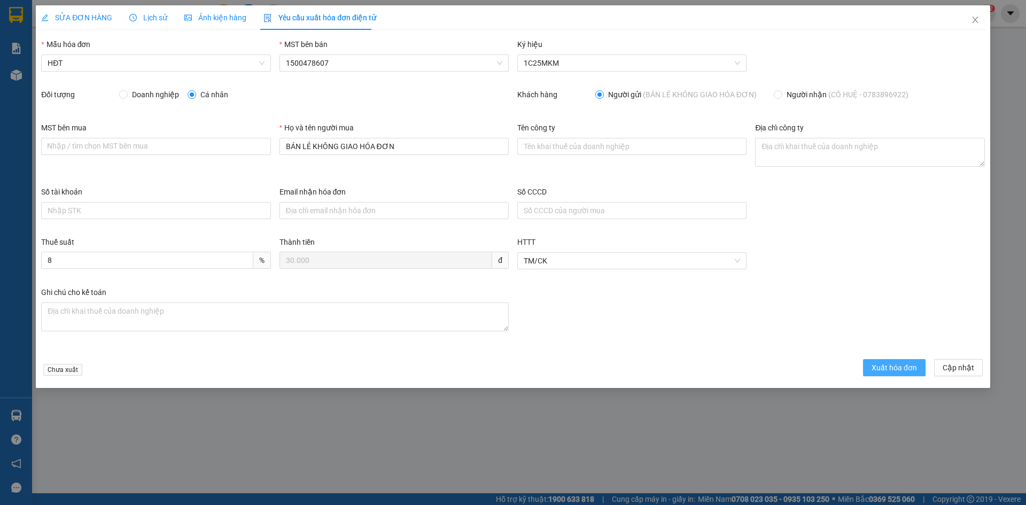
click at [897, 366] on span "Xuất hóa đơn" at bounding box center [894, 368] width 45 height 12
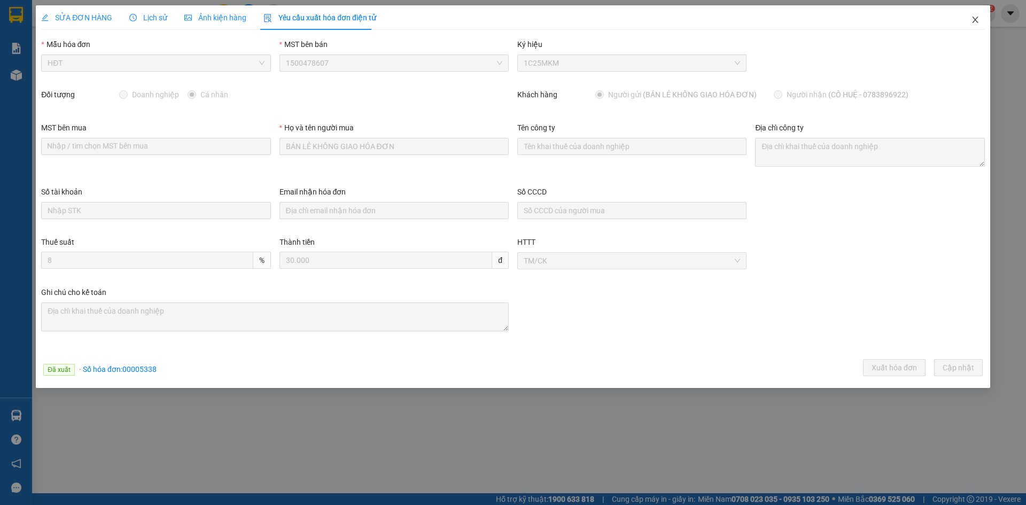
click at [974, 18] on icon "close" at bounding box center [975, 19] width 9 height 9
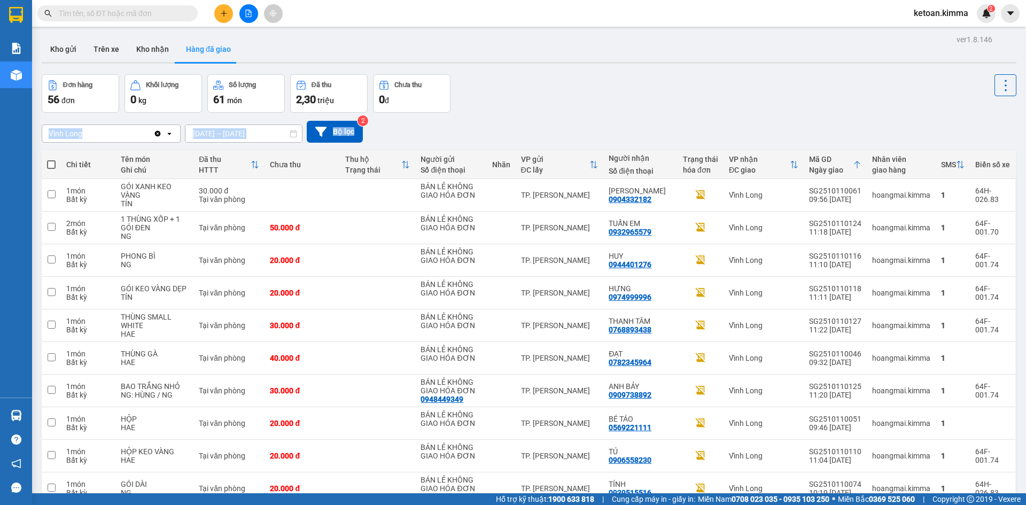
drag, startPoint x: 1020, startPoint y: 104, endPoint x: 1019, endPoint y: 152, distance: 48.1
click at [1019, 152] on main "ver 1.8.146 Kho gửi Trên xe Kho nhận Hàng đã giao Đơn hàng 56 đơn Khối lượng 0 …" at bounding box center [513, 246] width 1026 height 493
click at [874, 108] on div "Đơn hàng 56 đơn Khối lượng 0 kg Số lượng 61 món Đã thu 2,30 triệu Chưa thu 0 đ" at bounding box center [529, 93] width 975 height 38
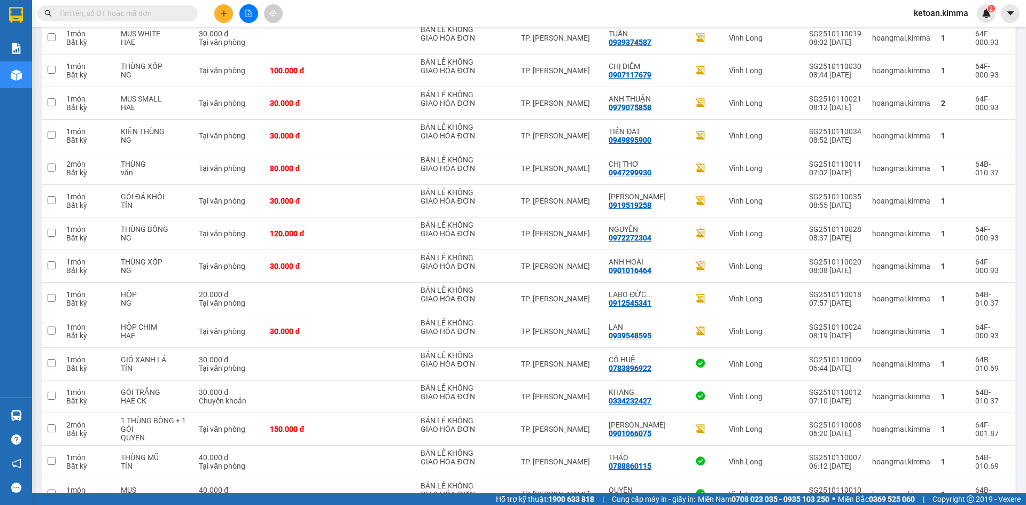
scroll to position [1410, 0]
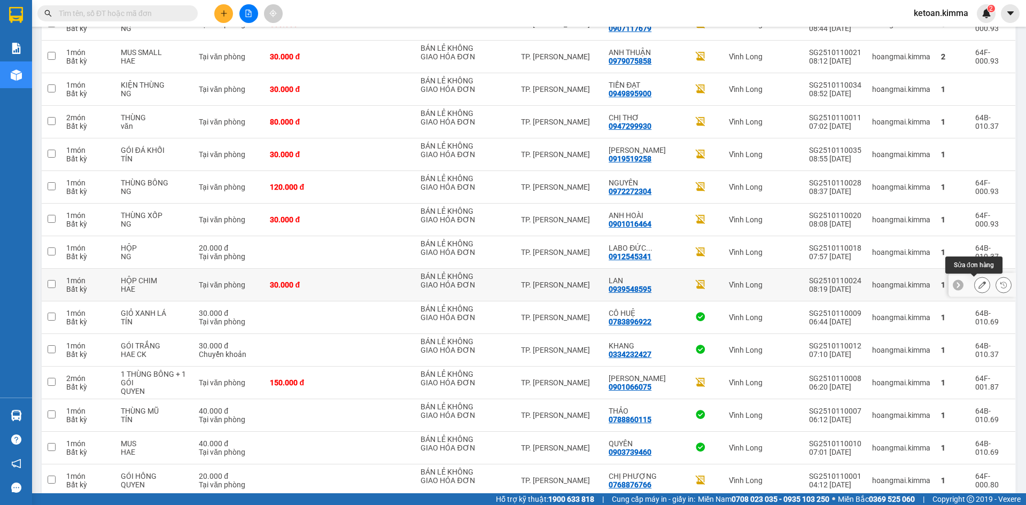
click at [981, 285] on button at bounding box center [982, 285] width 15 height 19
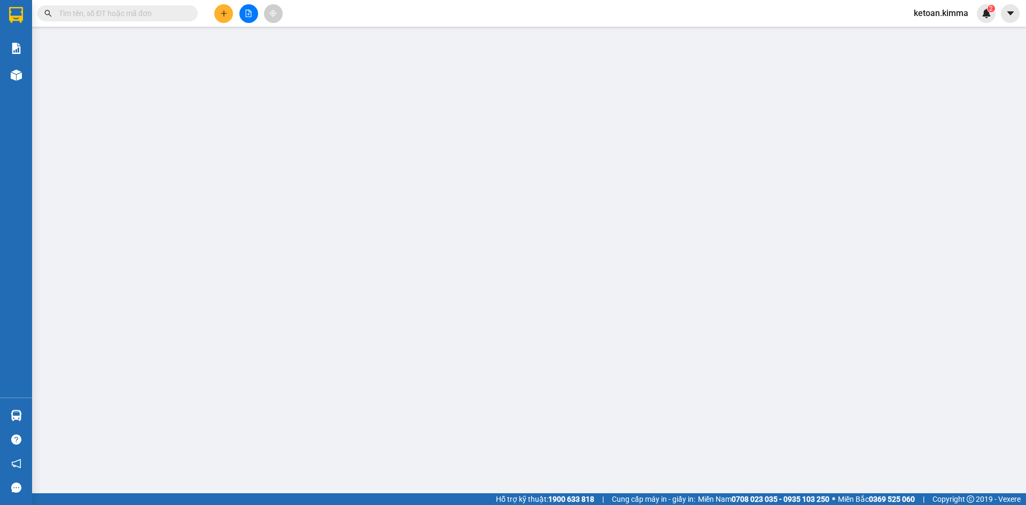
type input "BÁN LẺ KHÔNG GIAO HÓA ĐƠN"
type input "0939548595"
type input "LAN"
type input "30.000"
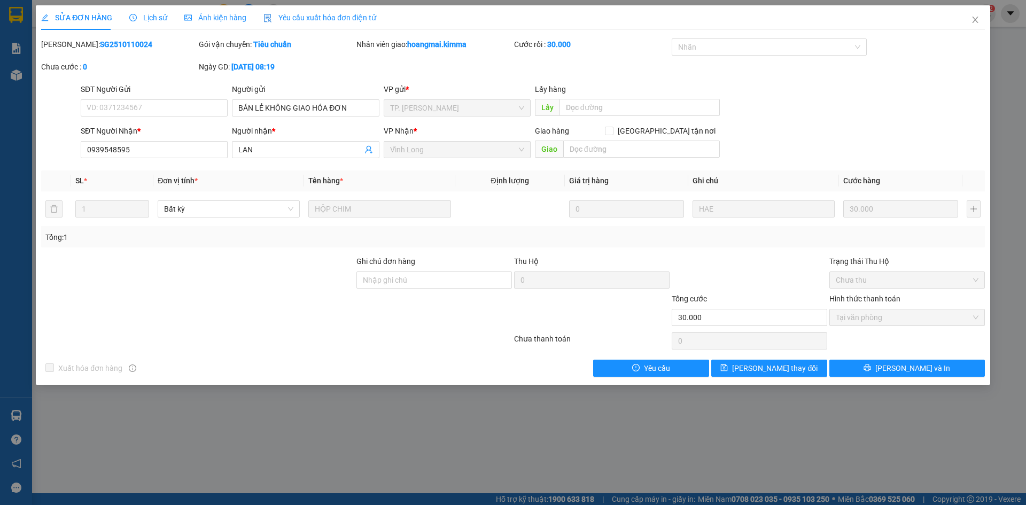
click at [328, 21] on span "Yêu cầu xuất hóa đơn điện tử" at bounding box center [319, 17] width 113 height 9
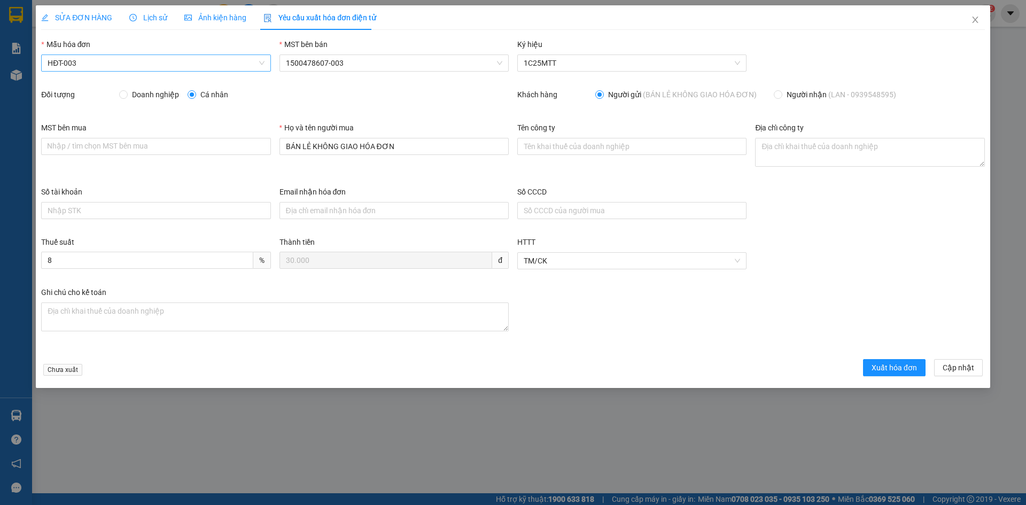
click at [93, 65] on span "HĐT-003" at bounding box center [156, 63] width 216 height 16
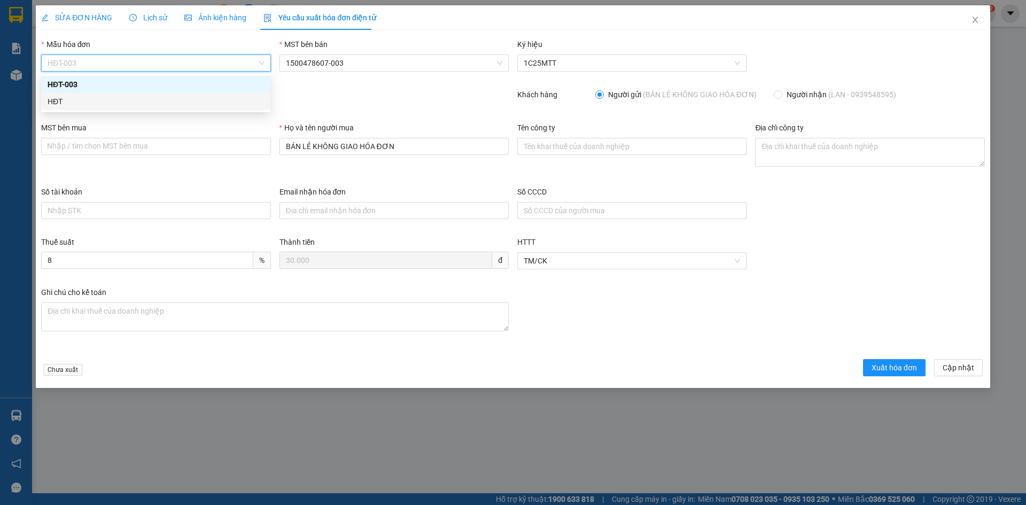
click at [60, 103] on div "HĐT" at bounding box center [156, 102] width 216 height 12
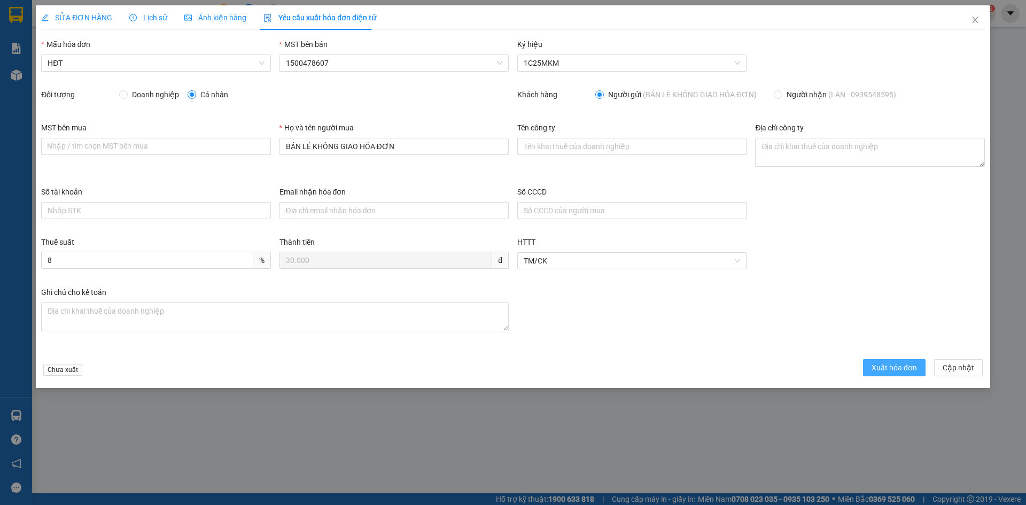
click at [880, 369] on span "Xuất hóa đơn" at bounding box center [894, 368] width 45 height 12
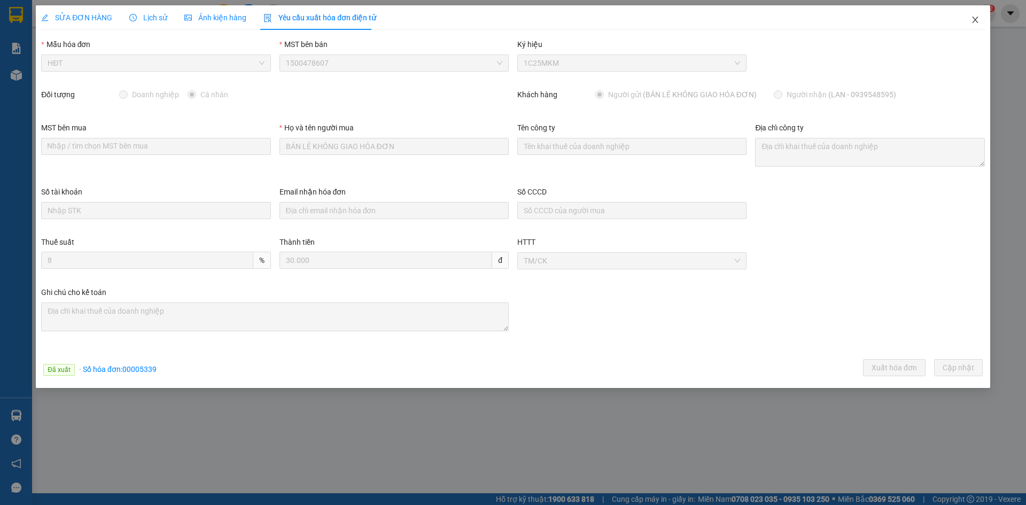
click at [974, 18] on icon "close" at bounding box center [975, 19] width 9 height 9
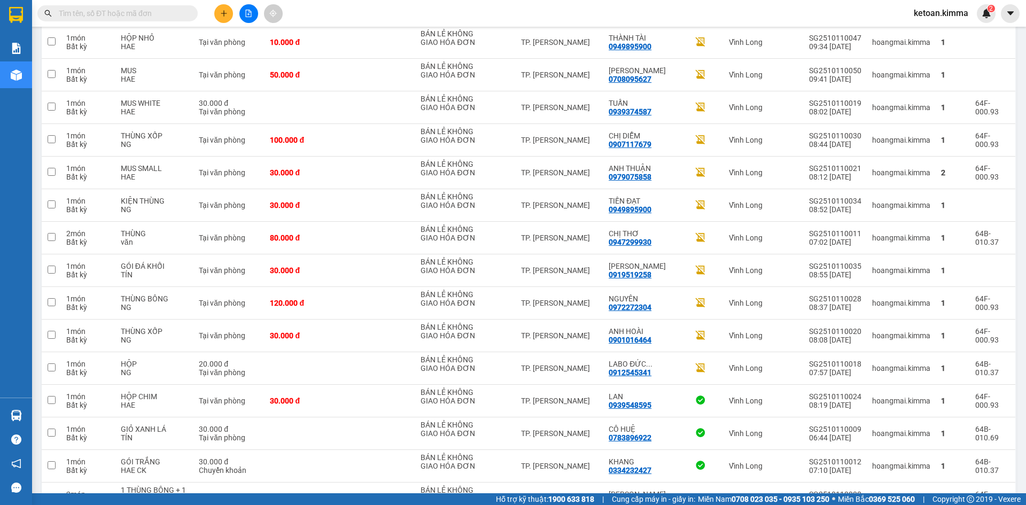
scroll to position [1306, 0]
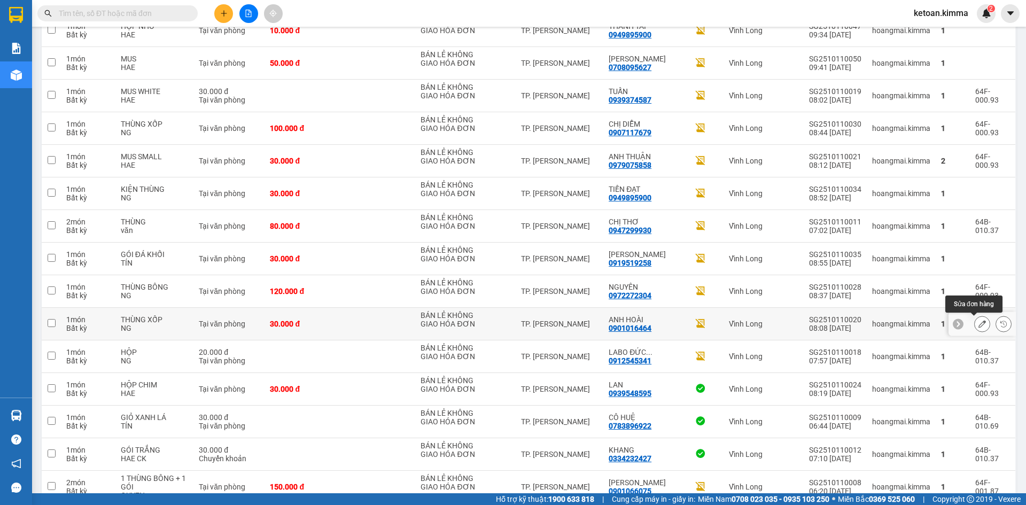
click at [979, 324] on button at bounding box center [982, 324] width 15 height 19
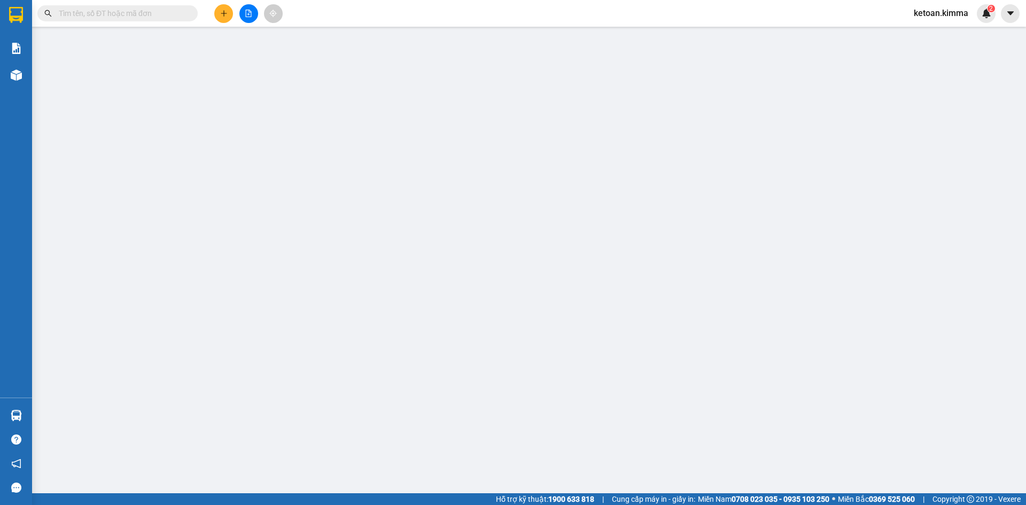
type input "BÁN LẺ KHÔNG GIAO HÓA ĐƠN"
type input "0901016464"
type input "ANH HOÀI"
type input "30.000"
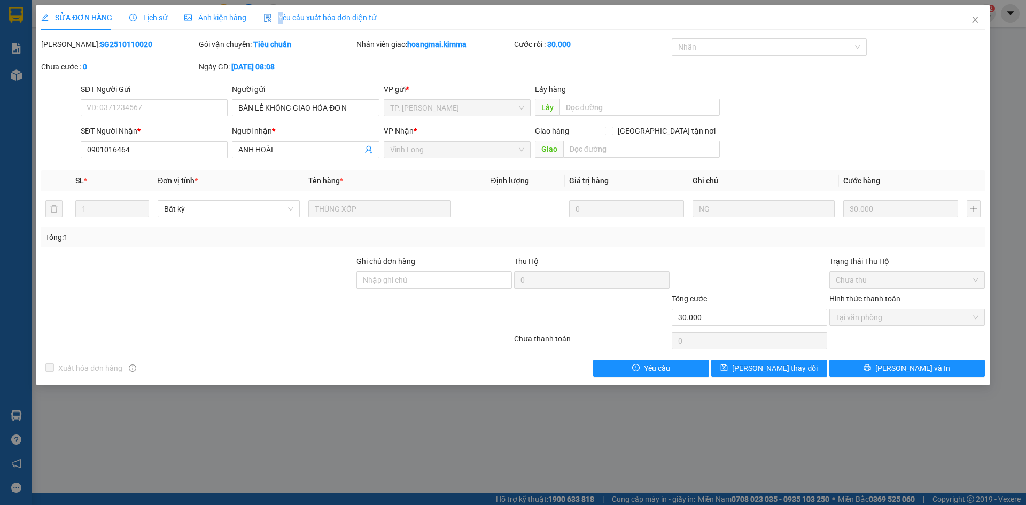
click at [278, 16] on span "Yêu cầu xuất hóa đơn điện tử" at bounding box center [319, 17] width 113 height 9
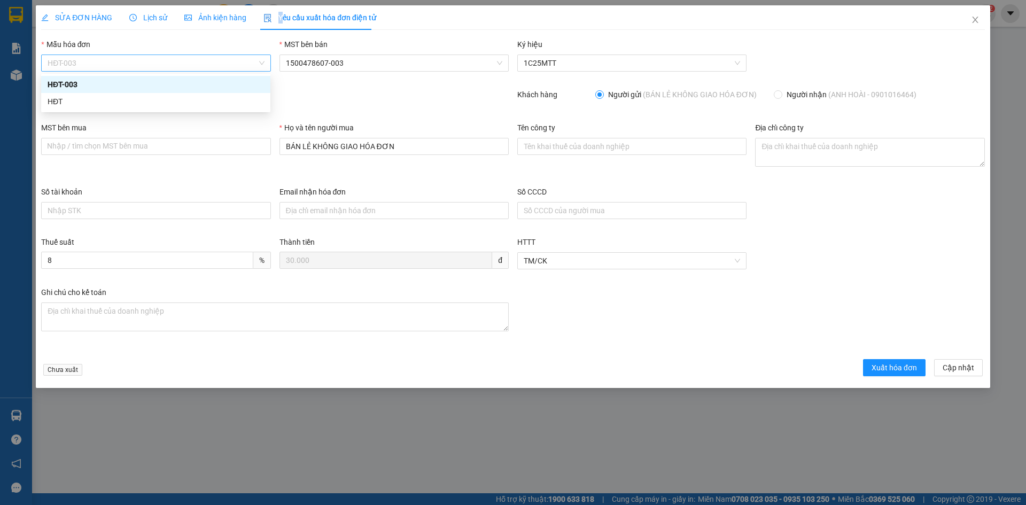
click at [87, 65] on span "HĐT-003" at bounding box center [156, 63] width 216 height 16
click at [54, 102] on div "HĐT" at bounding box center [156, 102] width 216 height 12
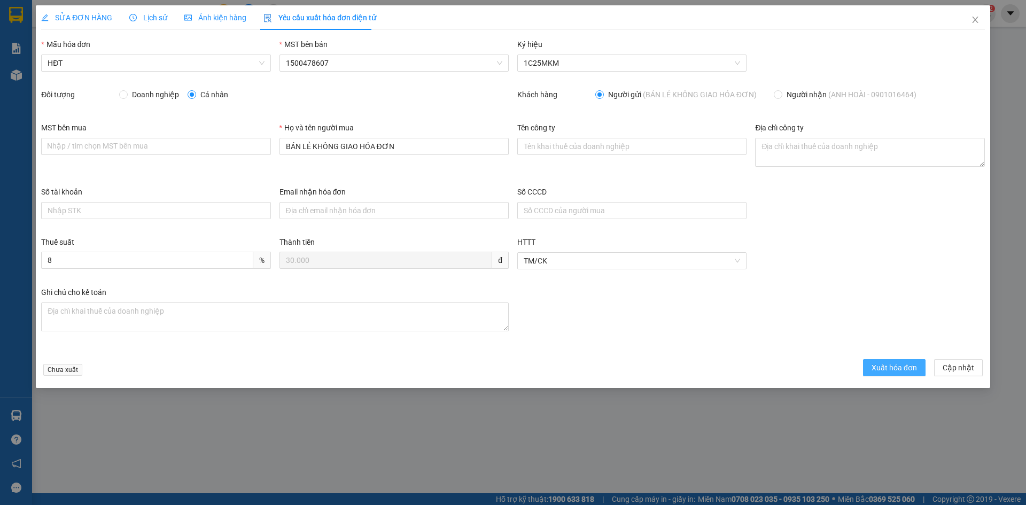
drag, startPoint x: 894, startPoint y: 360, endPoint x: 872, endPoint y: 351, distance: 23.2
click at [894, 361] on button "Xuất hóa đơn" at bounding box center [894, 367] width 63 height 17
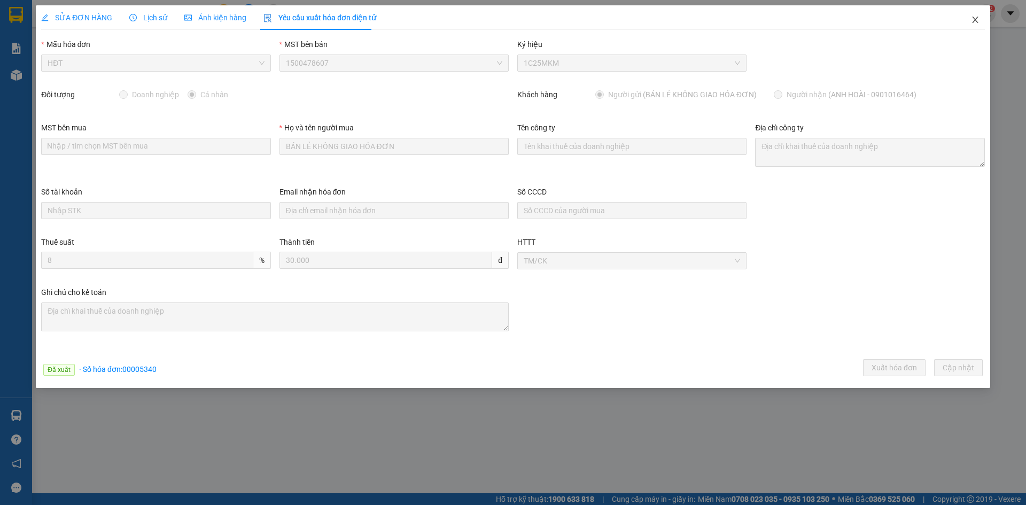
click at [979, 19] on icon "close" at bounding box center [975, 19] width 9 height 9
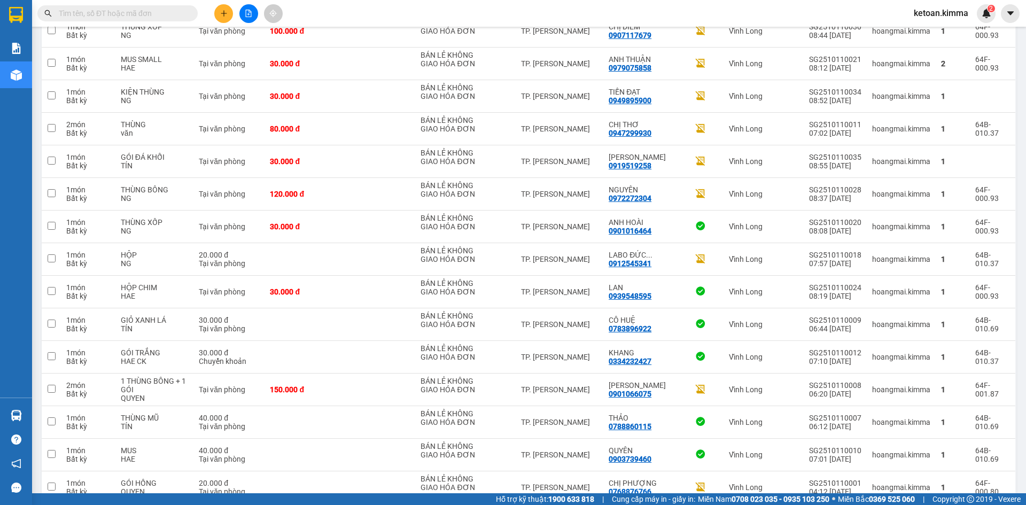
scroll to position [1405, 0]
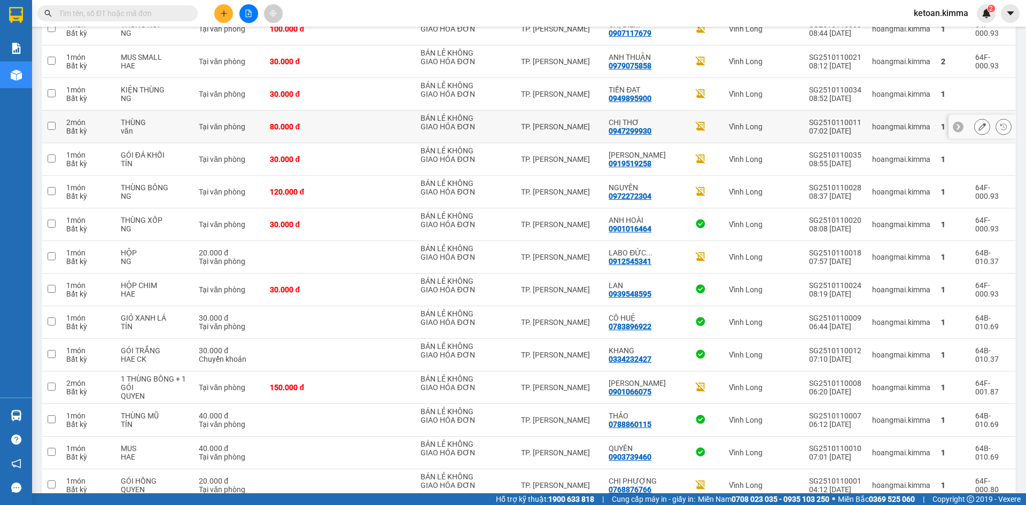
click at [979, 127] on icon at bounding box center [982, 126] width 7 height 7
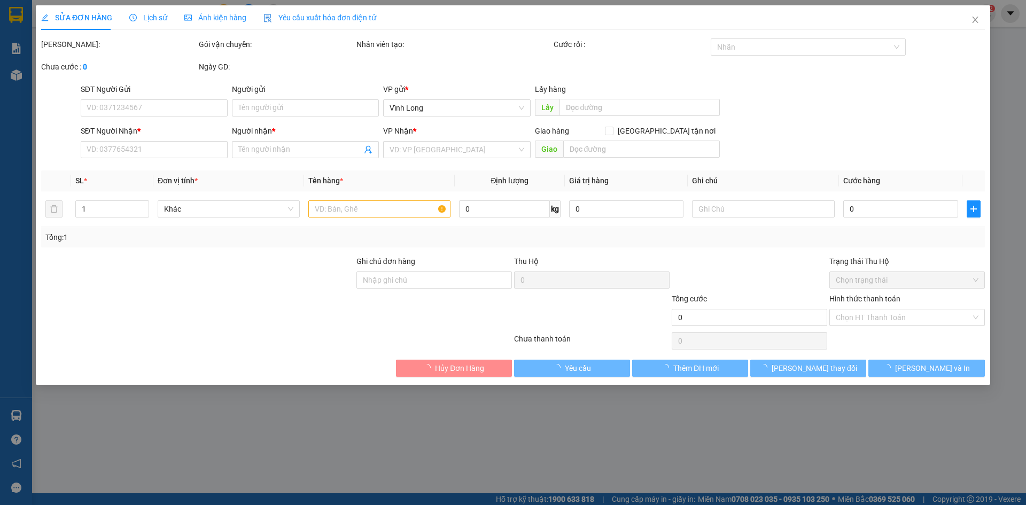
type input "BÁN LẺ KHÔNG GIAO HÓA ĐƠN"
type input "0947299930"
type input "CHỊ THƠ"
type input "SA G"
type input "80.000"
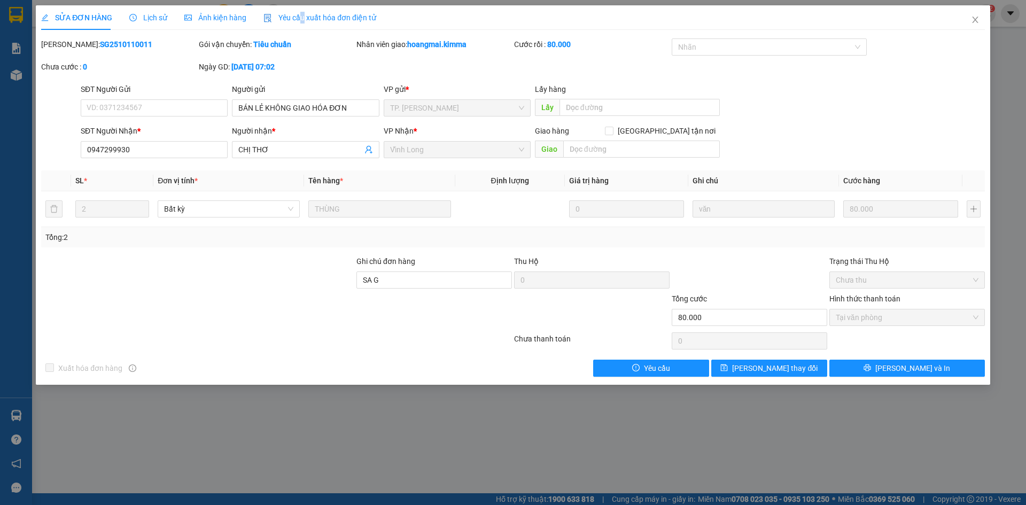
click at [299, 11] on div "Yêu cầu xuất hóa đơn điện tử" at bounding box center [319, 17] width 113 height 25
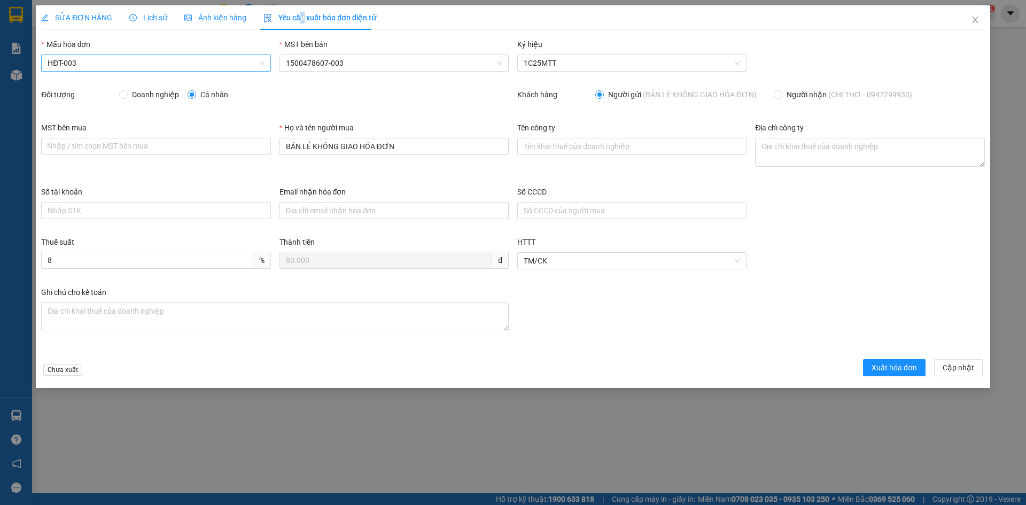
click at [73, 67] on span "HĐT-003" at bounding box center [156, 63] width 216 height 16
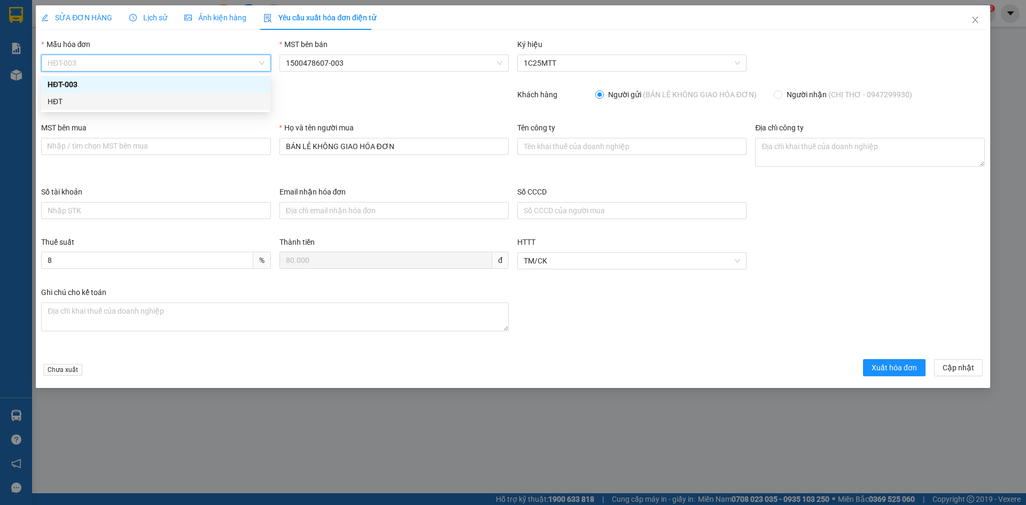
click at [58, 102] on div "HĐT" at bounding box center [156, 102] width 216 height 12
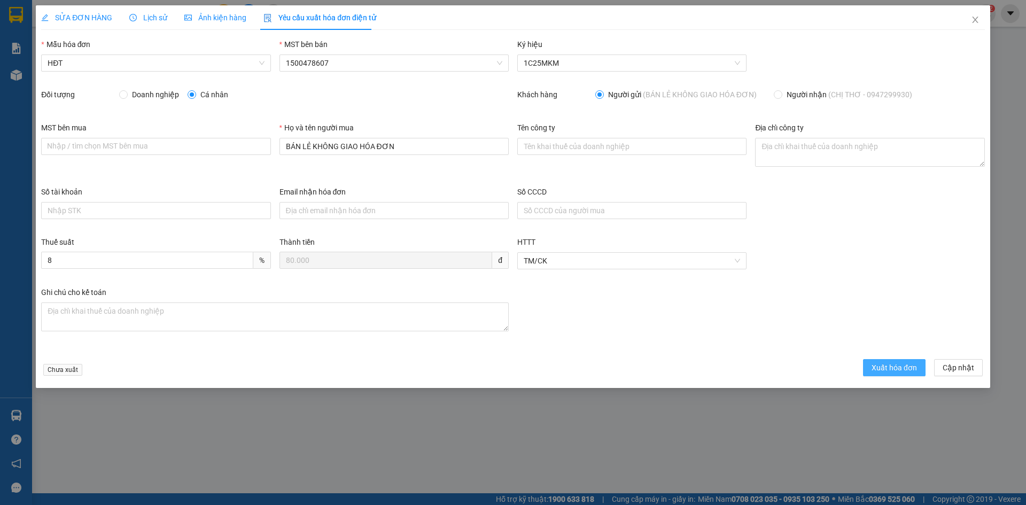
click at [914, 372] on span "Xuất hóa đơn" at bounding box center [894, 368] width 45 height 12
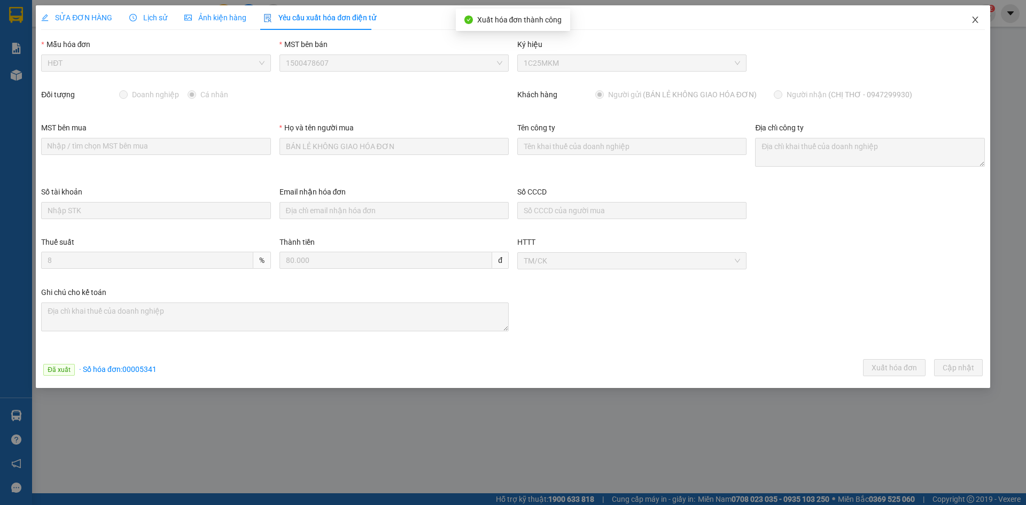
click at [974, 22] on icon "close" at bounding box center [975, 19] width 9 height 9
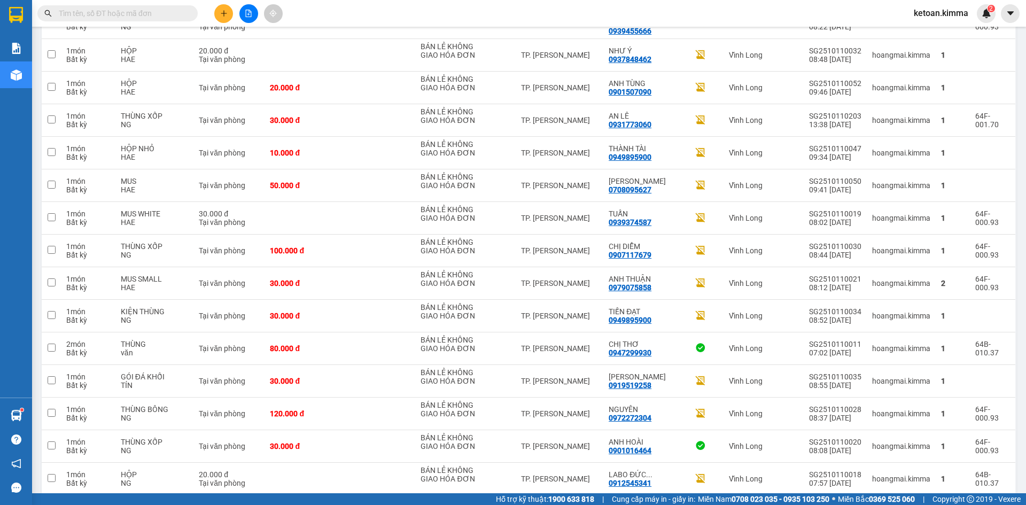
scroll to position [1179, 0]
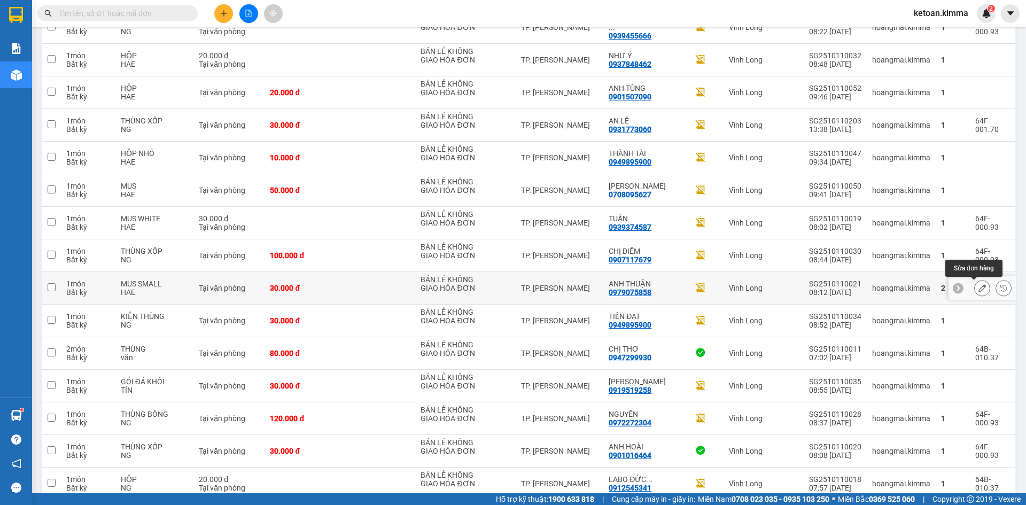
click at [979, 288] on icon at bounding box center [982, 287] width 7 height 7
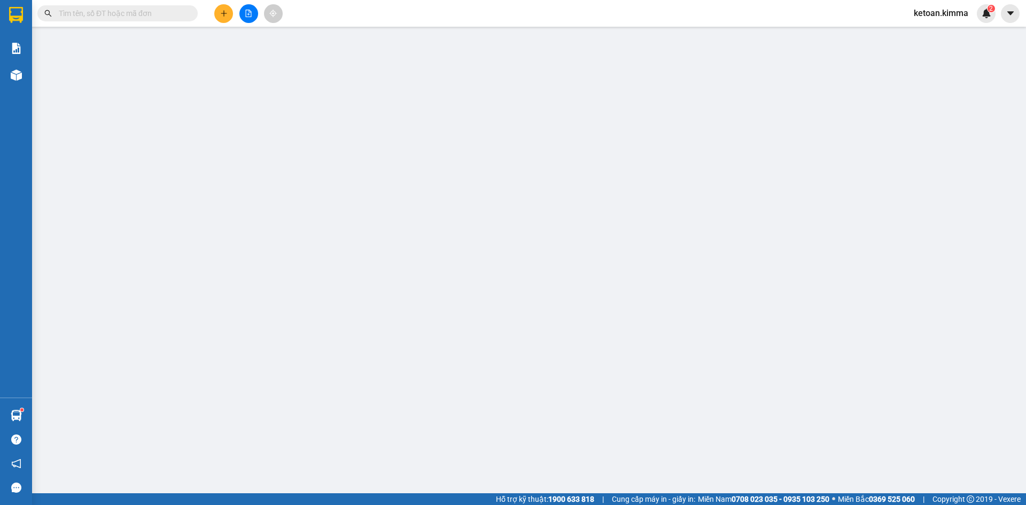
type input "BÁN LẺ KHÔNG GIAO HÓA ĐƠN"
type input "0979075858"
type input "ANH THUẬN"
type input "SA G"
type input "30.000"
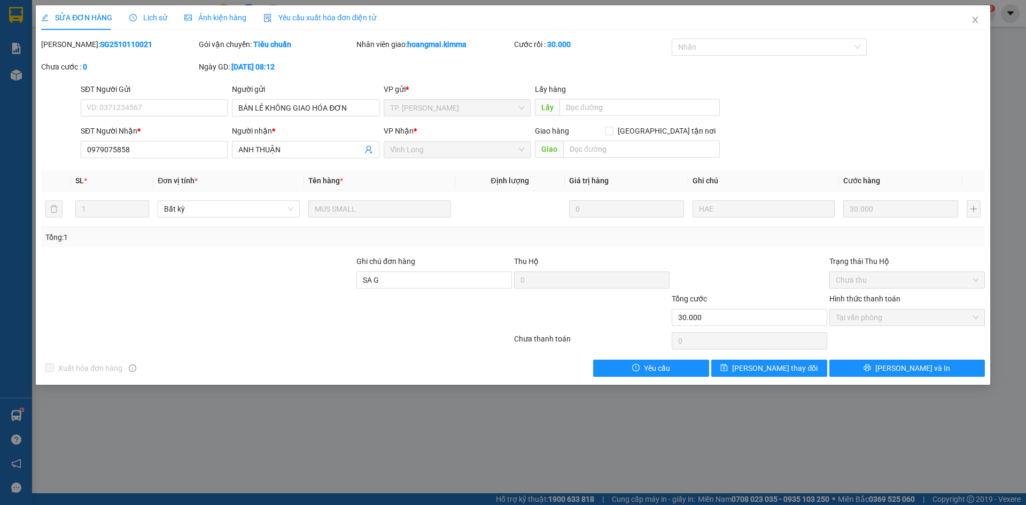
click at [337, 15] on span "Yêu cầu xuất hóa đơn điện tử" at bounding box center [319, 17] width 113 height 9
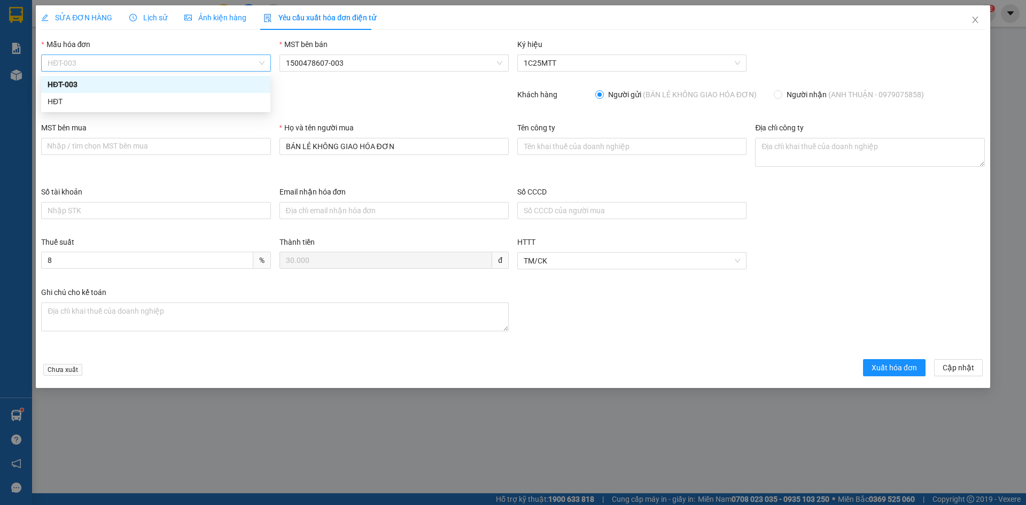
click at [109, 61] on span "HĐT-003" at bounding box center [156, 63] width 216 height 16
click at [58, 106] on div "HĐT" at bounding box center [156, 102] width 216 height 12
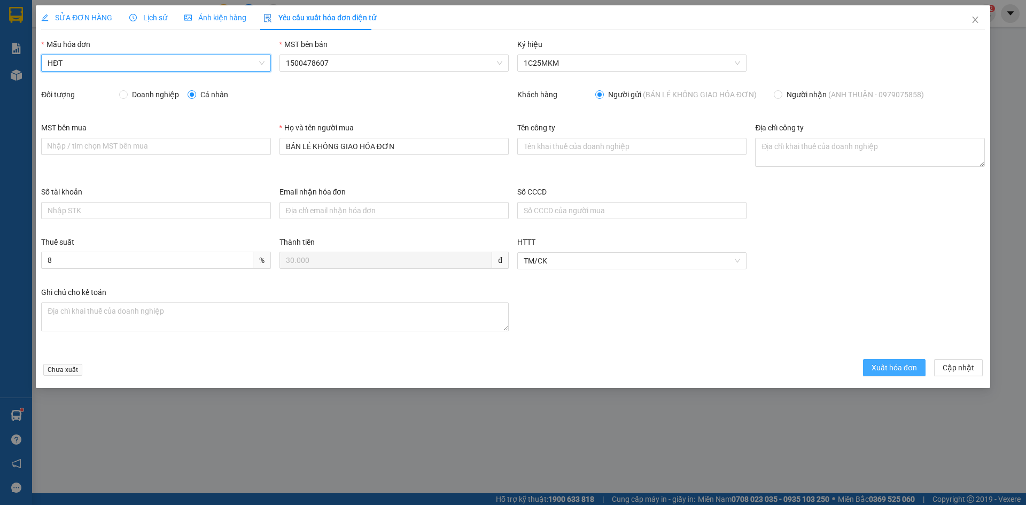
click at [889, 363] on span "Xuất hóa đơn" at bounding box center [894, 368] width 45 height 12
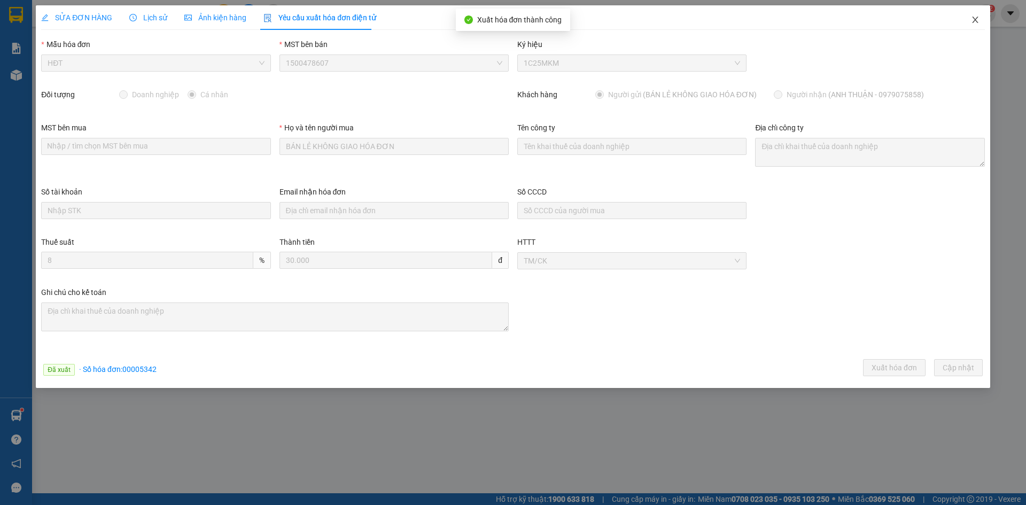
click at [976, 18] on icon "close" at bounding box center [975, 19] width 9 height 9
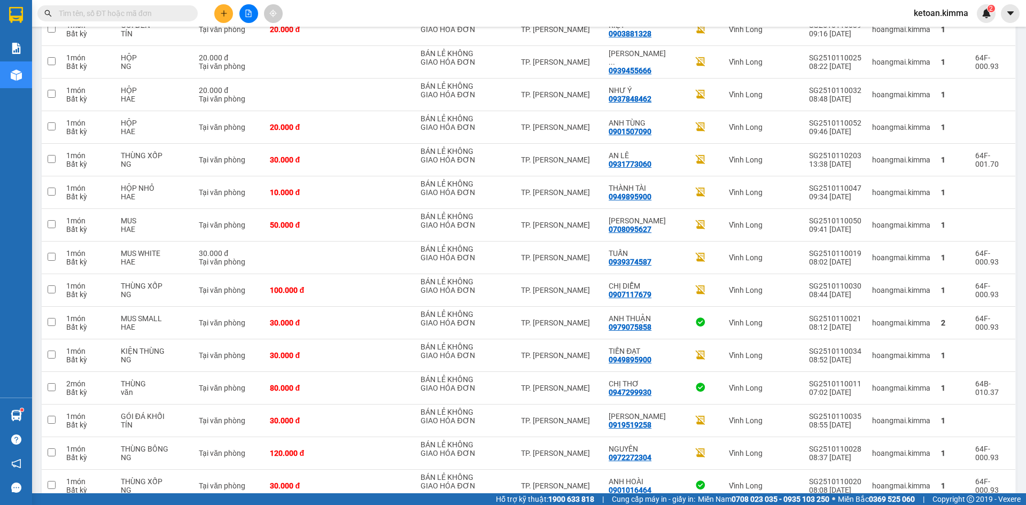
scroll to position [1153, 0]
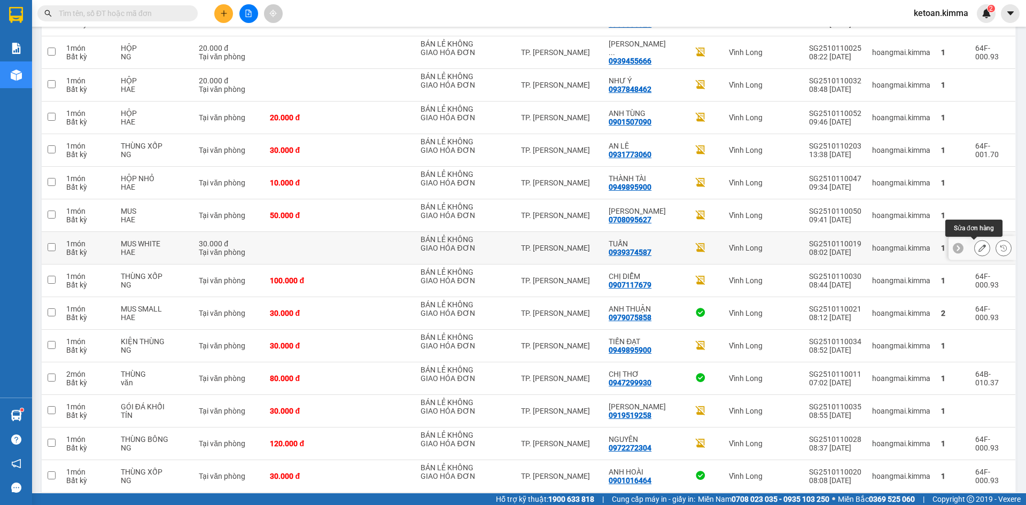
click at [979, 250] on icon at bounding box center [982, 247] width 7 height 7
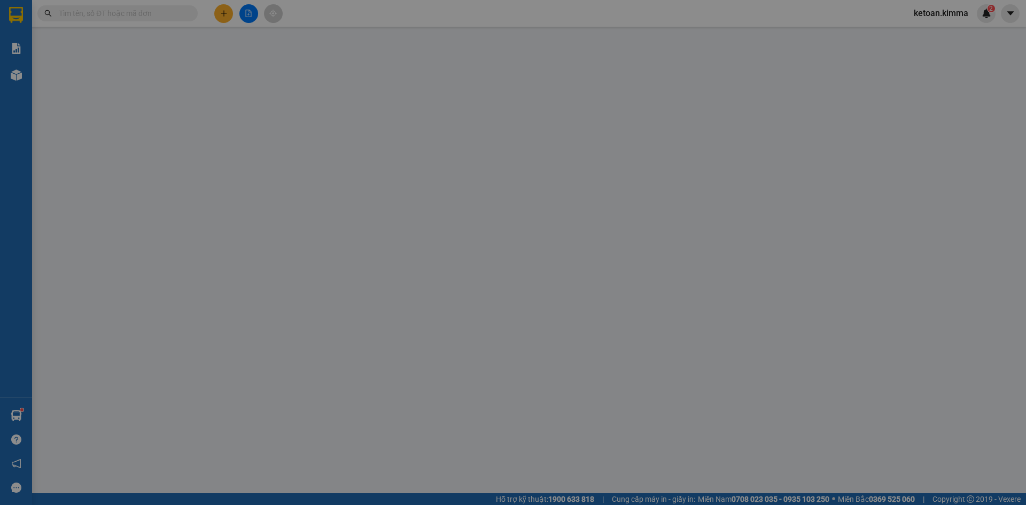
type input "BÁN LẺ KHÔNG GIAO HÓA ĐƠN"
type input "0939374587"
type input "TUẤN"
type input "SA G"
type input "30.000"
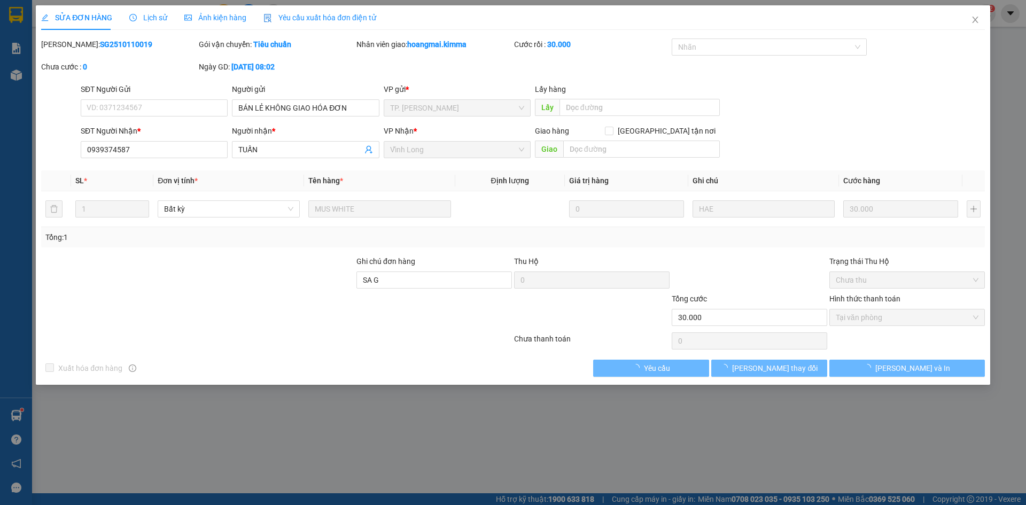
click at [313, 15] on span "Yêu cầu xuất hóa đơn điện tử" at bounding box center [319, 17] width 113 height 9
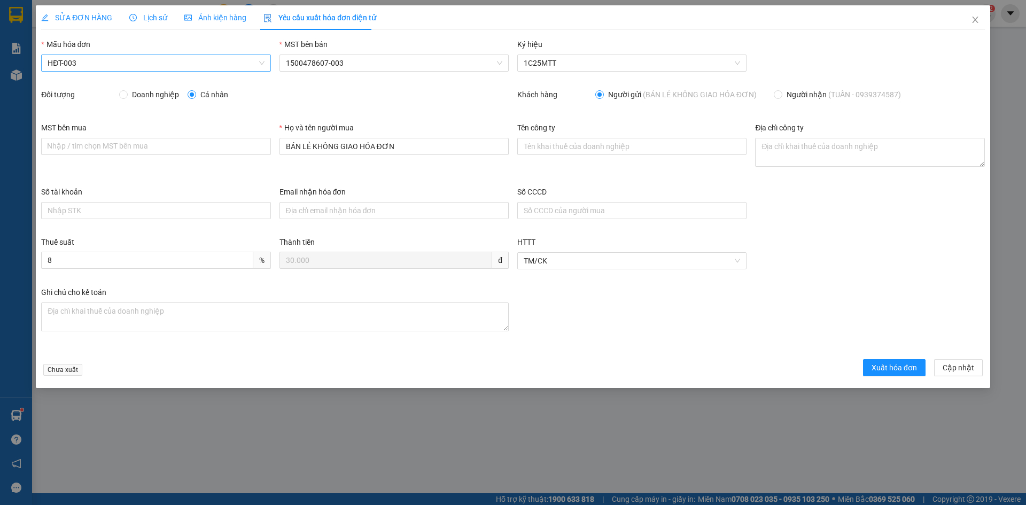
click at [92, 68] on span "HĐT-003" at bounding box center [156, 63] width 216 height 16
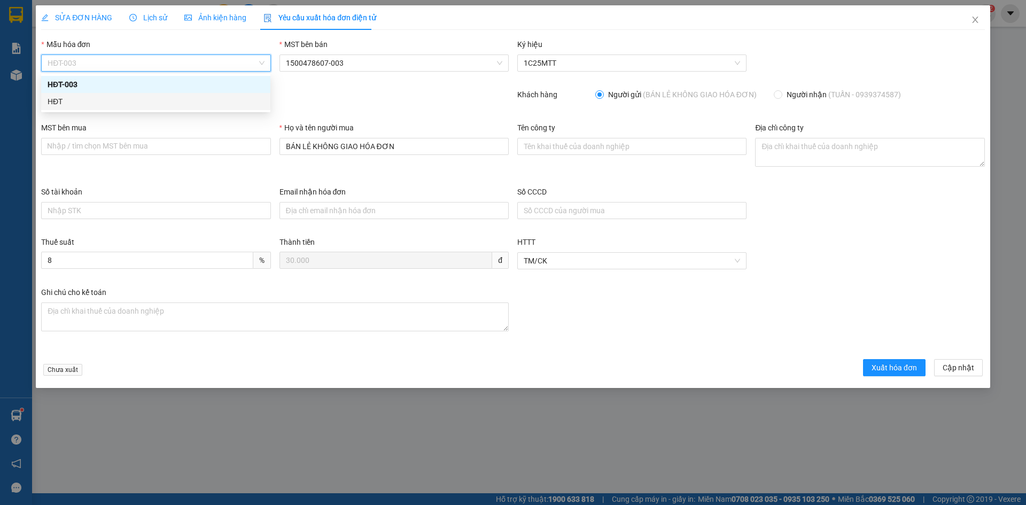
click at [75, 103] on div "HĐT" at bounding box center [156, 102] width 216 height 12
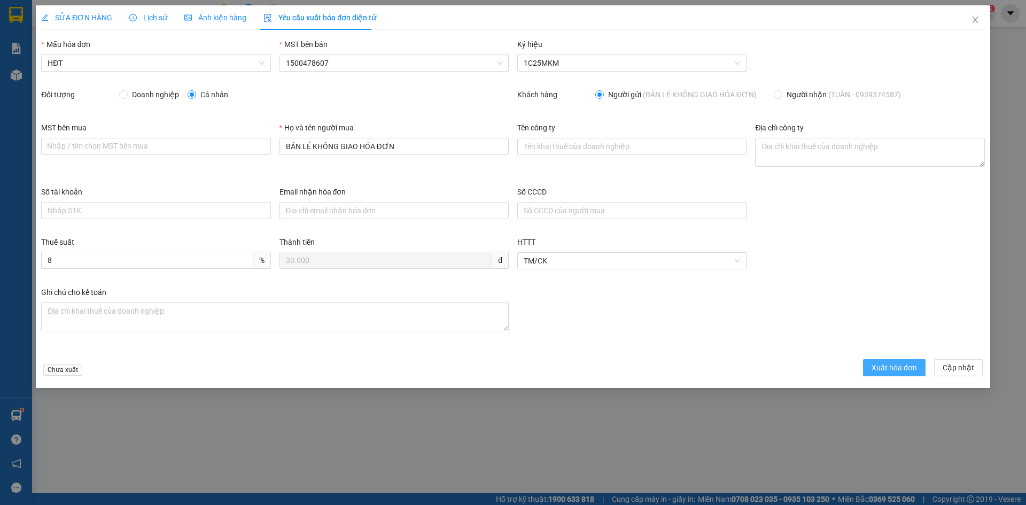
click at [901, 369] on span "Xuất hóa đơn" at bounding box center [894, 368] width 45 height 12
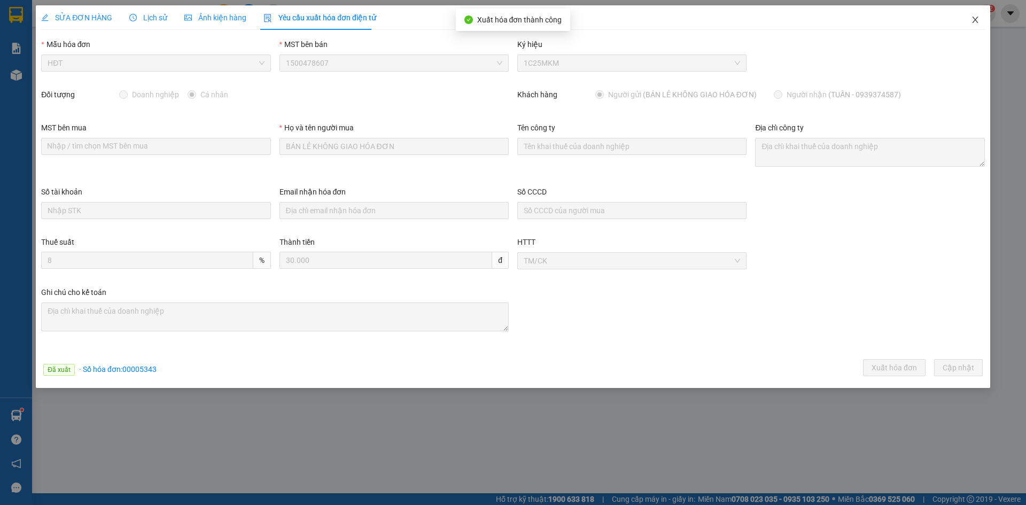
click at [975, 20] on icon "close" at bounding box center [975, 20] width 6 height 6
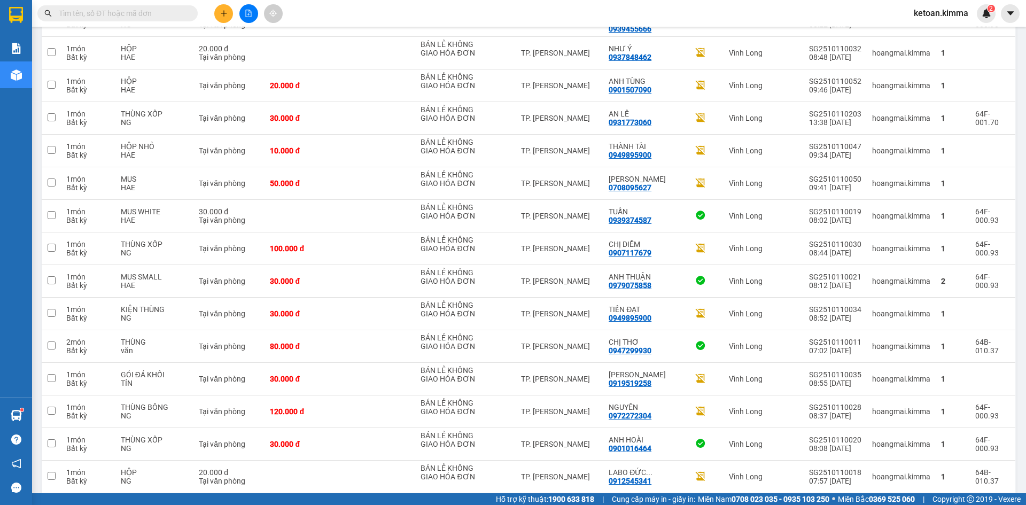
scroll to position [1188, 0]
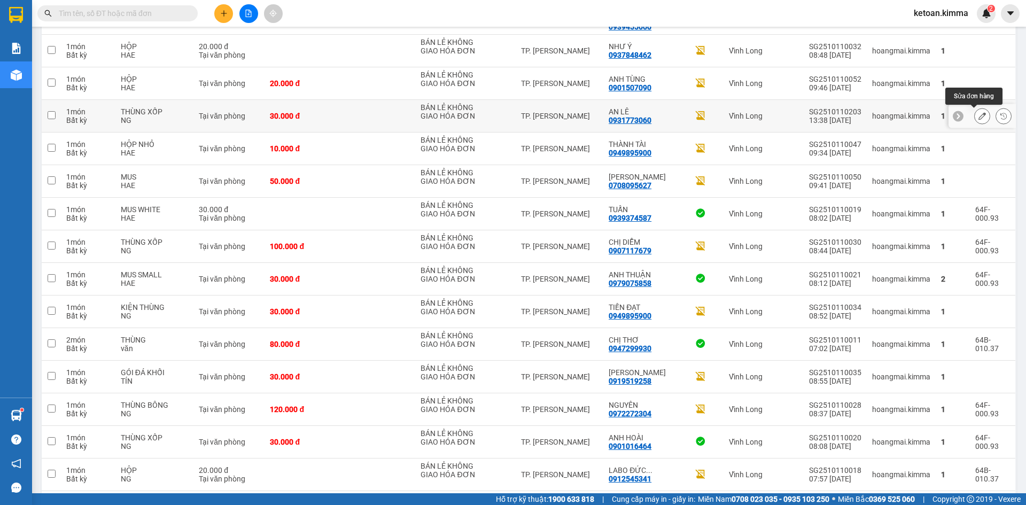
click at [979, 115] on icon at bounding box center [982, 115] width 7 height 7
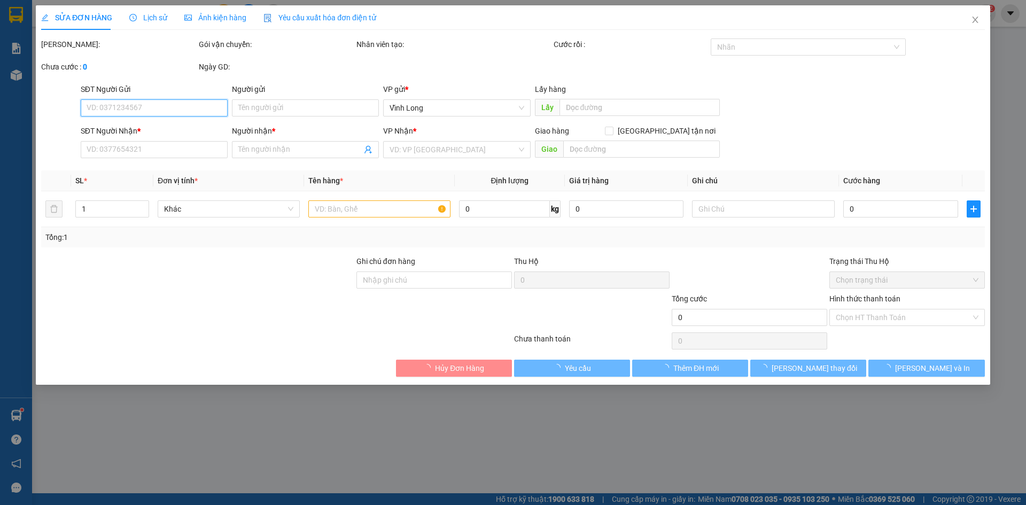
type input "BÁN LẺ KHÔNG GIAO HÓA ĐƠN"
type input "0931773060"
type input "AN LÊ"
type input "SA G"
type input "30.000"
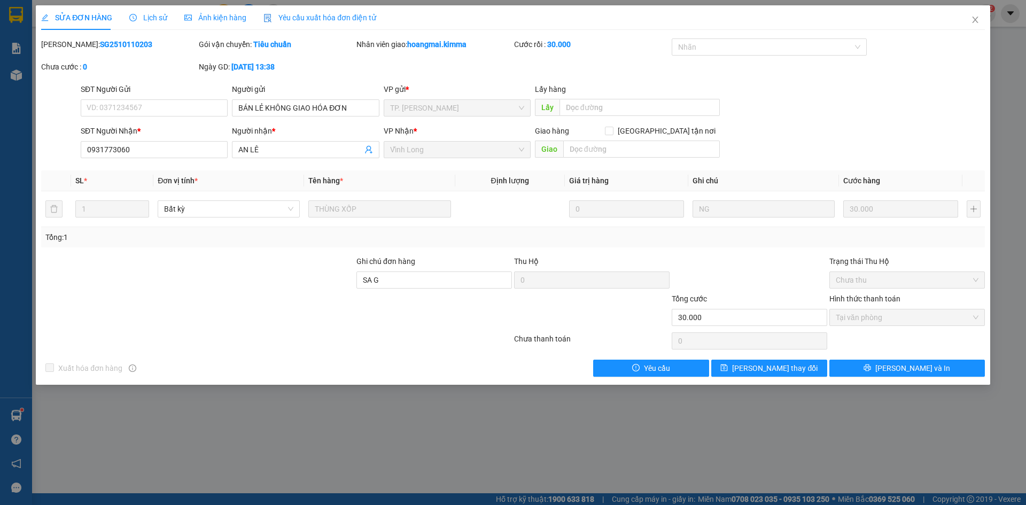
click at [307, 17] on span "Yêu cầu xuất hóa đơn điện tử" at bounding box center [319, 17] width 113 height 9
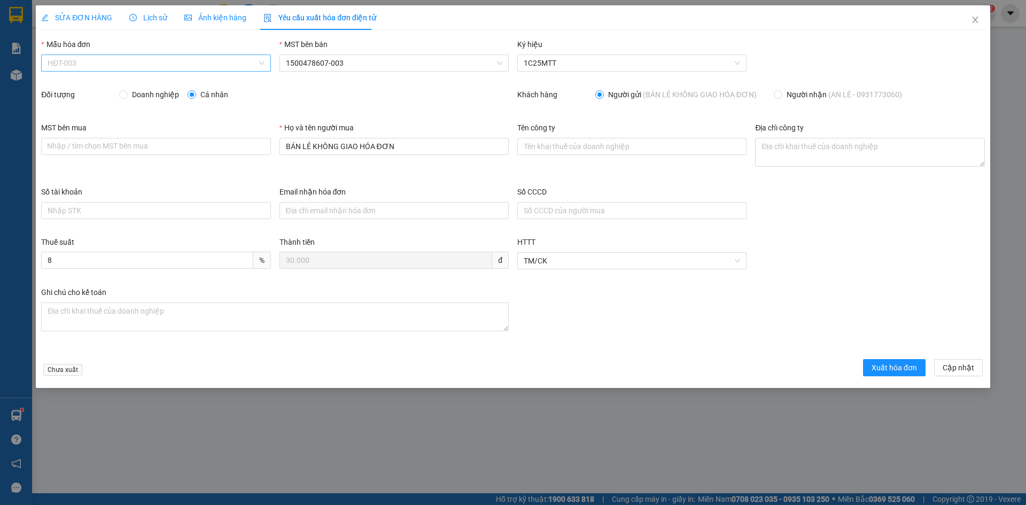
click at [67, 62] on span "HĐT-003" at bounding box center [156, 63] width 216 height 16
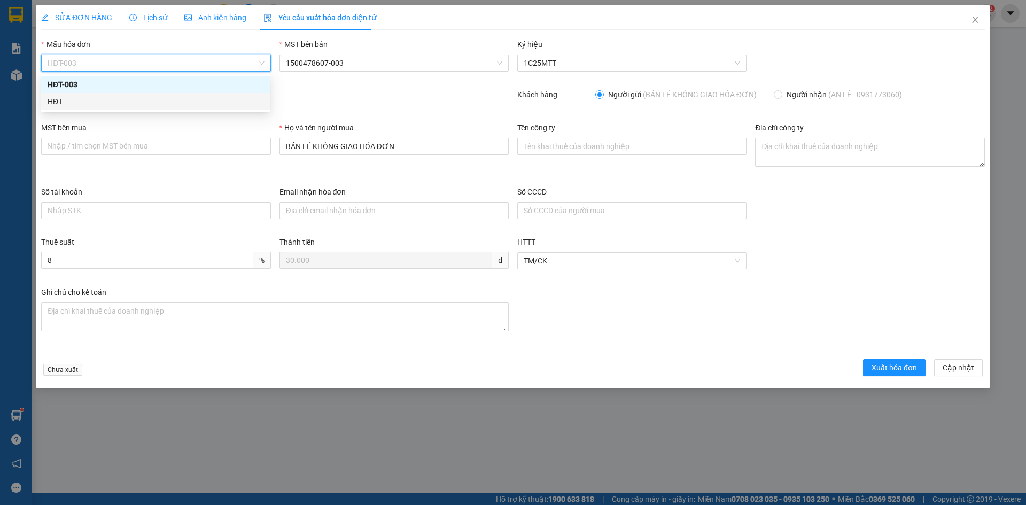
click at [59, 100] on div "HĐT" at bounding box center [156, 102] width 216 height 12
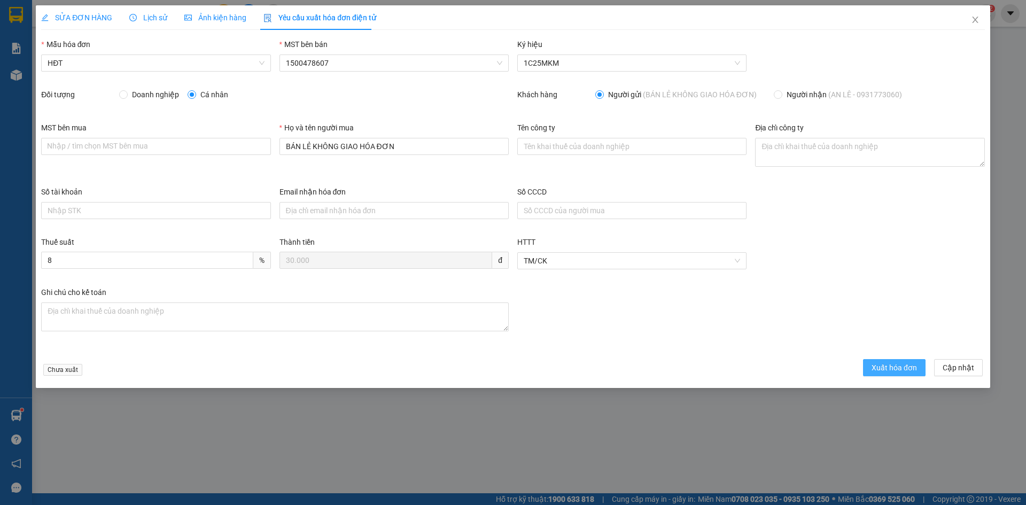
click at [889, 371] on span "Xuất hóa đơn" at bounding box center [894, 368] width 45 height 12
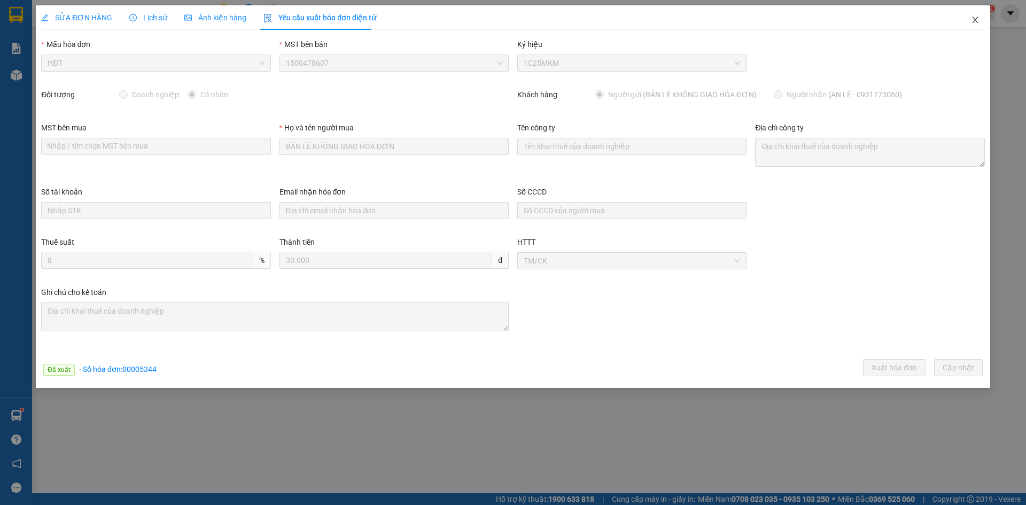
click at [976, 20] on icon "close" at bounding box center [975, 20] width 6 height 6
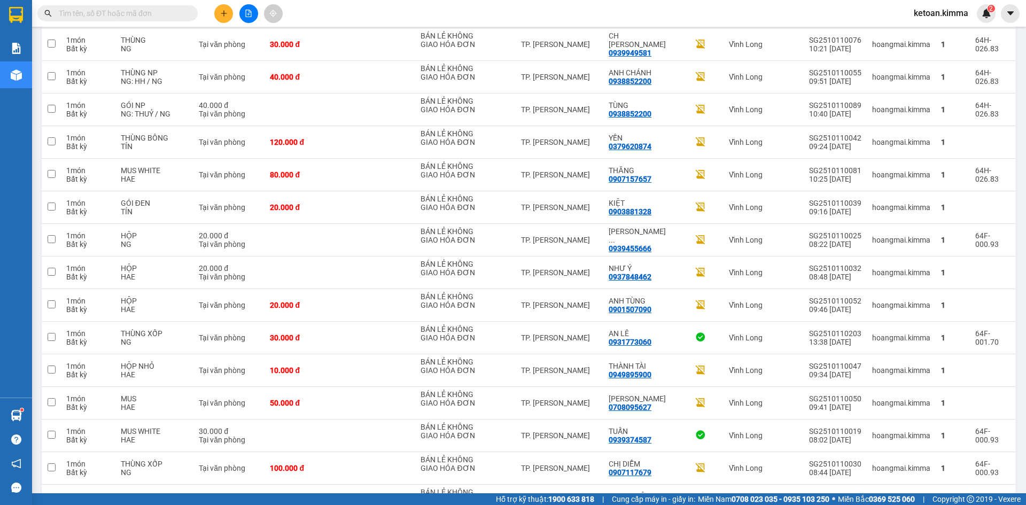
scroll to position [964, 0]
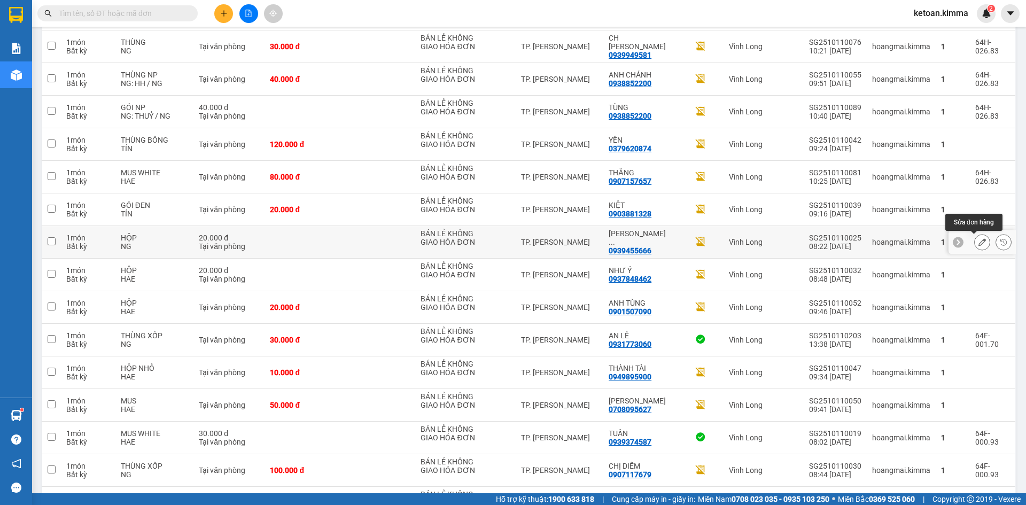
click at [979, 241] on icon at bounding box center [982, 241] width 7 height 7
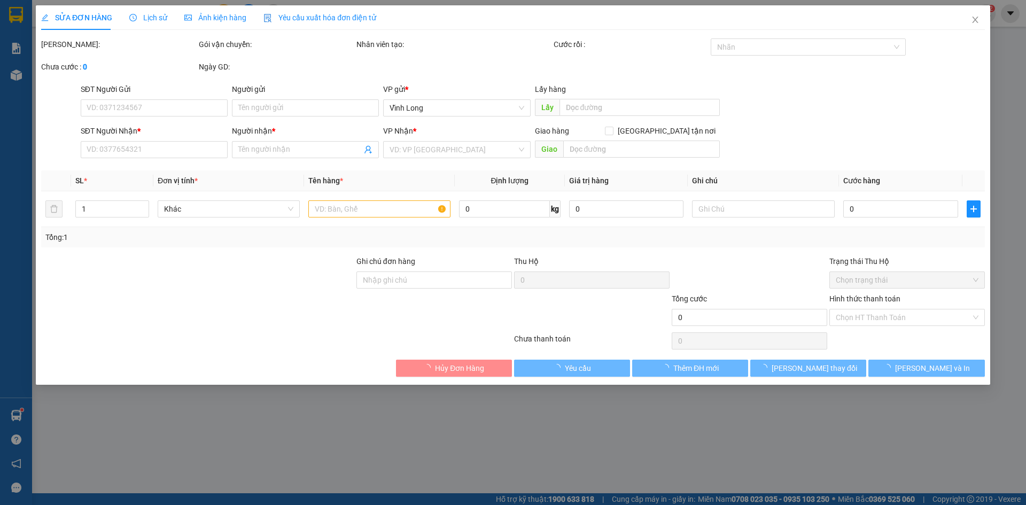
type input "BÁN LẺ KHÔNG GIAO HÓA ĐƠN"
type input "0939455666"
type input "ANH SƠN 0933599666"
type input "SA G"
type input "20.000"
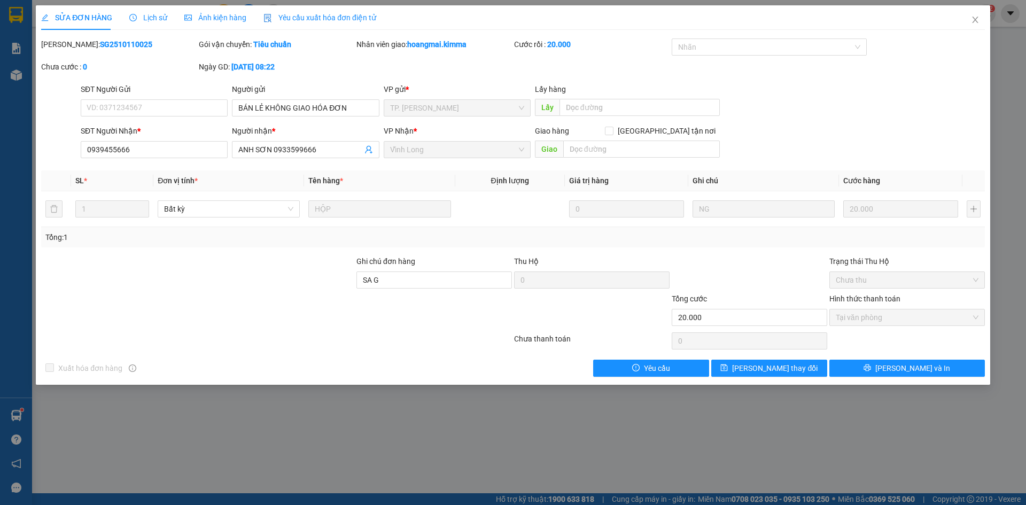
click at [299, 13] on span "Yêu cầu xuất hóa đơn điện tử" at bounding box center [319, 17] width 113 height 9
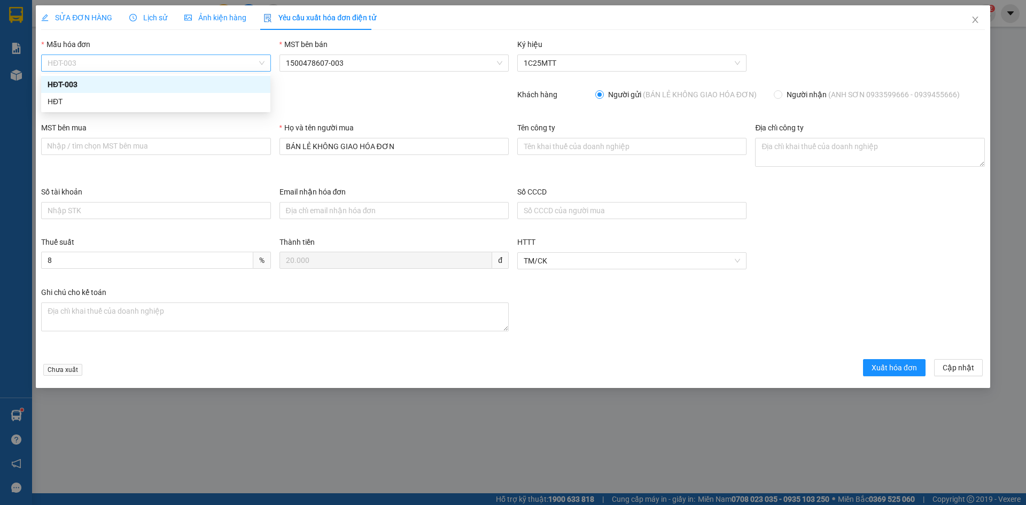
click at [77, 65] on span "HĐT-003" at bounding box center [156, 63] width 216 height 16
click at [53, 103] on div "HĐT" at bounding box center [156, 102] width 216 height 12
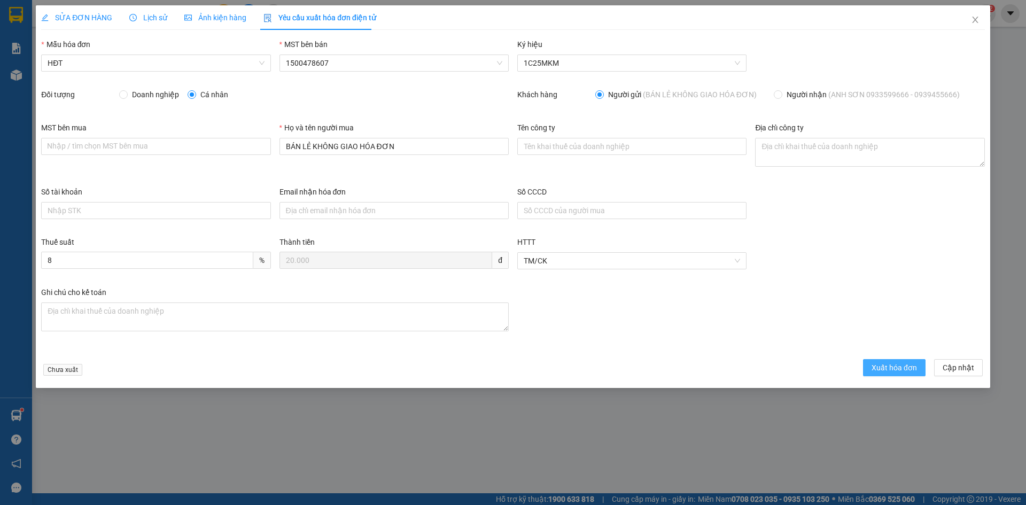
click at [871, 365] on button "Xuất hóa đơn" at bounding box center [894, 367] width 63 height 17
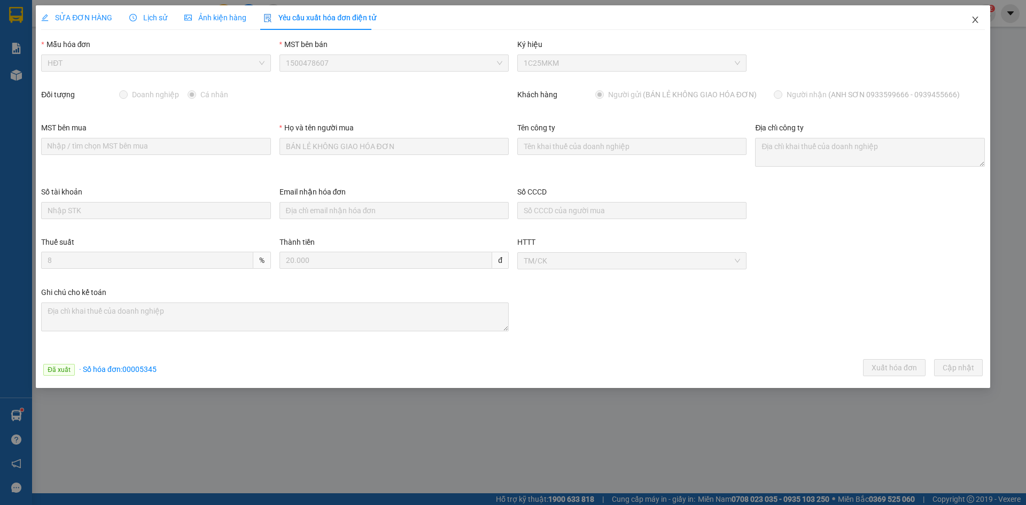
click at [976, 17] on icon "close" at bounding box center [975, 19] width 9 height 9
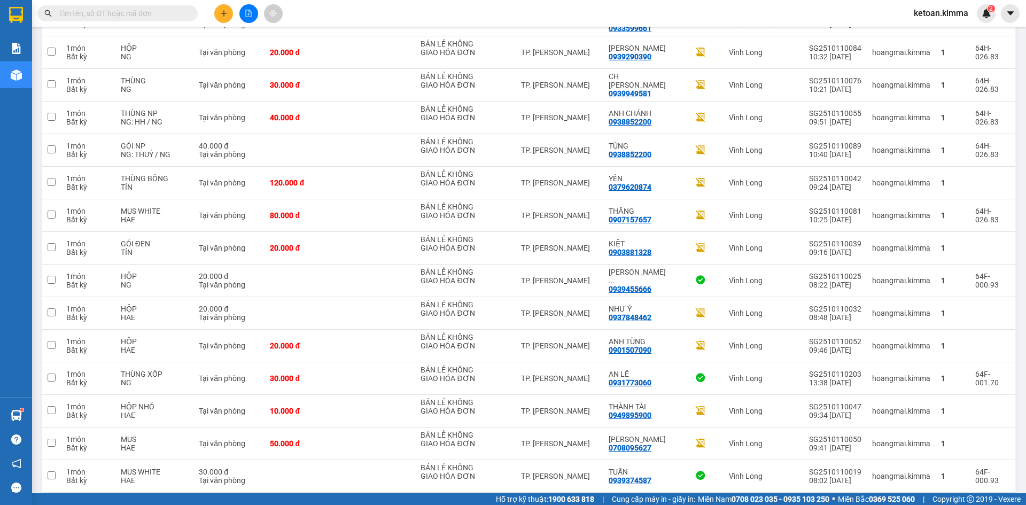
scroll to position [923, 0]
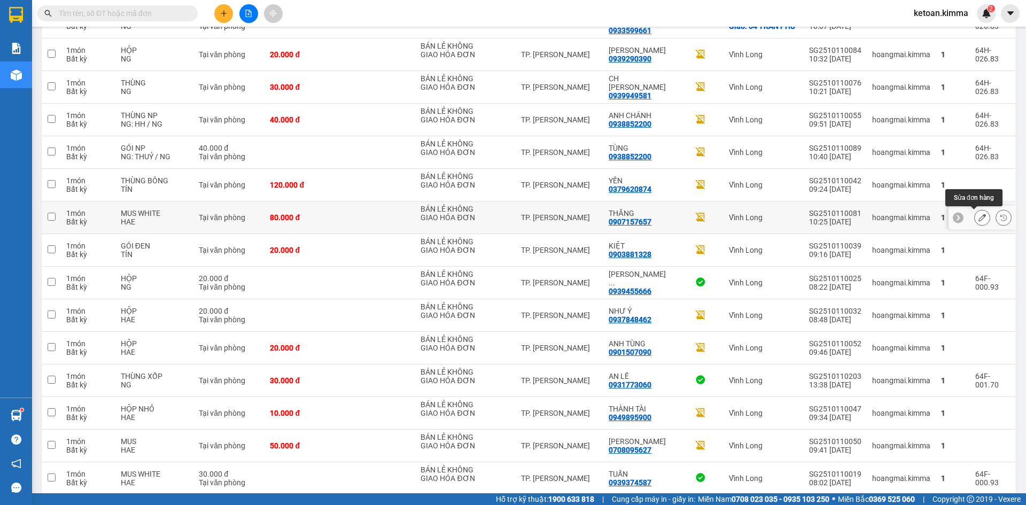
click at [975, 216] on button at bounding box center [982, 217] width 15 height 19
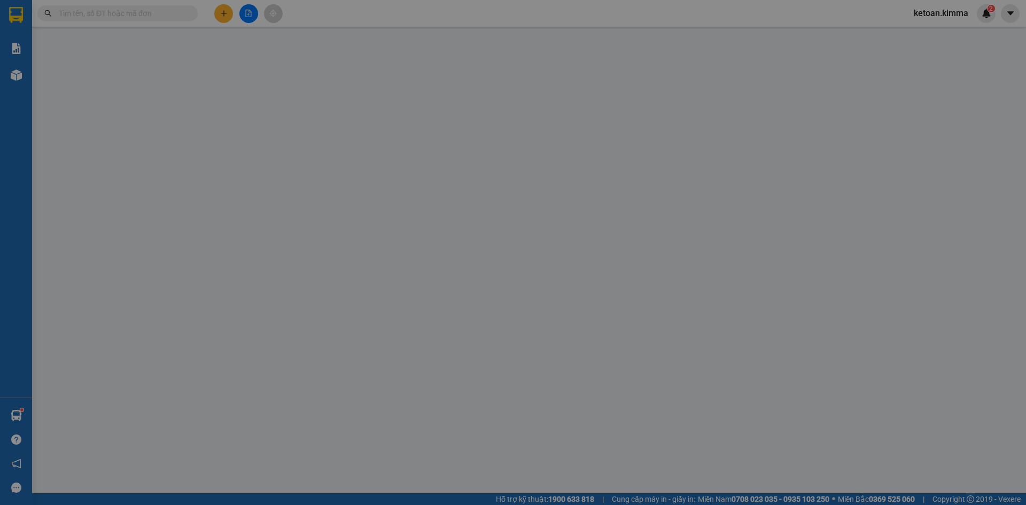
type input "BÁN LẺ KHÔNG GIAO HÓA ĐƠN"
type input "0907157657"
type input "THĂNG"
type input "SA G"
type input "80.000"
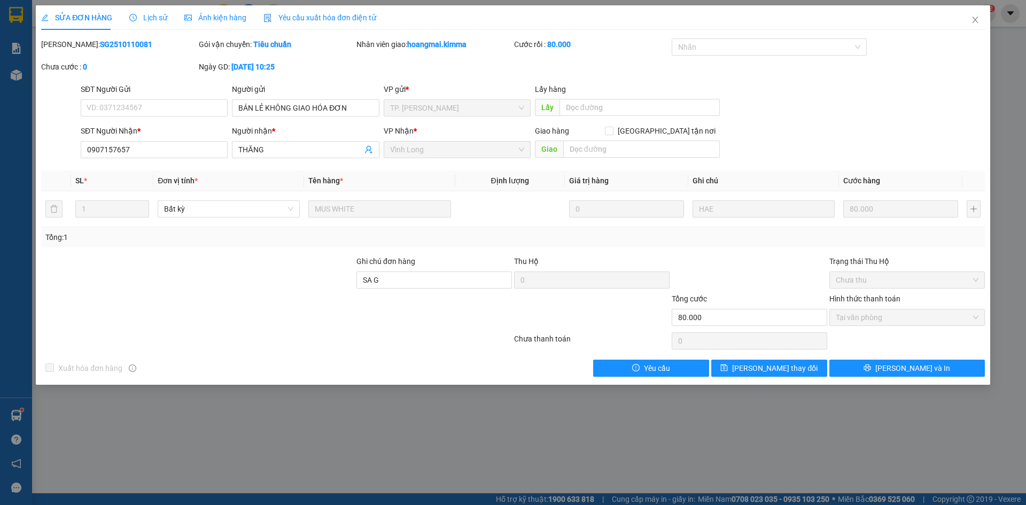
click at [328, 19] on span "Yêu cầu xuất hóa đơn điện tử" at bounding box center [319, 17] width 113 height 9
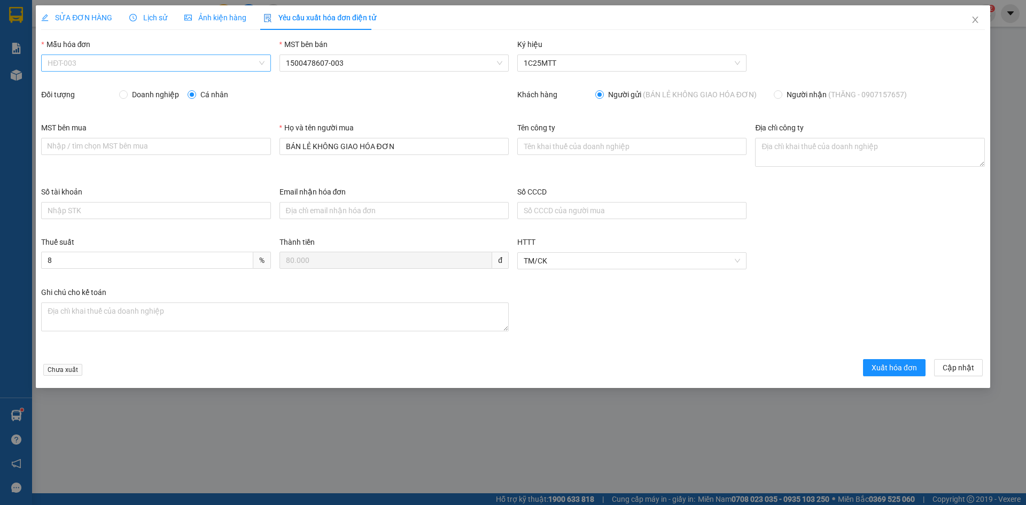
click at [79, 58] on span "HĐT-003" at bounding box center [156, 63] width 216 height 16
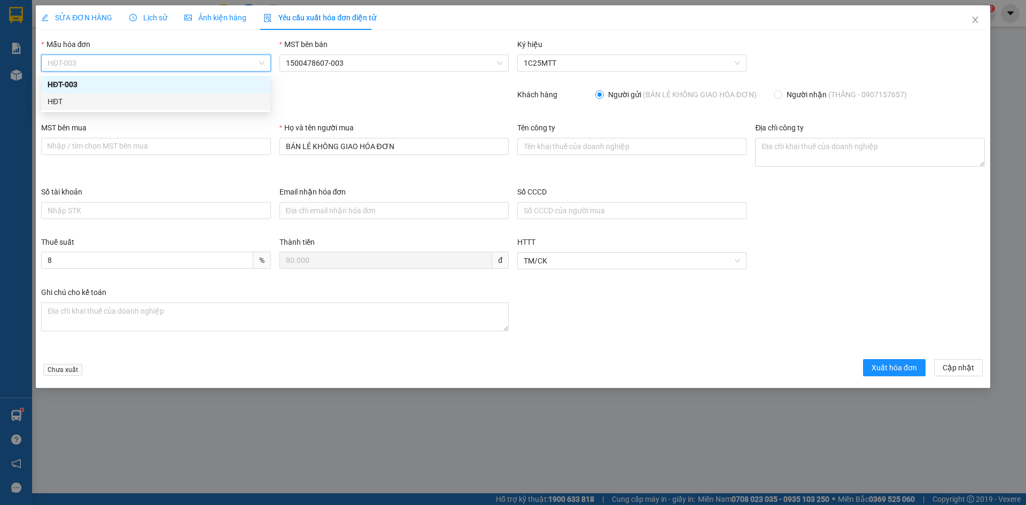
click at [56, 104] on div "HĐT" at bounding box center [156, 102] width 216 height 12
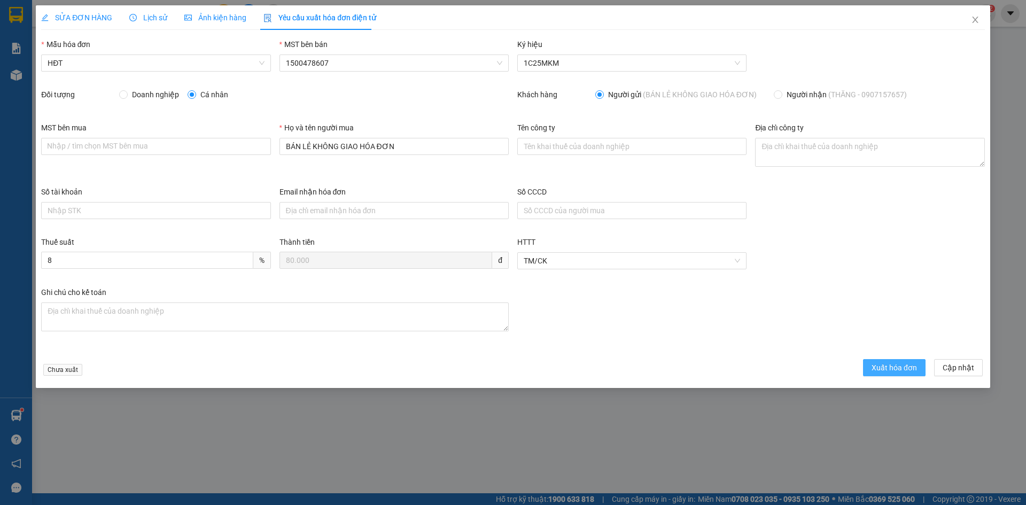
click at [889, 365] on span "Xuất hóa đơn" at bounding box center [894, 368] width 45 height 12
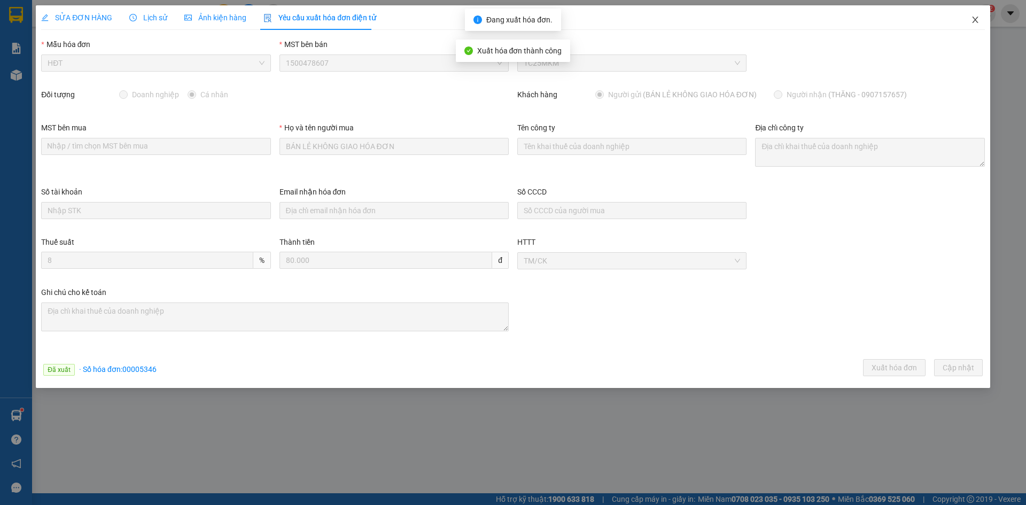
click at [975, 20] on icon "close" at bounding box center [975, 20] width 6 height 6
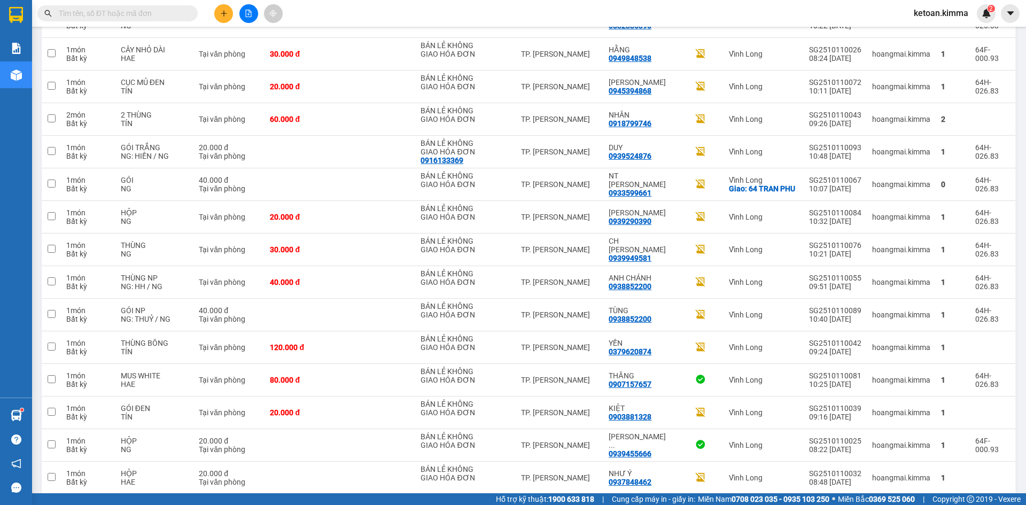
scroll to position [763, 0]
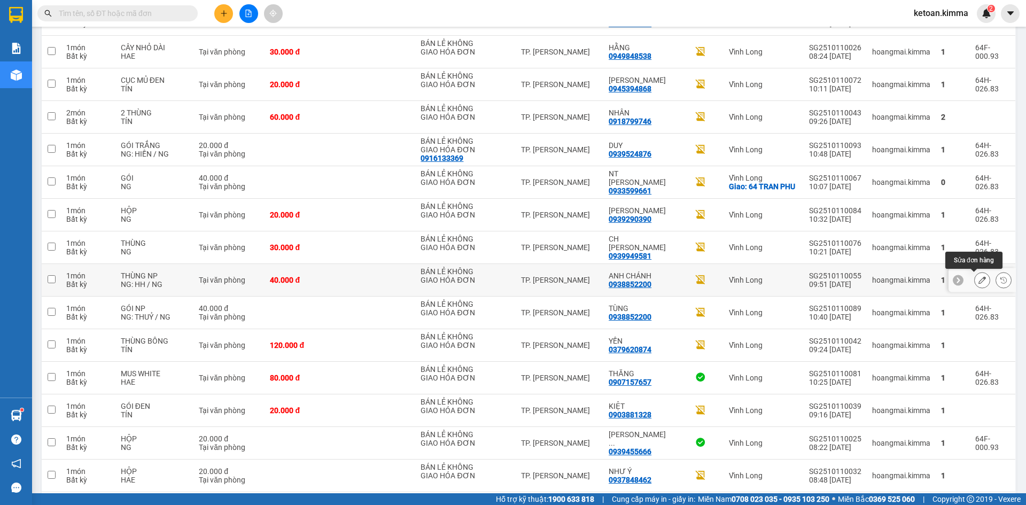
click at [979, 279] on icon at bounding box center [982, 279] width 7 height 7
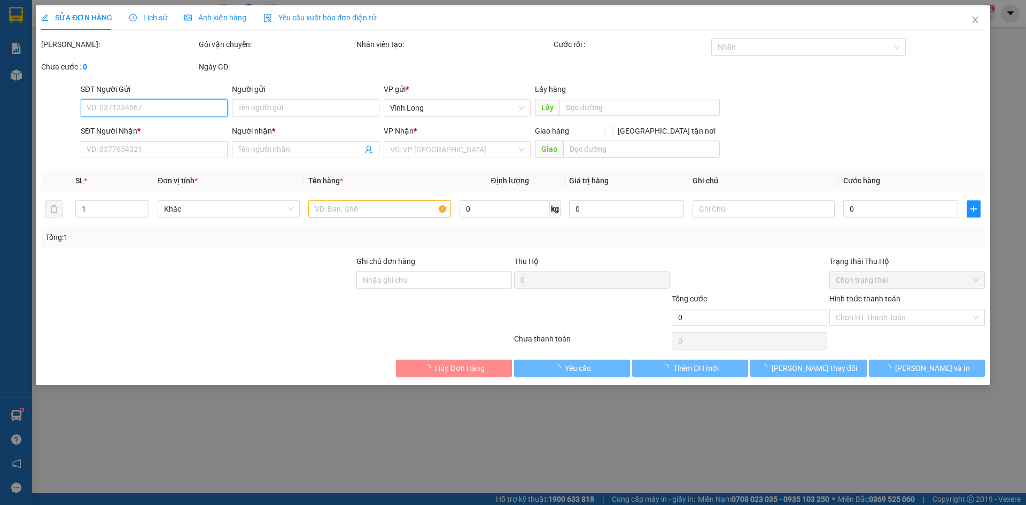
type input "BÁN LẺ KHÔNG GIAO HÓA ĐƠN"
type input "0938852200"
type input "ANH CHÁNH"
type input "40.000"
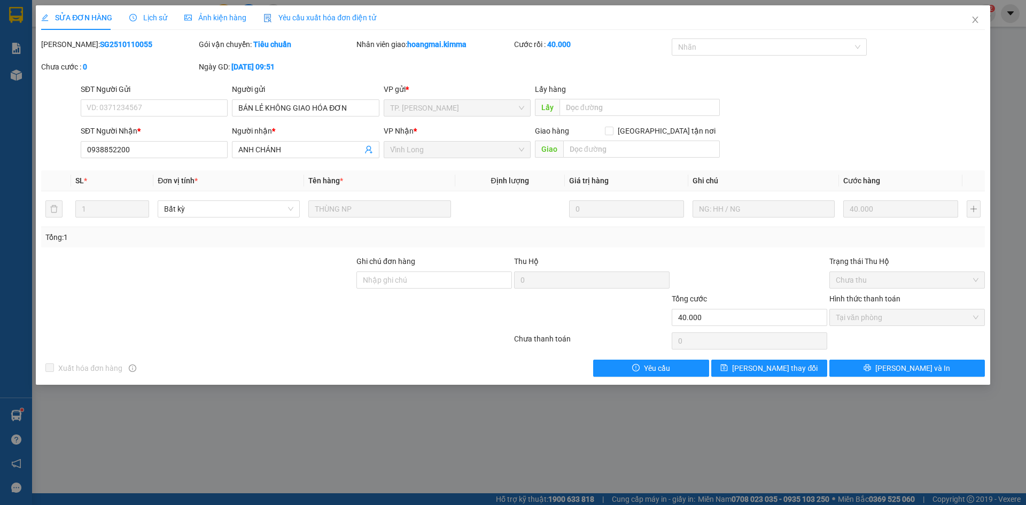
click at [334, 15] on span "Yêu cầu xuất hóa đơn điện tử" at bounding box center [319, 17] width 113 height 9
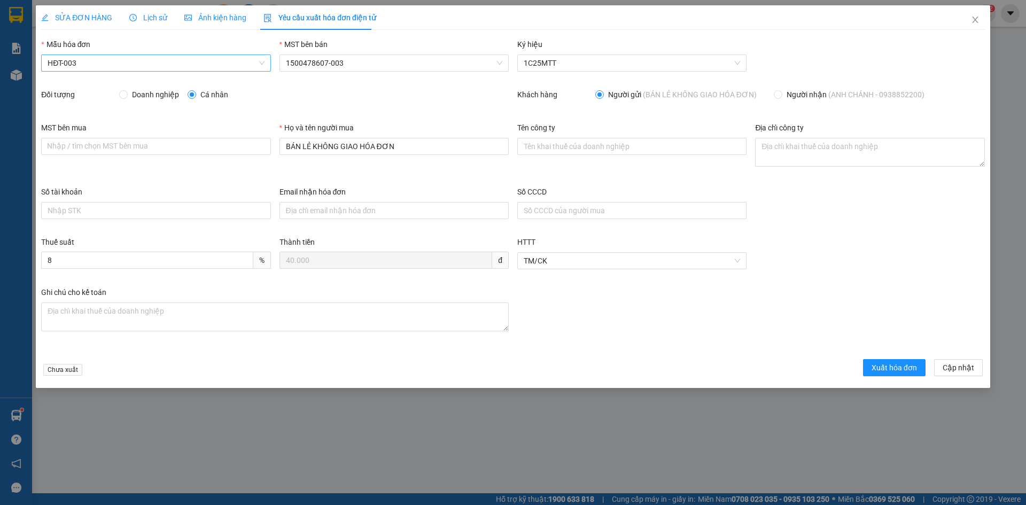
click at [82, 65] on span "HĐT-003" at bounding box center [156, 63] width 216 height 16
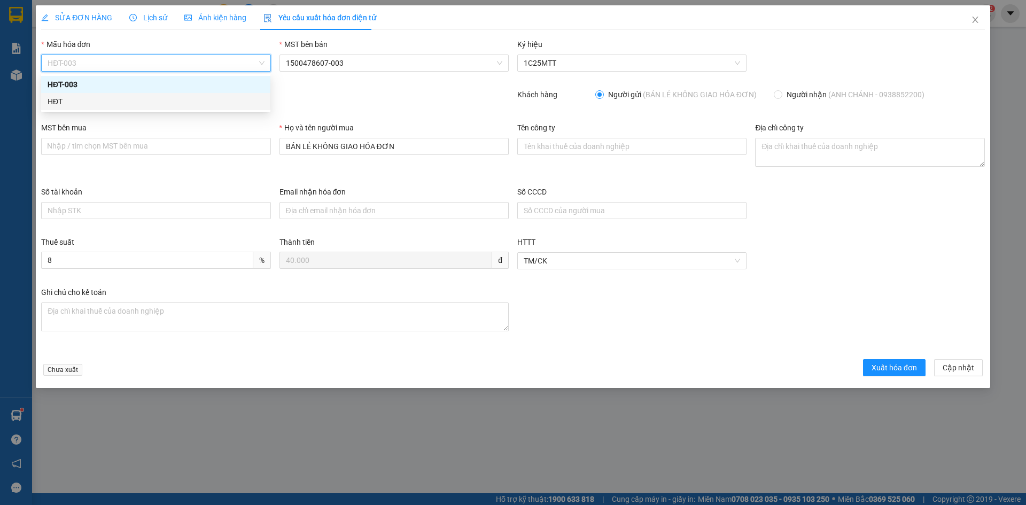
click at [60, 99] on div "HĐT" at bounding box center [156, 102] width 216 height 12
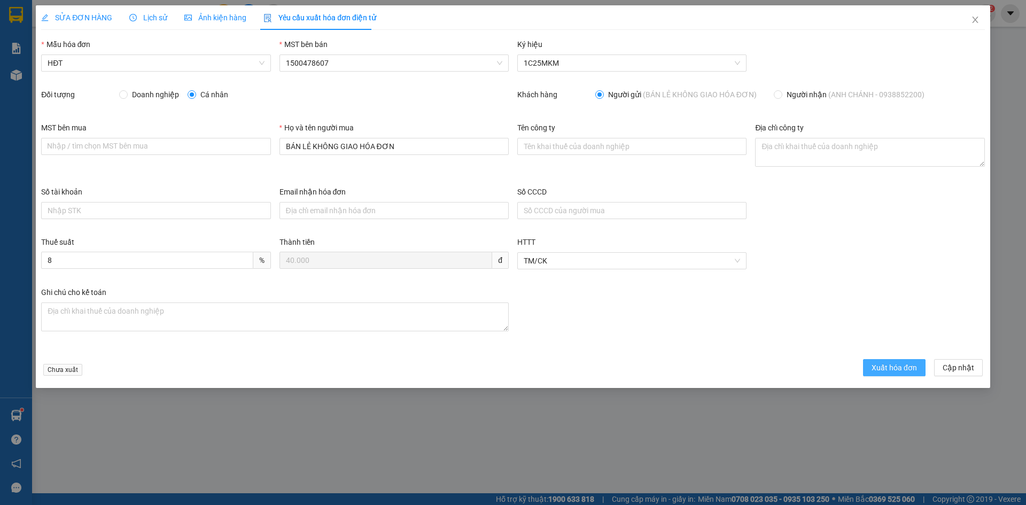
click at [888, 364] on span "Xuất hóa đơn" at bounding box center [894, 368] width 45 height 12
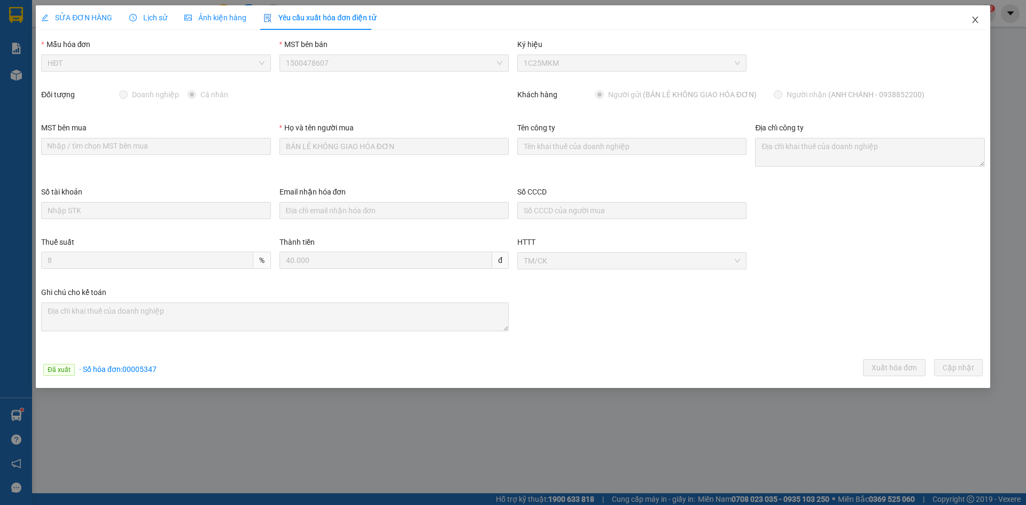
click at [978, 20] on icon "close" at bounding box center [975, 19] width 9 height 9
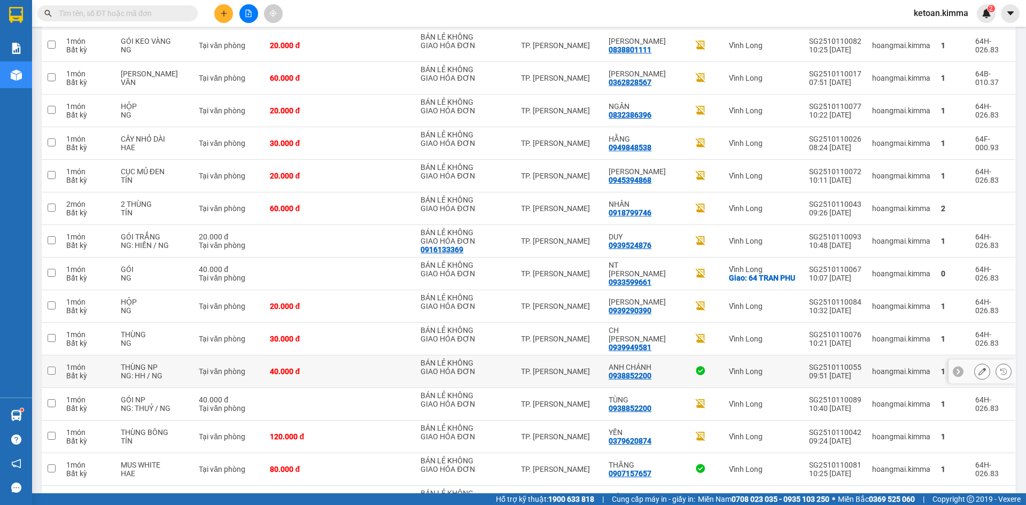
scroll to position [751, 0]
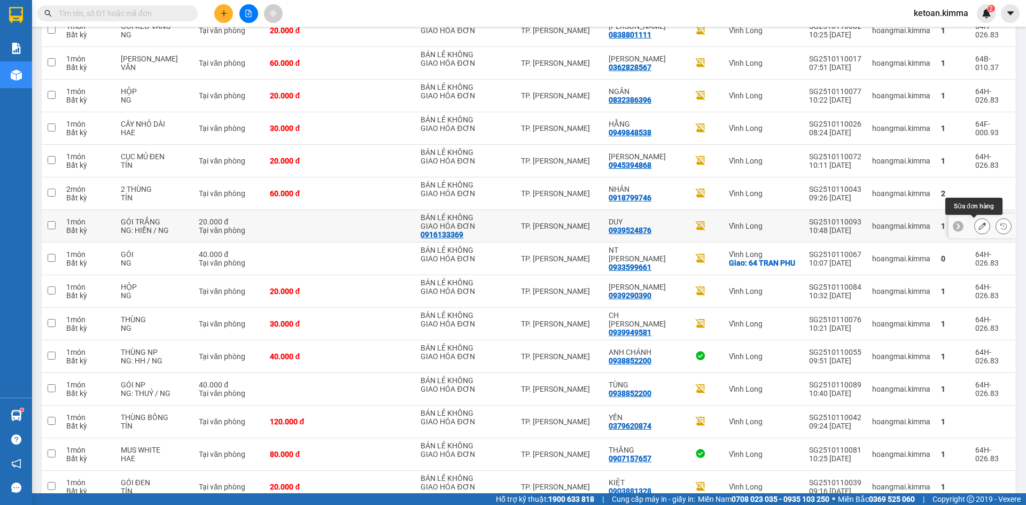
click at [979, 223] on icon at bounding box center [982, 225] width 7 height 7
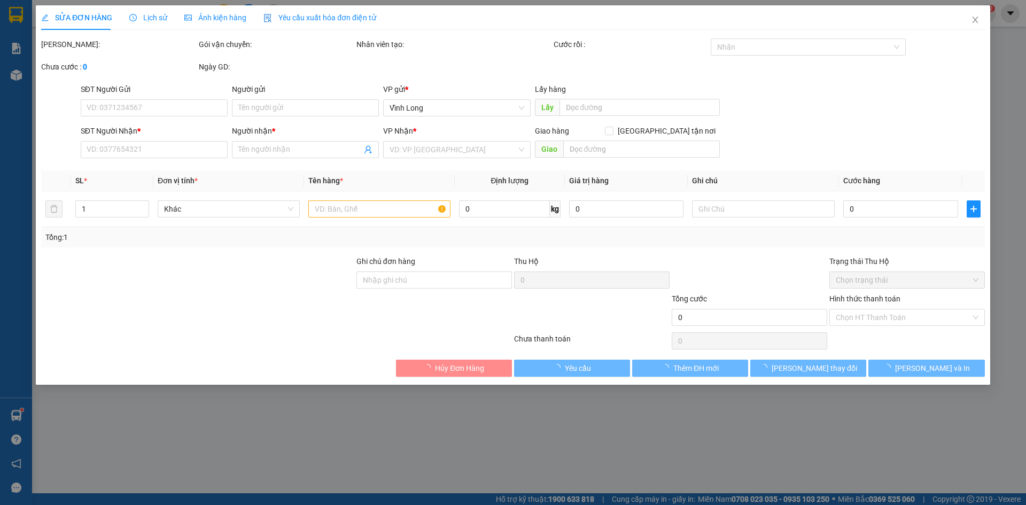
type input "0916133369"
type input "BÁN LẺ KHÔNG GIAO HÓA ĐƠN"
type input "0939524876"
type input "DUY"
type input "20.000"
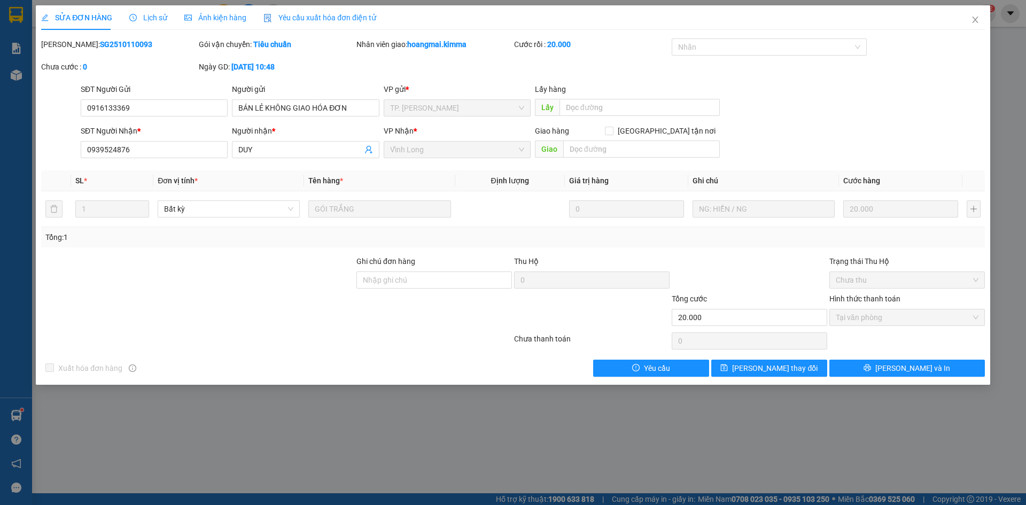
click at [294, 11] on div "Yêu cầu xuất hóa đơn điện tử" at bounding box center [319, 17] width 113 height 25
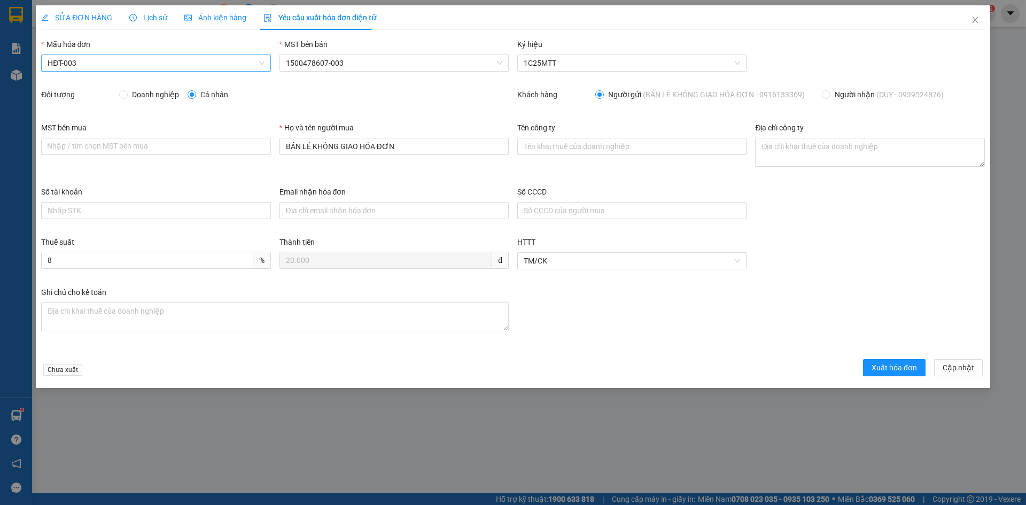
click at [72, 66] on span "HĐT-003" at bounding box center [156, 63] width 216 height 16
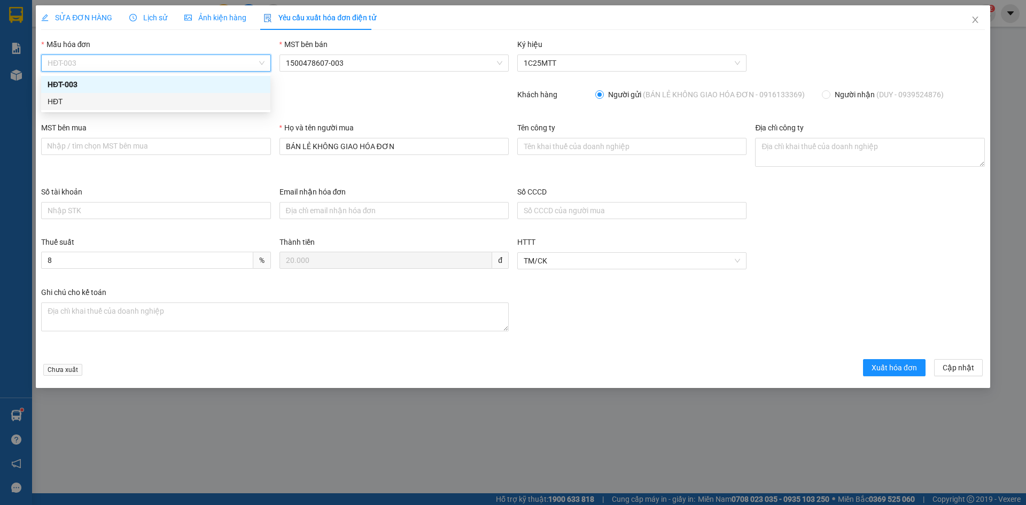
click at [57, 100] on div "HĐT" at bounding box center [156, 102] width 216 height 12
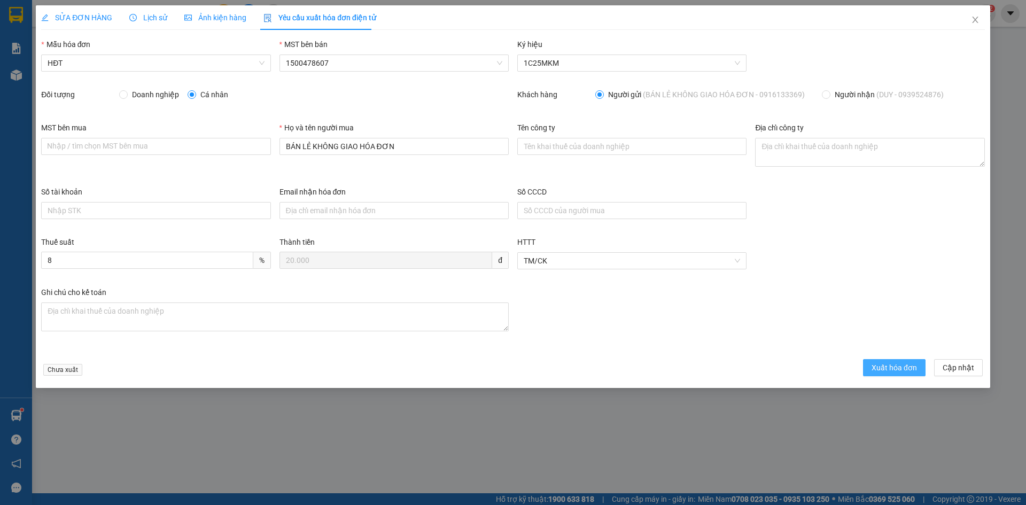
click at [905, 373] on button "Xuất hóa đơn" at bounding box center [894, 367] width 63 height 17
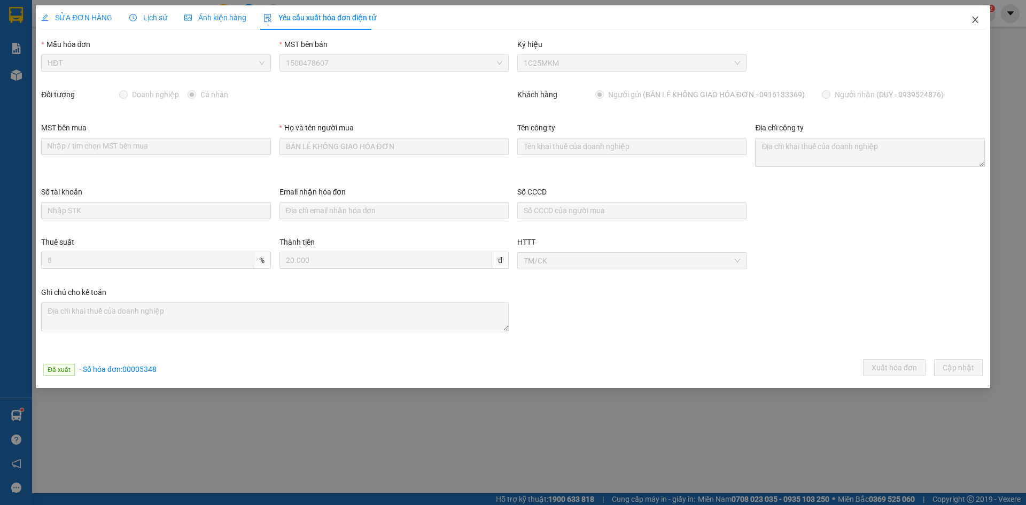
click at [976, 20] on icon "close" at bounding box center [975, 19] width 9 height 9
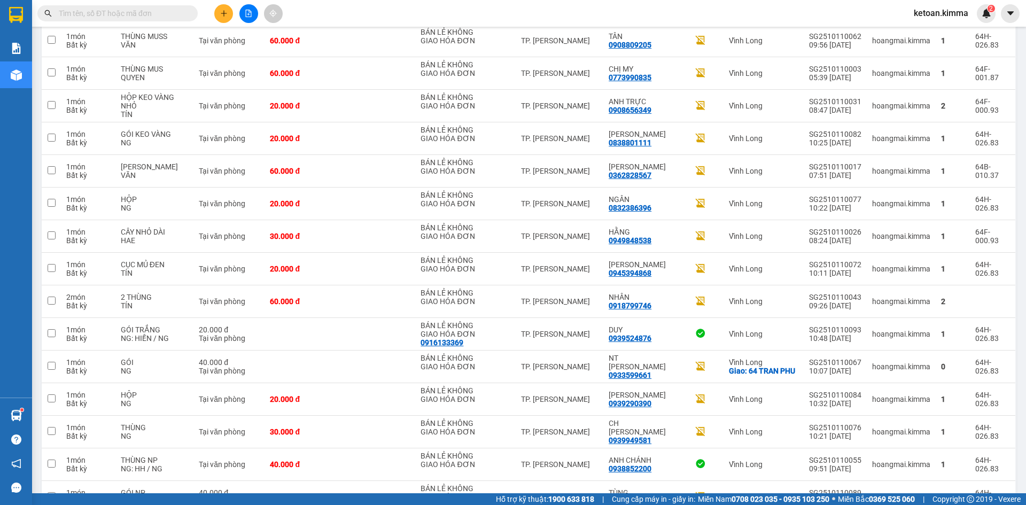
scroll to position [639, 0]
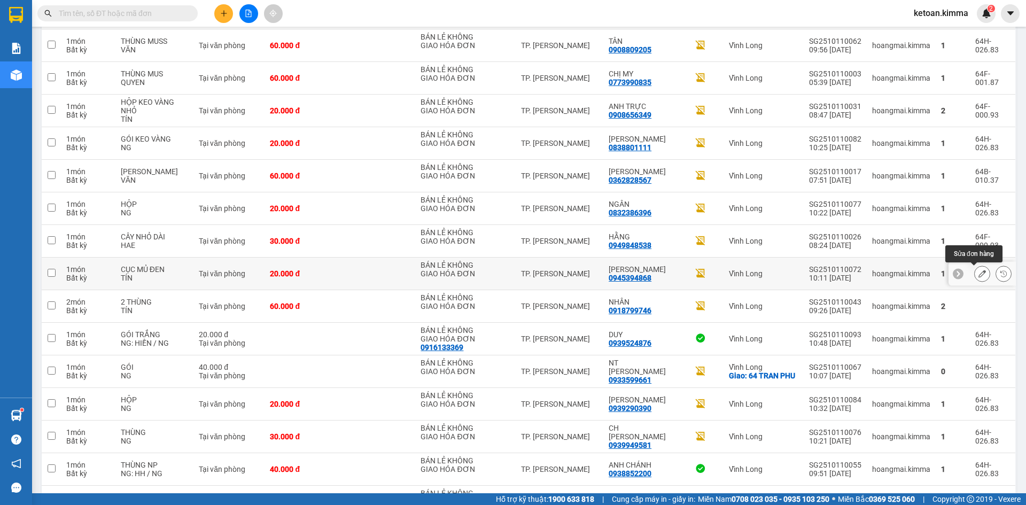
click at [979, 272] on icon at bounding box center [982, 273] width 7 height 7
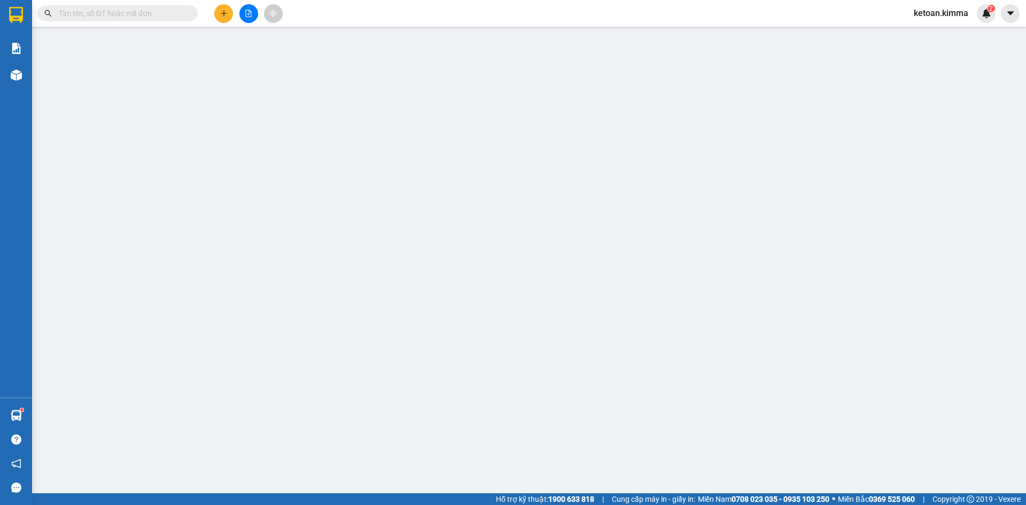
type input "BÁN LẺ KHÔNG GIAO HÓA ĐƠN"
type input "0945394868"
type input "[PERSON_NAME]"
type input "SA G"
type input "20.000"
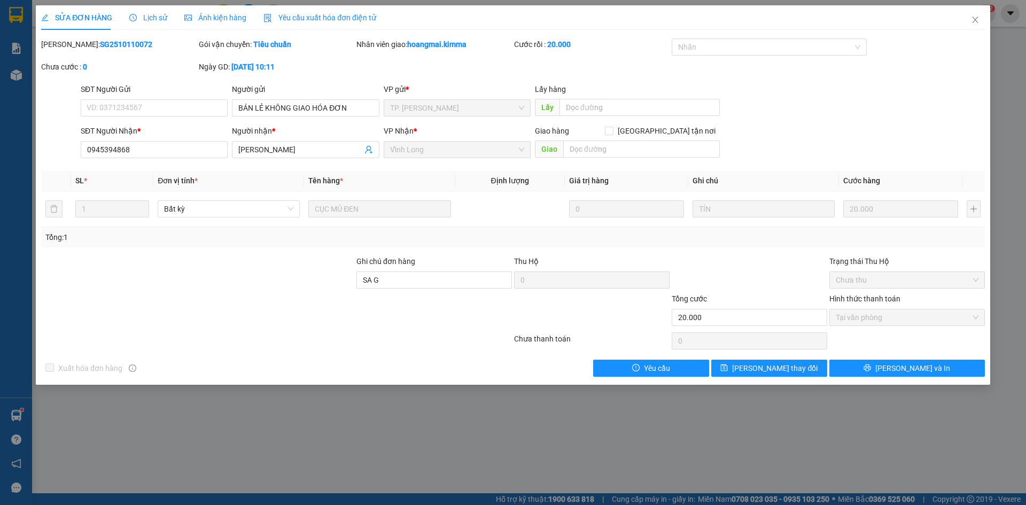
click at [303, 19] on span "Yêu cầu xuất hóa đơn điện tử" at bounding box center [319, 17] width 113 height 9
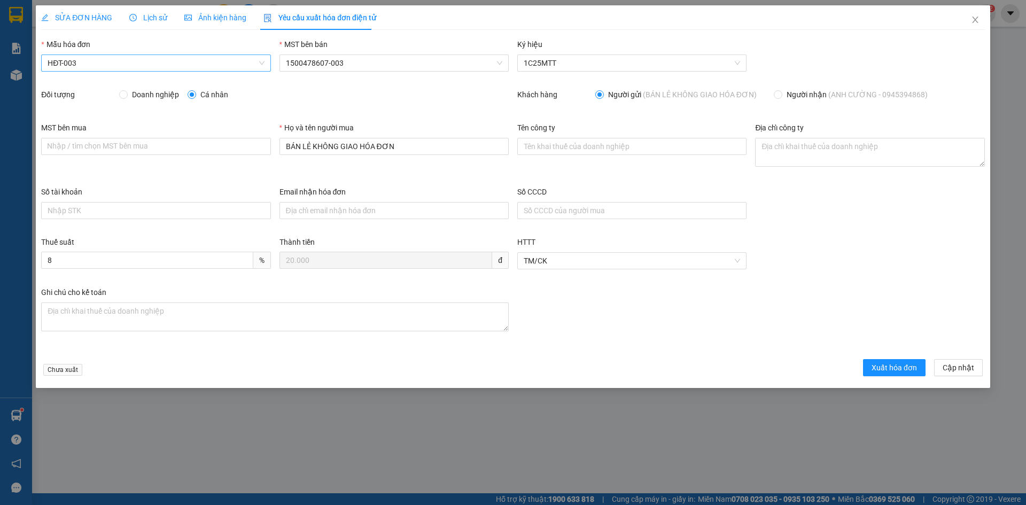
click at [61, 62] on span "HĐT-003" at bounding box center [156, 63] width 216 height 16
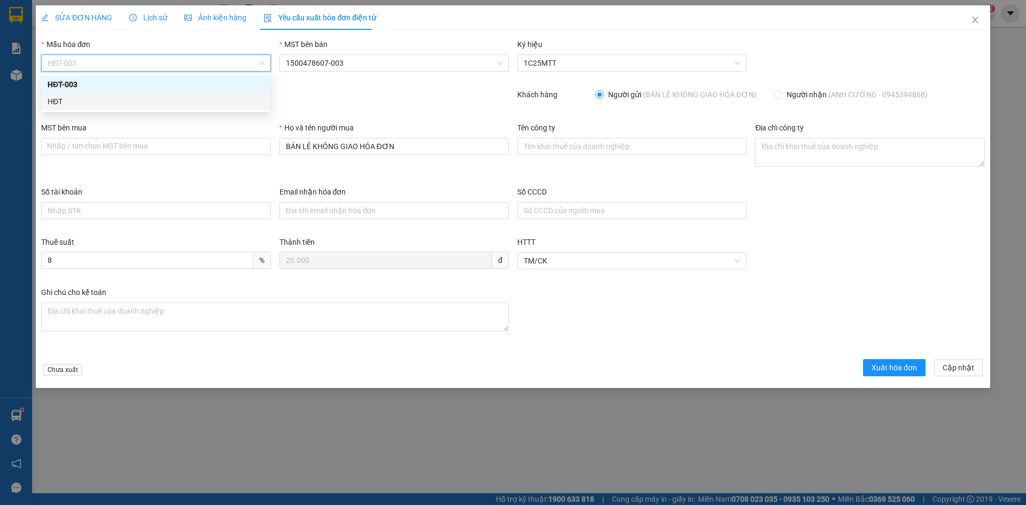
click at [52, 102] on div "HĐT" at bounding box center [156, 102] width 216 height 12
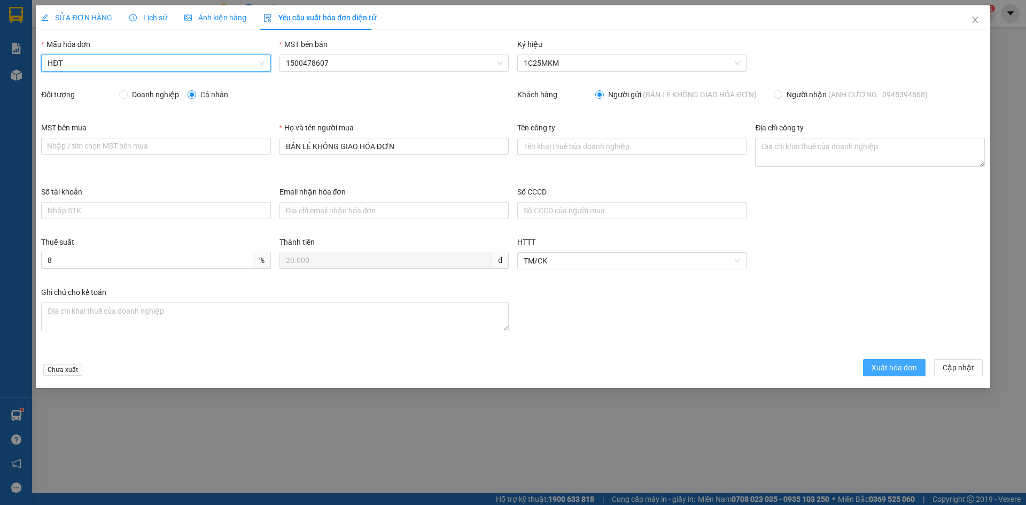
click at [893, 370] on span "Xuất hóa đơn" at bounding box center [894, 368] width 45 height 12
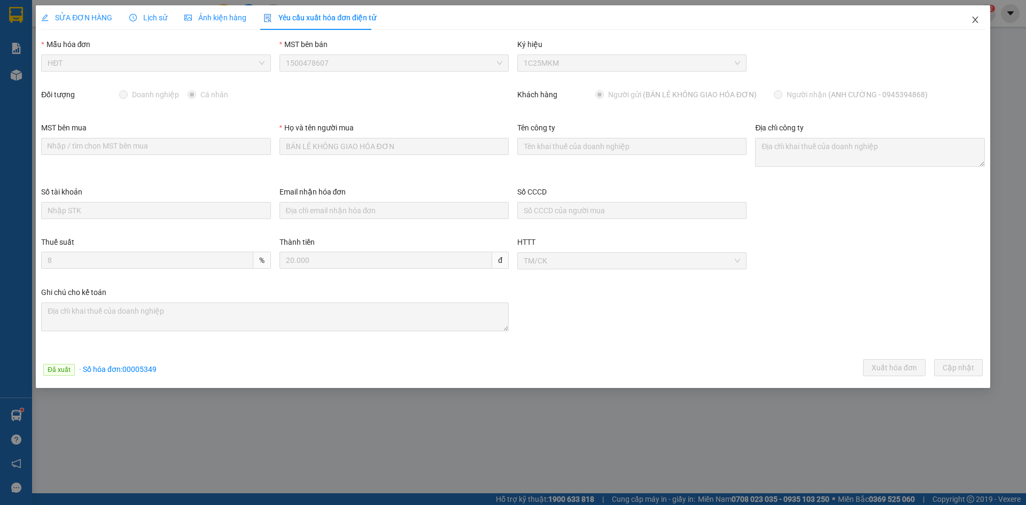
click at [975, 20] on icon "close" at bounding box center [975, 20] width 6 height 6
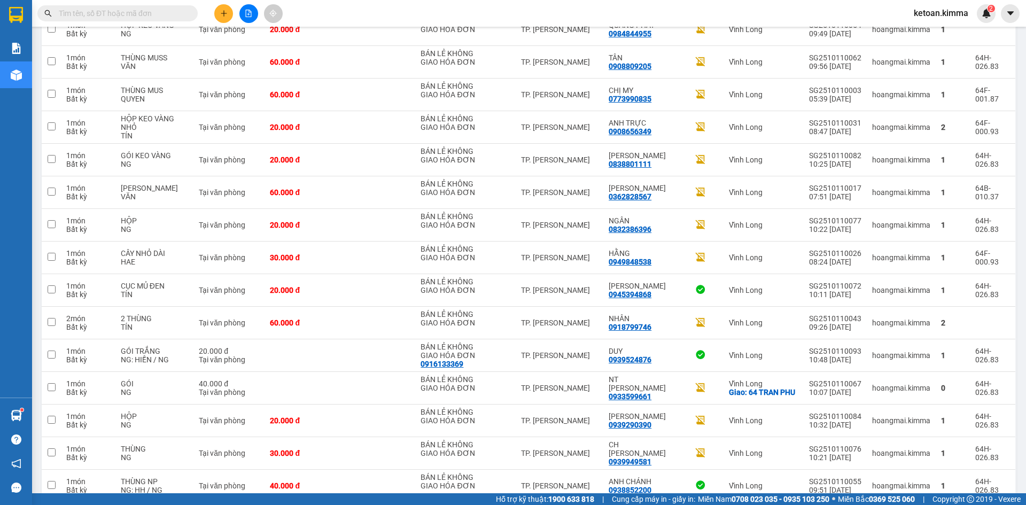
scroll to position [619, 0]
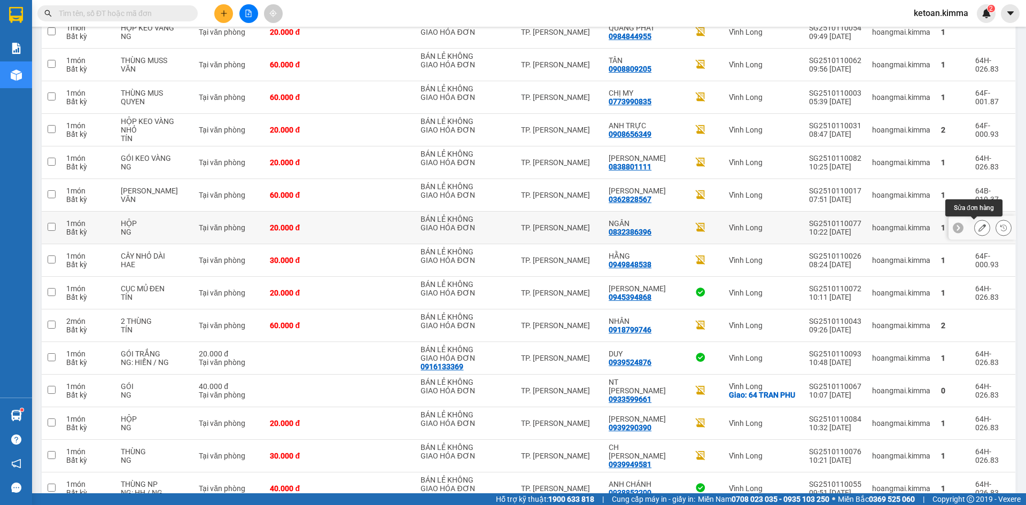
click at [979, 229] on icon at bounding box center [982, 227] width 7 height 7
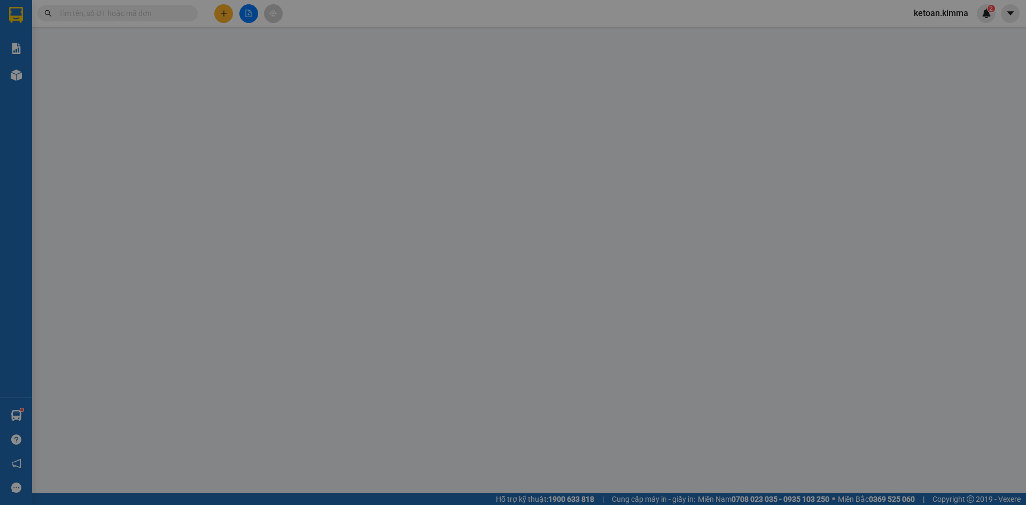
type input "BÁN LẺ KHÔNG GIAO HÓA ĐƠN"
type input "0832386396"
type input "NGÂN"
type input "SA G"
type input "20.000"
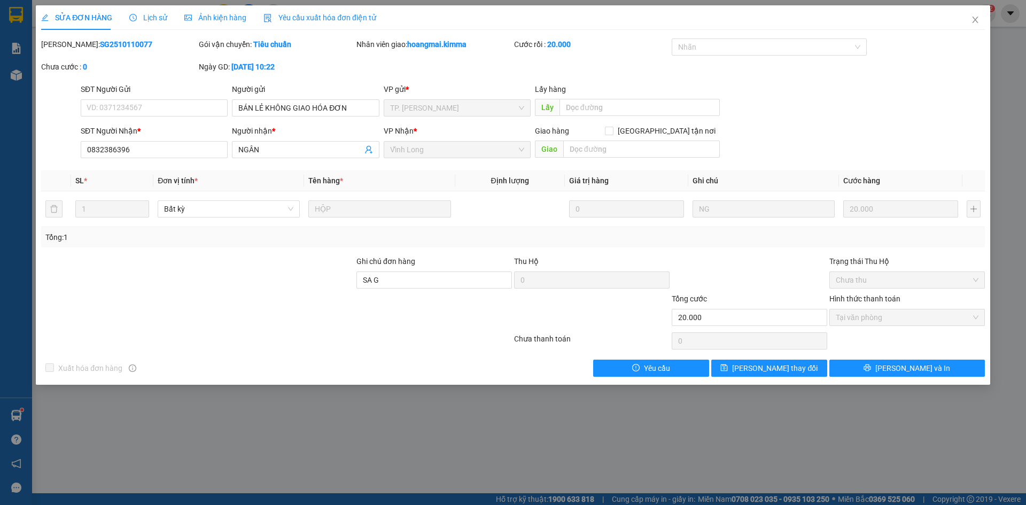
drag, startPoint x: 296, startPoint y: 15, endPoint x: 261, endPoint y: 29, distance: 37.6
click at [296, 15] on span "Yêu cầu xuất hóa đơn điện tử" at bounding box center [319, 17] width 113 height 9
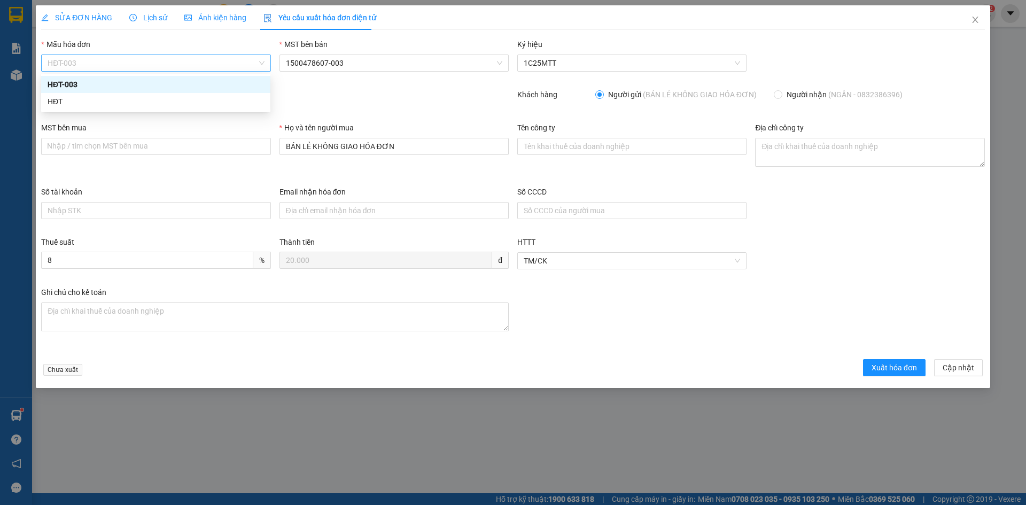
click at [70, 58] on span "HĐT-003" at bounding box center [156, 63] width 216 height 16
click at [53, 99] on div "HĐT" at bounding box center [156, 102] width 216 height 12
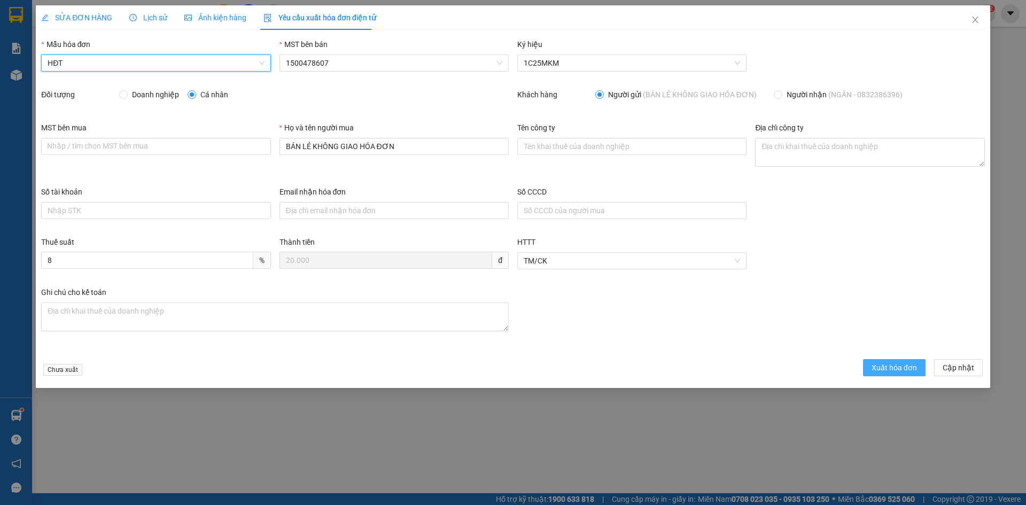
click at [881, 367] on span "Xuất hóa đơn" at bounding box center [894, 368] width 45 height 12
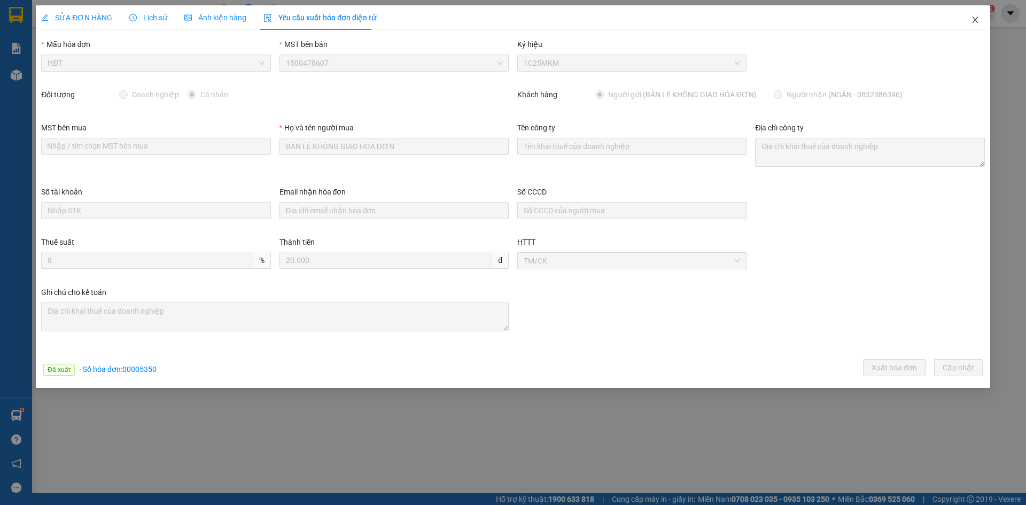
click at [976, 22] on icon "close" at bounding box center [975, 19] width 9 height 9
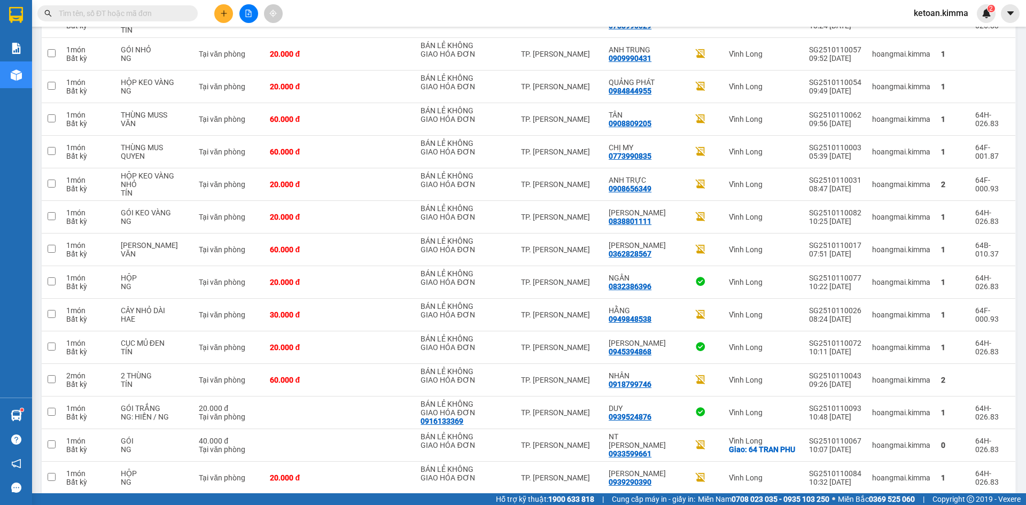
scroll to position [560, 0]
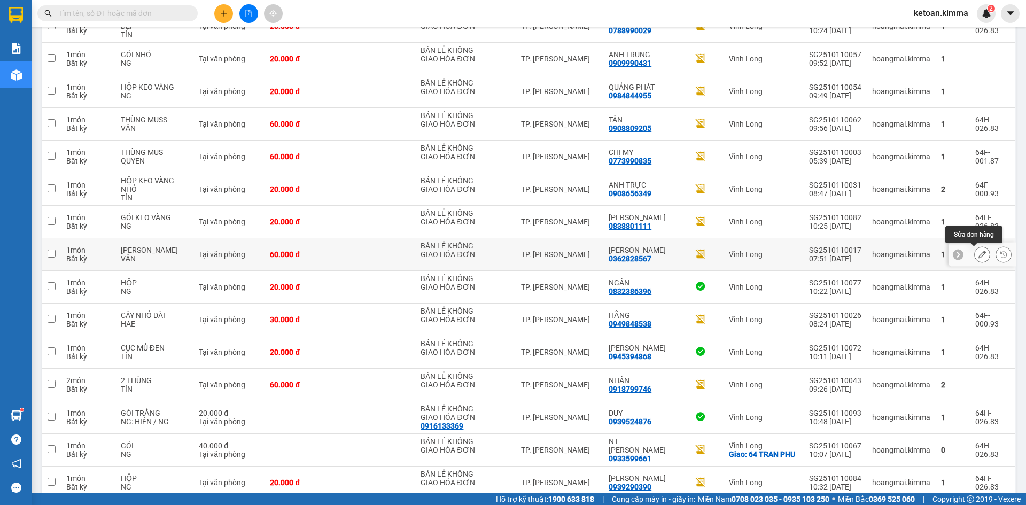
click at [975, 250] on button at bounding box center [982, 254] width 15 height 19
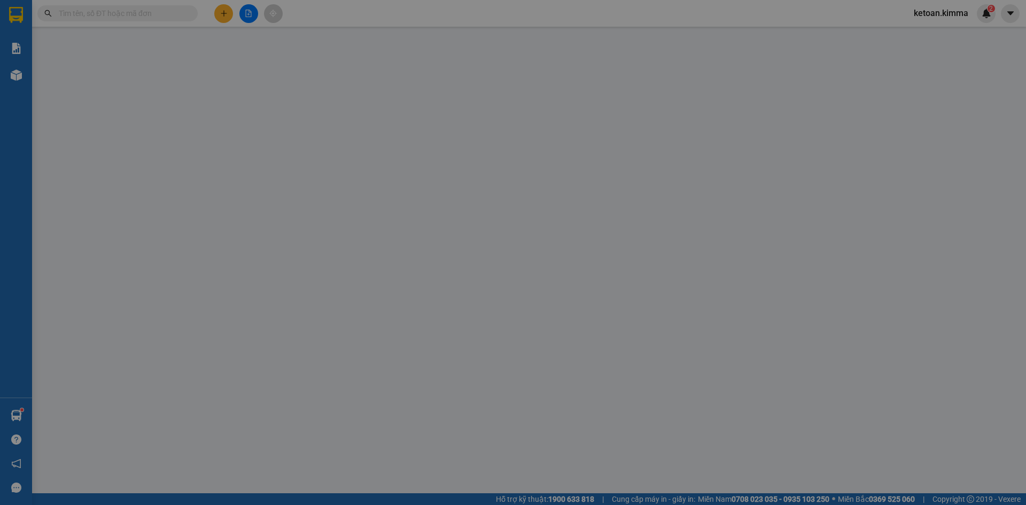
type input "BÁN LẺ KHÔNG GIAO HÓA ĐƠN"
type input "0362828567"
type input "[PERSON_NAME]"
type input "SA G"
type input "60.000"
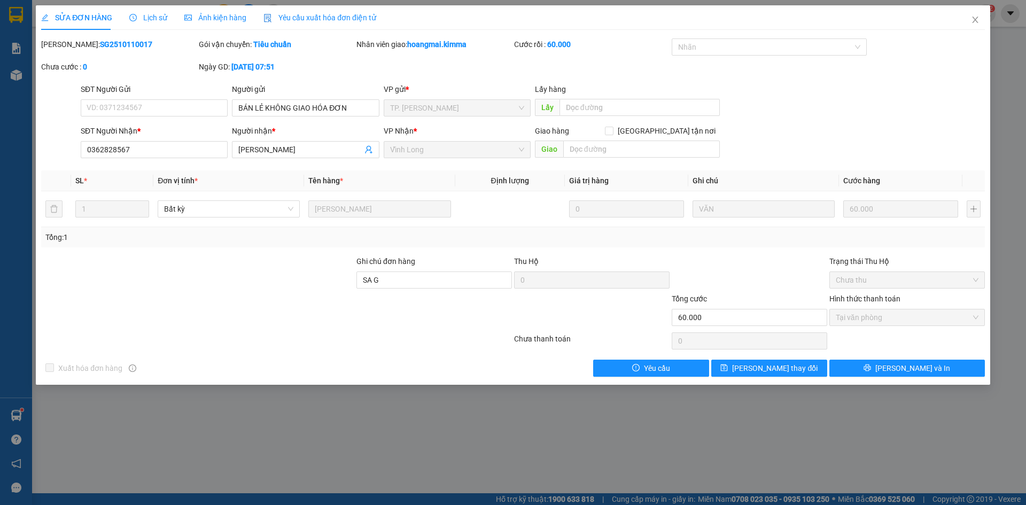
click at [327, 18] on span "Yêu cầu xuất hóa đơn điện tử" at bounding box center [319, 17] width 113 height 9
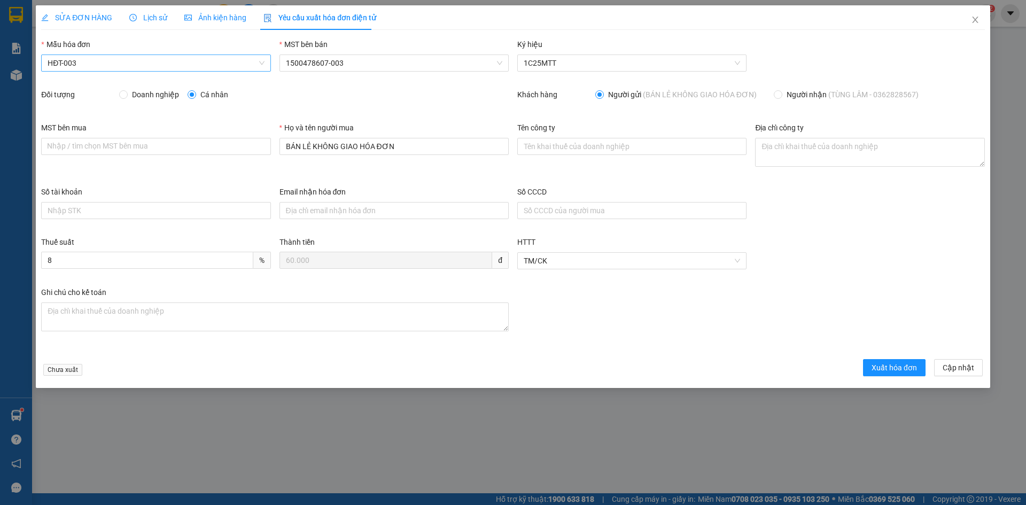
click at [79, 65] on span "HĐT-003" at bounding box center [156, 63] width 216 height 16
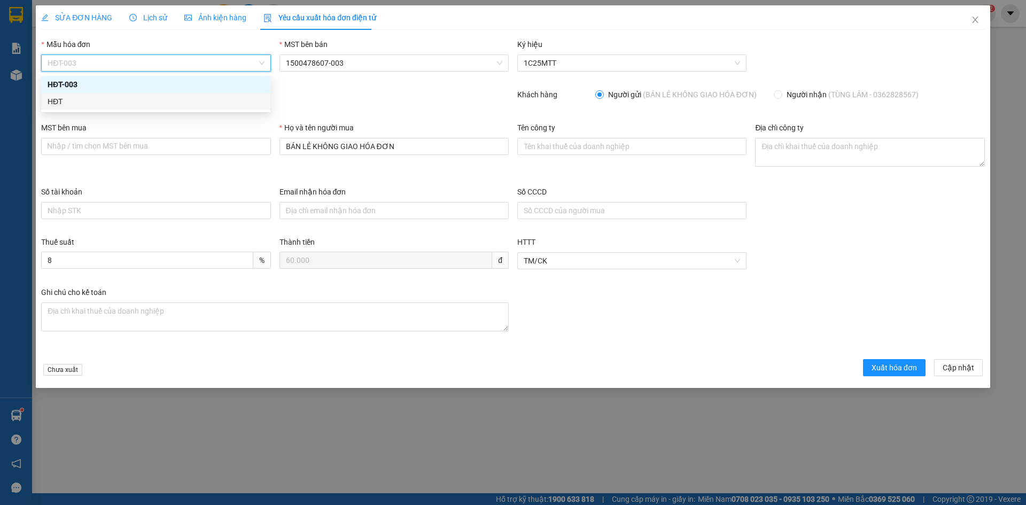
click at [59, 100] on div "HĐT" at bounding box center [156, 102] width 216 height 12
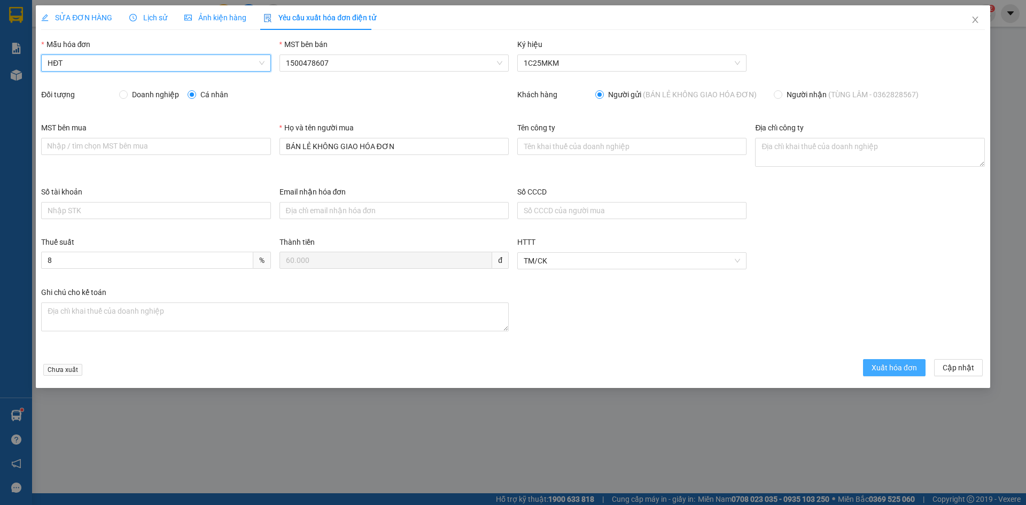
click at [901, 366] on span "Xuất hóa đơn" at bounding box center [894, 368] width 45 height 12
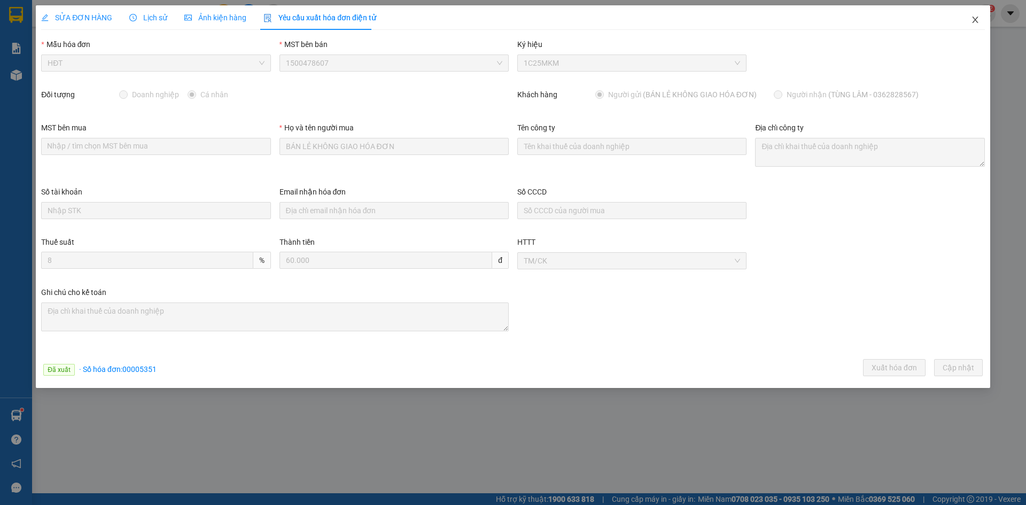
click at [979, 24] on icon "close" at bounding box center [975, 19] width 9 height 9
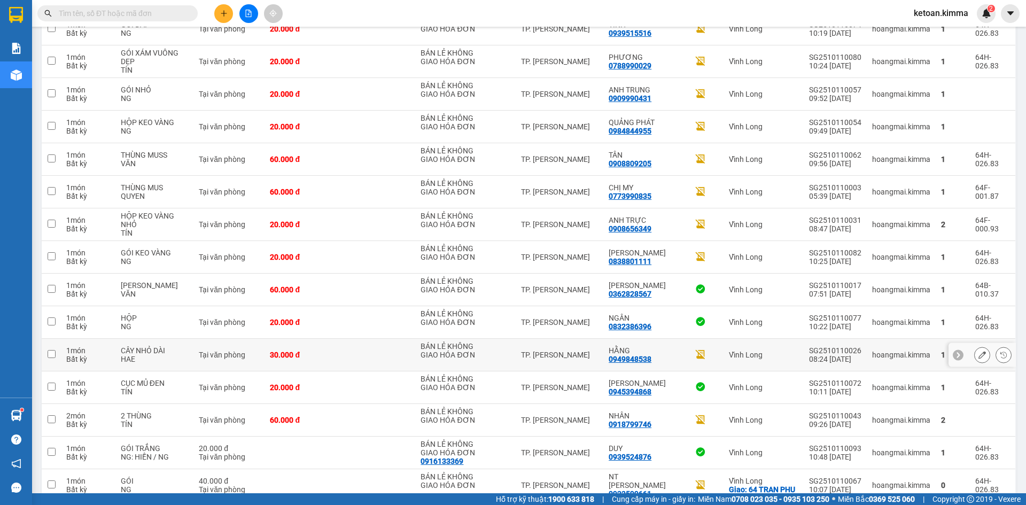
scroll to position [588, 0]
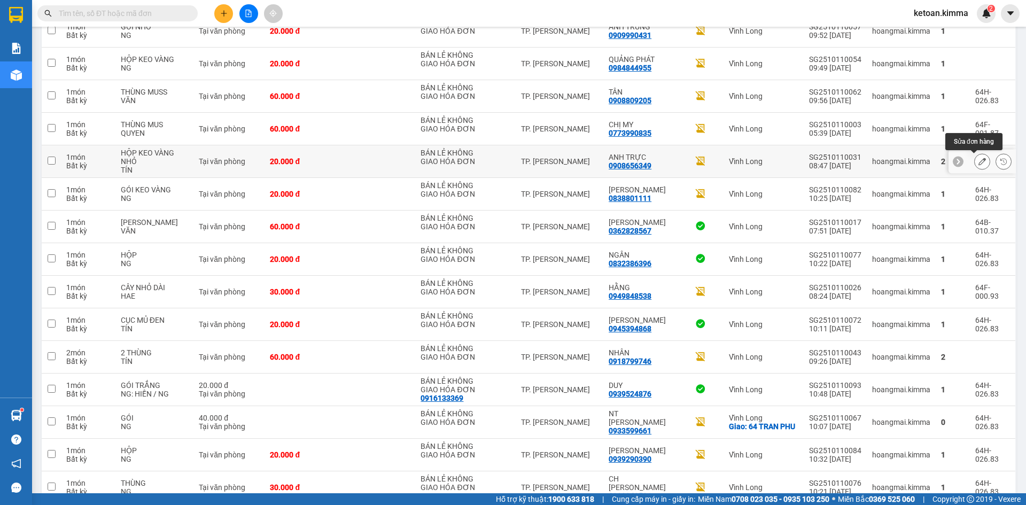
click at [979, 160] on icon at bounding box center [982, 161] width 7 height 7
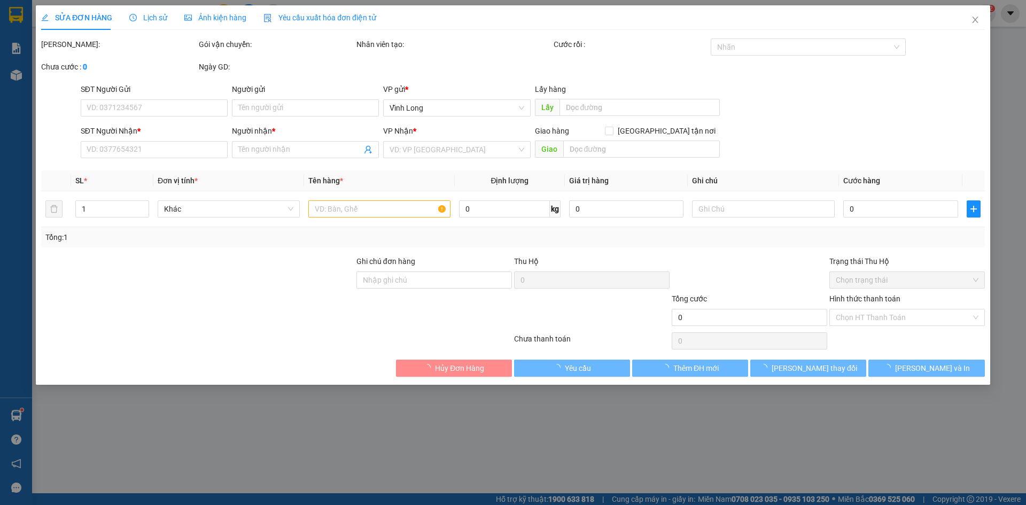
type input "BÁN LẺ KHÔNG GIAO HÓA ĐƠN"
type input "0908656349"
type input "ANH TRỰC"
type input "SA G"
type input "20.000"
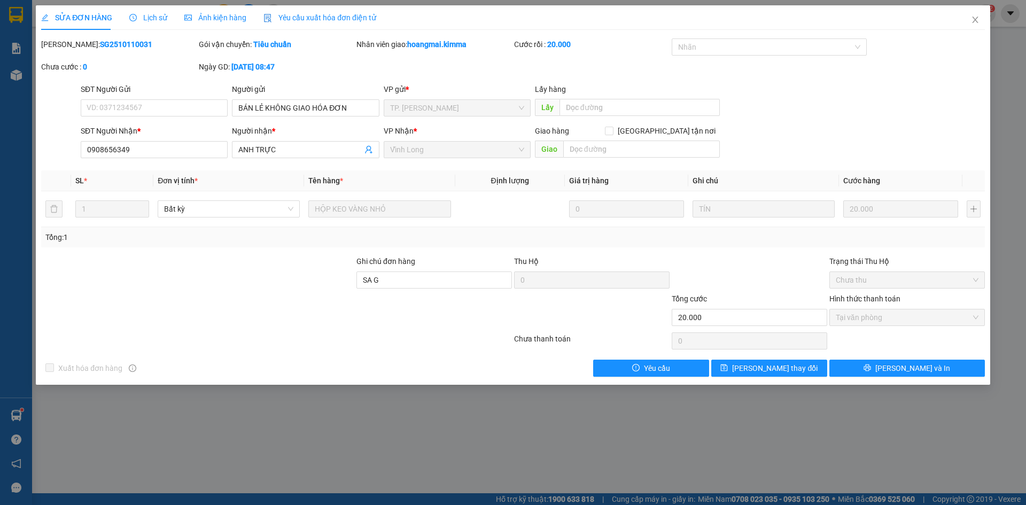
click at [319, 14] on span "Yêu cầu xuất hóa đơn điện tử" at bounding box center [319, 17] width 113 height 9
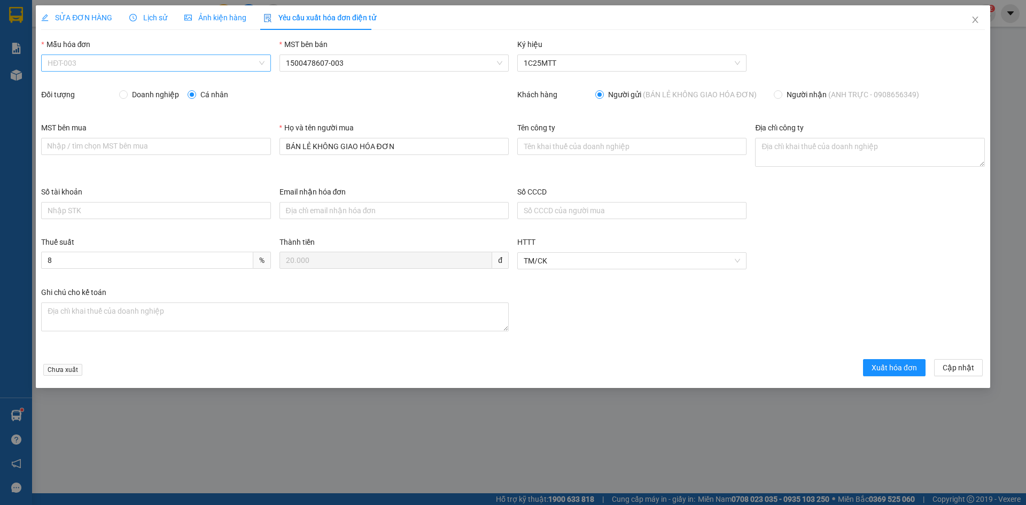
click at [69, 65] on span "HĐT-003" at bounding box center [156, 63] width 216 height 16
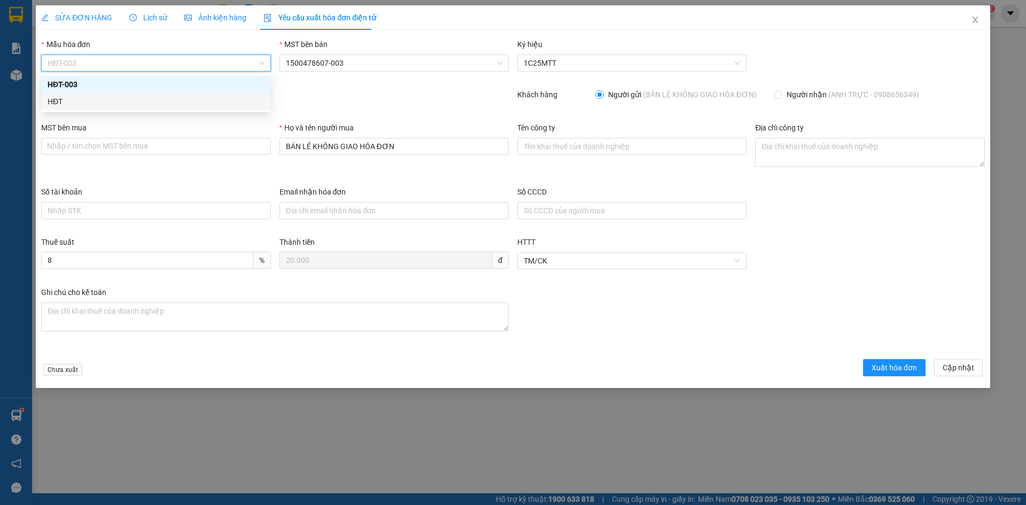
click at [56, 102] on div "HĐT" at bounding box center [156, 102] width 216 height 12
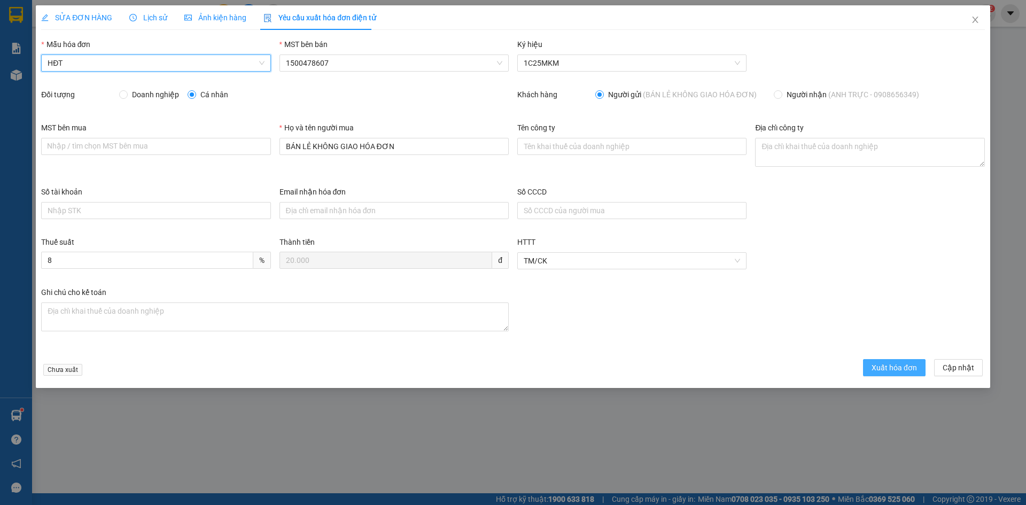
click at [892, 369] on span "Xuất hóa đơn" at bounding box center [894, 368] width 45 height 12
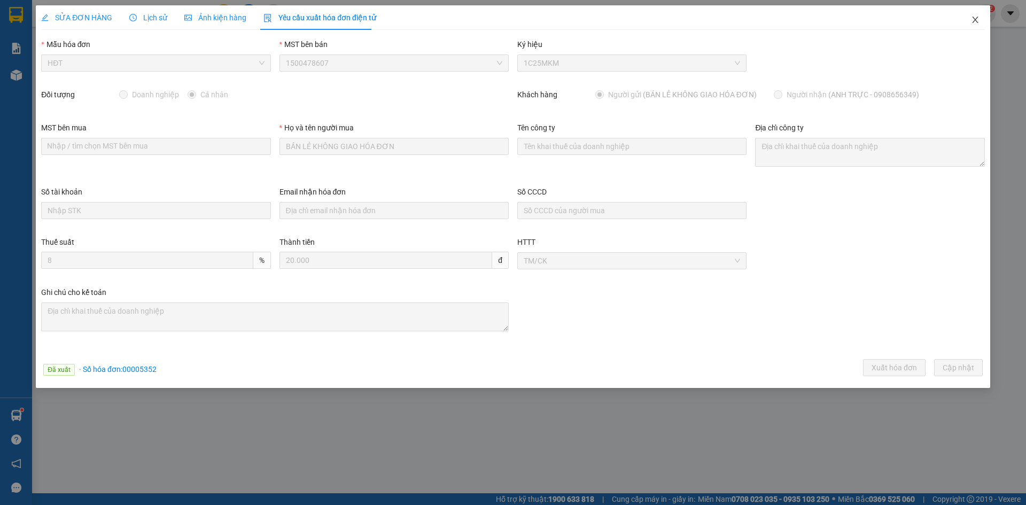
click at [974, 19] on icon "close" at bounding box center [975, 20] width 6 height 6
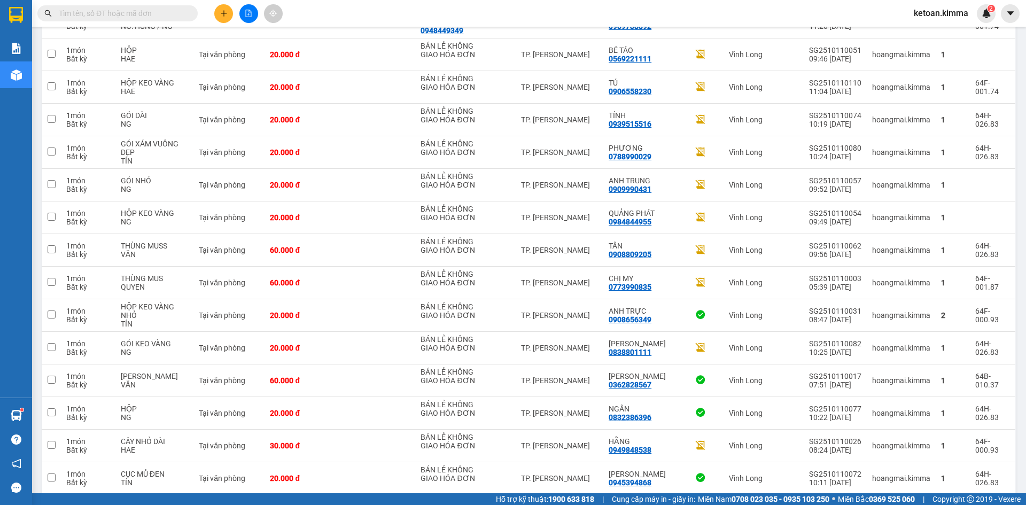
scroll to position [429, 0]
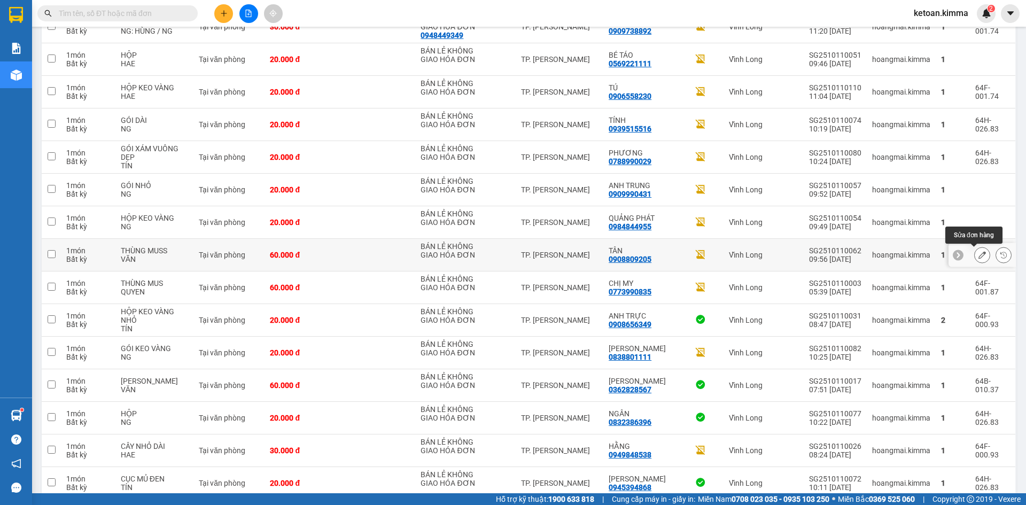
click at [979, 255] on icon at bounding box center [982, 254] width 7 height 7
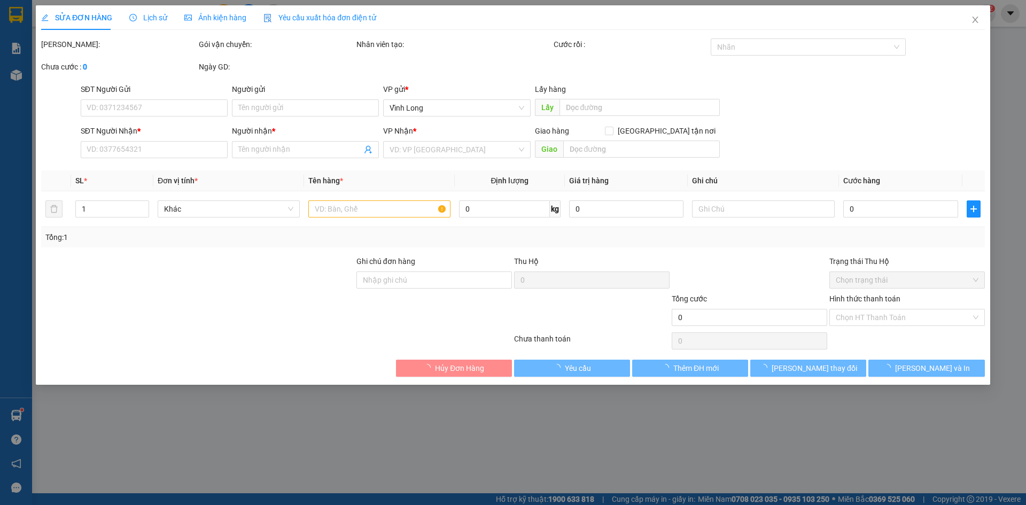
type input "BÁN LẺ KHÔNG GIAO HÓA ĐƠN"
type input "0908809205"
type input "TÂN"
type input "HUY G"
type input "60.000"
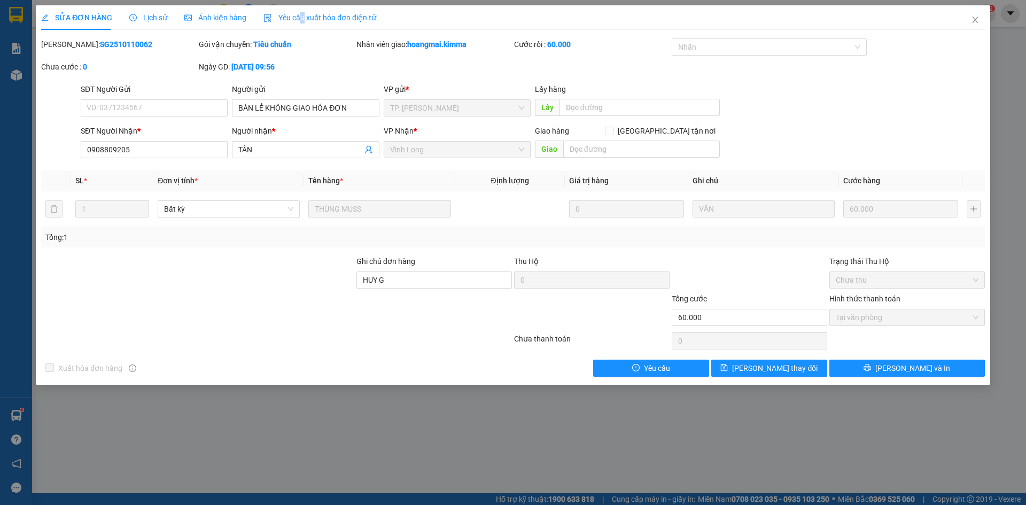
drag, startPoint x: 298, startPoint y: 17, endPoint x: 282, endPoint y: 23, distance: 16.8
click at [298, 17] on span "Yêu cầu xuất hóa đơn điện tử" at bounding box center [319, 17] width 113 height 9
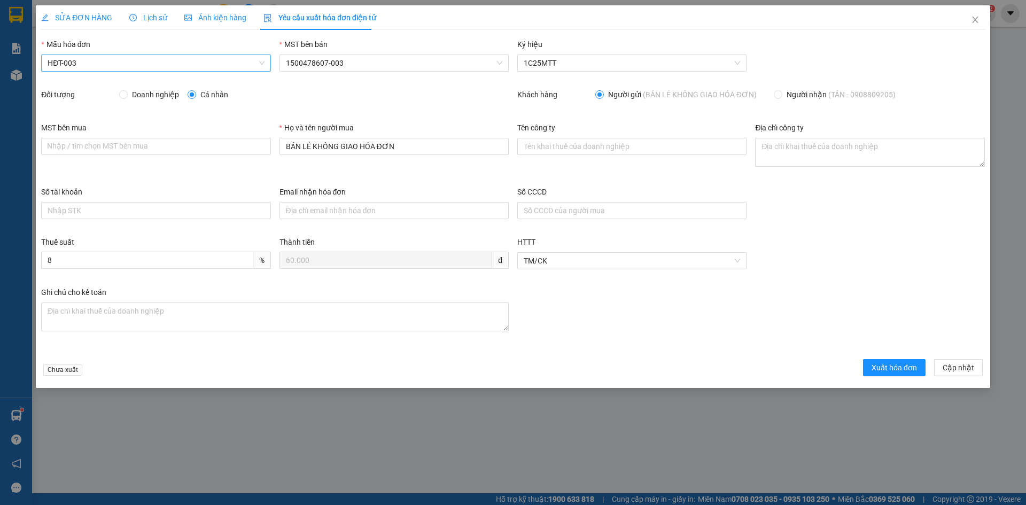
click at [68, 65] on span "HĐT-003" at bounding box center [156, 63] width 216 height 16
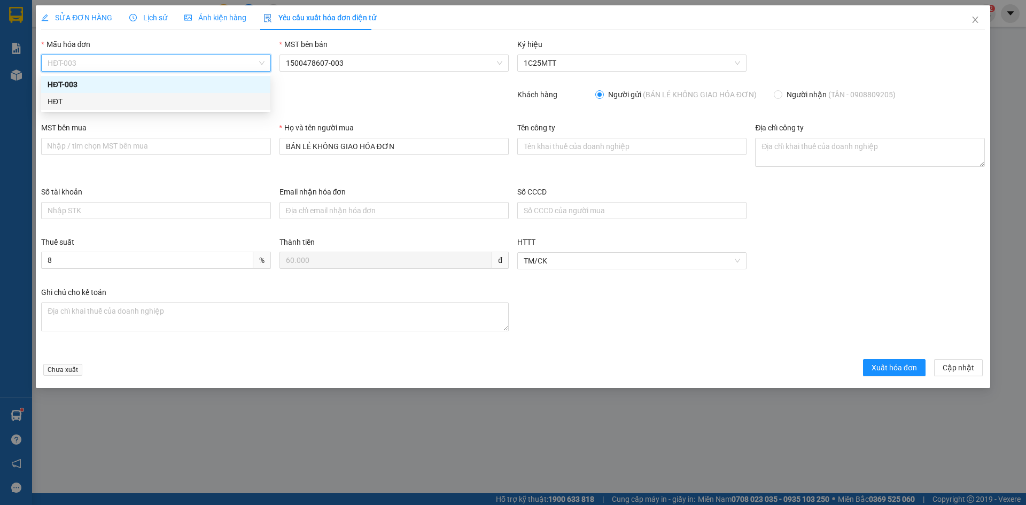
click at [57, 103] on div "HĐT" at bounding box center [156, 102] width 216 height 12
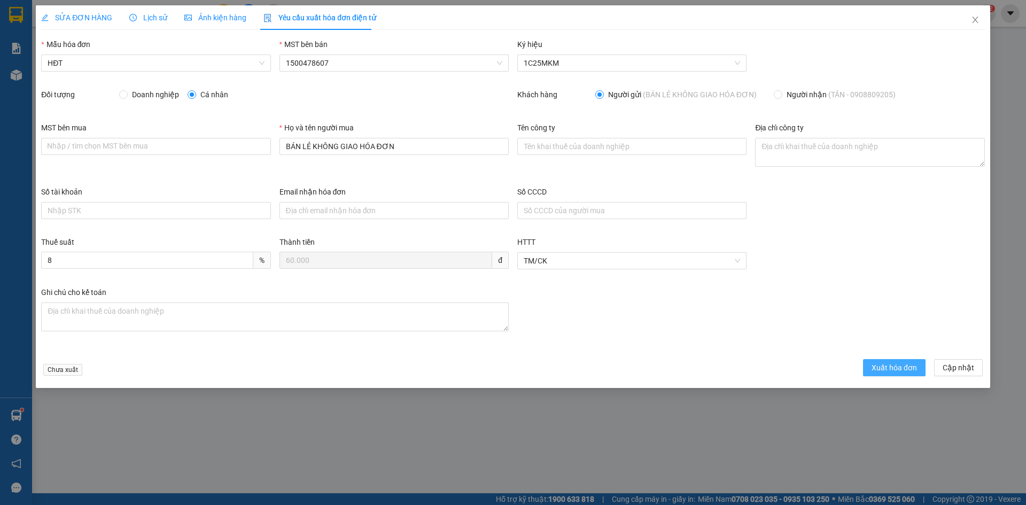
click at [884, 373] on span "Xuất hóa đơn" at bounding box center [894, 368] width 45 height 12
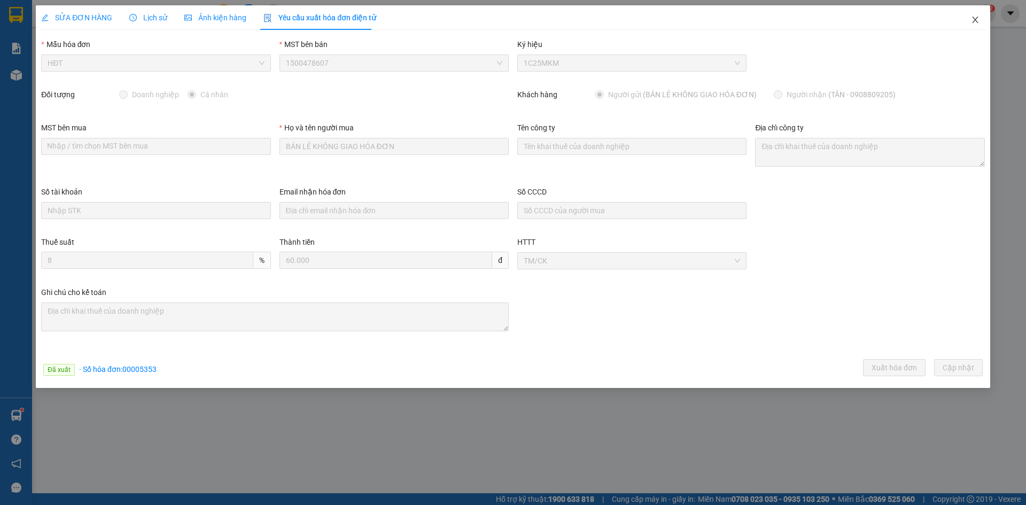
click at [976, 19] on icon "close" at bounding box center [975, 19] width 9 height 9
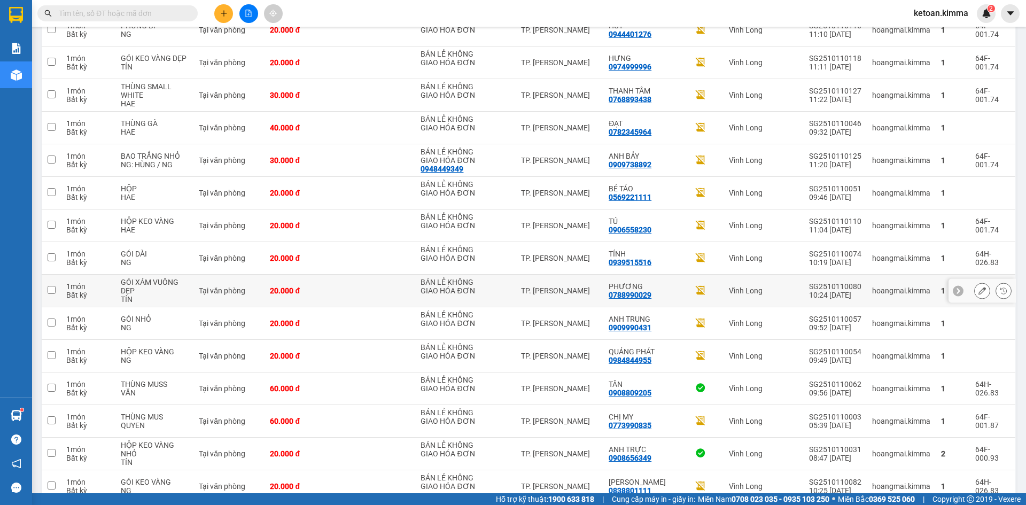
scroll to position [262, 0]
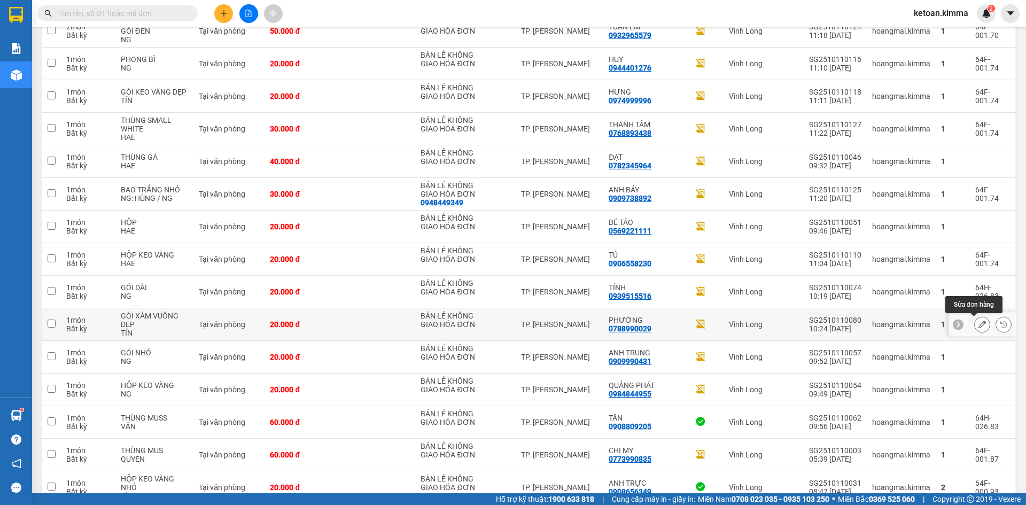
click at [979, 321] on icon at bounding box center [982, 324] width 7 height 7
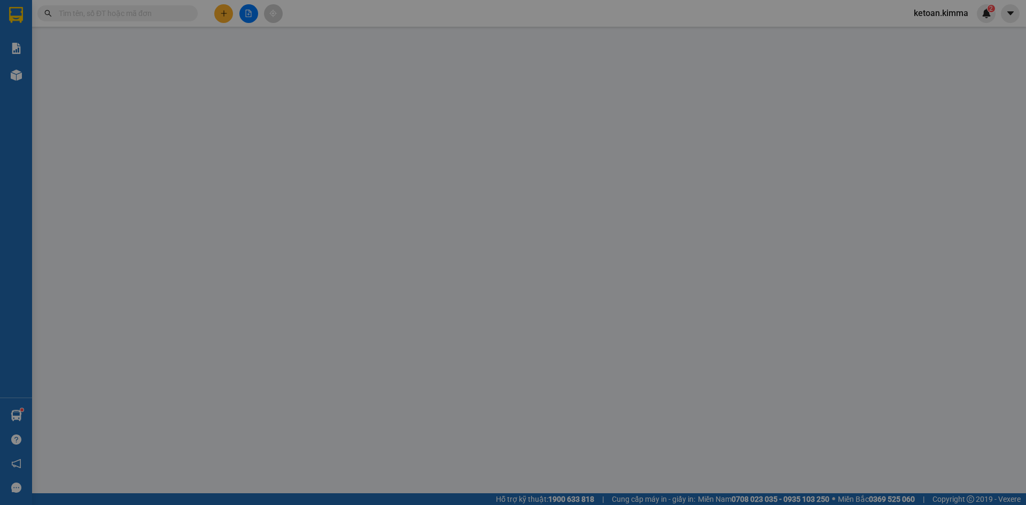
type input "BÁN LẺ KHÔNG GIAO HÓA ĐƠN"
type input "0788990029"
type input "PHƯƠNG"
type input "20.000"
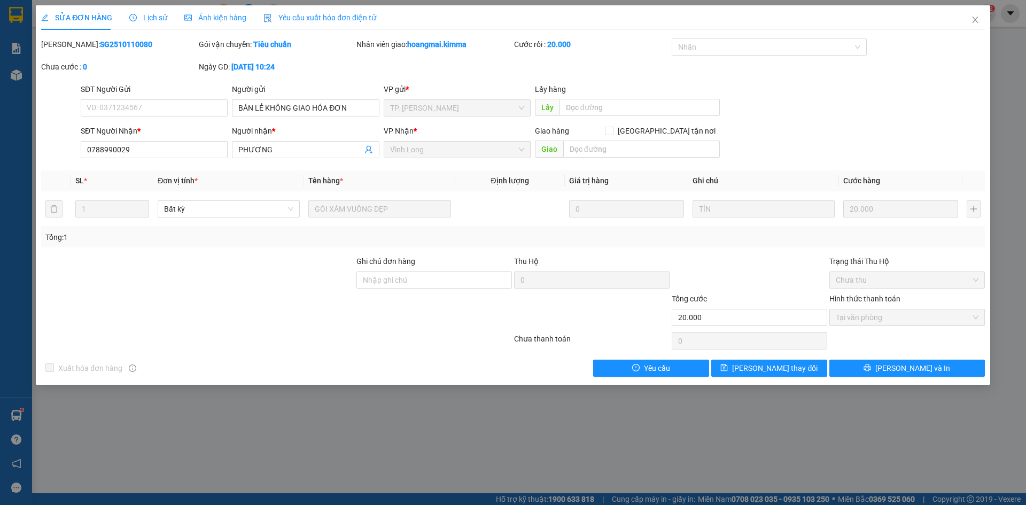
click at [334, 24] on div "Yêu cầu xuất hóa đơn điện tử" at bounding box center [319, 17] width 113 height 25
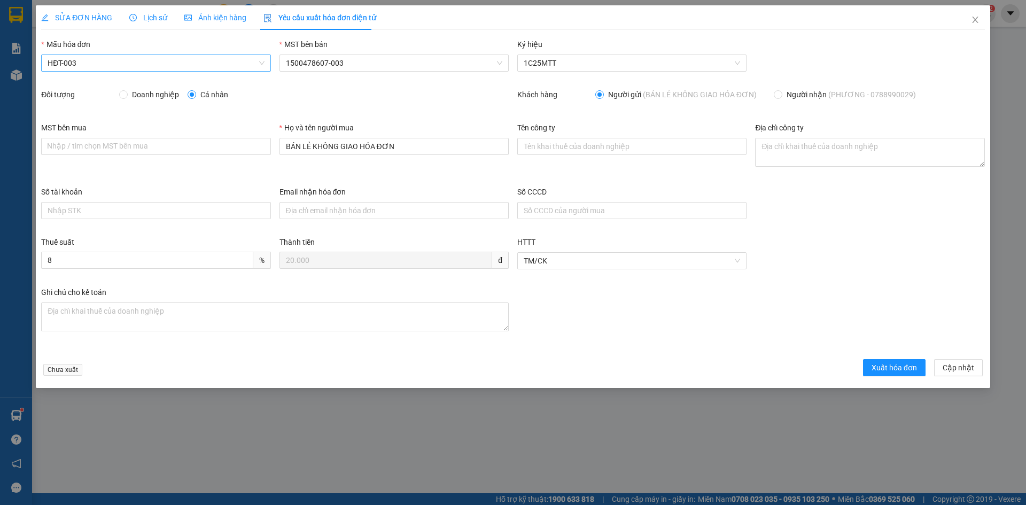
click at [68, 66] on span "HĐT-003" at bounding box center [156, 63] width 216 height 16
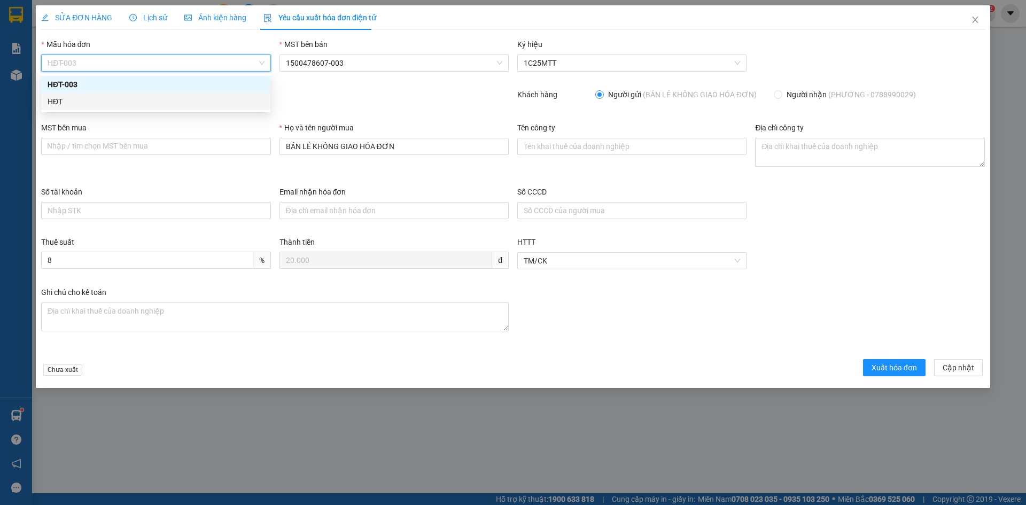
click at [59, 107] on div "HĐT" at bounding box center [156, 102] width 216 height 12
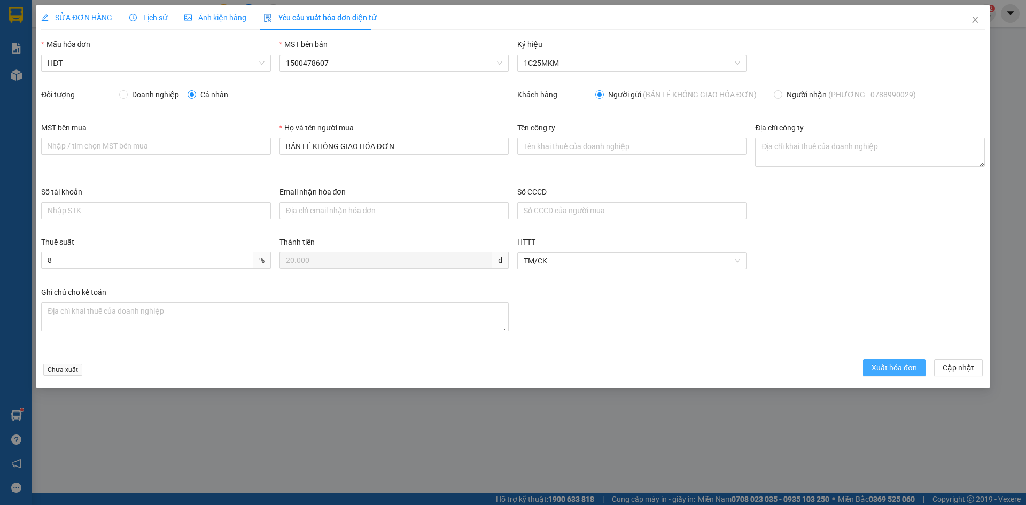
click at [898, 362] on span "Xuất hóa đơn" at bounding box center [894, 368] width 45 height 12
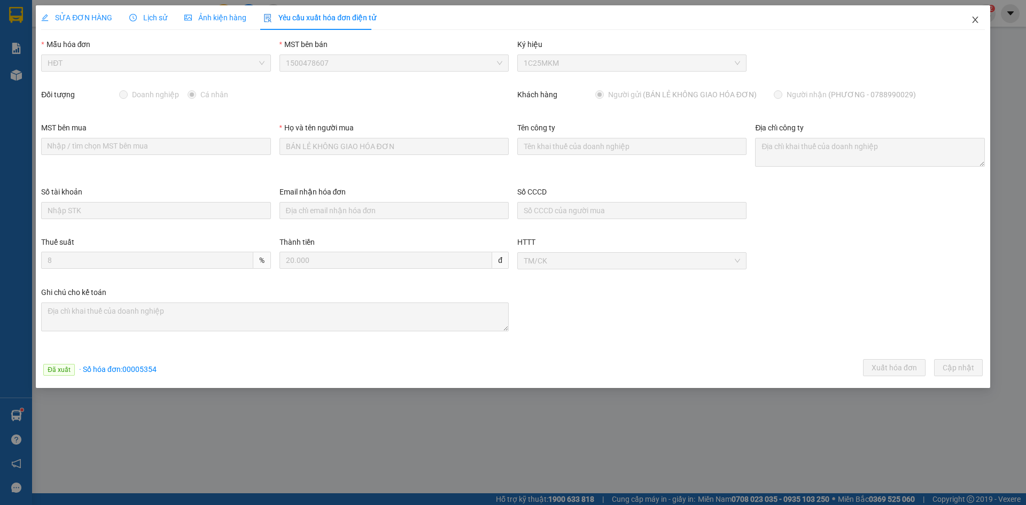
click at [977, 17] on icon "close" at bounding box center [975, 19] width 9 height 9
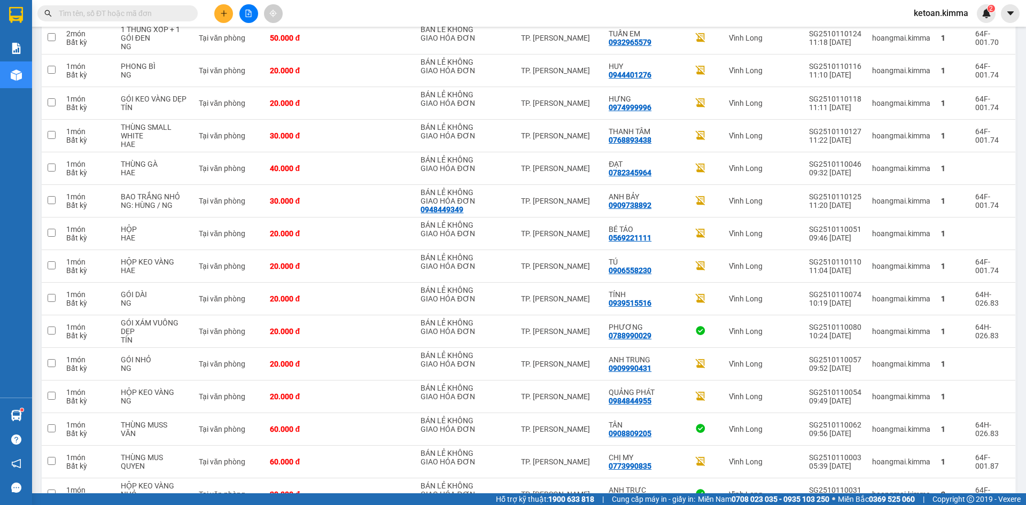
scroll to position [236, 0]
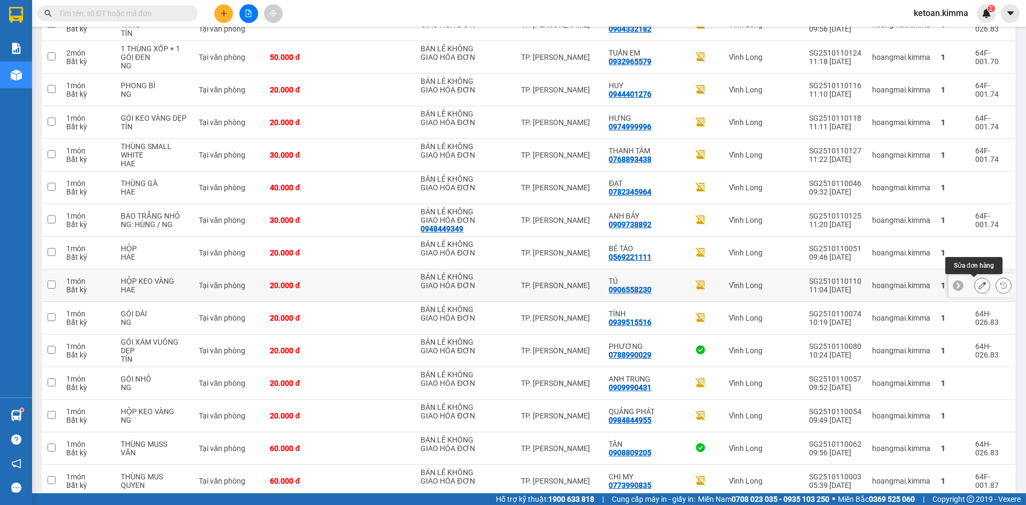
click at [979, 283] on icon at bounding box center [982, 285] width 7 height 7
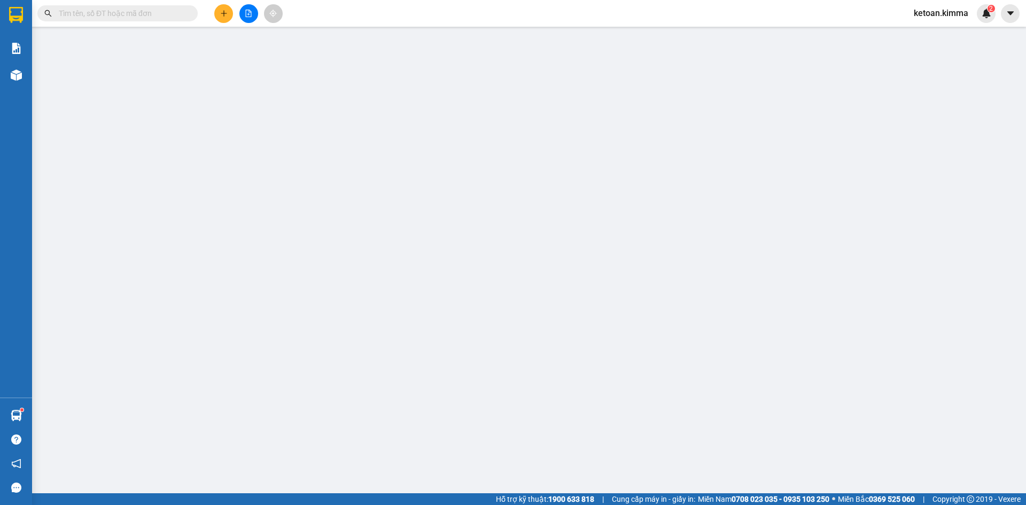
type input "BÁN LẺ KHÔNG GIAO HÓA ĐƠN"
type input "0906558230"
type input "TÚ"
type input "SA G"
type input "20.000"
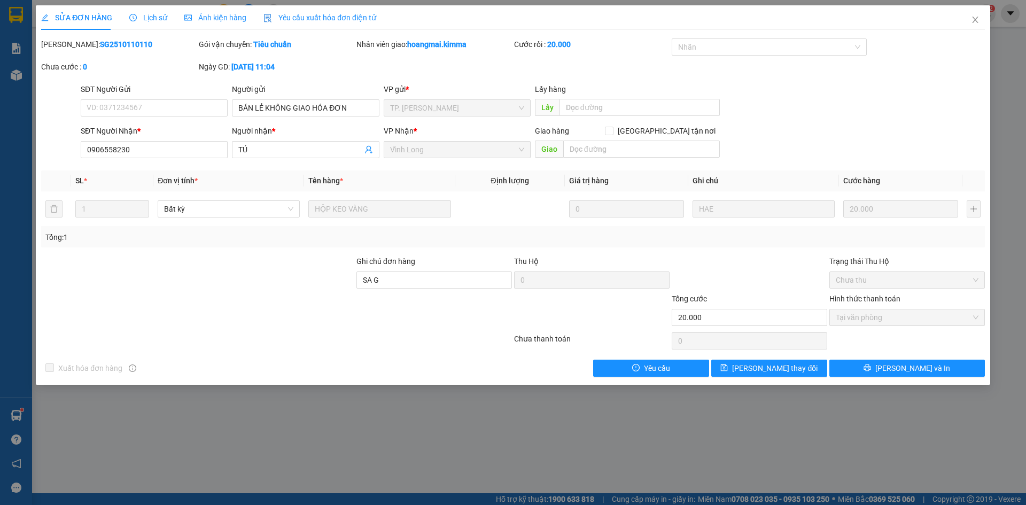
click at [321, 11] on div "Yêu cầu xuất hóa đơn điện tử" at bounding box center [319, 17] width 113 height 25
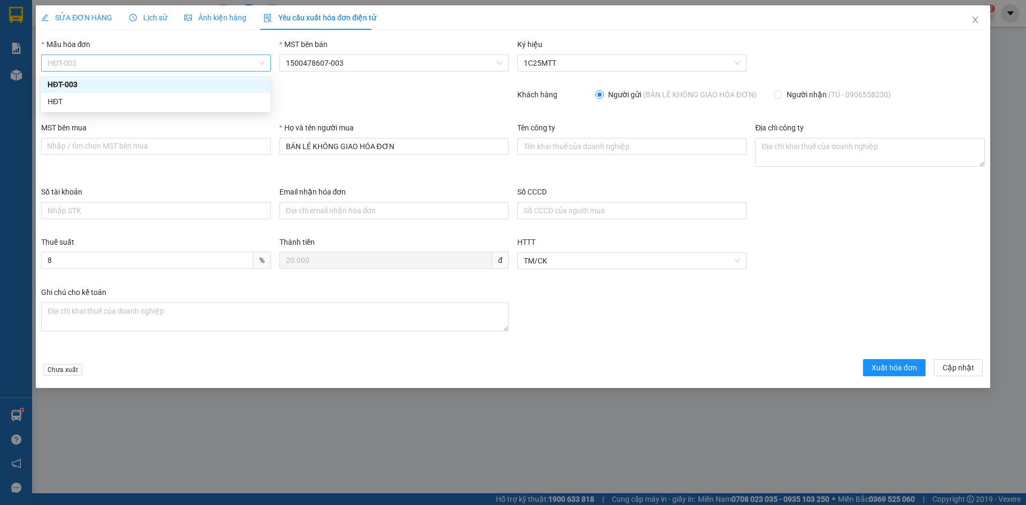
click at [75, 60] on span "HĐT-003" at bounding box center [156, 63] width 216 height 16
click at [56, 104] on div "HĐT" at bounding box center [156, 102] width 216 height 12
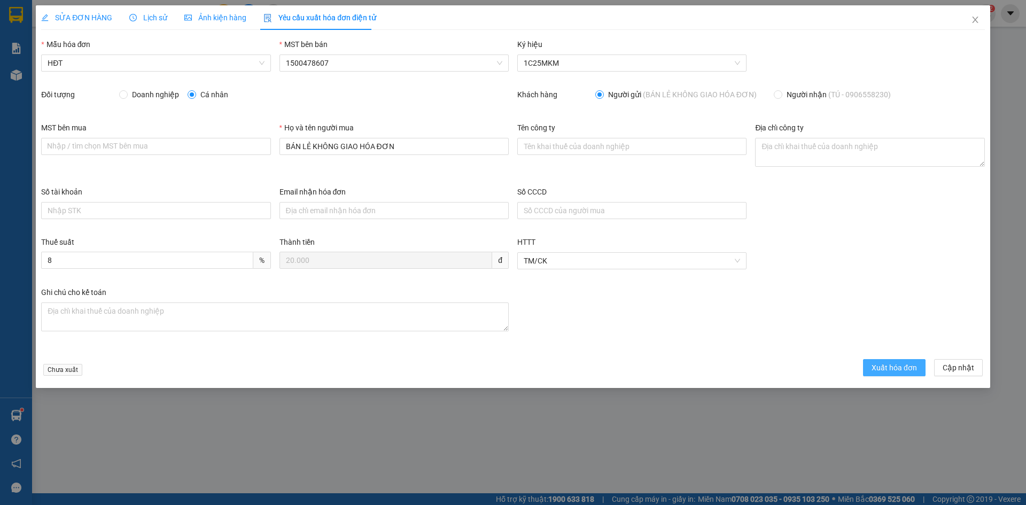
click at [887, 369] on span "Xuất hóa đơn" at bounding box center [894, 368] width 45 height 12
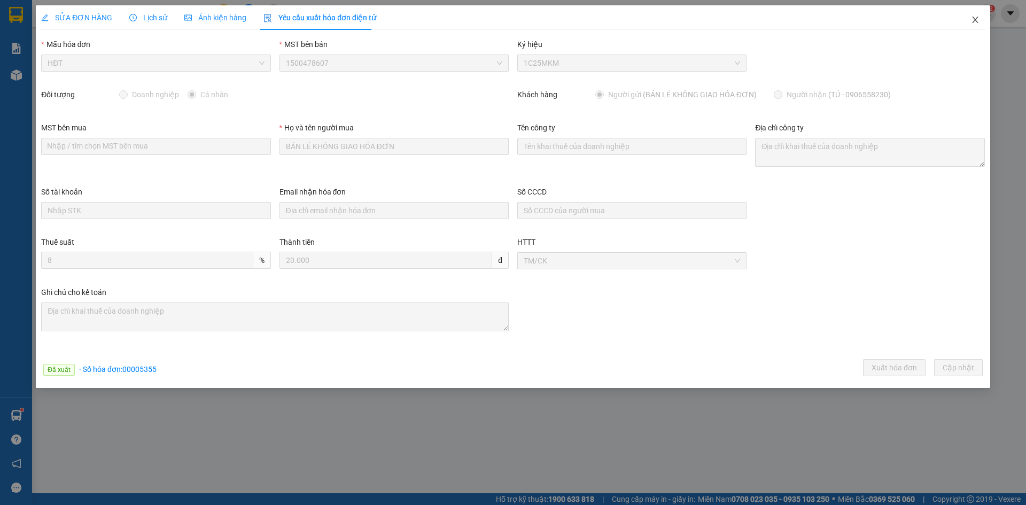
click at [978, 21] on icon "close" at bounding box center [975, 19] width 9 height 9
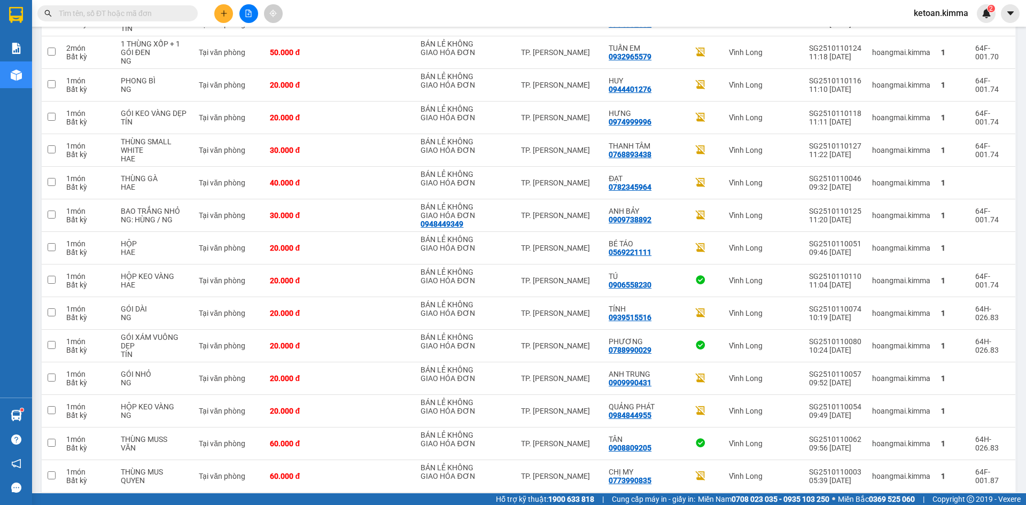
scroll to position [169, 0]
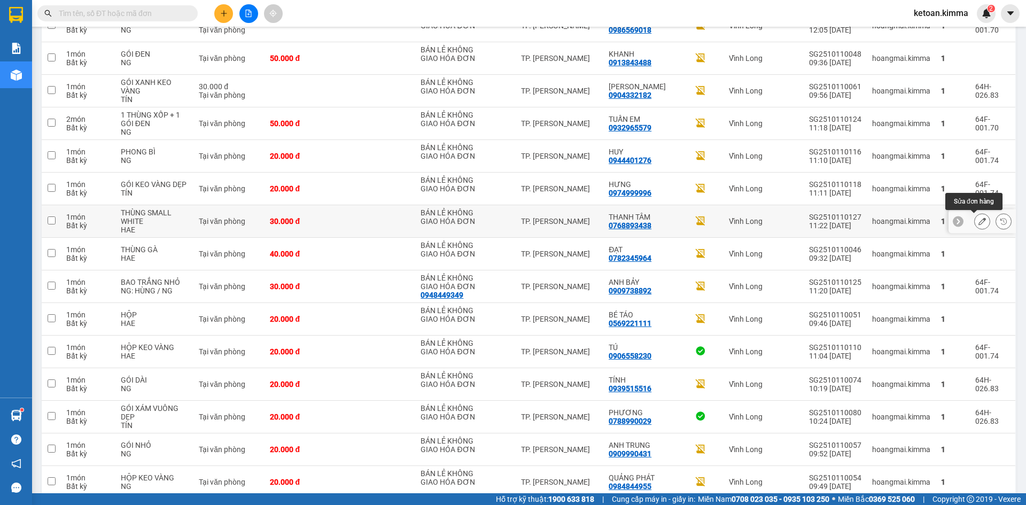
click at [975, 215] on button at bounding box center [982, 221] width 15 height 19
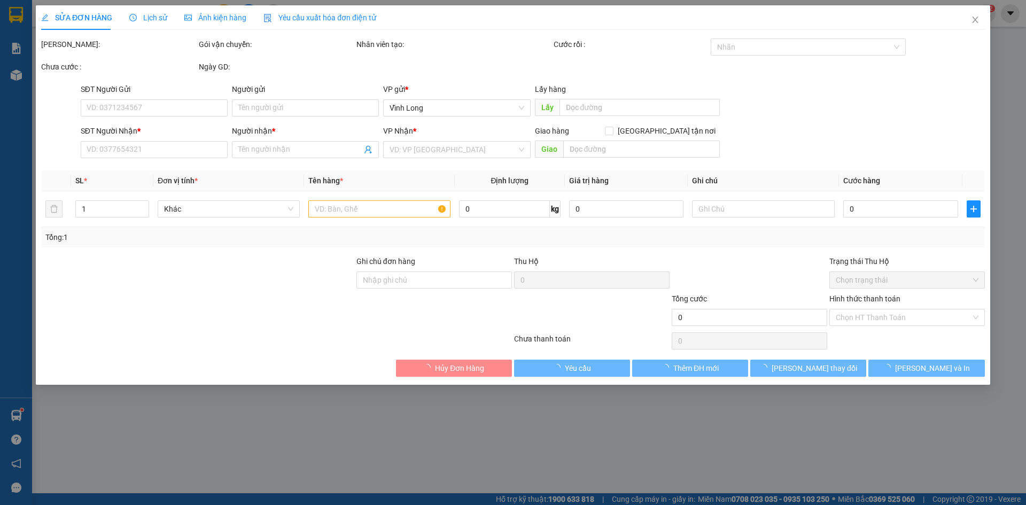
type input "BÁN LẺ KHÔNG GIAO HÓA ĐƠN"
type input "0768893438"
type input "THANH TÂM"
type input "SA G"
type input "30.000"
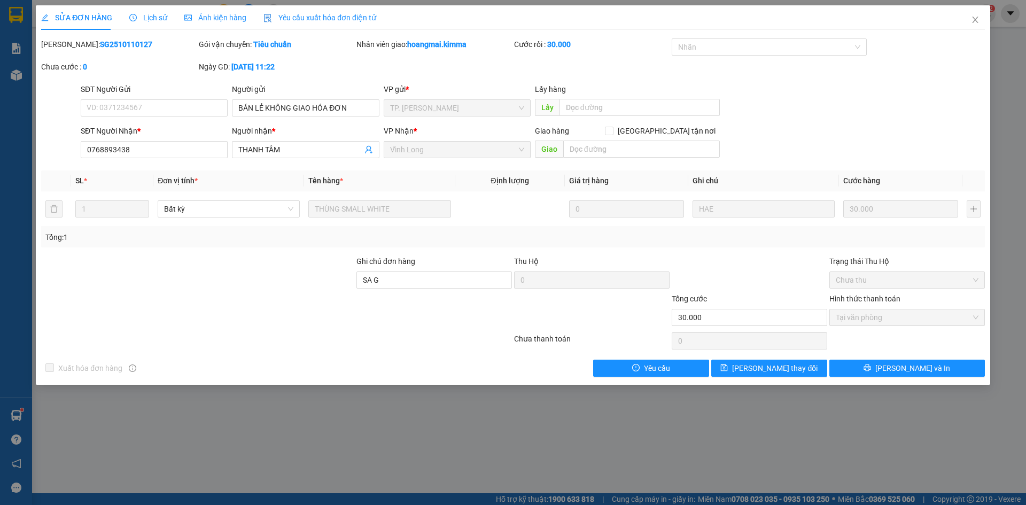
click at [330, 19] on span "Yêu cầu xuất hóa đơn điện tử" at bounding box center [319, 17] width 113 height 9
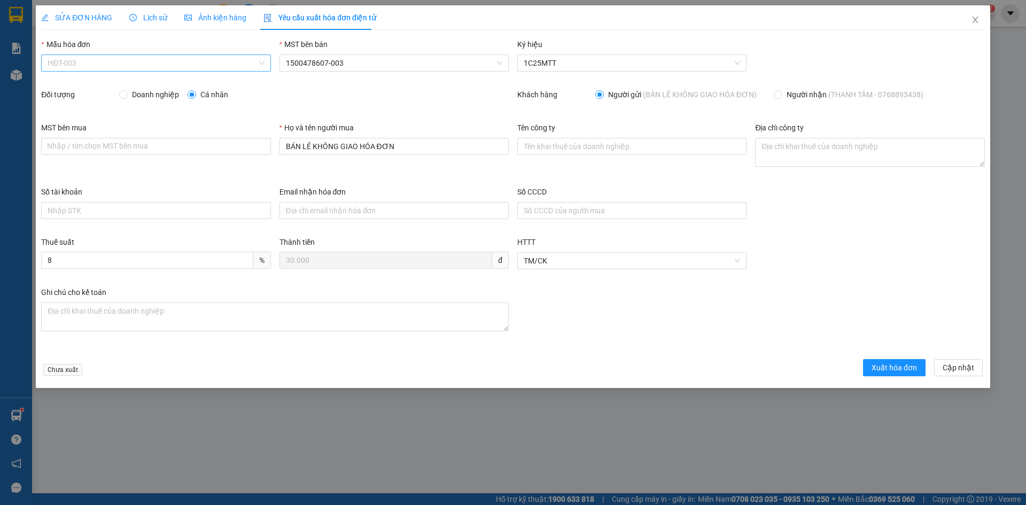
click at [60, 64] on span "HĐT-003" at bounding box center [156, 63] width 216 height 16
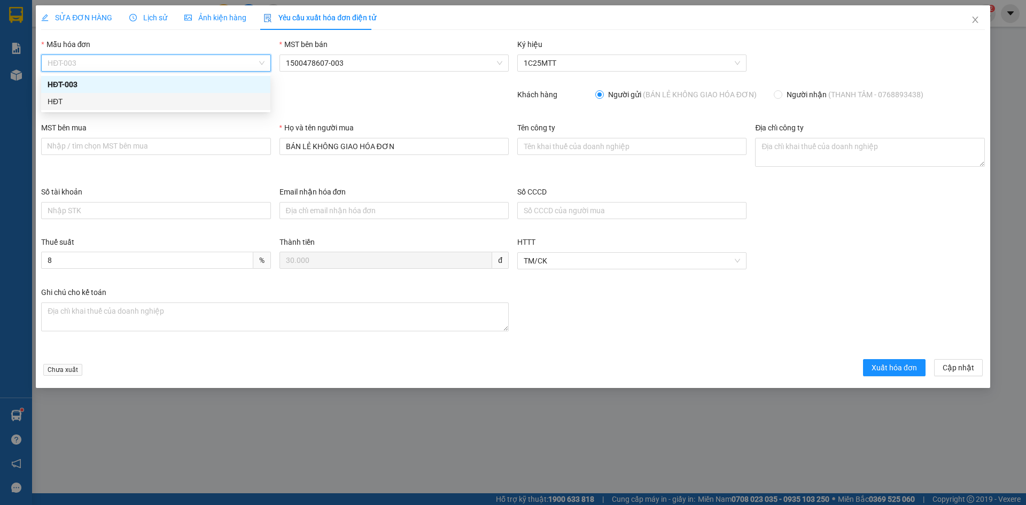
click at [51, 103] on div "HĐT" at bounding box center [156, 102] width 216 height 12
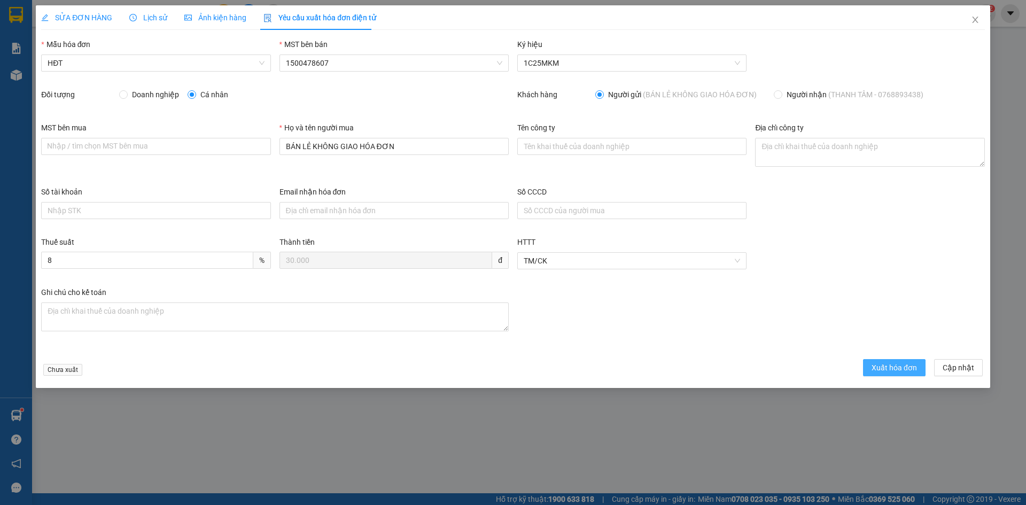
click at [897, 363] on span "Xuất hóa đơn" at bounding box center [894, 368] width 45 height 12
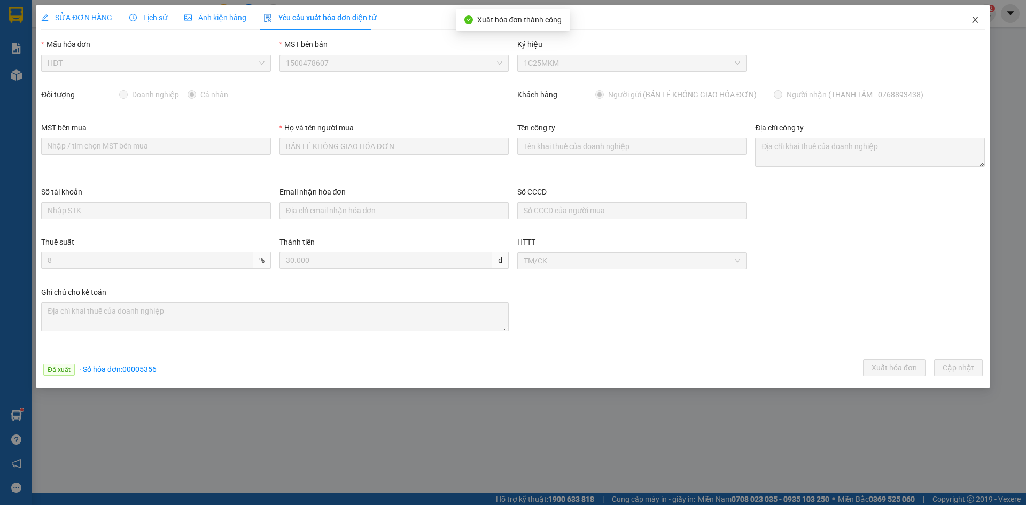
click at [976, 15] on span "Close" at bounding box center [975, 20] width 30 height 30
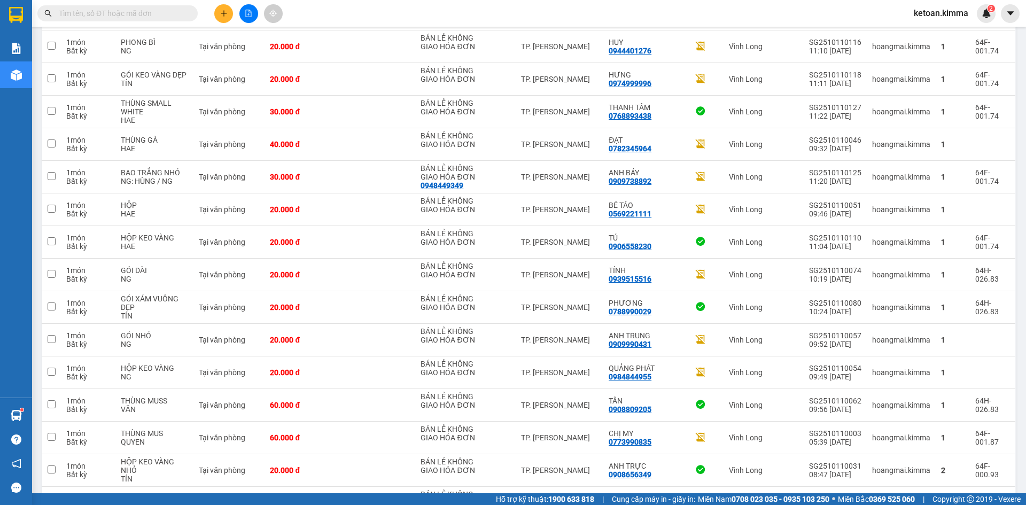
scroll to position [281, 0]
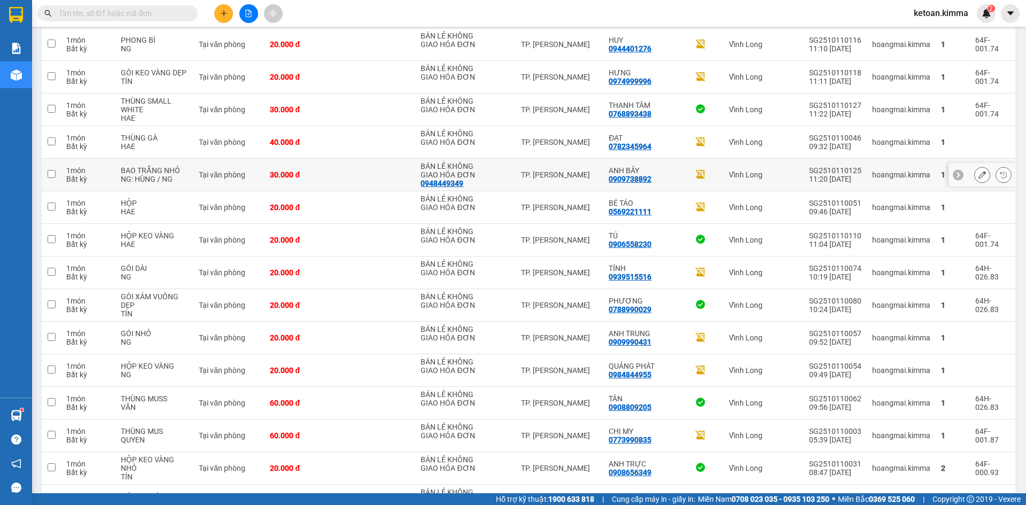
click at [979, 173] on icon at bounding box center [982, 174] width 7 height 7
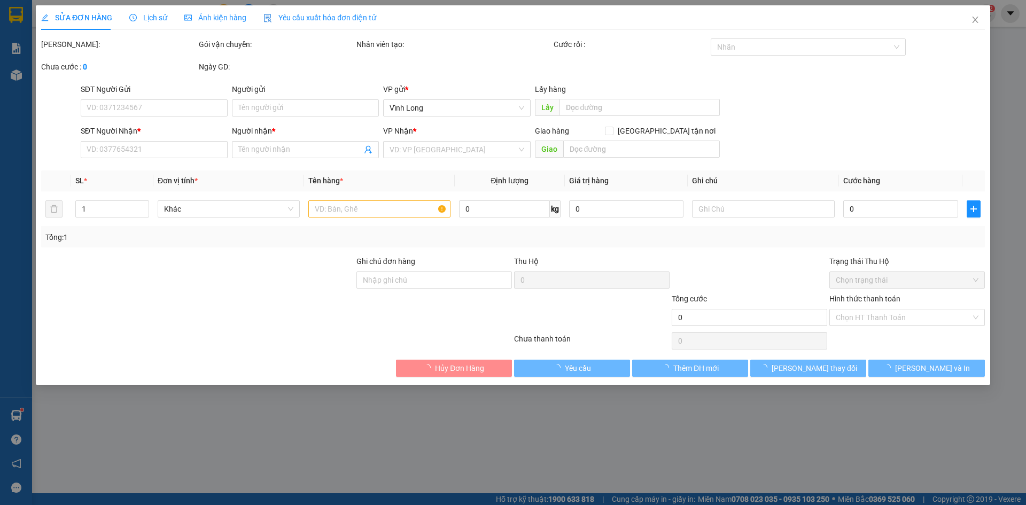
type input "0948449349"
type input "BÁN LẺ KHÔNG GIAO HÓA ĐƠN"
type input "0909738892"
type input "ANH BẢY"
type input "30.000"
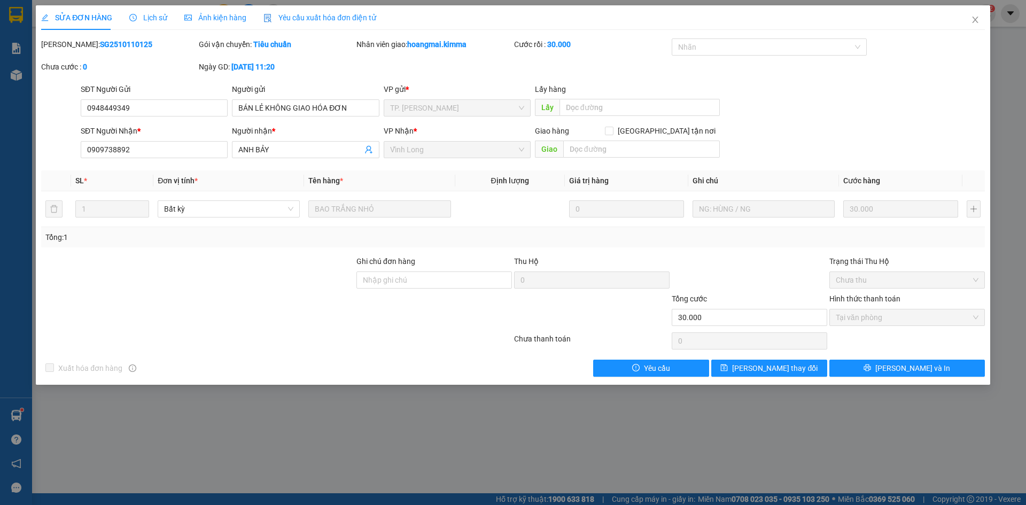
click at [296, 20] on span "Yêu cầu xuất hóa đơn điện tử" at bounding box center [319, 17] width 113 height 9
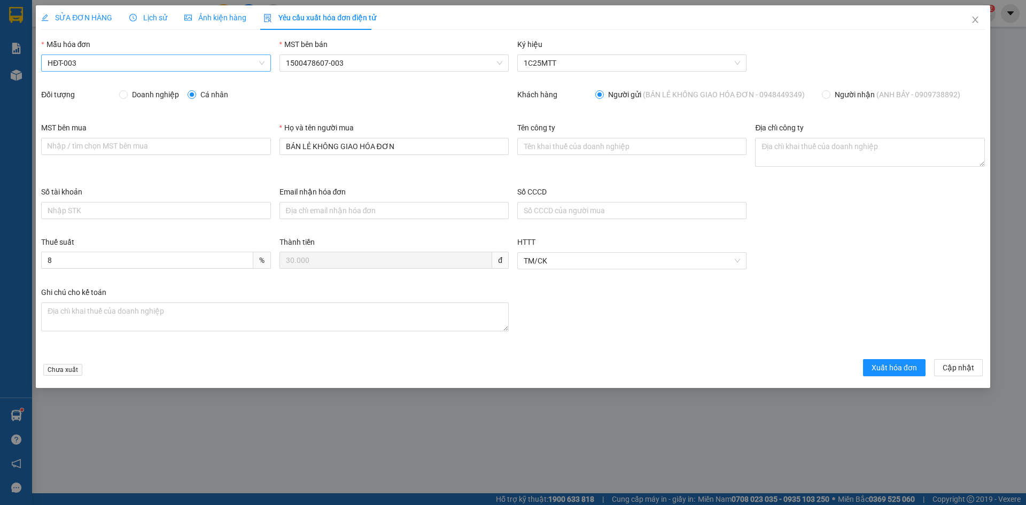
click at [76, 63] on span "HĐT-003" at bounding box center [156, 63] width 216 height 16
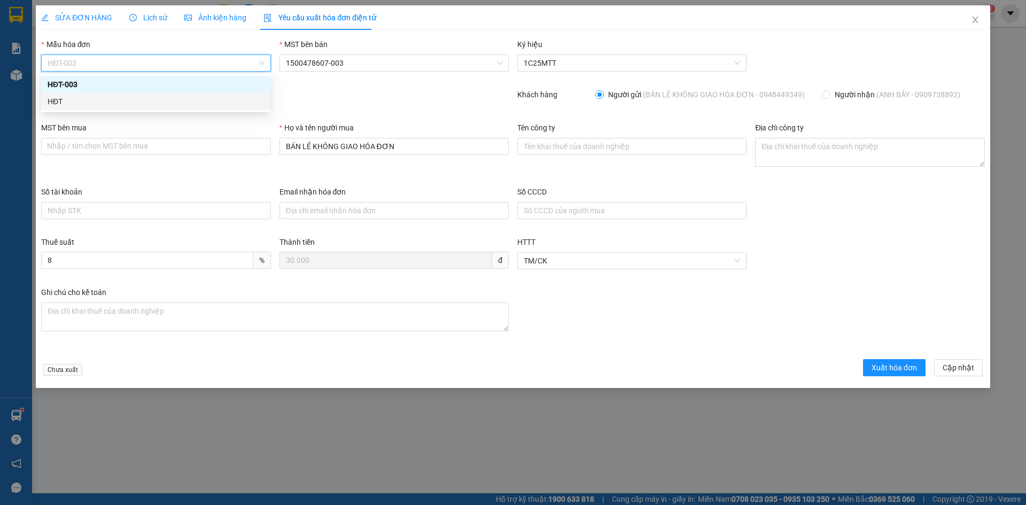
click at [63, 100] on div "HĐT" at bounding box center [156, 102] width 216 height 12
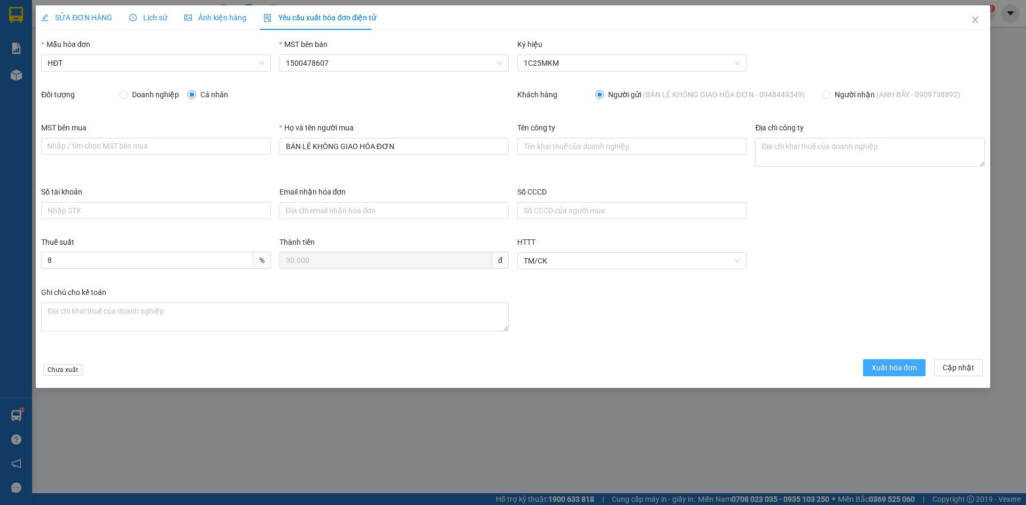
click at [902, 372] on span "Xuất hóa đơn" at bounding box center [894, 368] width 45 height 12
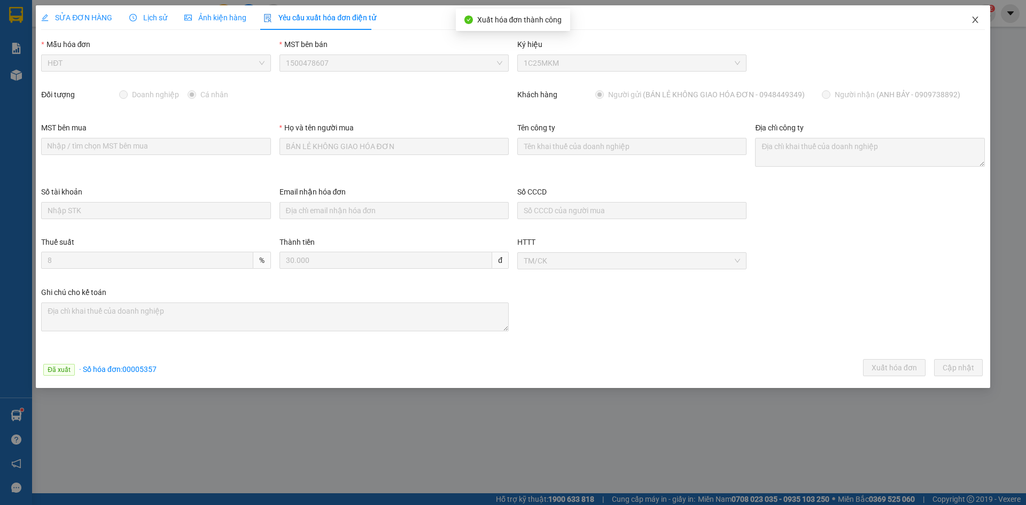
click at [975, 22] on icon "close" at bounding box center [975, 19] width 9 height 9
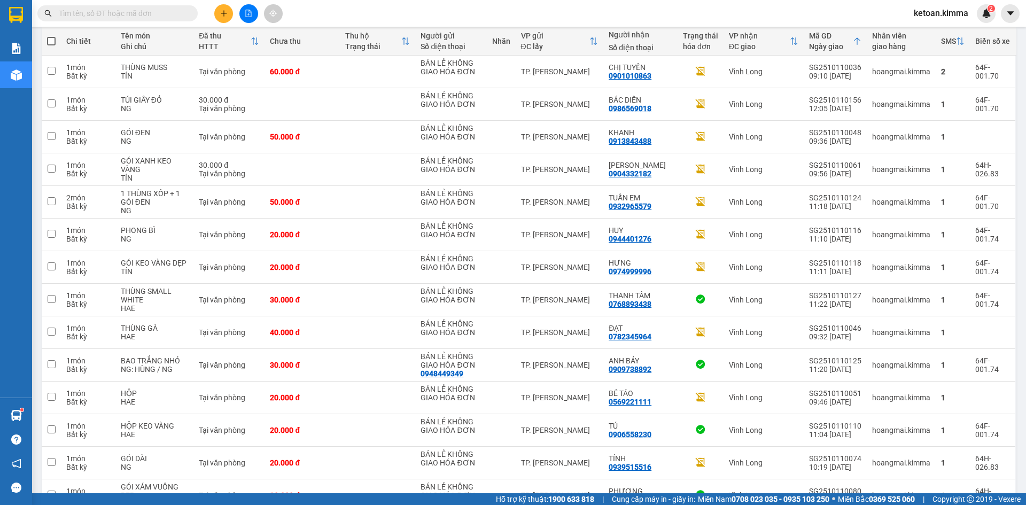
scroll to position [106, 0]
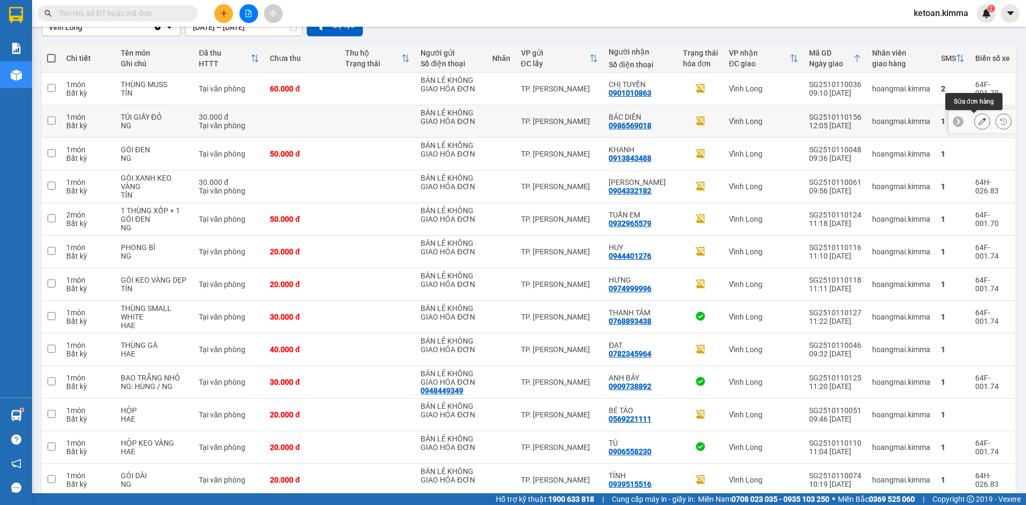
click at [979, 125] on icon at bounding box center [982, 121] width 7 height 7
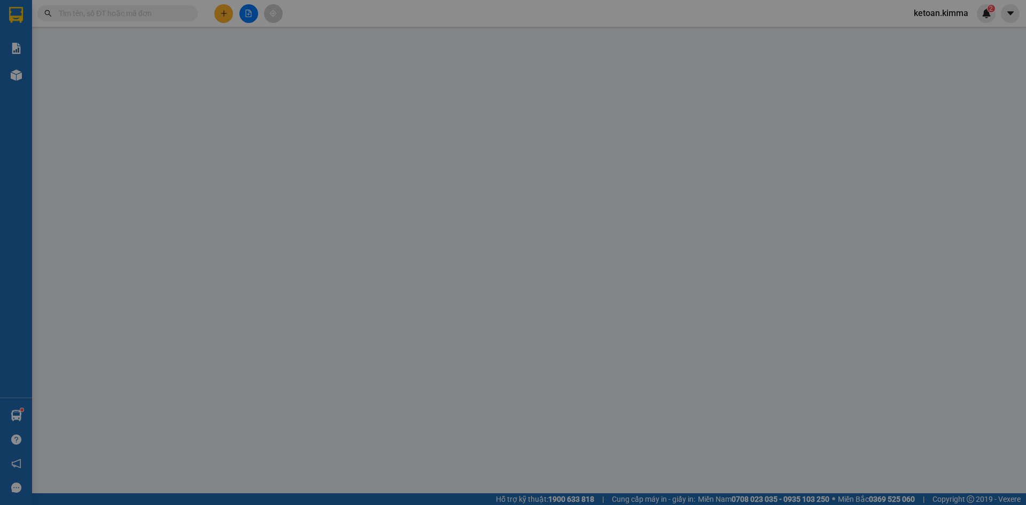
type input "BÁN LẺ KHÔNG GIAO HÓA ĐƠN"
type input "0986569018"
type input "BÁC DIÊN"
type input "SA G"
type input "30.000"
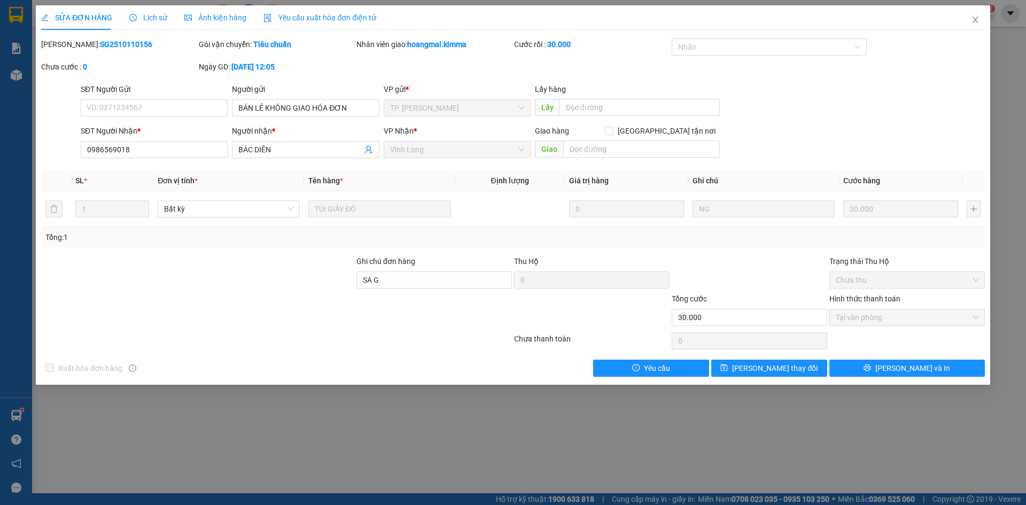
drag, startPoint x: 303, startPoint y: 20, endPoint x: 250, endPoint y: 33, distance: 54.4
click at [303, 19] on span "Yêu cầu xuất hóa đơn điện tử" at bounding box center [319, 17] width 113 height 9
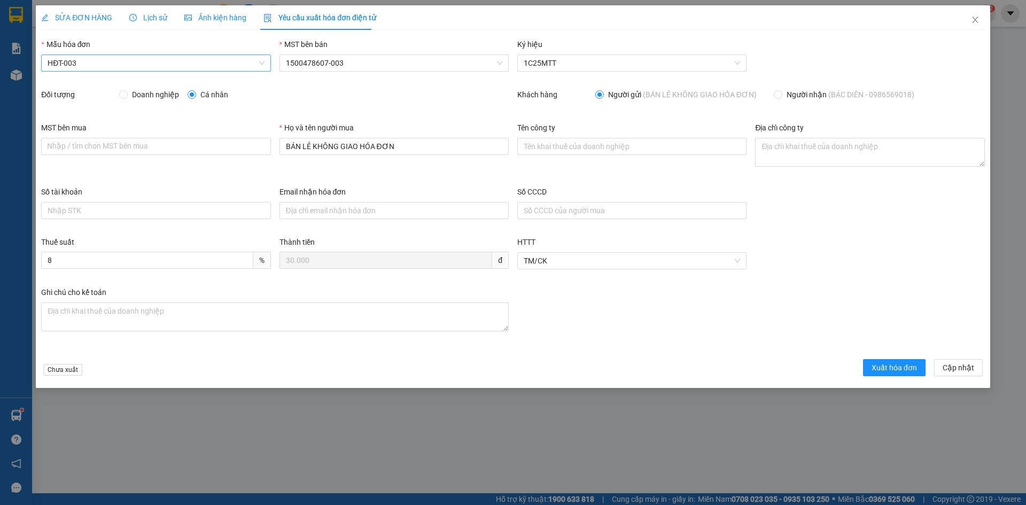
click at [61, 63] on span "HĐT-003" at bounding box center [156, 63] width 216 height 16
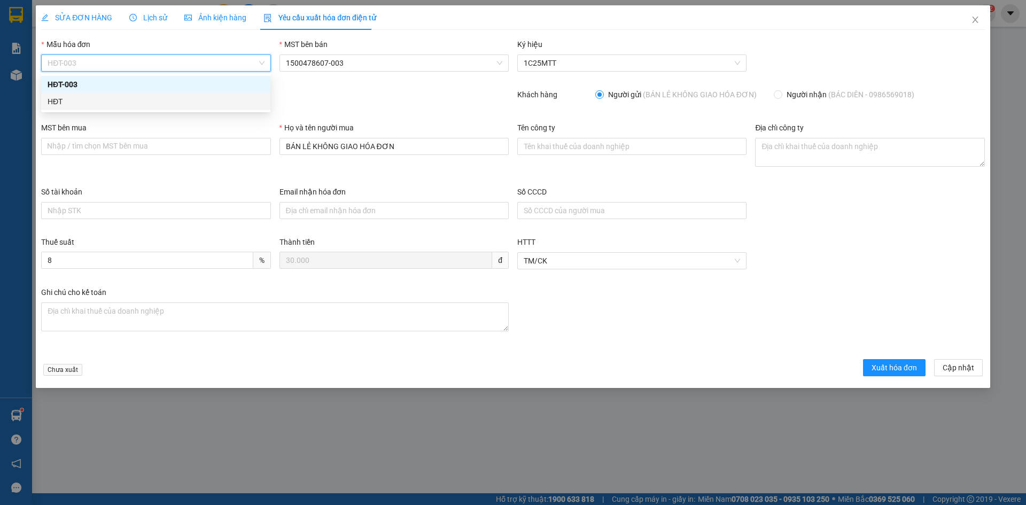
click at [57, 102] on div "HĐT" at bounding box center [156, 102] width 216 height 12
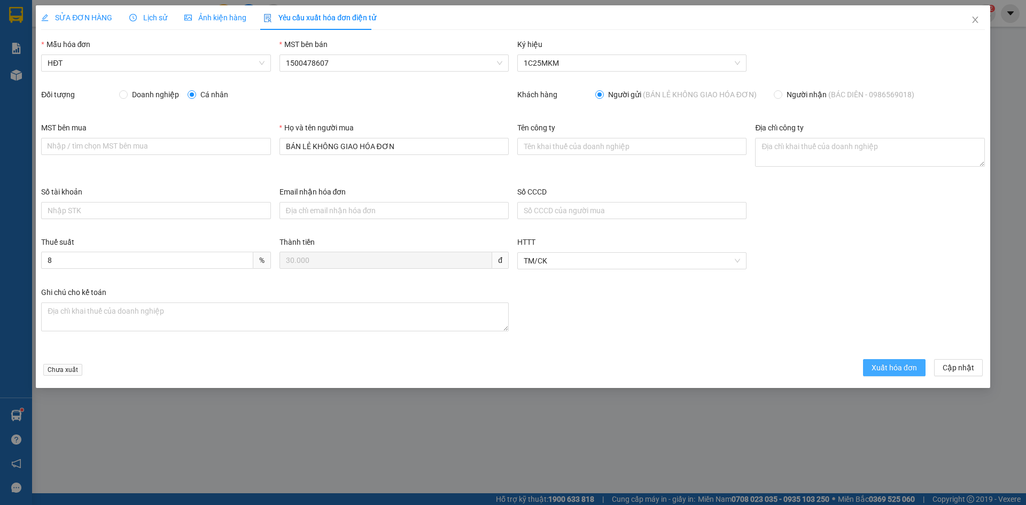
click at [884, 368] on span "Xuất hóa đơn" at bounding box center [894, 368] width 45 height 12
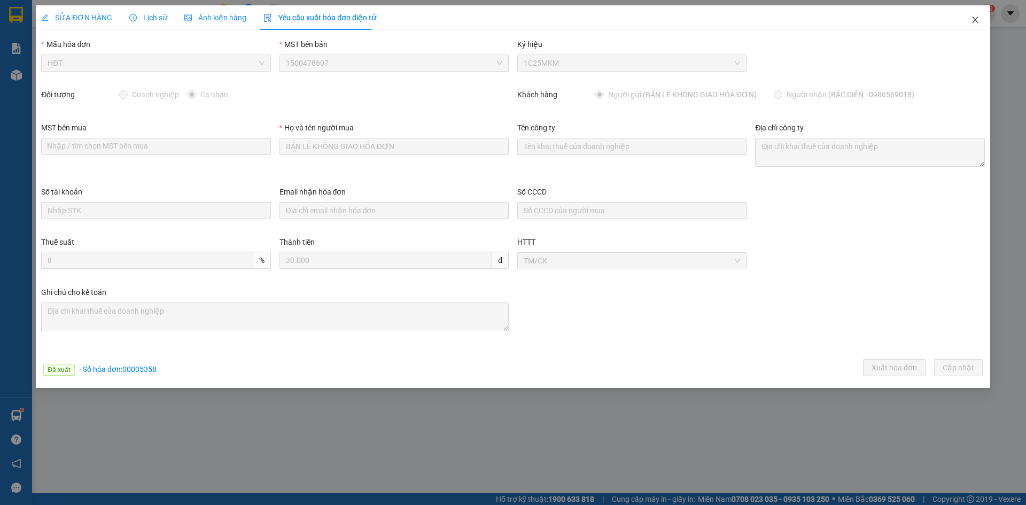
click at [973, 21] on icon "close" at bounding box center [975, 19] width 9 height 9
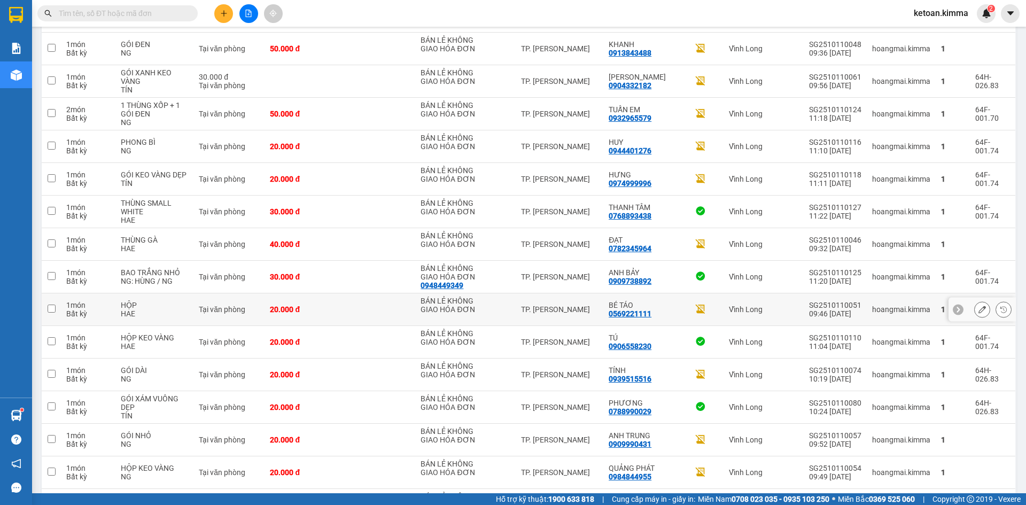
scroll to position [210, 0]
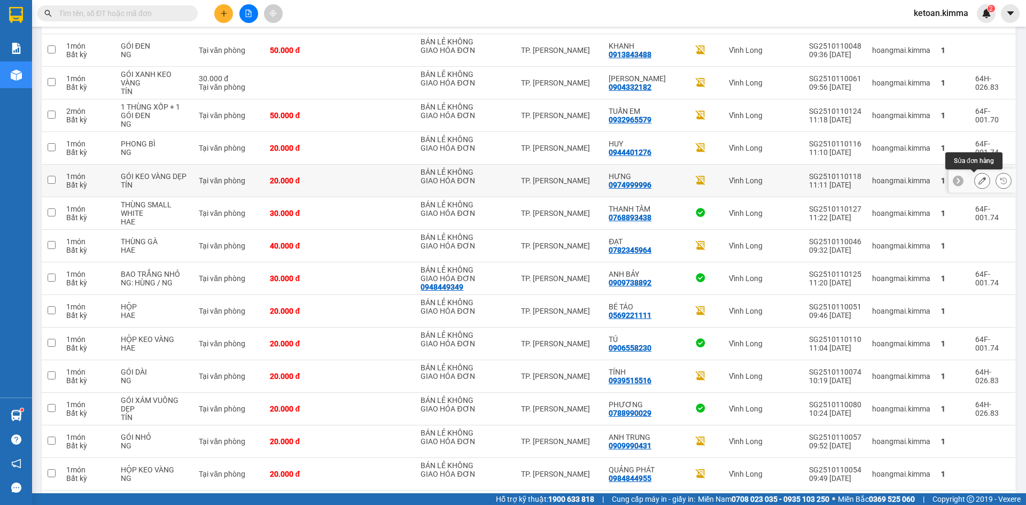
click at [979, 178] on icon at bounding box center [982, 180] width 7 height 7
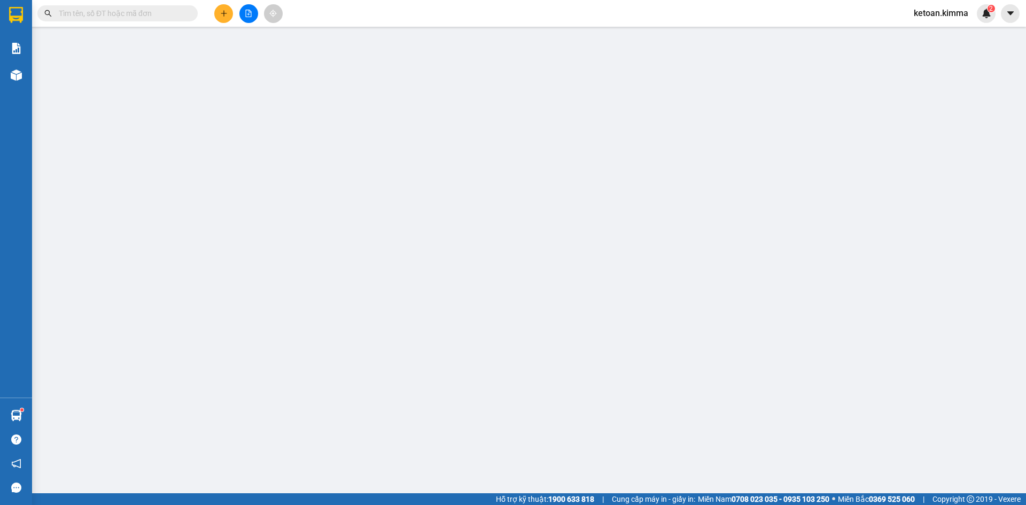
type input "BÁN LẺ KHÔNG GIAO HÓA ĐƠN"
type input "0974999996"
type input "HƯNG"
type input "SA G"
type input "20.000"
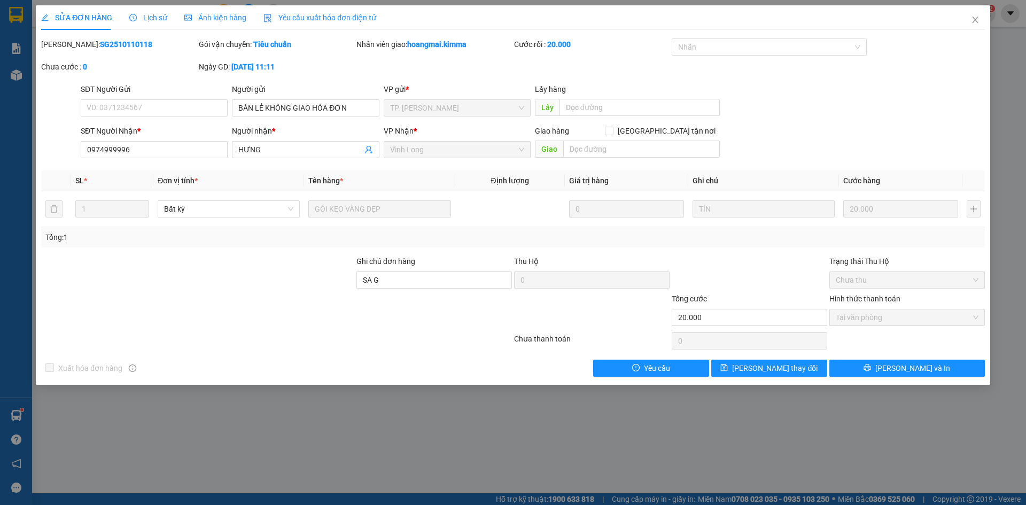
click at [296, 7] on div "Yêu cầu xuất hóa đơn điện tử" at bounding box center [319, 17] width 113 height 25
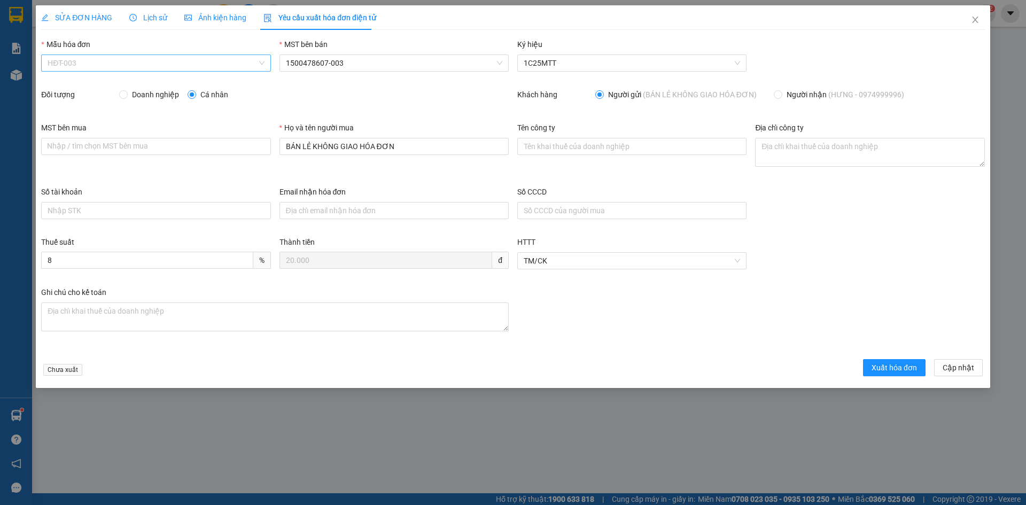
click at [95, 64] on span "HĐT-003" at bounding box center [156, 63] width 216 height 16
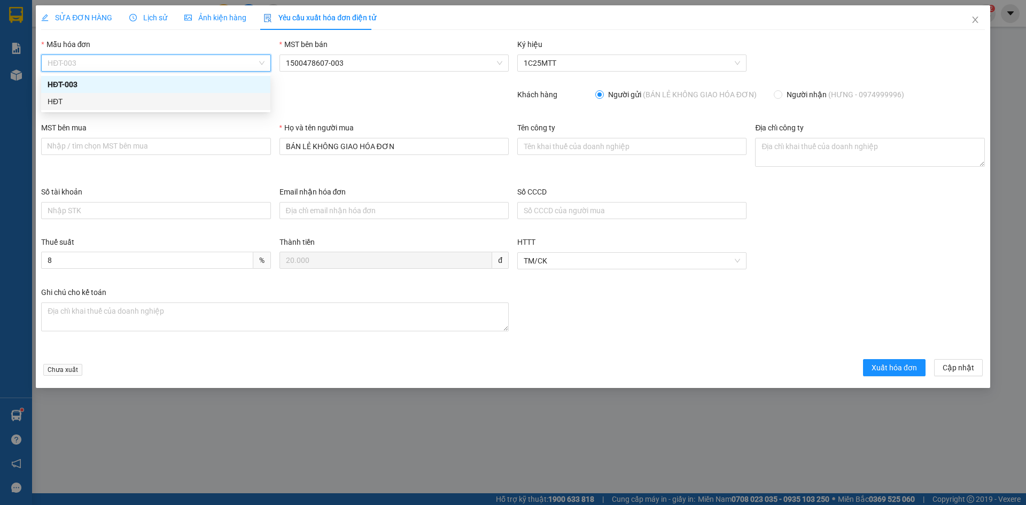
click at [59, 103] on div "HĐT" at bounding box center [156, 102] width 216 height 12
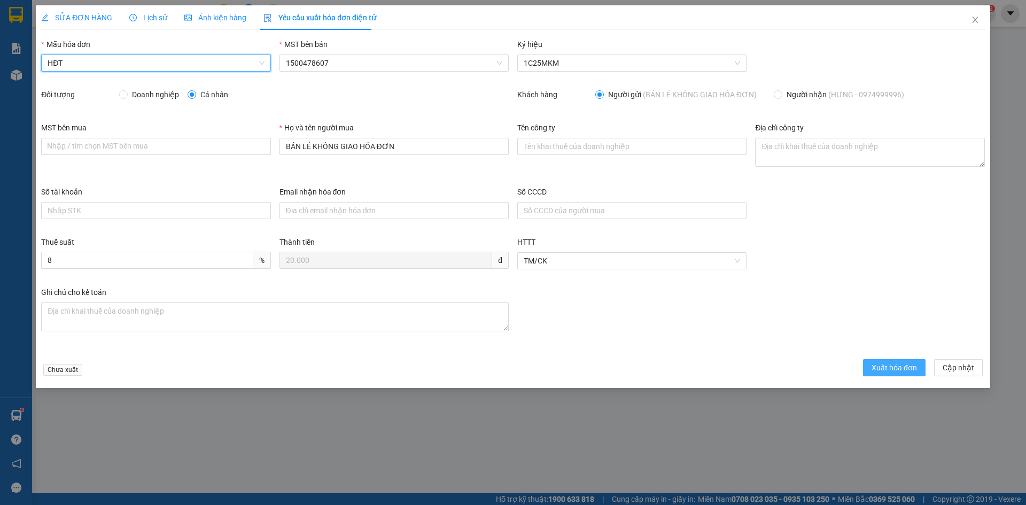
click at [905, 367] on span "Xuất hóa đơn" at bounding box center [894, 368] width 45 height 12
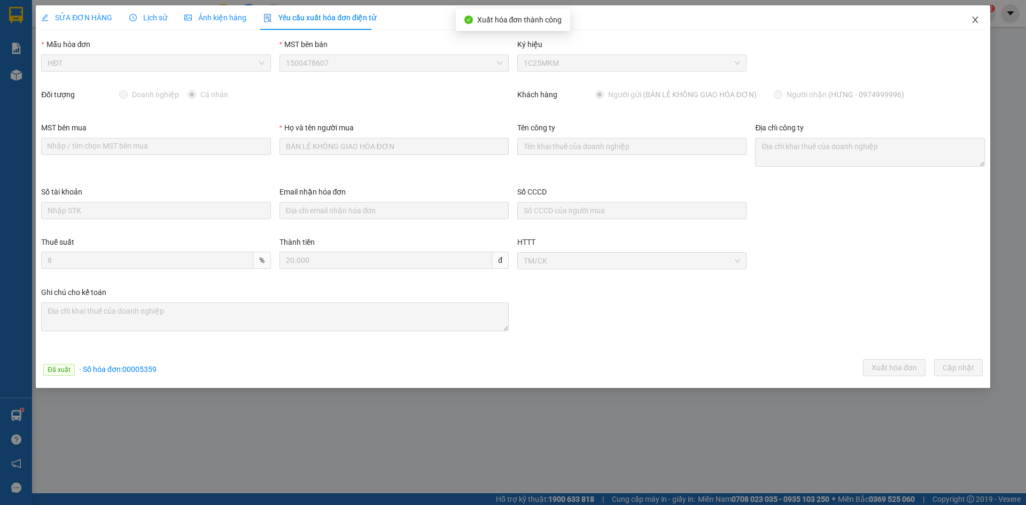
click at [976, 20] on icon "close" at bounding box center [975, 20] width 6 height 6
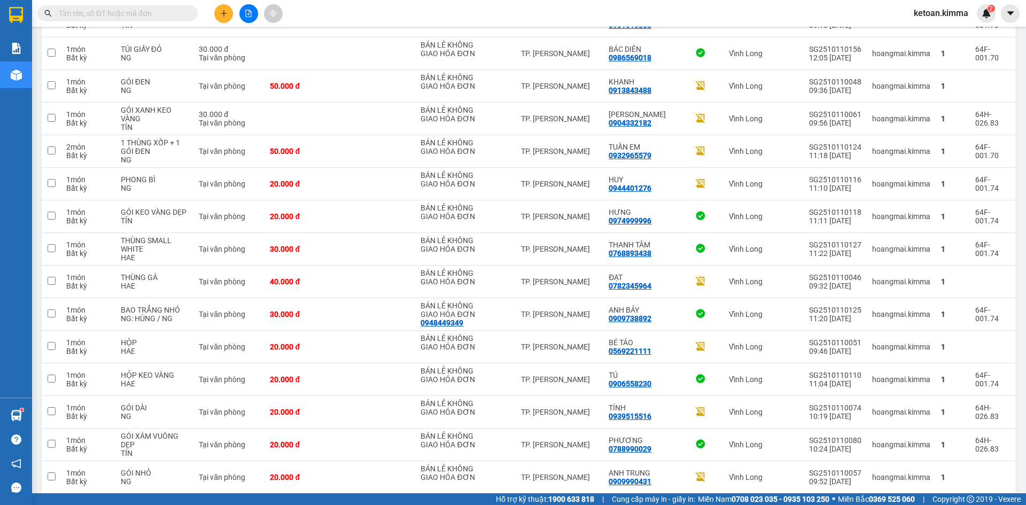
scroll to position [198, 0]
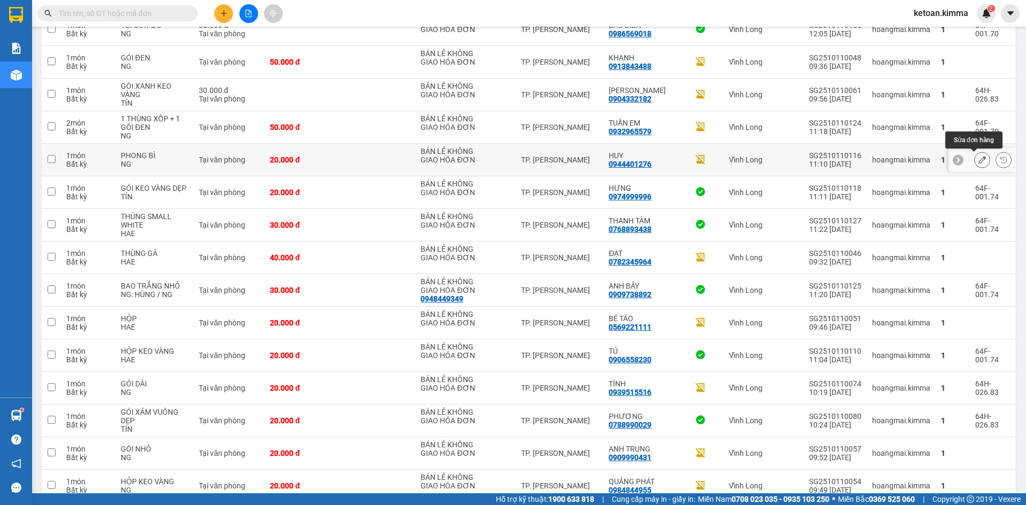
click at [979, 161] on icon at bounding box center [982, 159] width 7 height 7
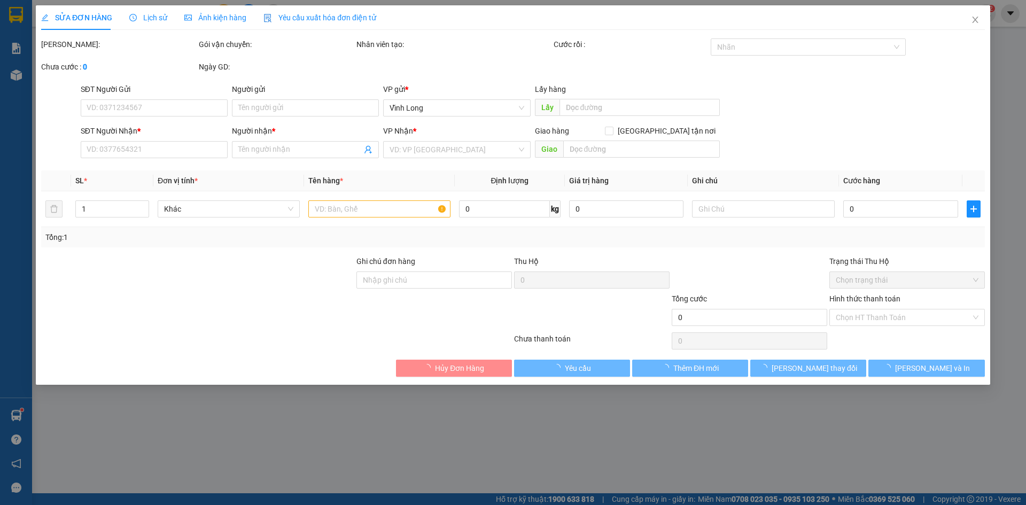
type input "BÁN LẺ KHÔNG GIAO HÓA ĐƠN"
type input "0944401276"
type input "HUY"
type input "SA G"
type input "20.000"
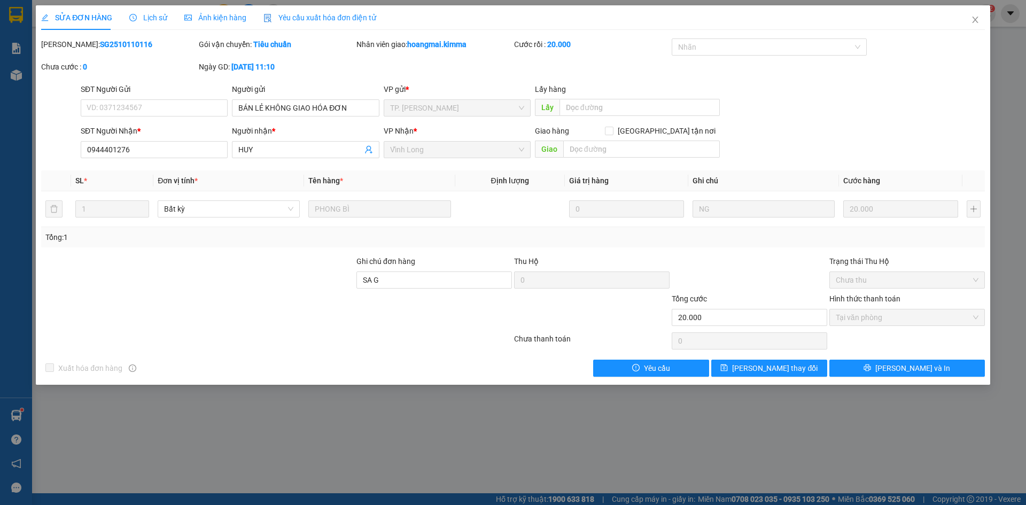
click at [335, 15] on span "Yêu cầu xuất hóa đơn điện tử" at bounding box center [319, 17] width 113 height 9
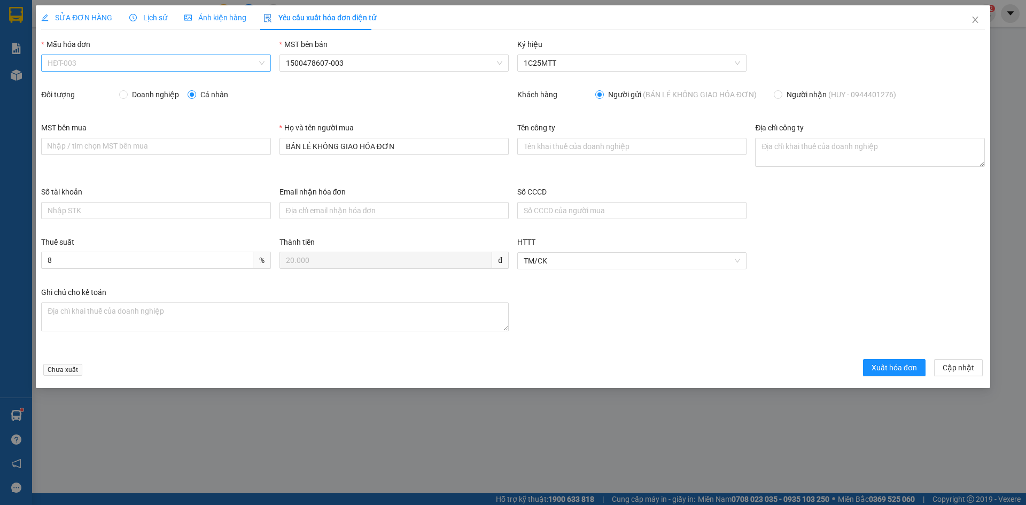
click at [76, 61] on span "HĐT-003" at bounding box center [156, 63] width 216 height 16
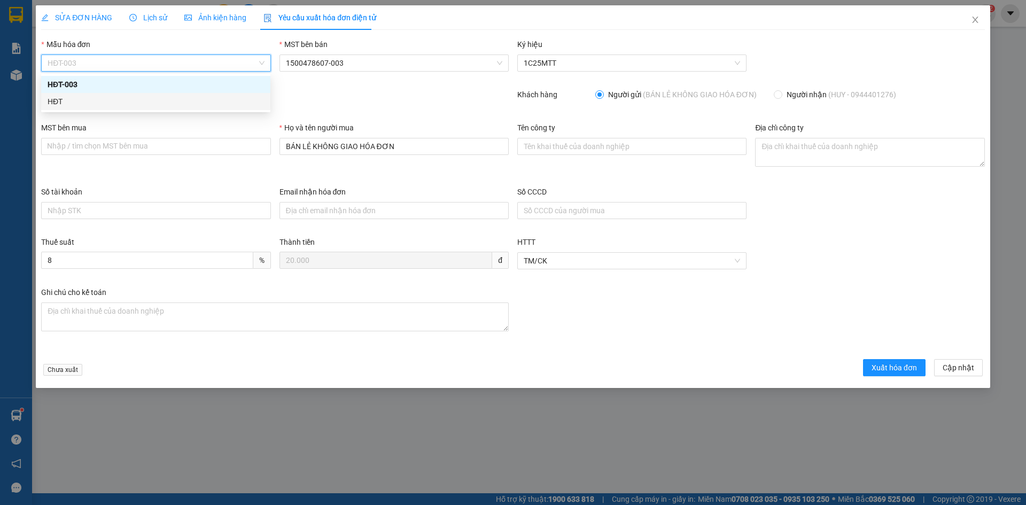
click at [59, 103] on div "HĐT" at bounding box center [156, 102] width 216 height 12
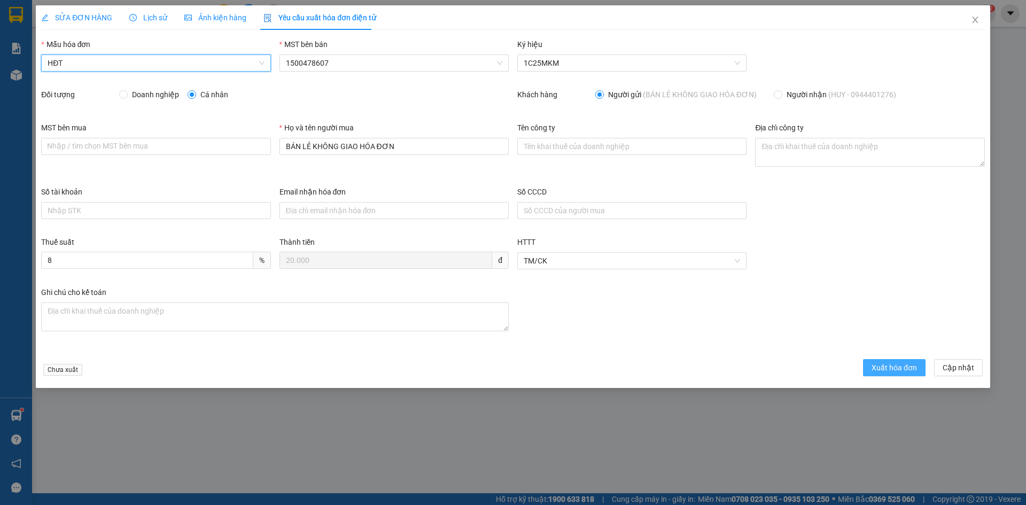
click at [903, 367] on span "Xuất hóa đơn" at bounding box center [894, 368] width 45 height 12
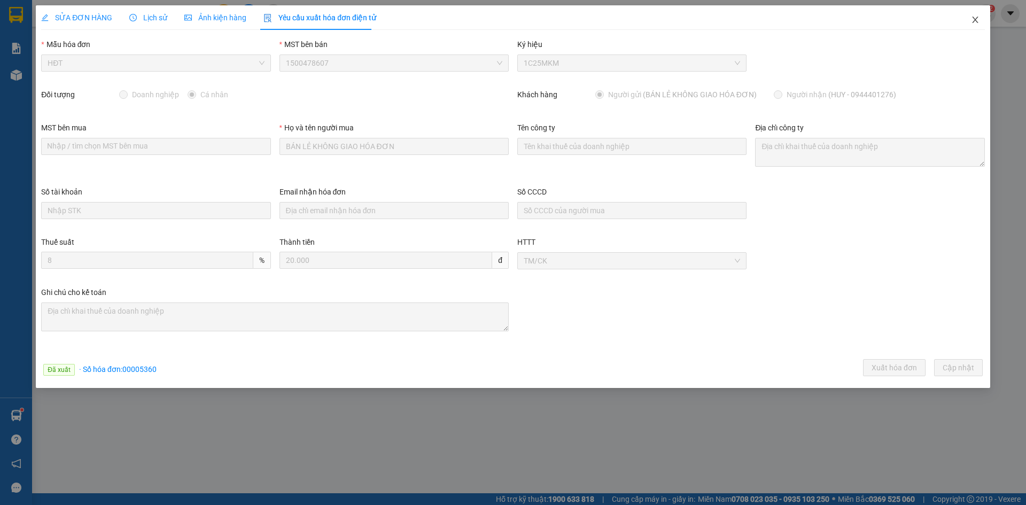
click at [978, 21] on icon "close" at bounding box center [975, 19] width 9 height 9
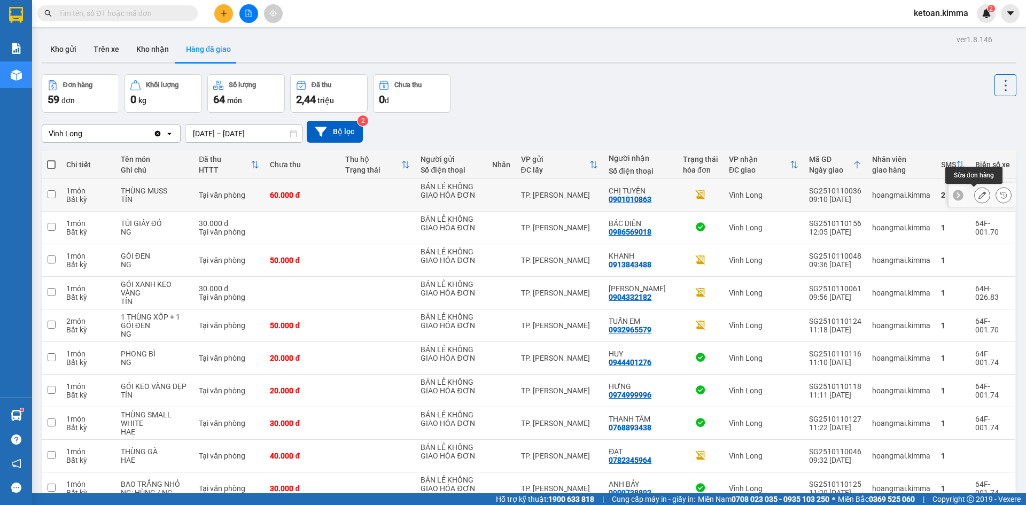
click at [979, 193] on icon at bounding box center [982, 194] width 7 height 7
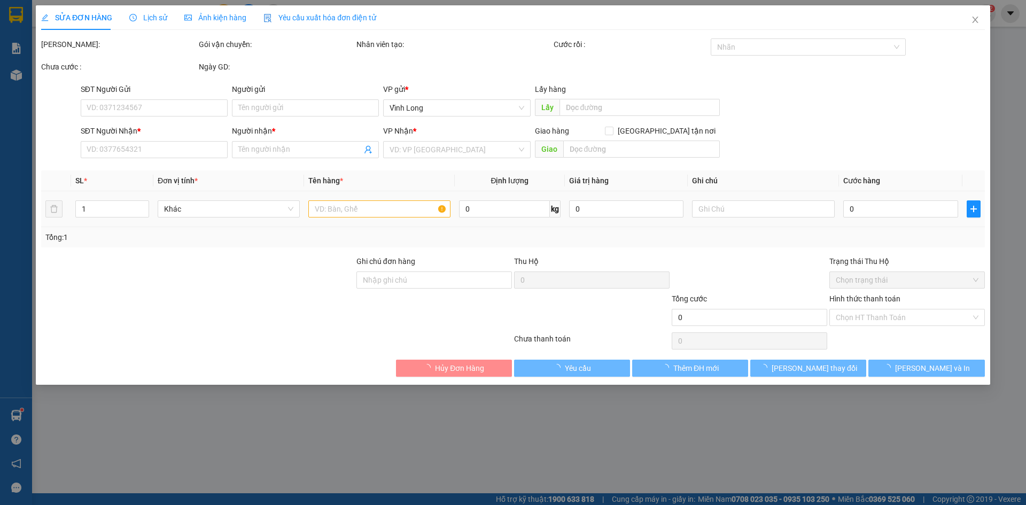
type input "BÁN LẺ KHÔNG GIAO HÓA ĐƠN"
type input "0901010863"
type input "CHỊ TUYỀN"
type input "60.000"
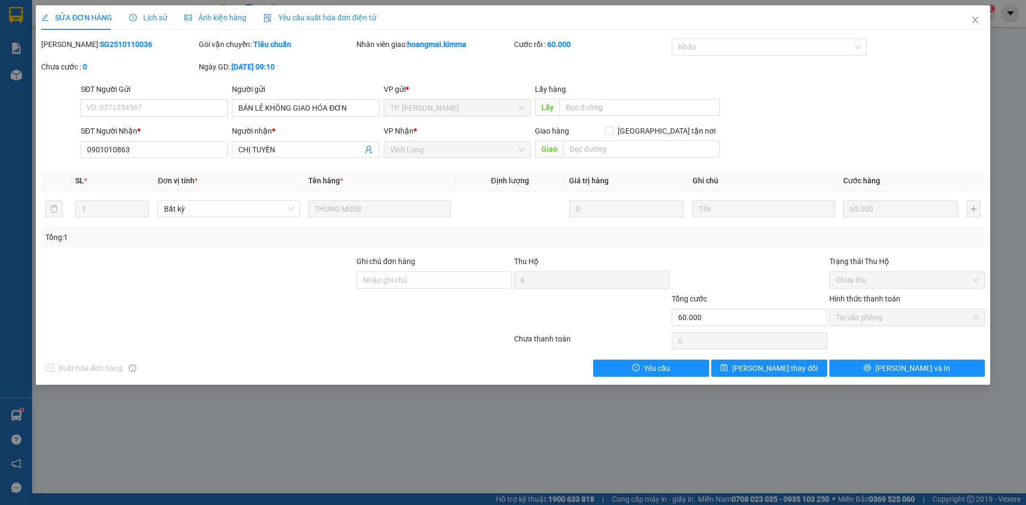
drag, startPoint x: 316, startPoint y: 15, endPoint x: 289, endPoint y: 29, distance: 30.6
click at [316, 15] on span "Yêu cầu xuất hóa đơn điện tử" at bounding box center [319, 17] width 113 height 9
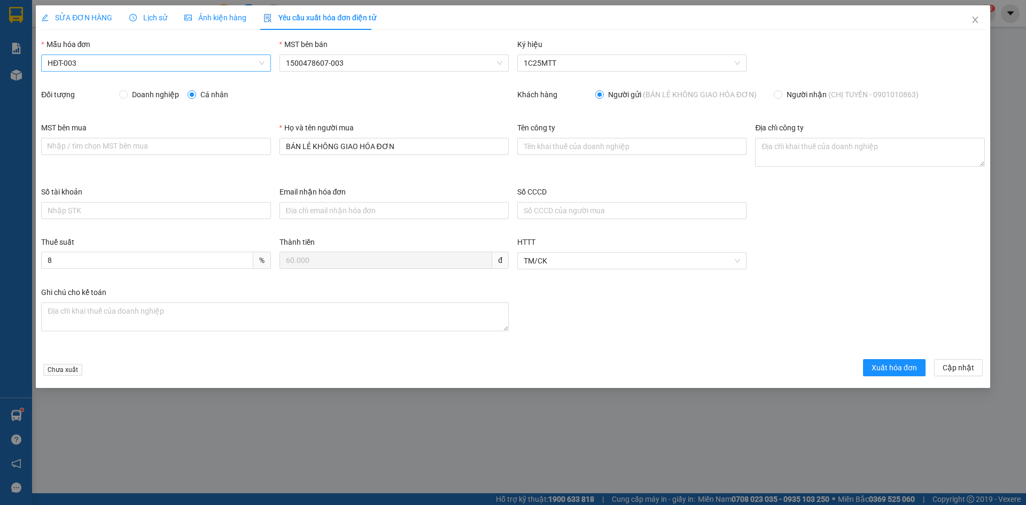
click at [97, 65] on span "HĐT-003" at bounding box center [156, 63] width 216 height 16
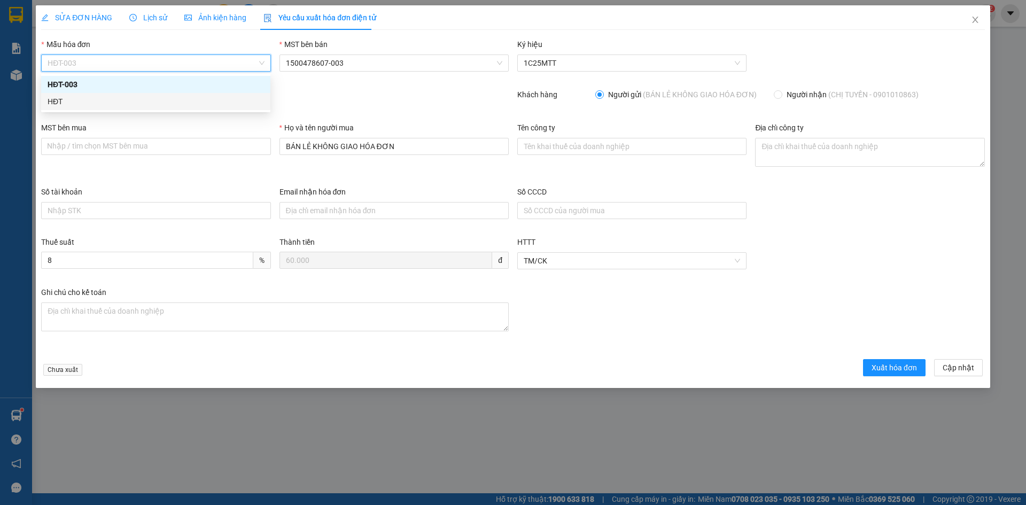
click at [53, 99] on div "HĐT" at bounding box center [156, 102] width 216 height 12
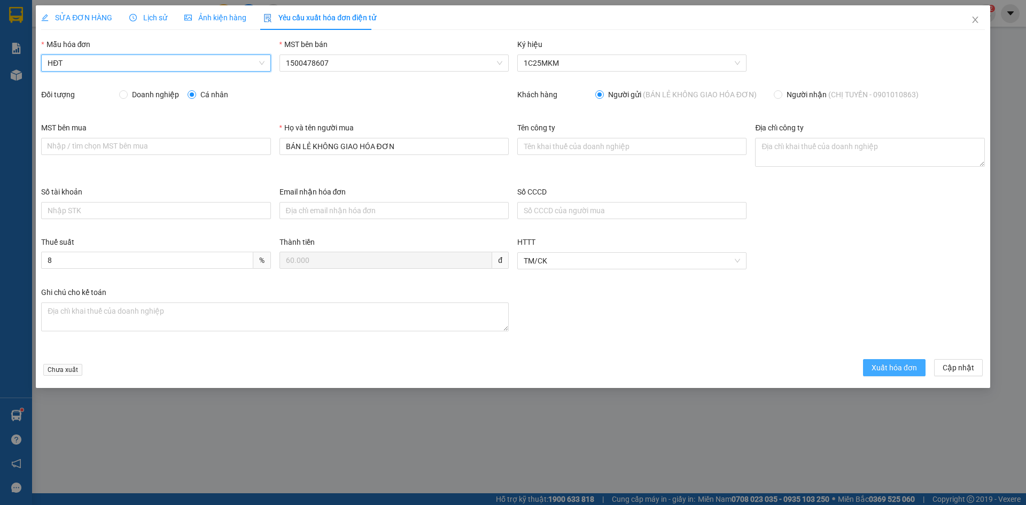
click at [889, 367] on span "Xuất hóa đơn" at bounding box center [894, 368] width 45 height 12
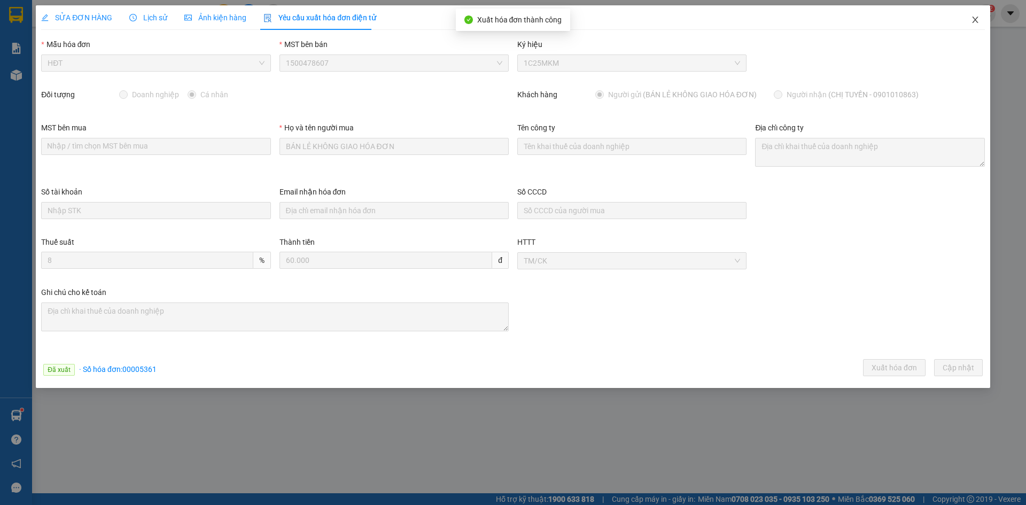
drag, startPoint x: 976, startPoint y: 17, endPoint x: 371, endPoint y: 1, distance: 604.7
click at [976, 17] on icon "close" at bounding box center [975, 19] width 9 height 9
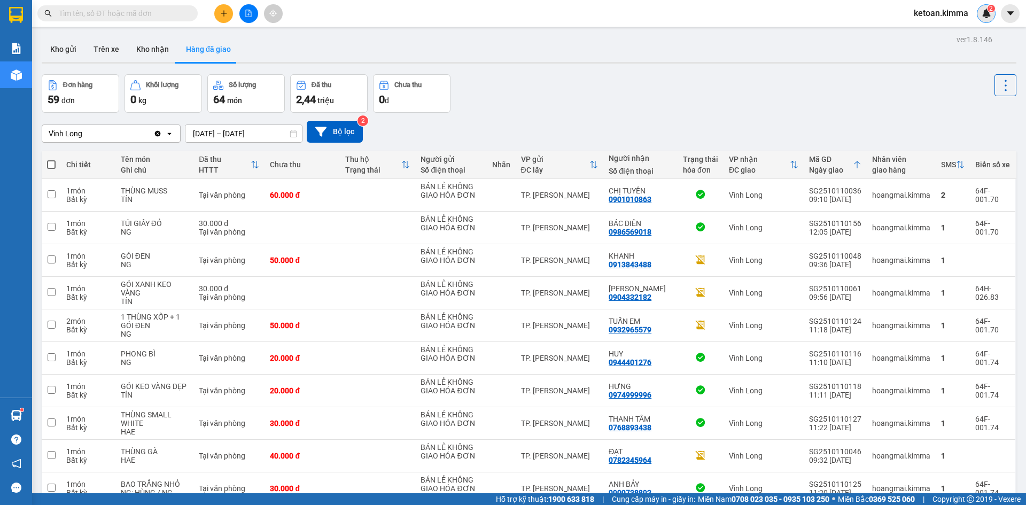
click at [989, 11] on span "2" at bounding box center [991, 8] width 4 height 7
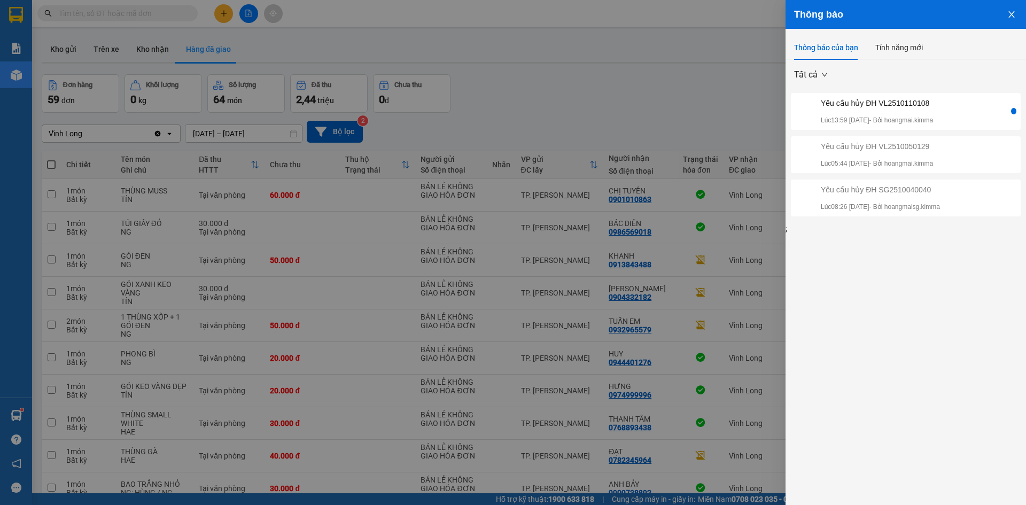
click at [909, 122] on p "Lúc 13:59 11/10/2025 - Bởi hoangmai.kimma" at bounding box center [877, 120] width 112 height 10
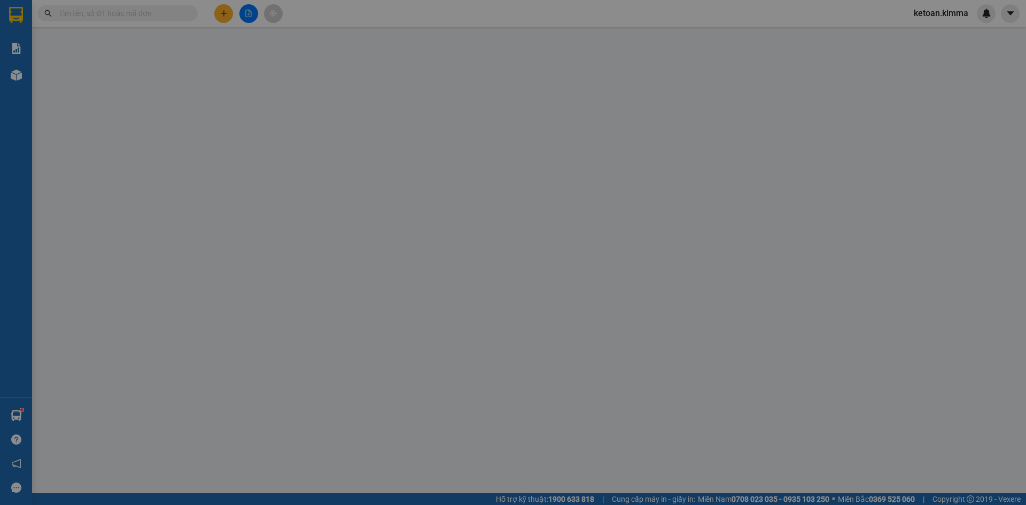
type input "BÁN LẺ KHÔNG GIAO HÓA ĐƠN"
type input "0000000000"
type input "THẮM"
type input "70.000"
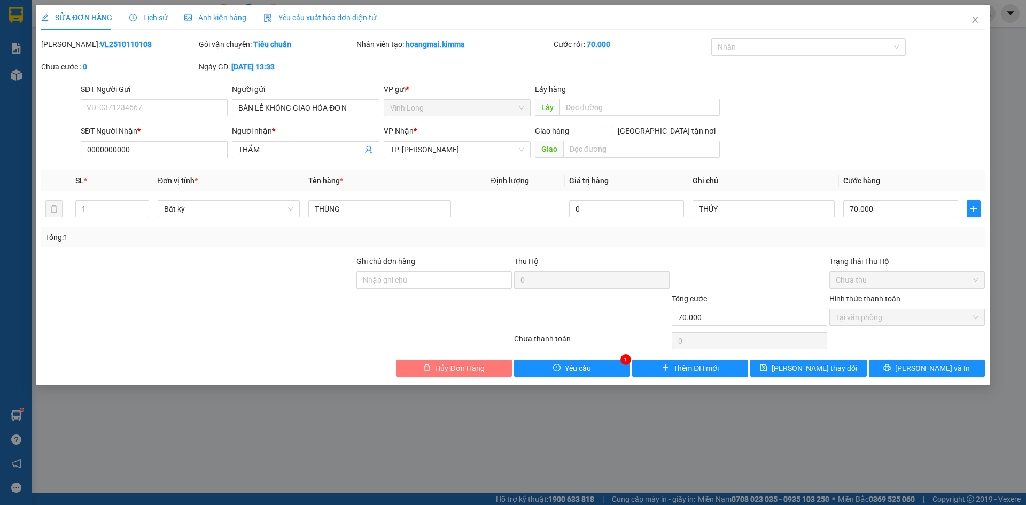
click at [467, 366] on span "Hủy Đơn Hàng" at bounding box center [459, 368] width 49 height 12
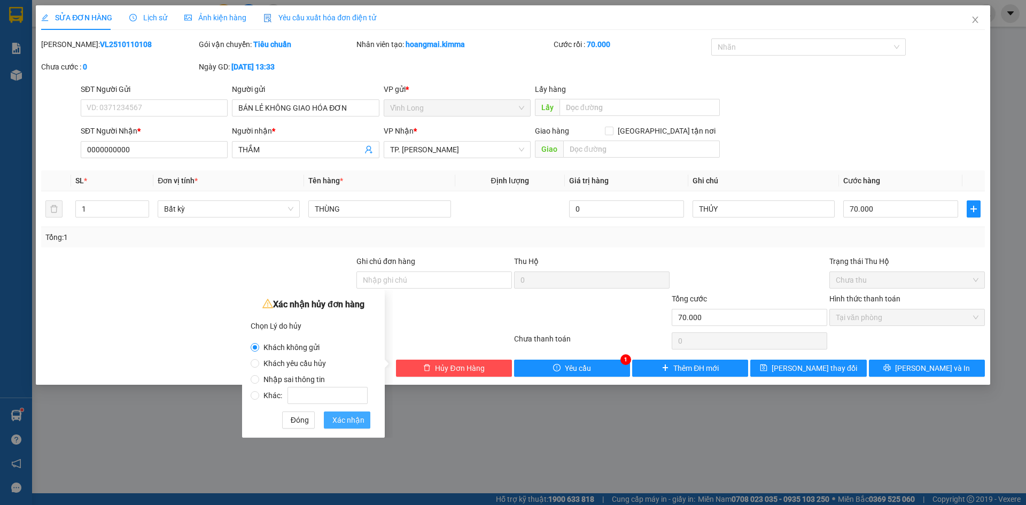
click at [362, 424] on span "Xác nhận" at bounding box center [348, 420] width 32 height 12
